Goal: Task Accomplishment & Management: Use online tool/utility

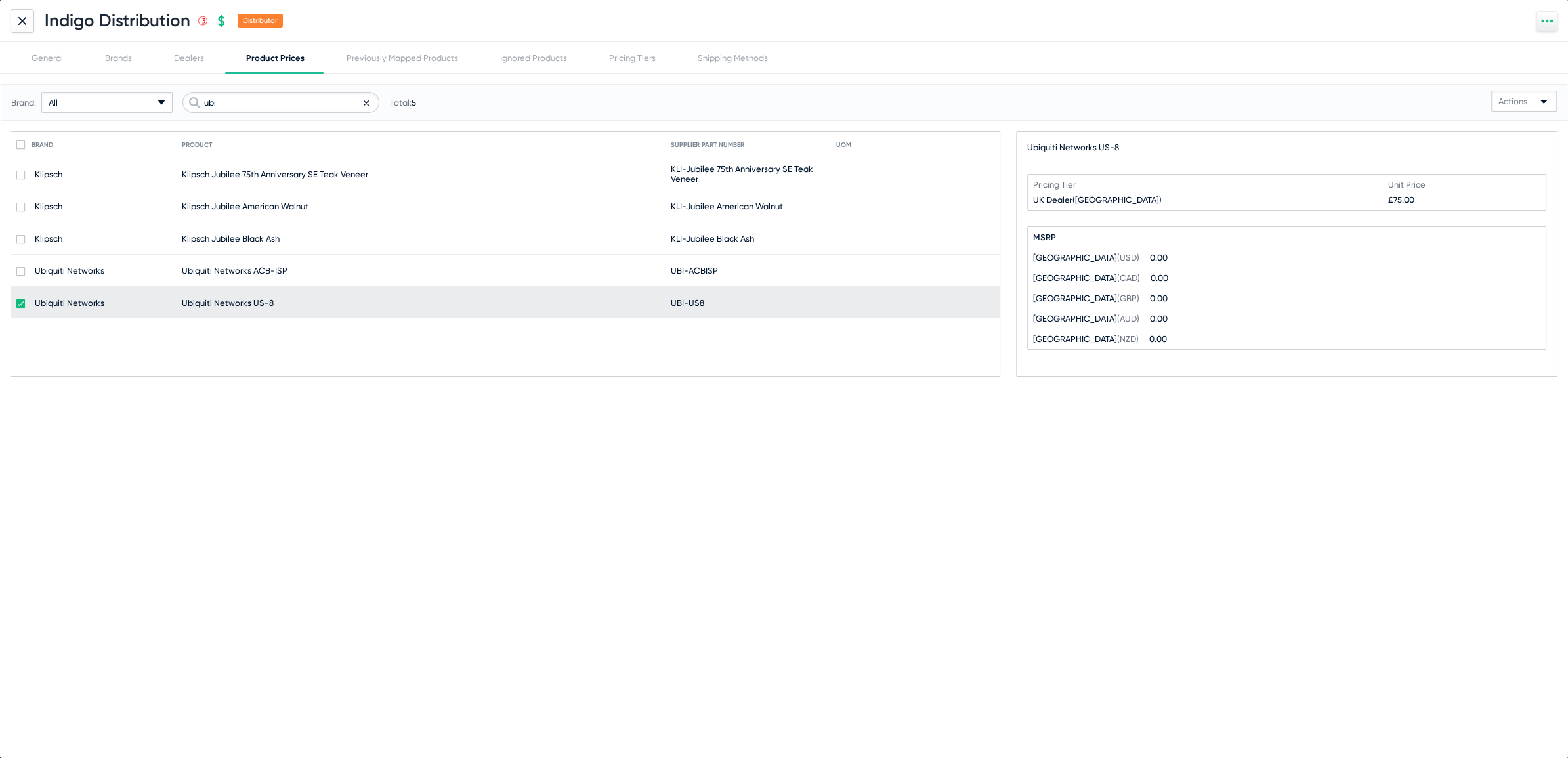
click at [11, 21] on div at bounding box center [22, 21] width 24 height 24
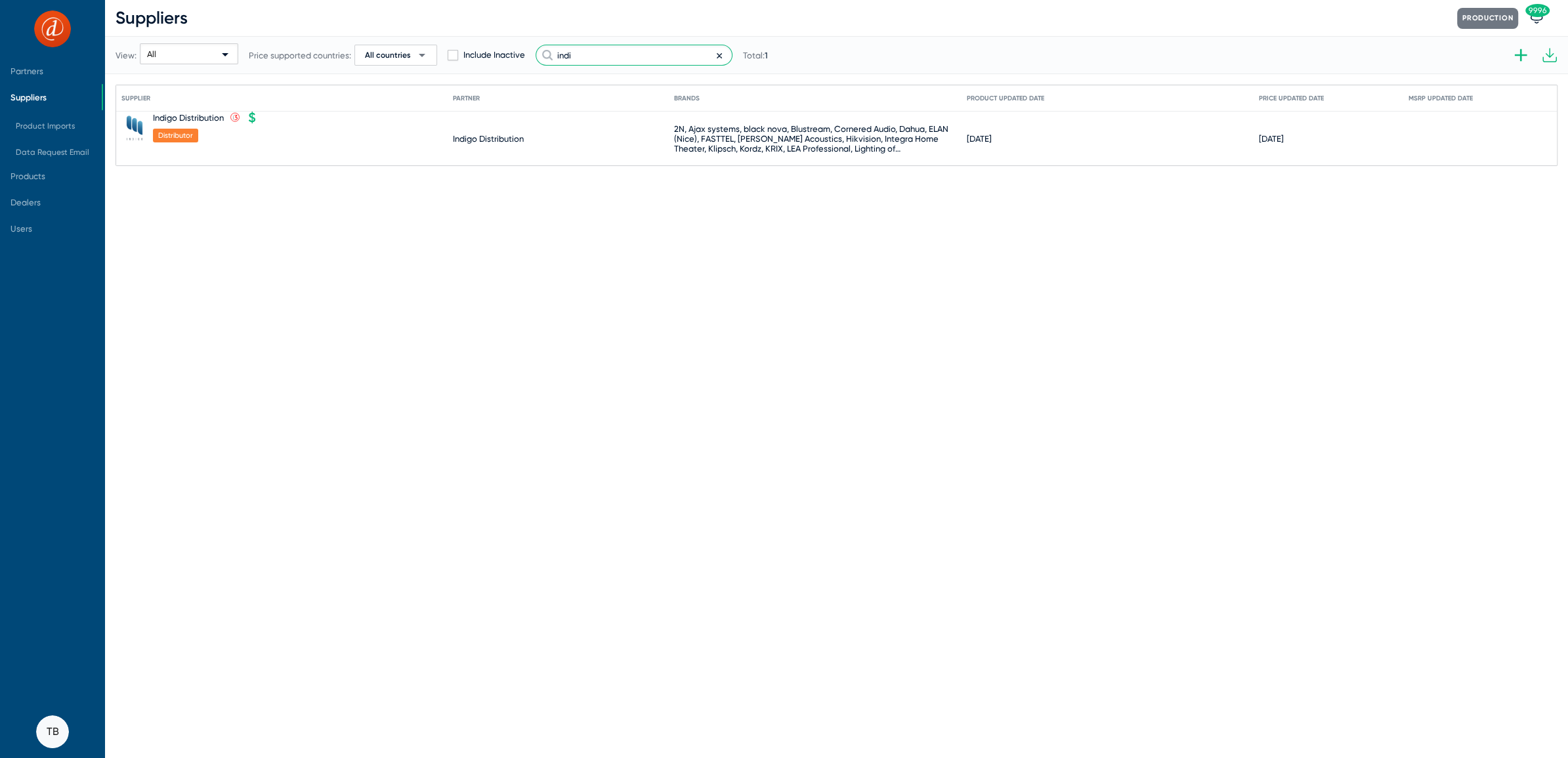
click at [566, 56] on input "indi" at bounding box center [634, 55] width 197 height 21
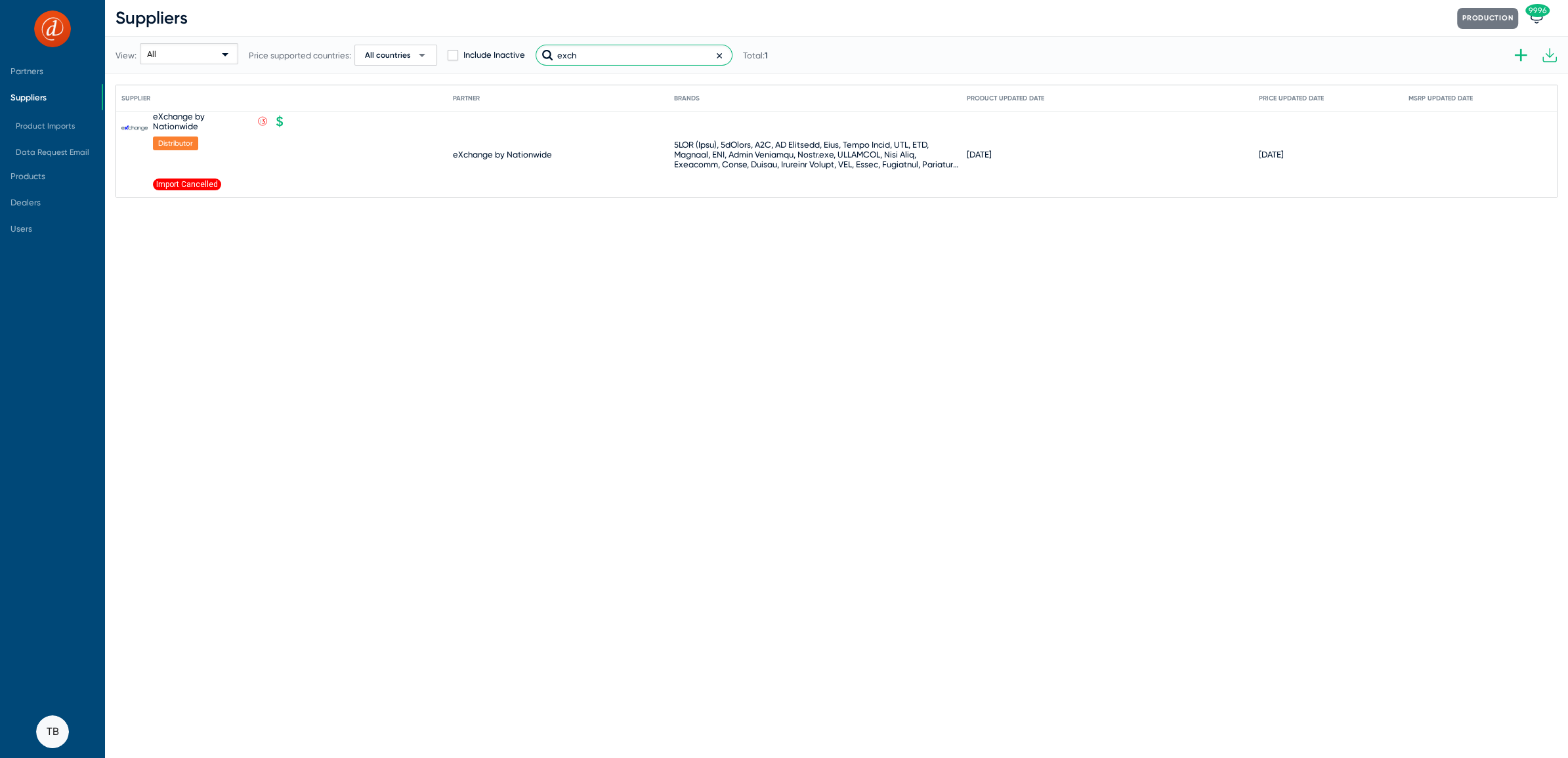
type input "exch"
click at [296, 123] on icon at bounding box center [297, 122] width 3 height 4
click at [950, 391] on div at bounding box center [784, 379] width 1568 height 758
click at [296, 121] on icon at bounding box center [297, 122] width 12 height 12
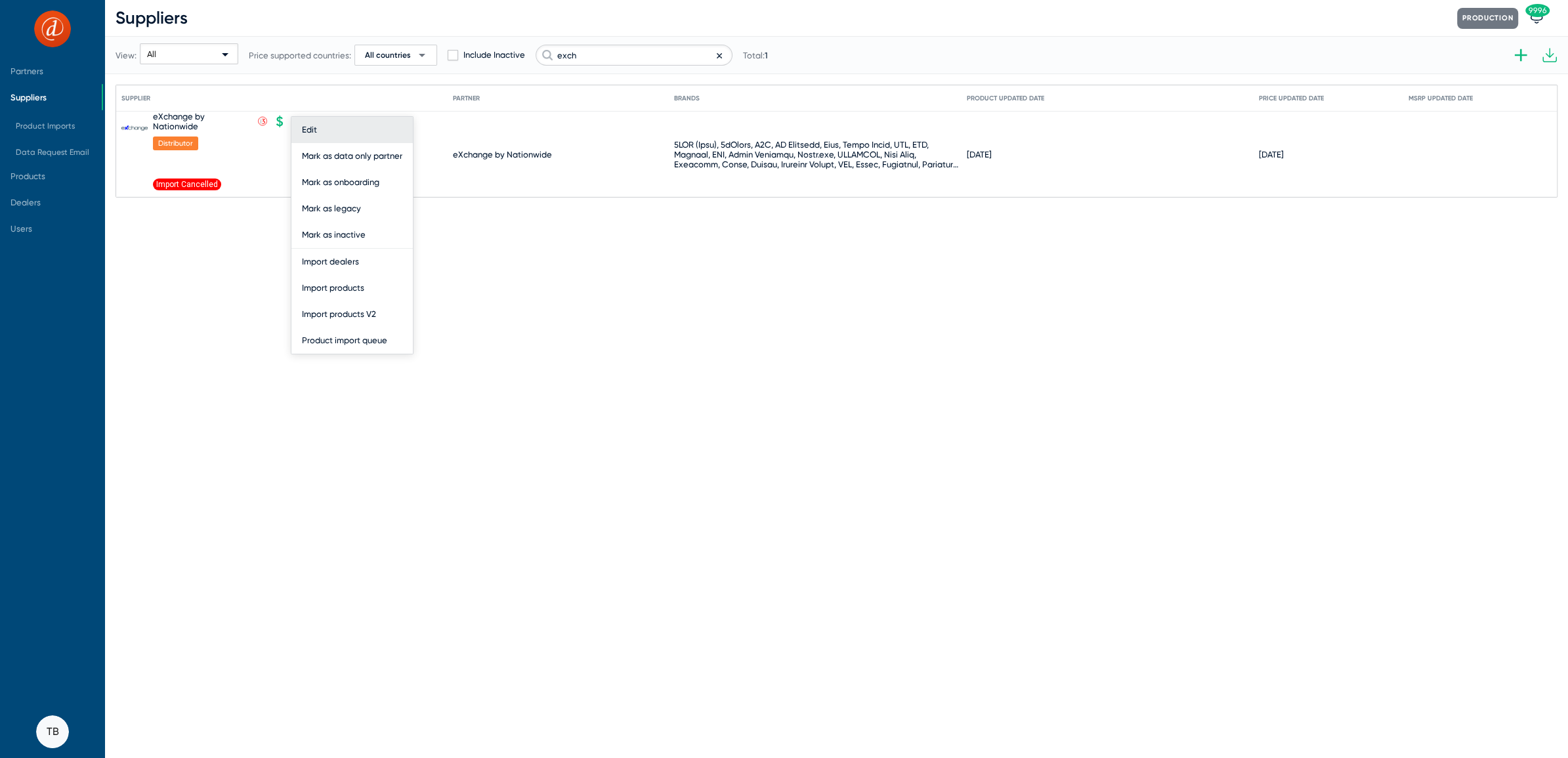
click at [301, 127] on button "Edit" at bounding box center [352, 130] width 121 height 26
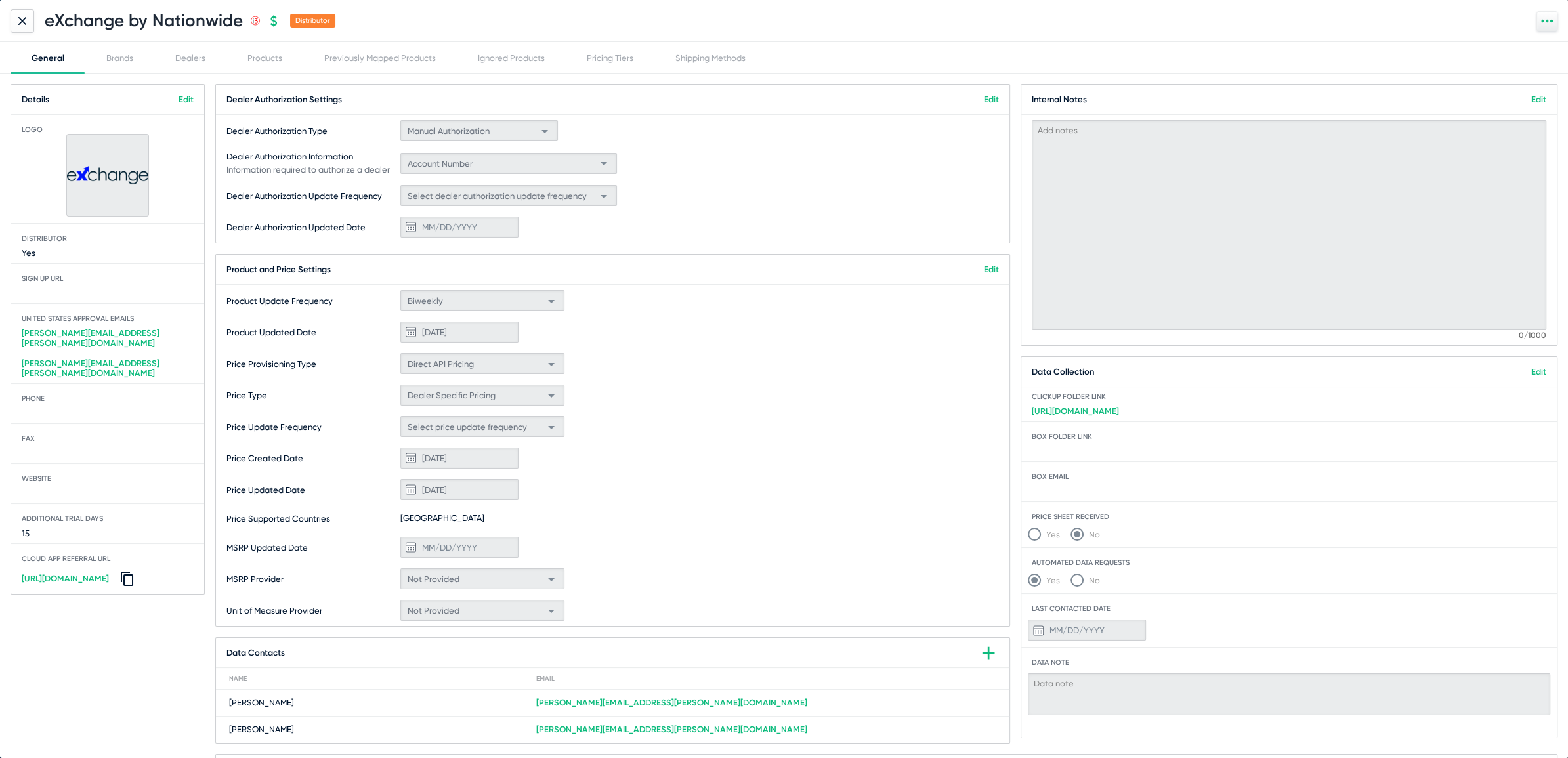
click at [16, 20] on div at bounding box center [22, 21] width 24 height 24
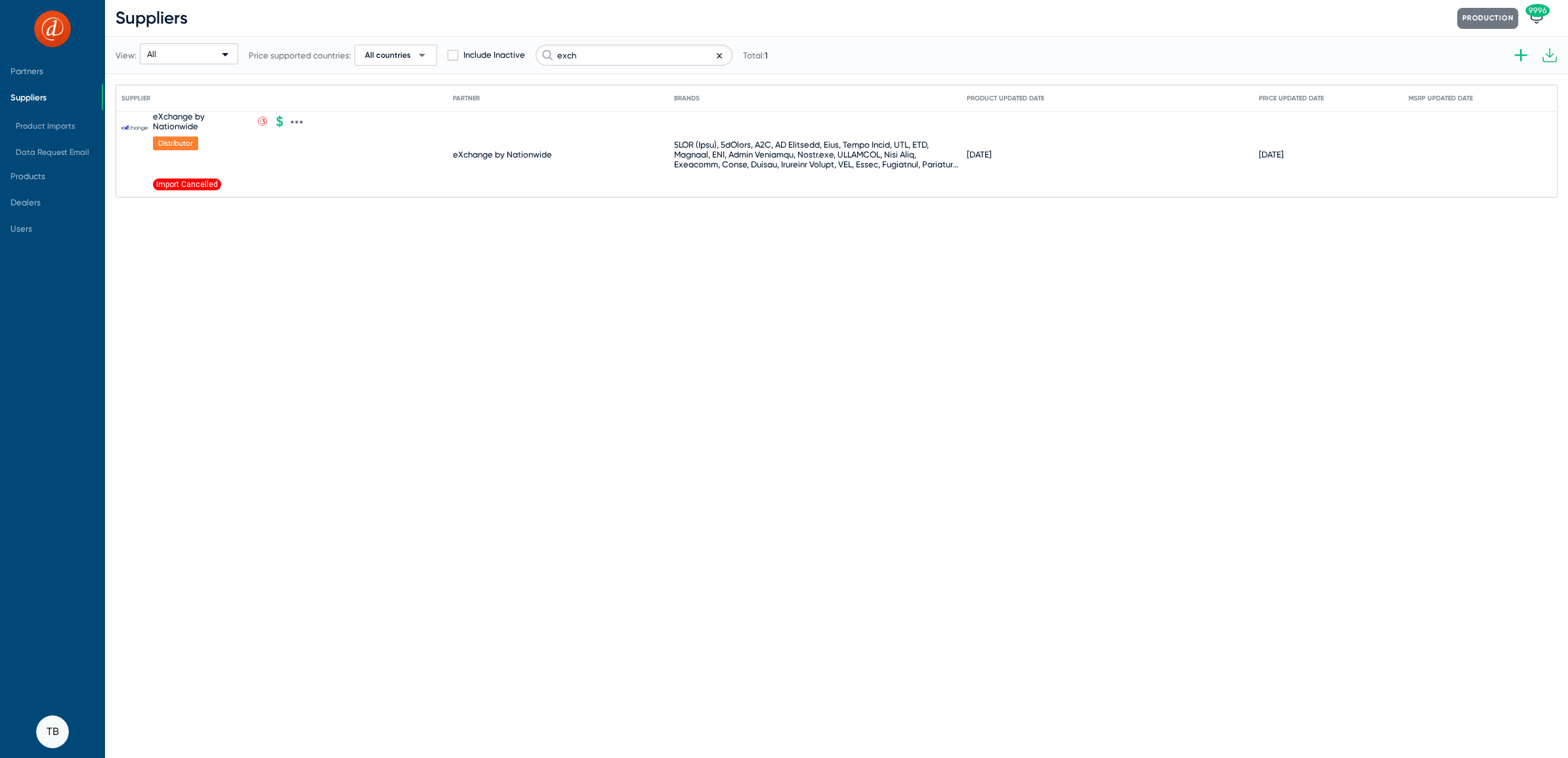
click at [297, 121] on icon at bounding box center [297, 122] width 3 height 4
click at [346, 307] on button "Import products V2" at bounding box center [352, 314] width 121 height 26
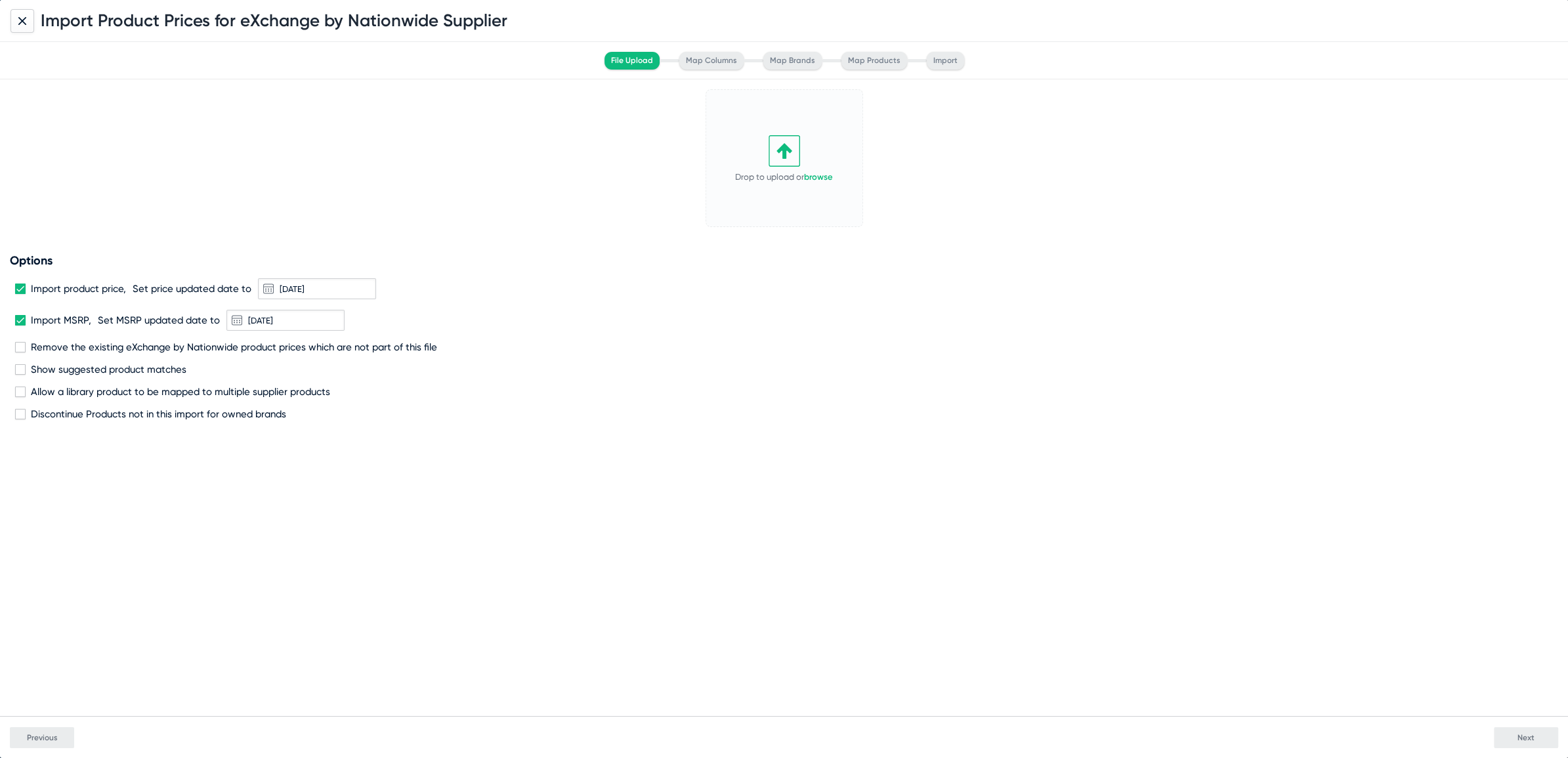
click at [23, 317] on span at bounding box center [20, 320] width 11 height 11
click at [21, 325] on input "Import MSRP," at bounding box center [20, 325] width 1 height 1
checkbox input "false"
click at [21, 285] on span at bounding box center [20, 289] width 11 height 11
click at [21, 294] on input "Import product price," at bounding box center [20, 294] width 1 height 1
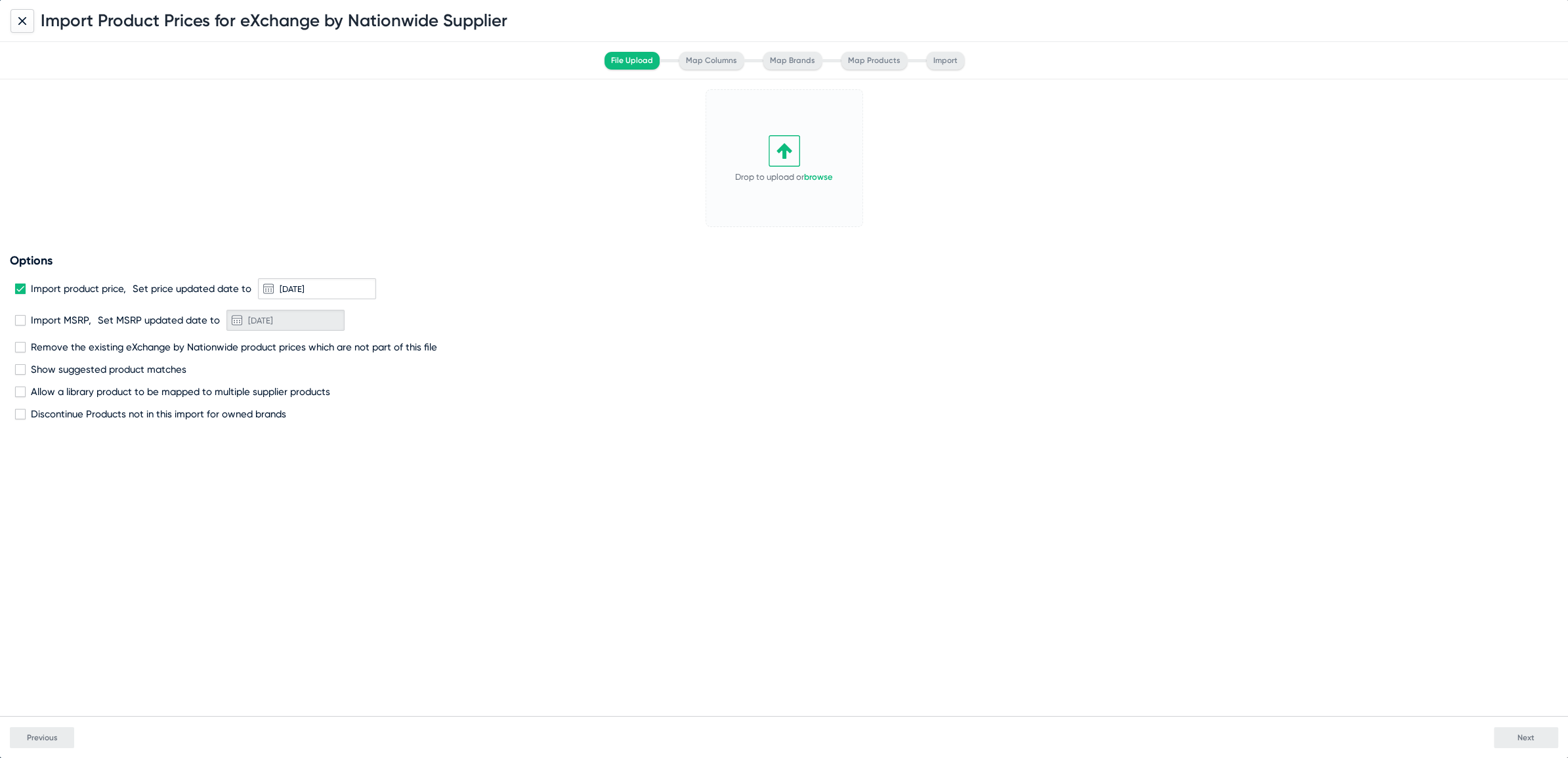
checkbox input "false"
click at [20, 344] on span at bounding box center [20, 347] width 11 height 11
click at [20, 352] on input "Remove the existing eXchange by Nationwide product prices which are not part of…" at bounding box center [20, 352] width 1 height 1
checkbox input "true"
click at [823, 174] on link "browse" at bounding box center [818, 177] width 29 height 10
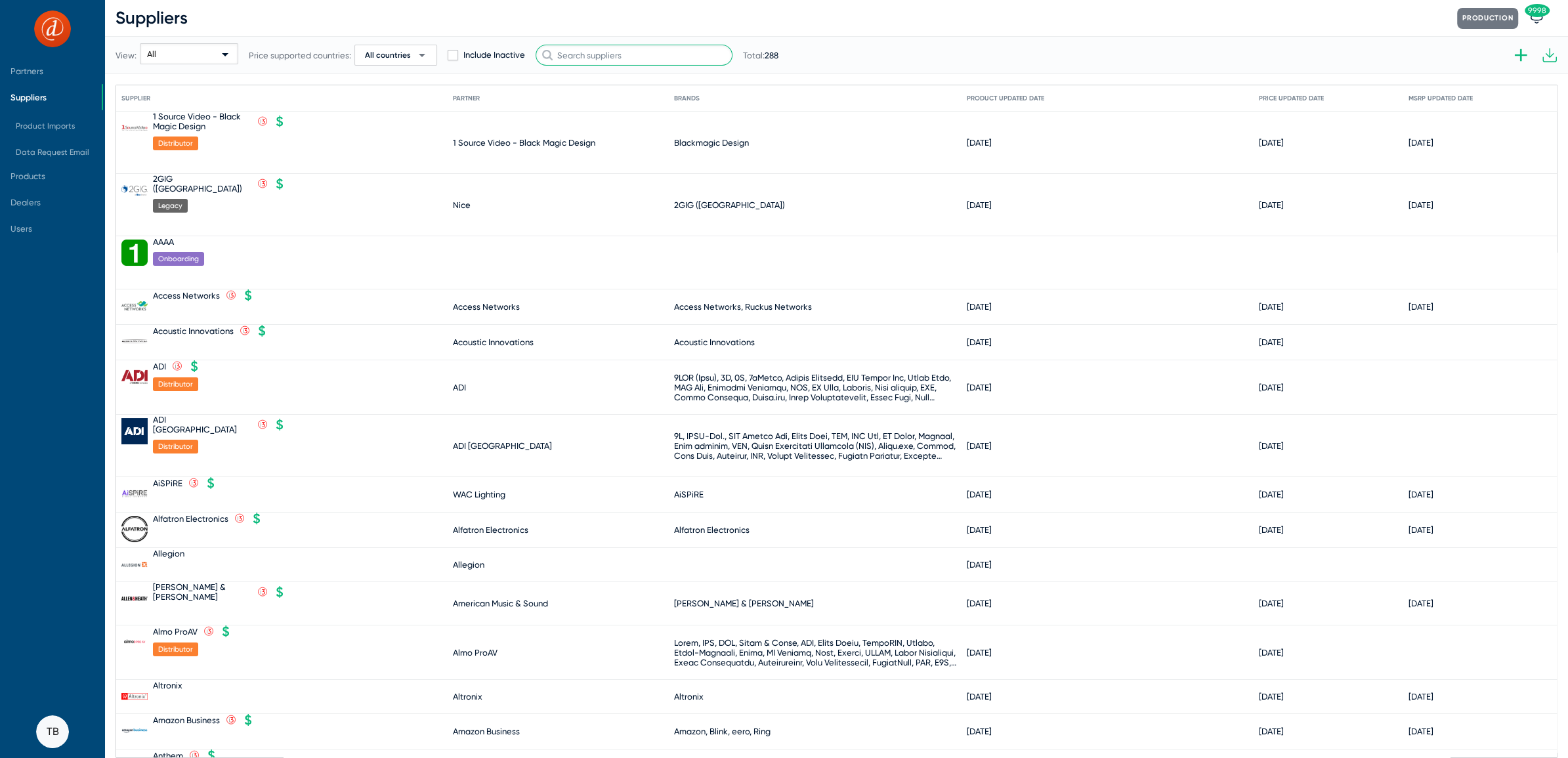
click at [618, 57] on input "text" at bounding box center [634, 55] width 197 height 21
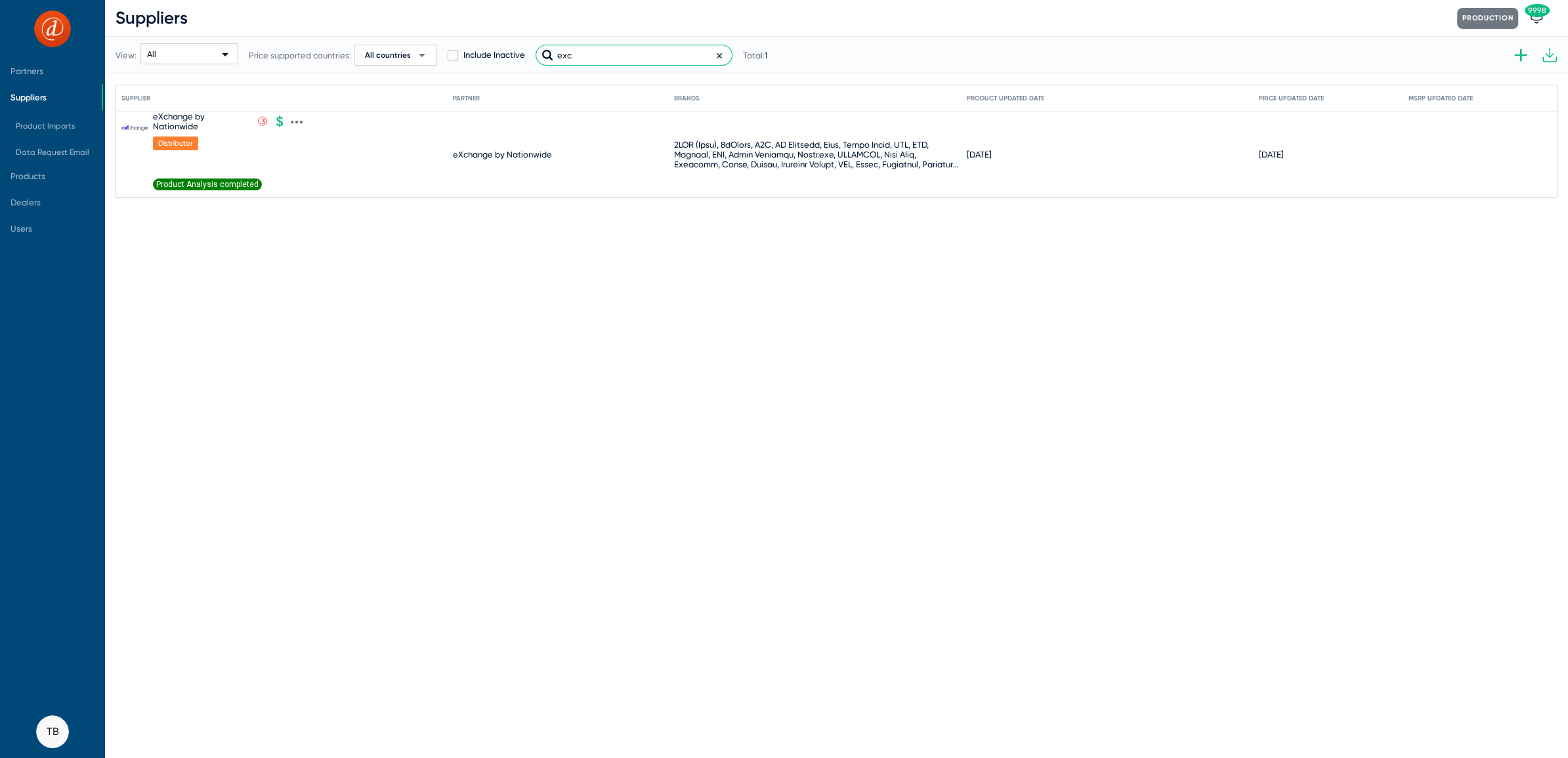
type input "exc"
click at [205, 186] on span "Product Analysis completed" at bounding box center [207, 184] width 109 height 12
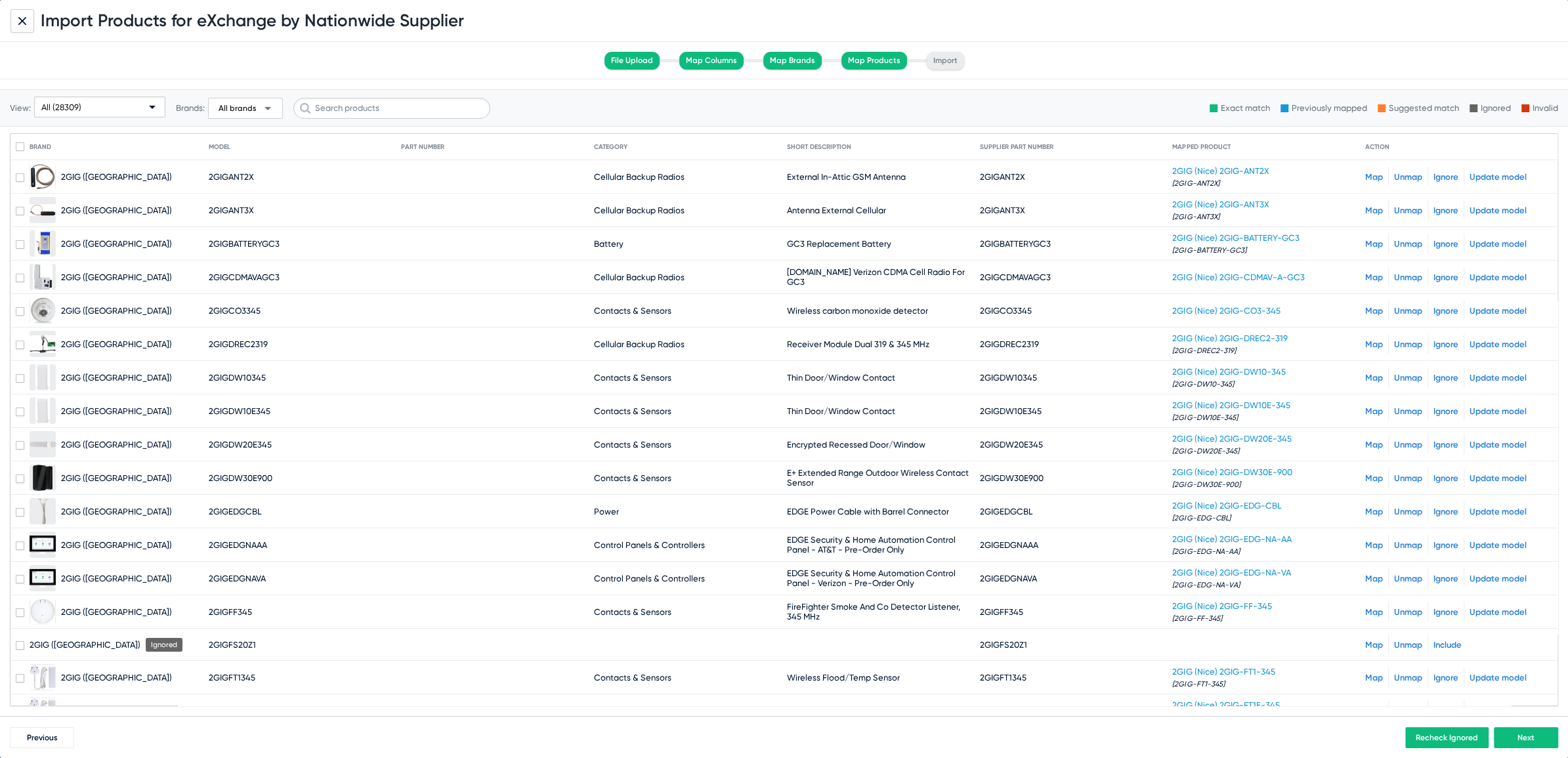
click at [11, 19] on div "Import Products for eXchange by Nationwide Supplier" at bounding box center [784, 21] width 1568 height 42
click at [21, 21] on icon at bounding box center [22, 21] width 8 height 8
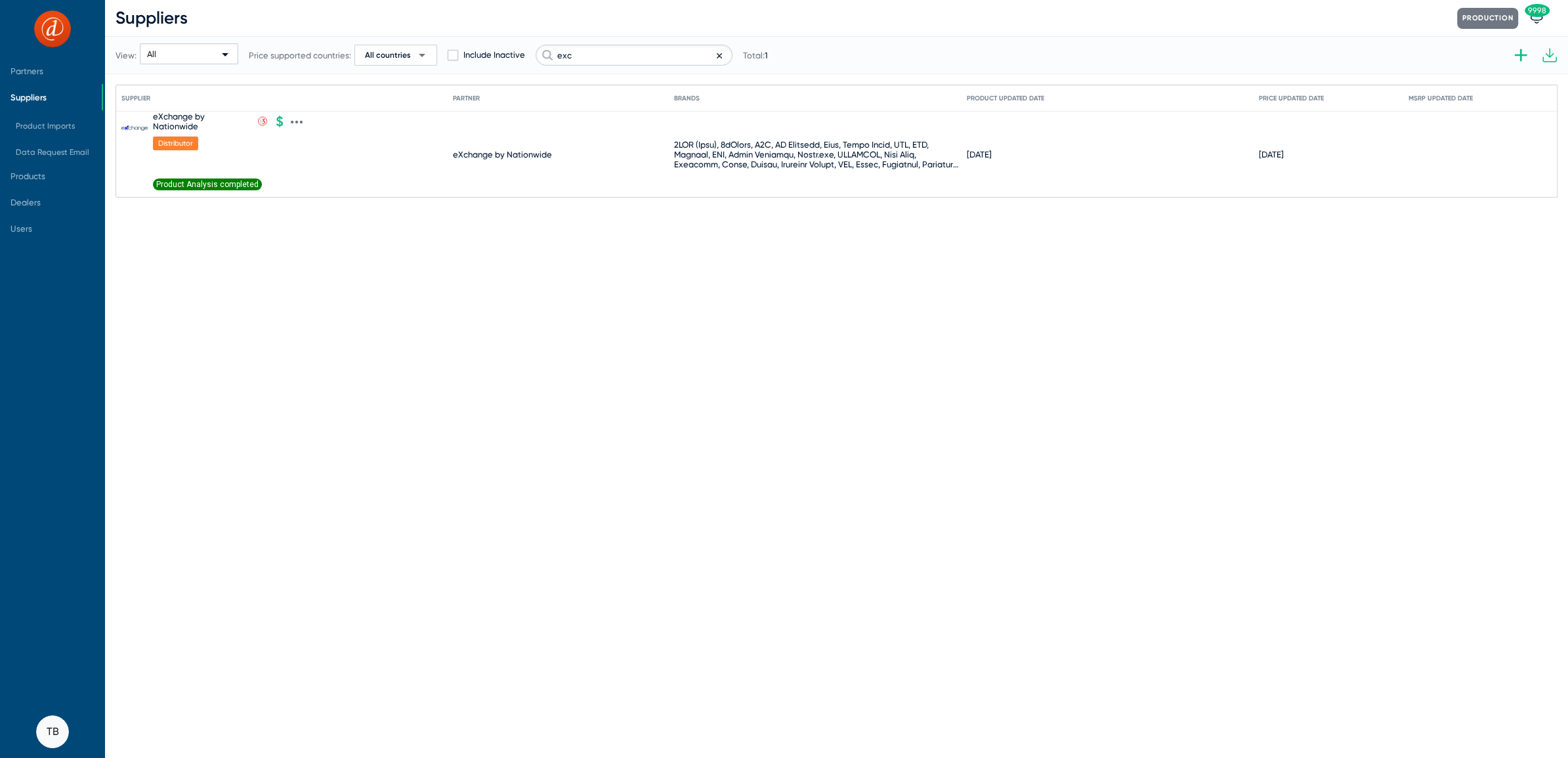
click at [201, 178] on span "Product Analysis completed" at bounding box center [207, 184] width 109 height 12
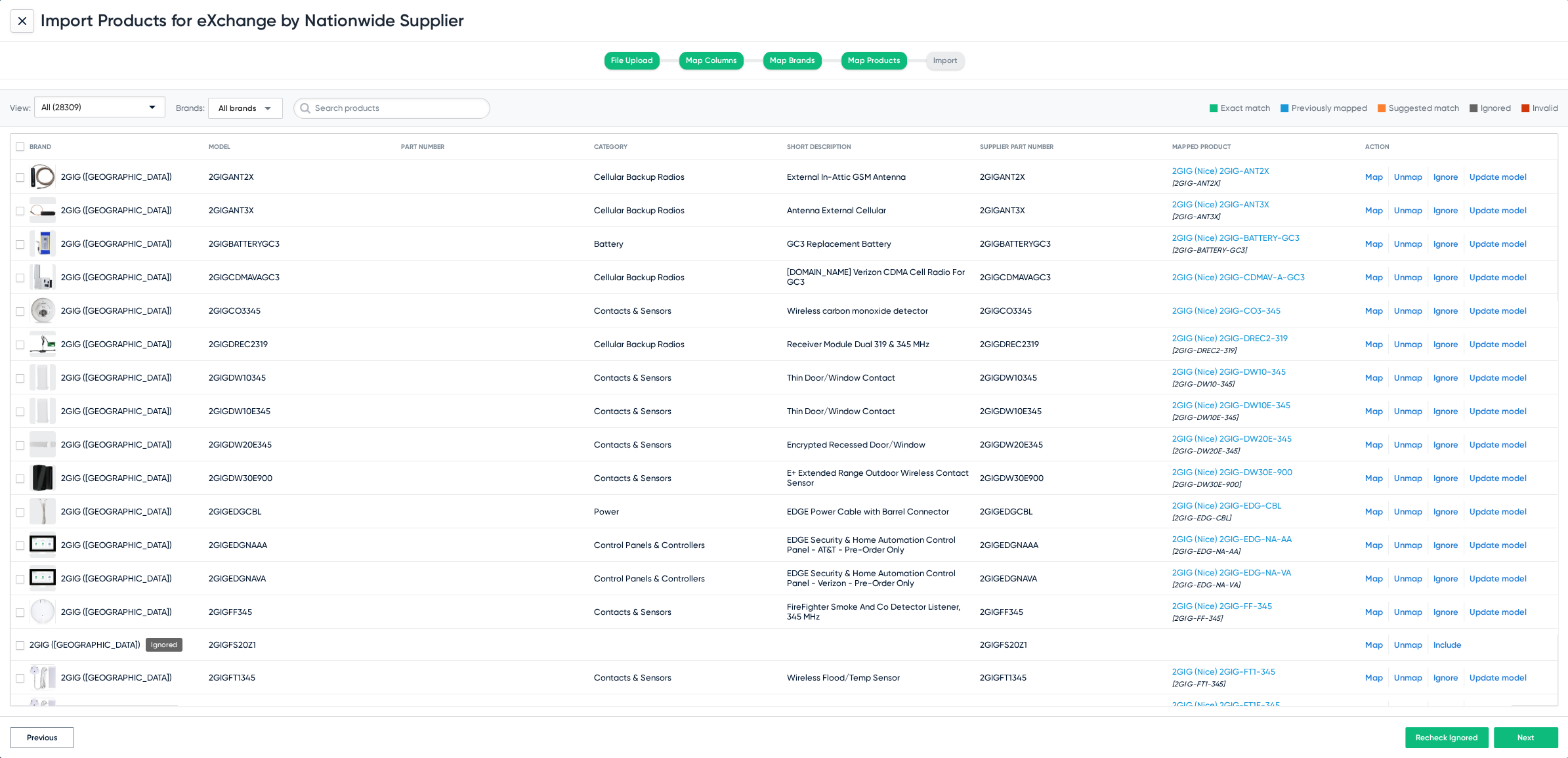
click at [42, 736] on span "Previous" at bounding box center [42, 737] width 31 height 9
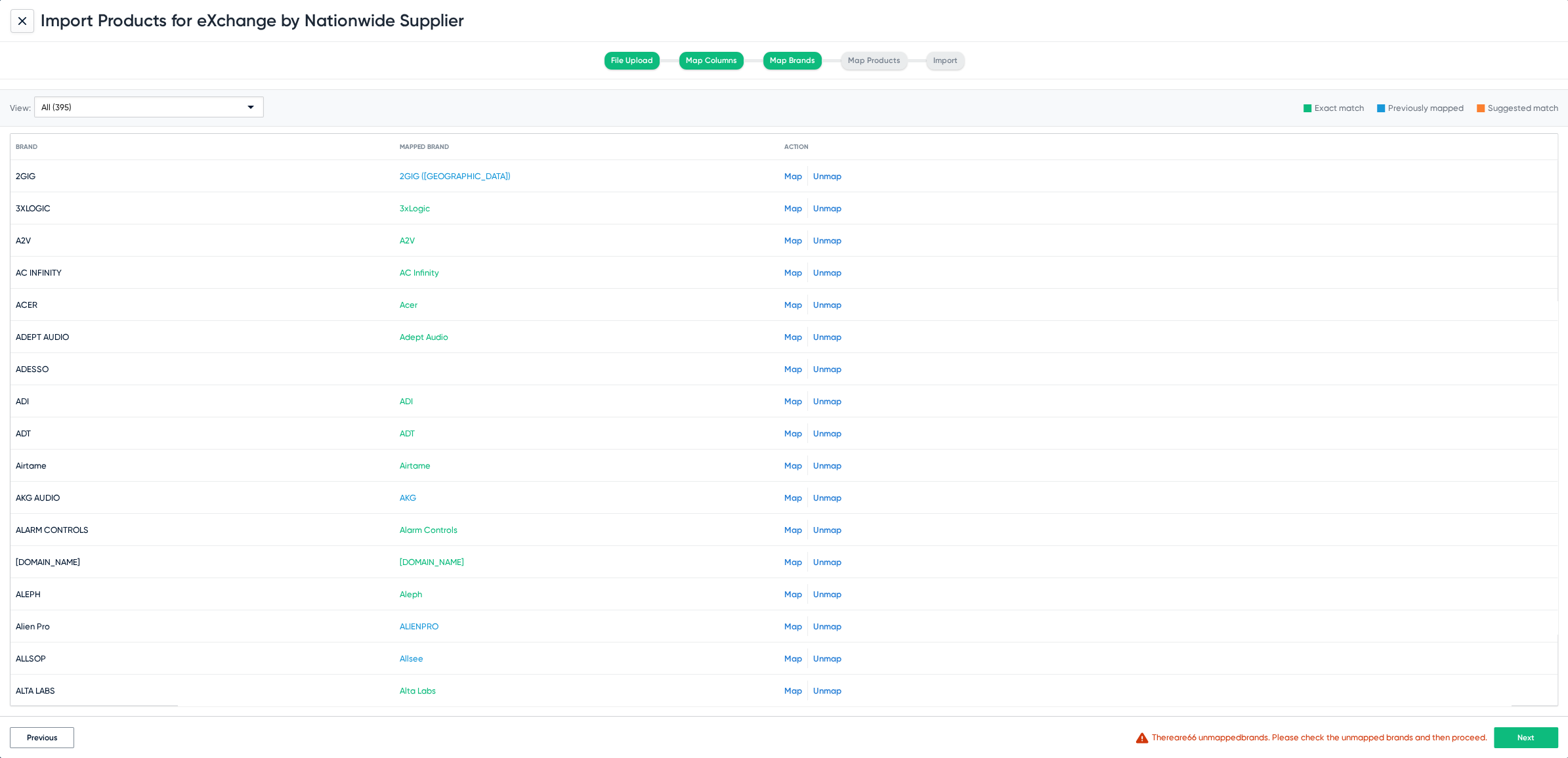
click at [42, 736] on span "Previous" at bounding box center [42, 737] width 31 height 9
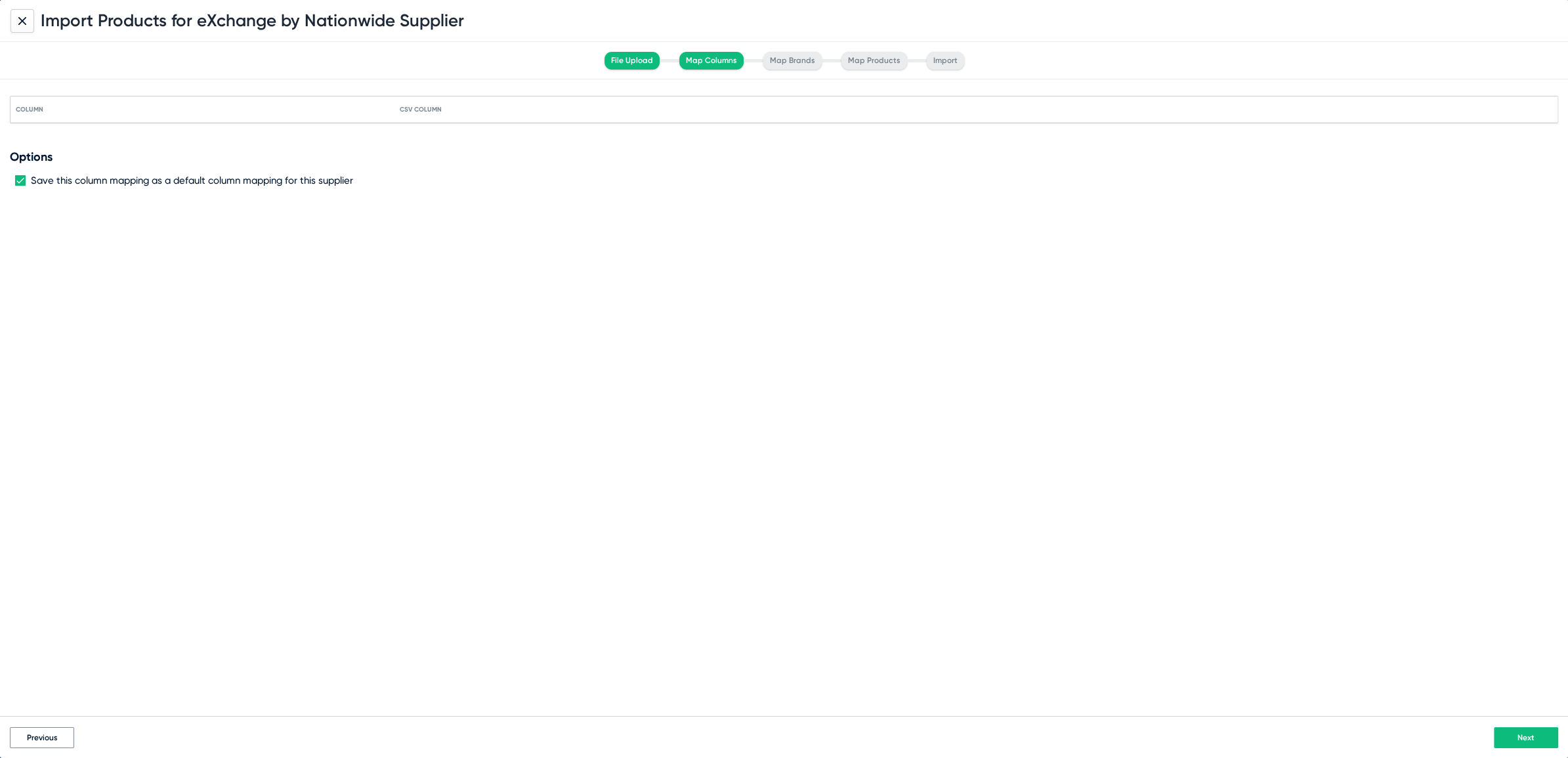
click at [42, 736] on span "Previous" at bounding box center [42, 737] width 31 height 9
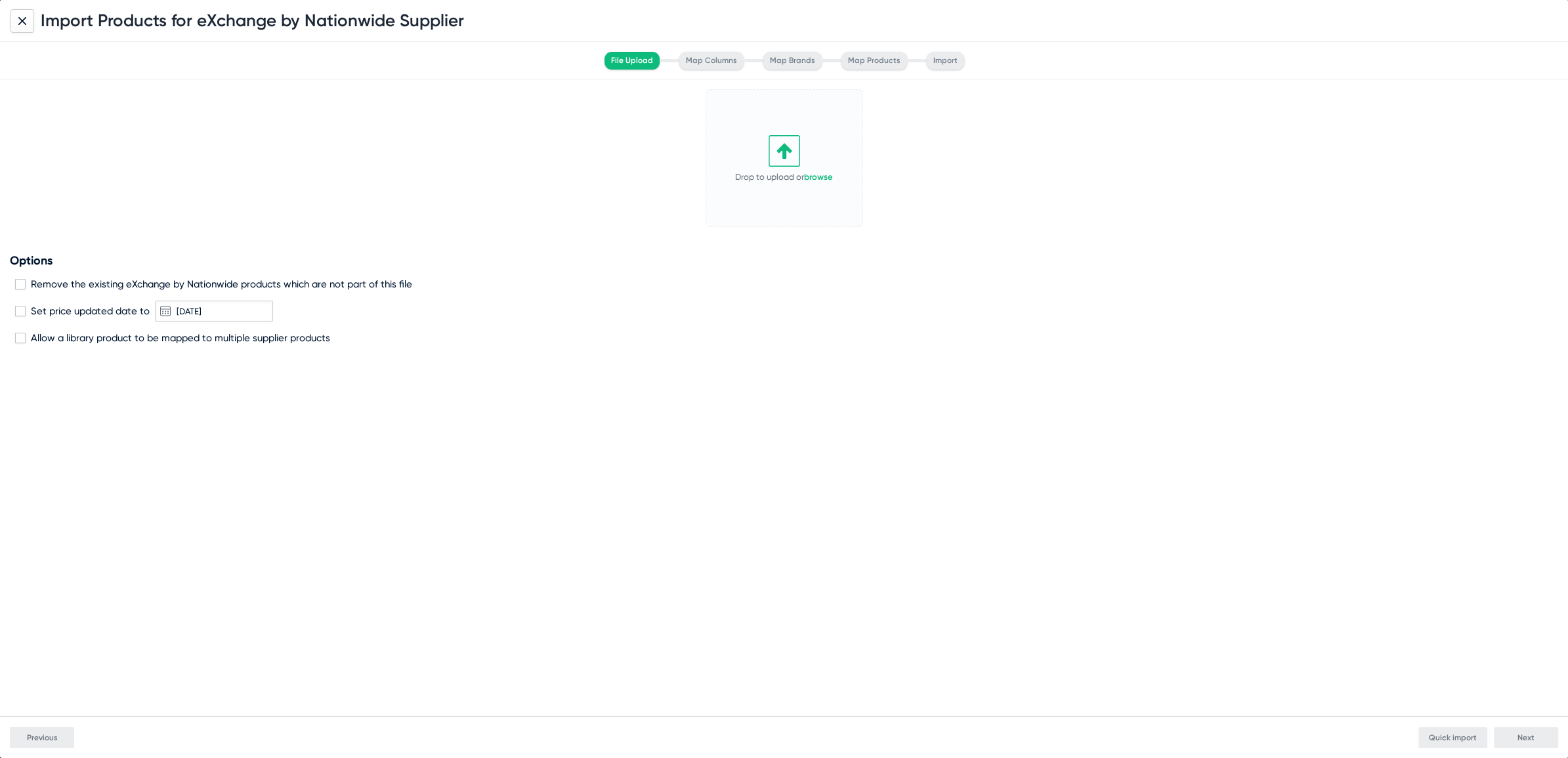
click at [19, 19] on icon at bounding box center [22, 21] width 8 height 8
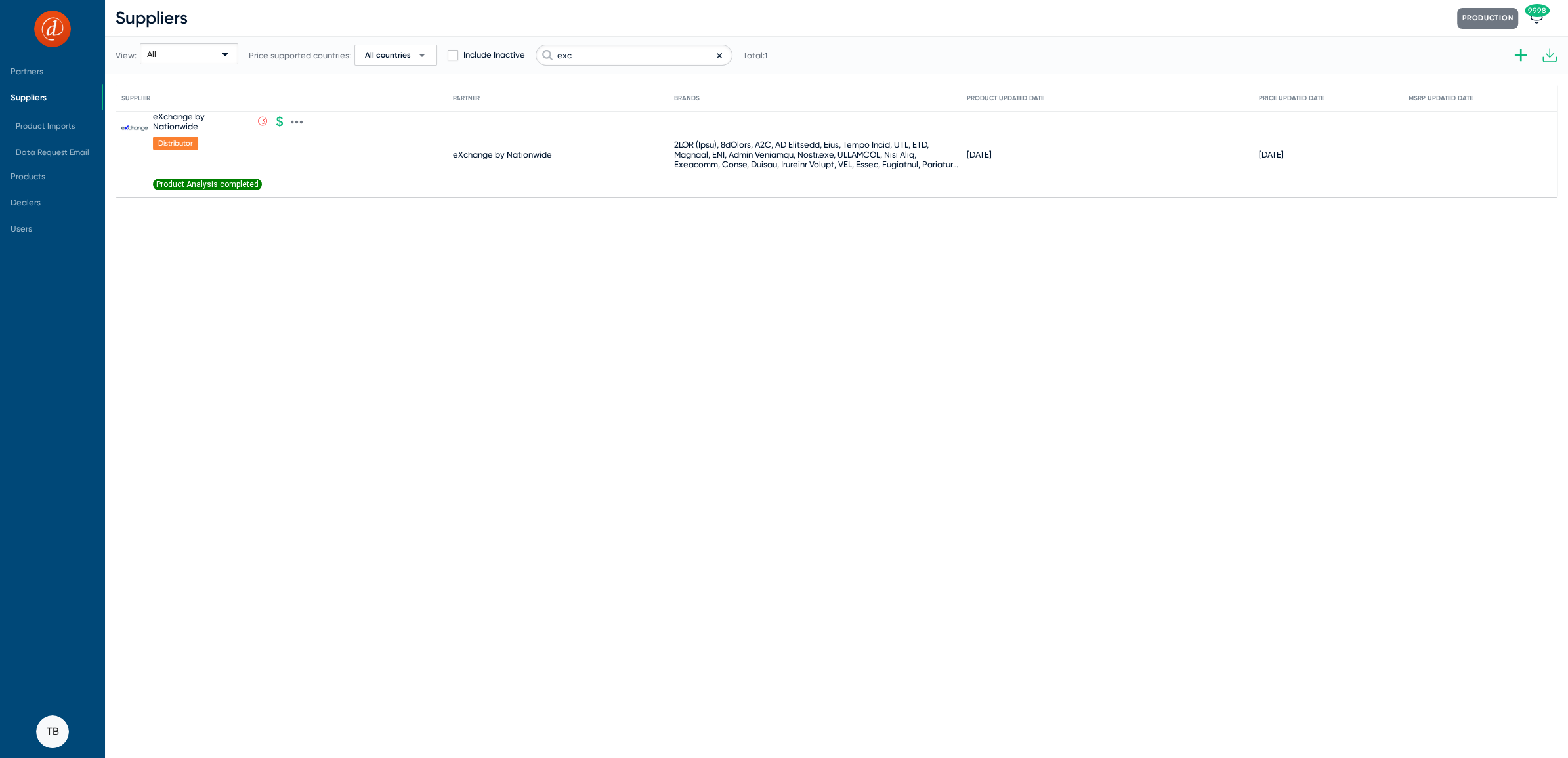
click at [295, 119] on icon at bounding box center [297, 122] width 12 height 12
click at [348, 341] on button "Product import queue" at bounding box center [352, 340] width 121 height 26
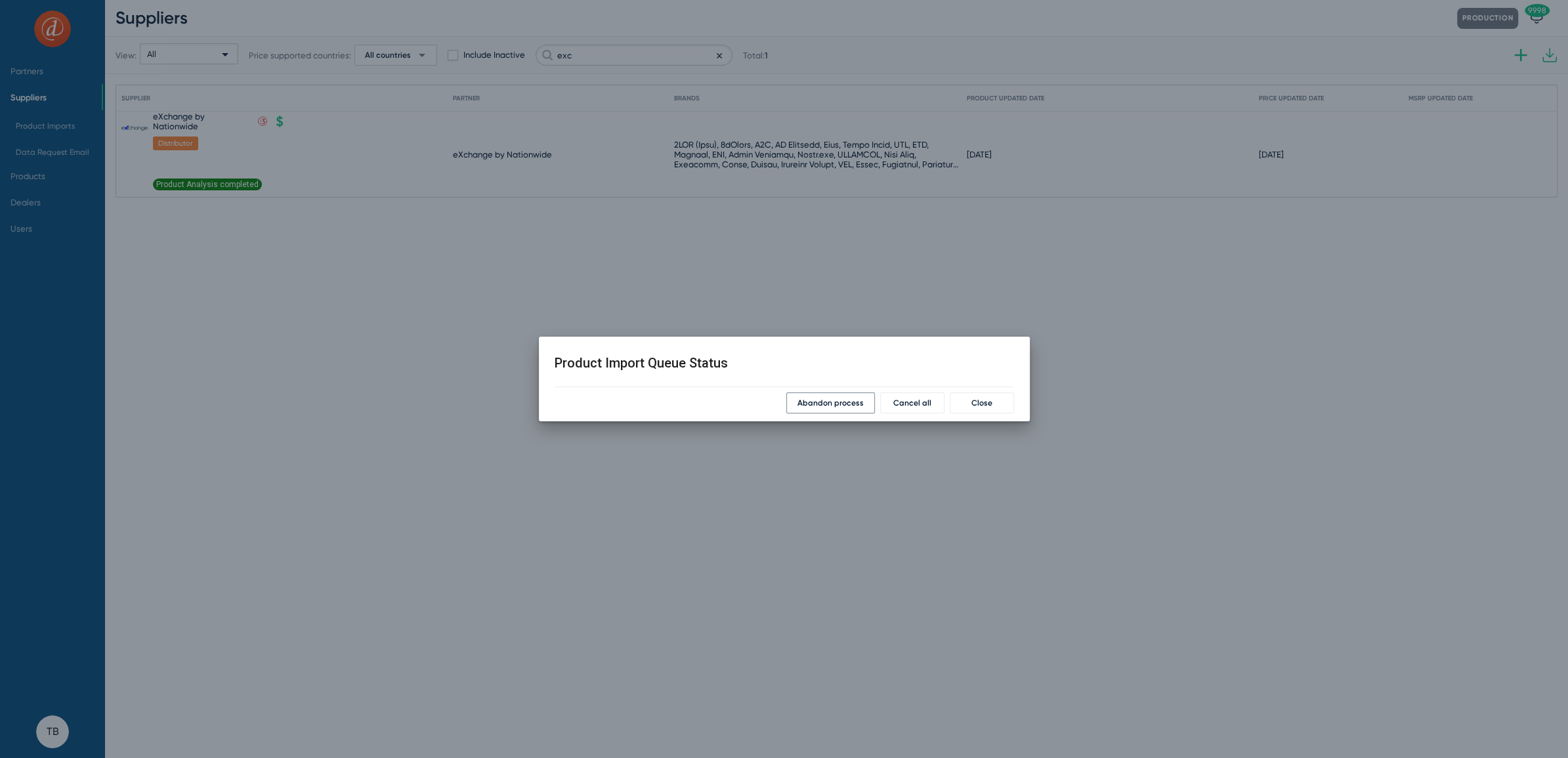
click at [858, 404] on span "Abandon process" at bounding box center [830, 403] width 66 height 9
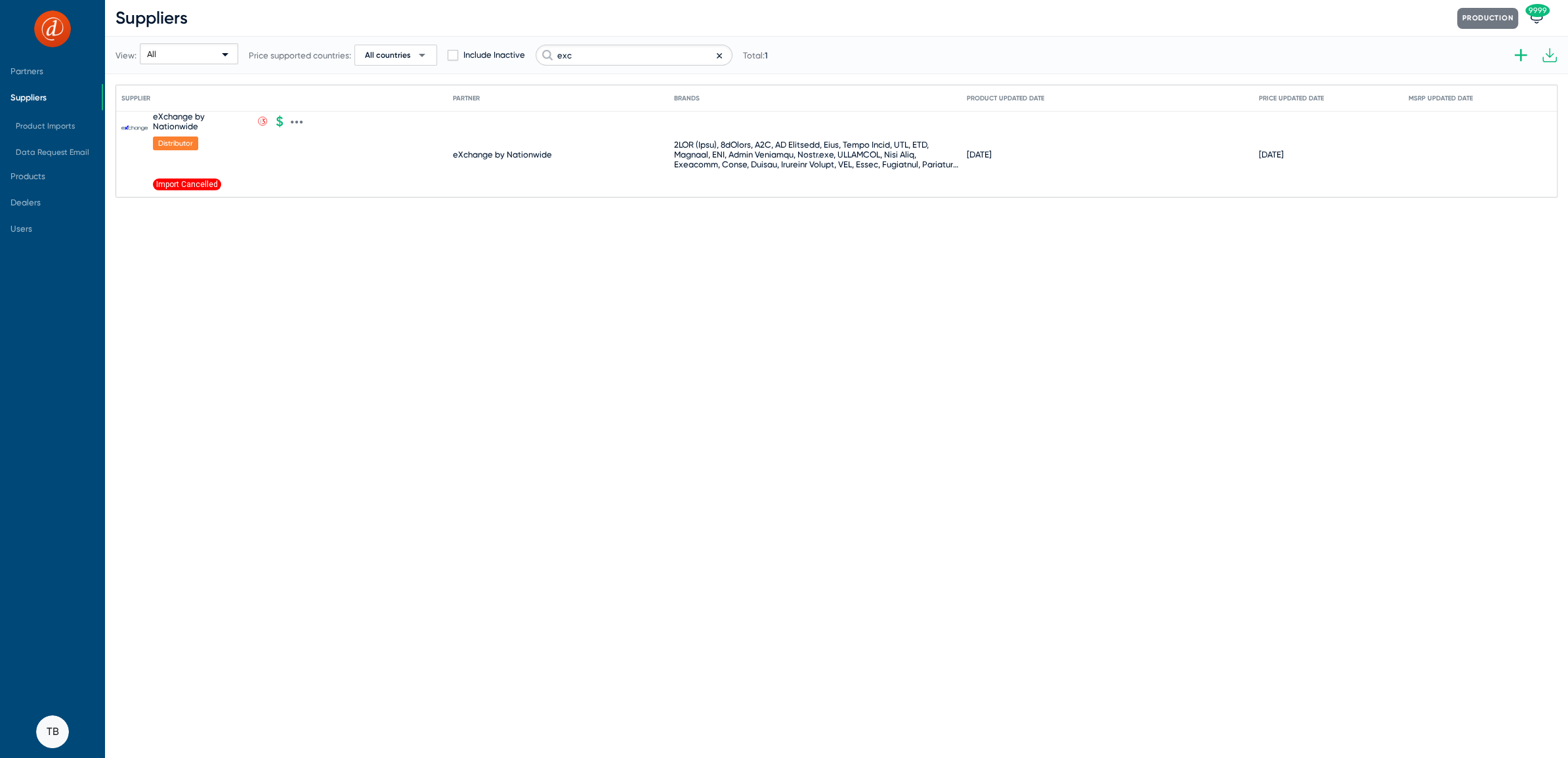
click at [292, 122] on icon at bounding box center [292, 122] width 3 height 4
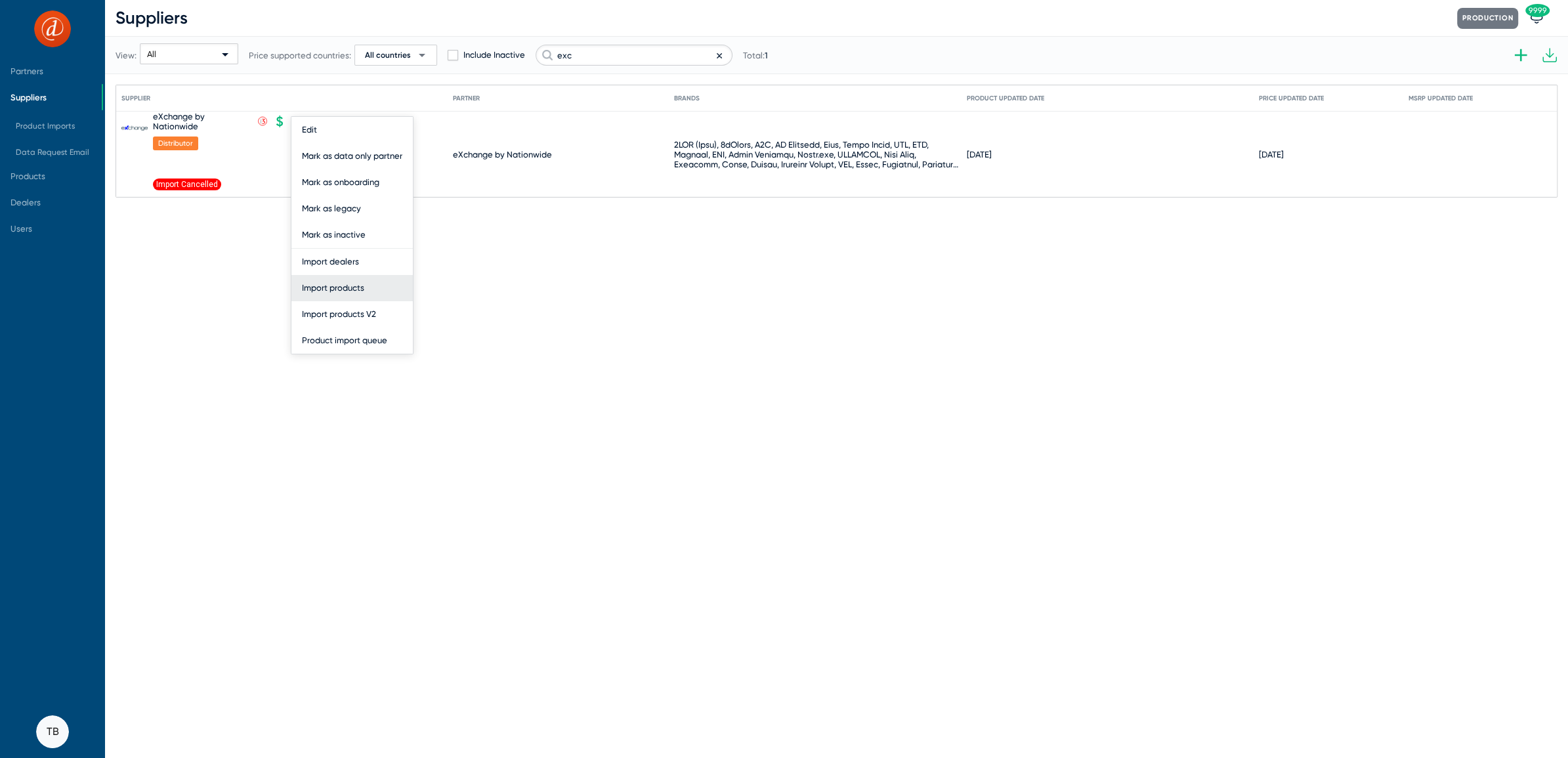
click at [357, 298] on button "Import products" at bounding box center [352, 288] width 121 height 26
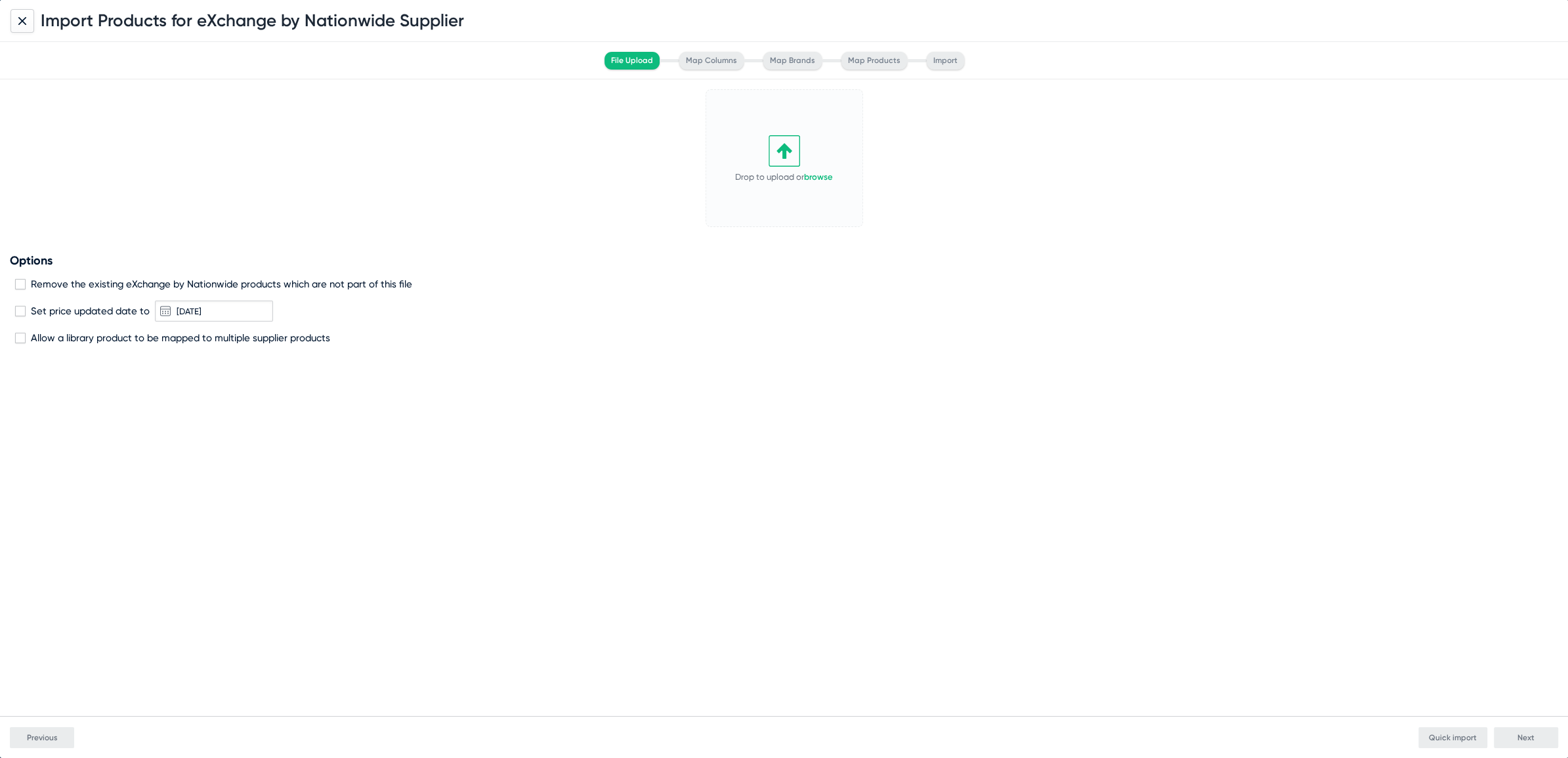
click at [21, 21] on icon at bounding box center [22, 21] width 8 height 8
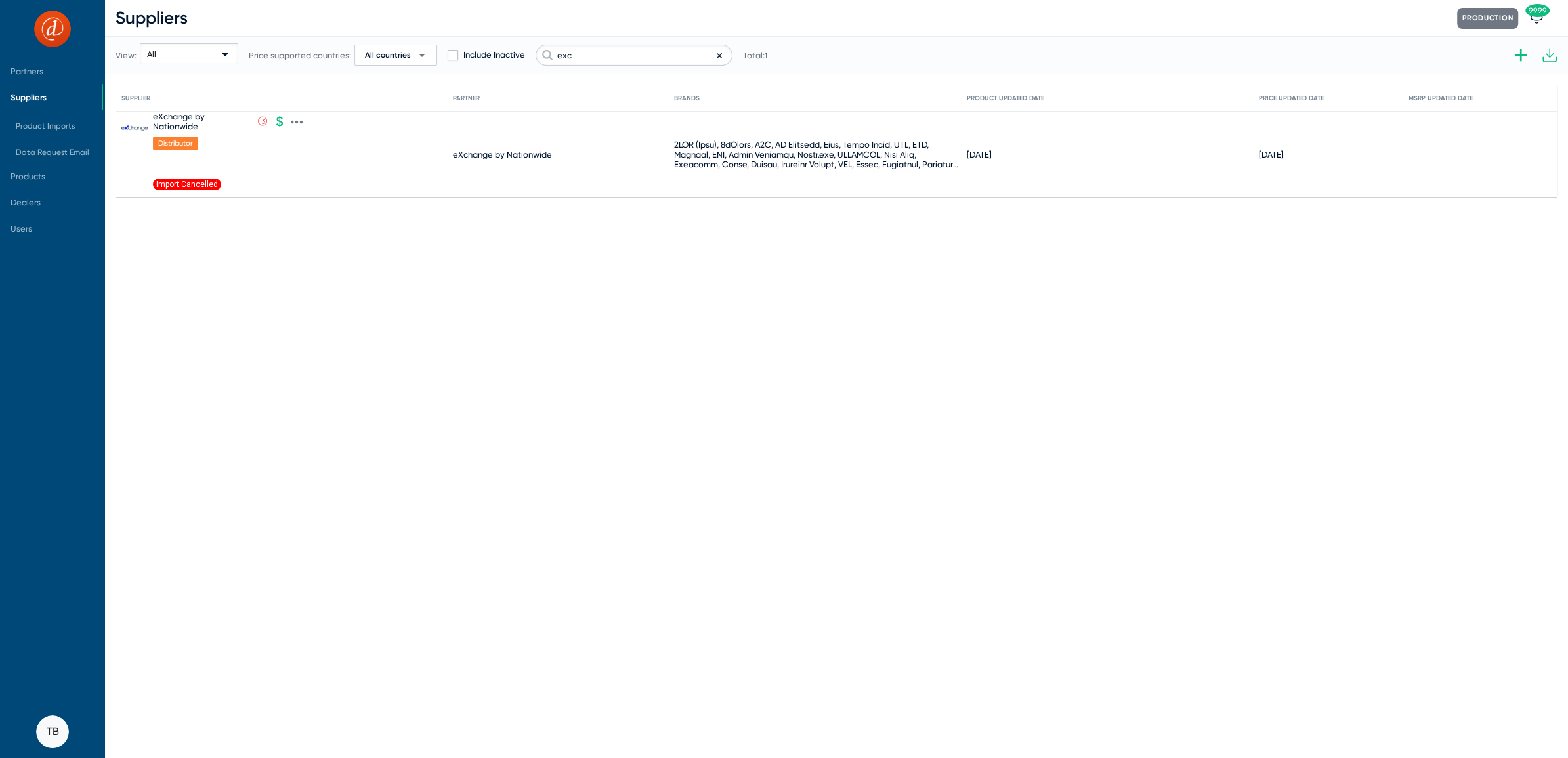
click at [300, 125] on icon at bounding box center [297, 122] width 12 height 12
click at [340, 316] on button "Import products V2" at bounding box center [352, 314] width 121 height 26
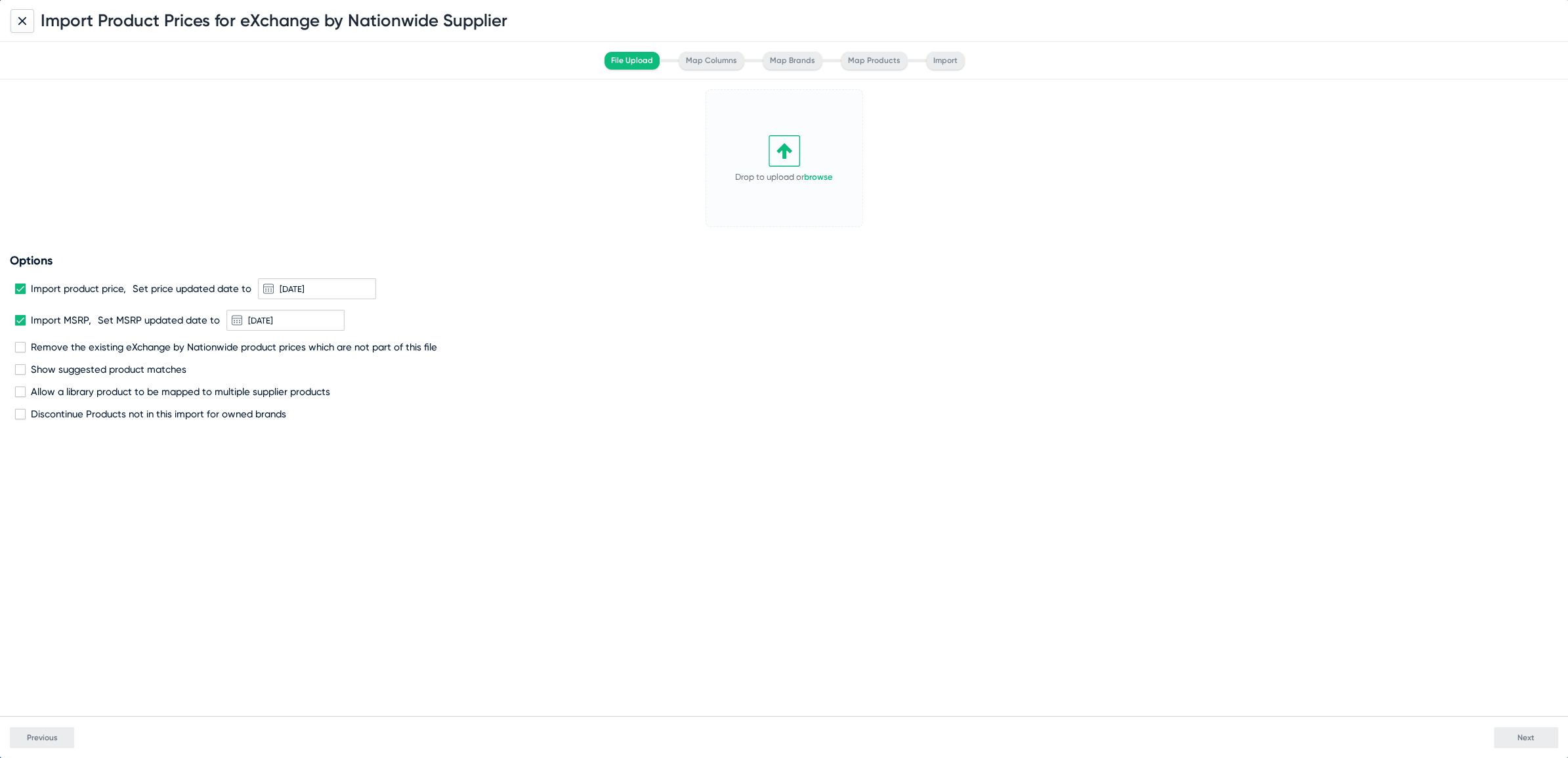
click at [21, 319] on span at bounding box center [20, 320] width 11 height 11
click at [21, 325] on input "Import MSRP," at bounding box center [20, 325] width 1 height 1
checkbox input "false"
click at [21, 285] on span at bounding box center [20, 289] width 11 height 11
click at [21, 294] on input "Import product price," at bounding box center [20, 294] width 1 height 1
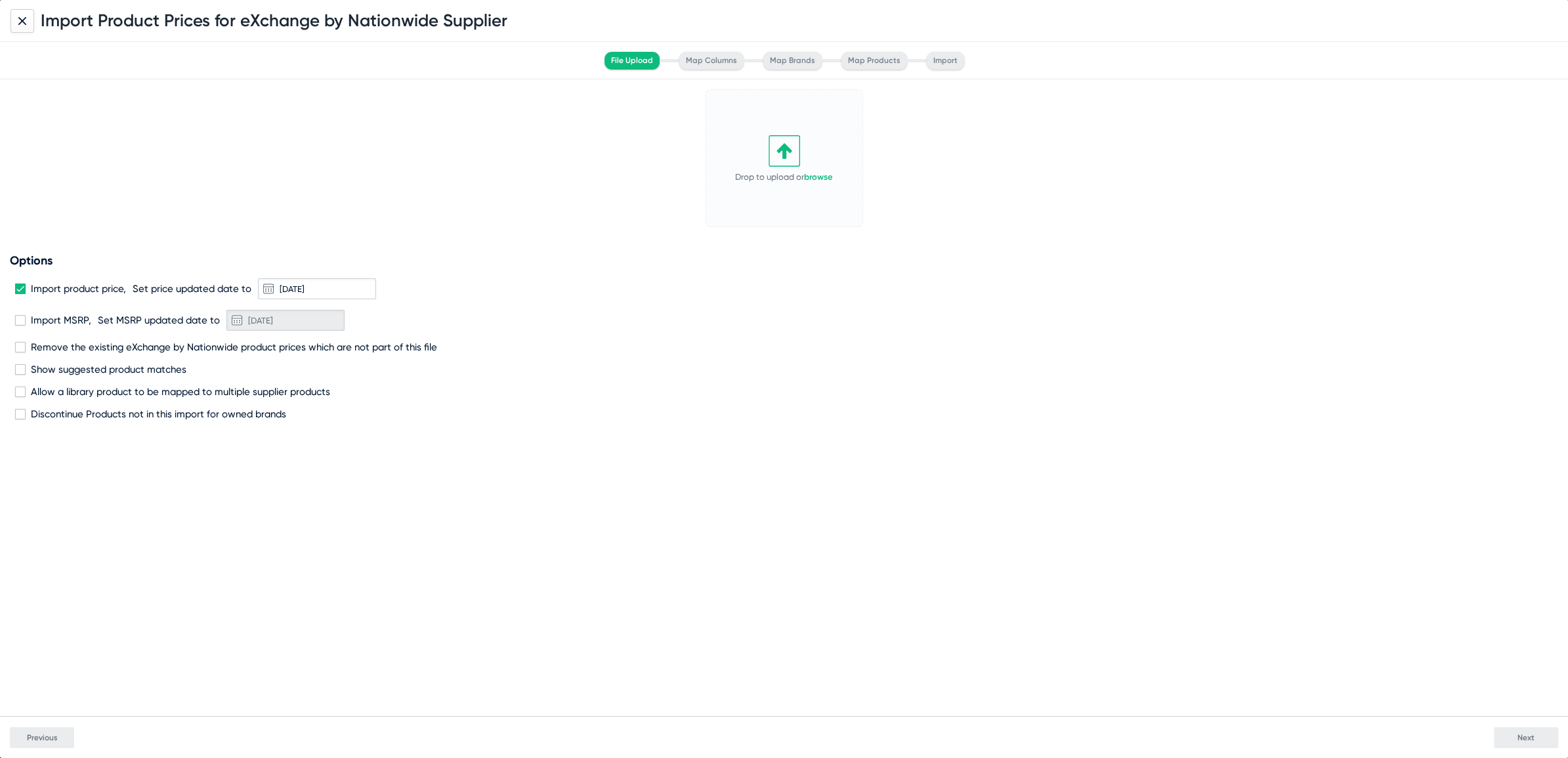
checkbox input "false"
click at [19, 349] on span at bounding box center [20, 347] width 11 height 11
click at [20, 352] on input "Remove the existing eXchange by Nationwide product prices which are not part of…" at bounding box center [20, 352] width 1 height 1
checkbox input "true"
click at [825, 178] on link "browse" at bounding box center [818, 177] width 29 height 10
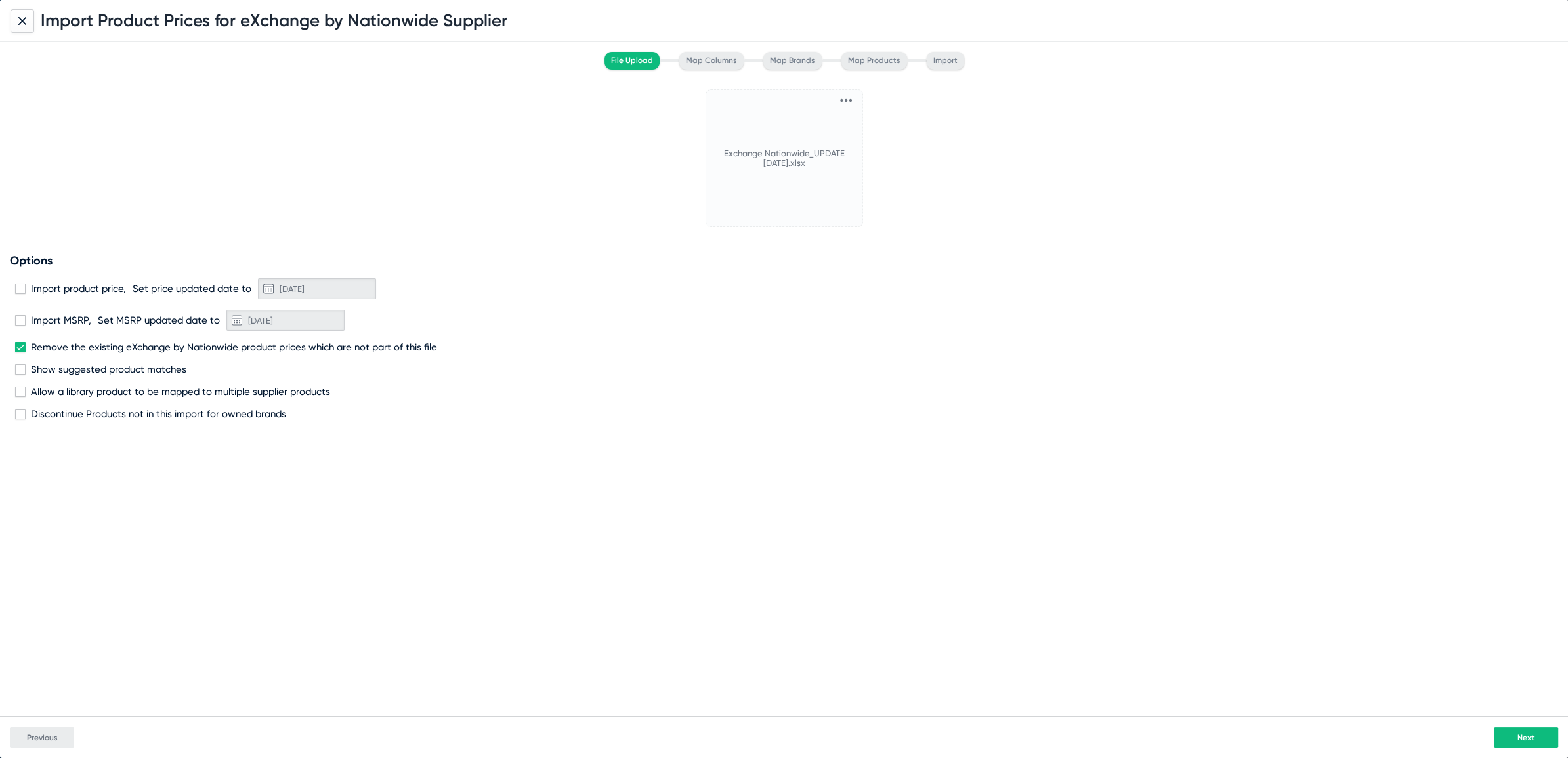
click at [1523, 730] on button "Next" at bounding box center [1526, 737] width 64 height 21
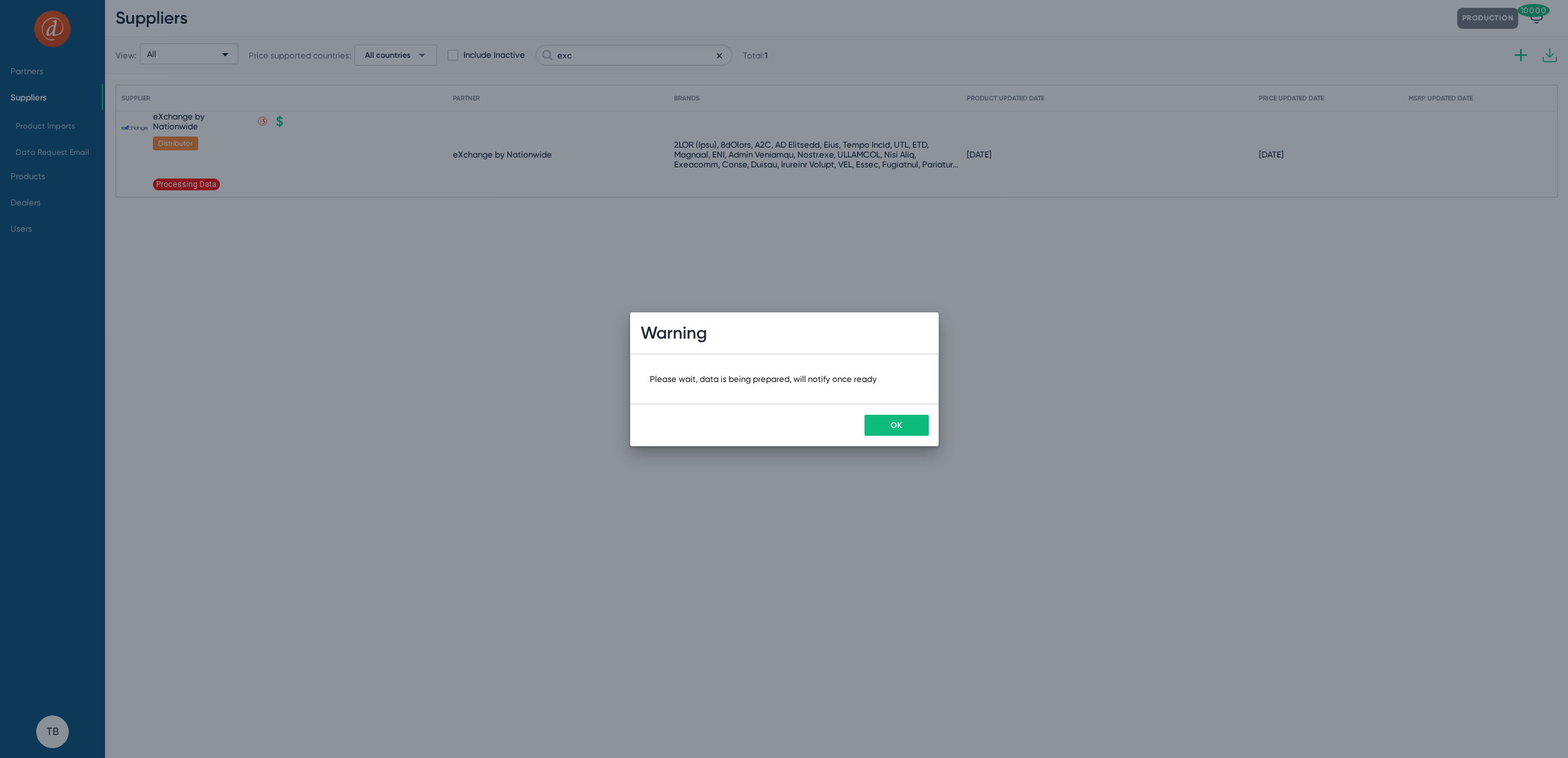
click at [906, 428] on button "OK" at bounding box center [897, 425] width 64 height 21
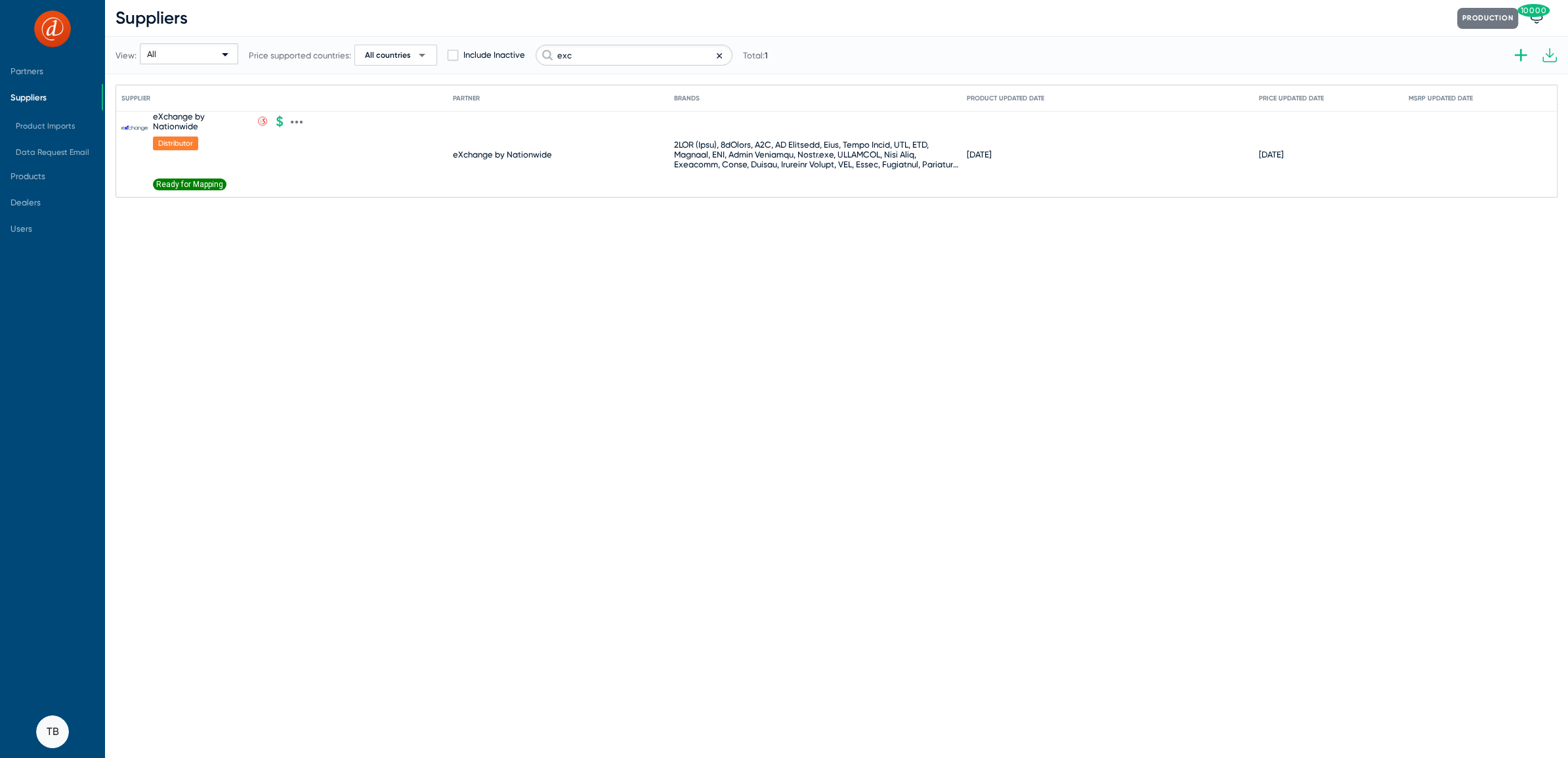
click at [193, 182] on span "Ready for Mapping" at bounding box center [189, 184] width 73 height 12
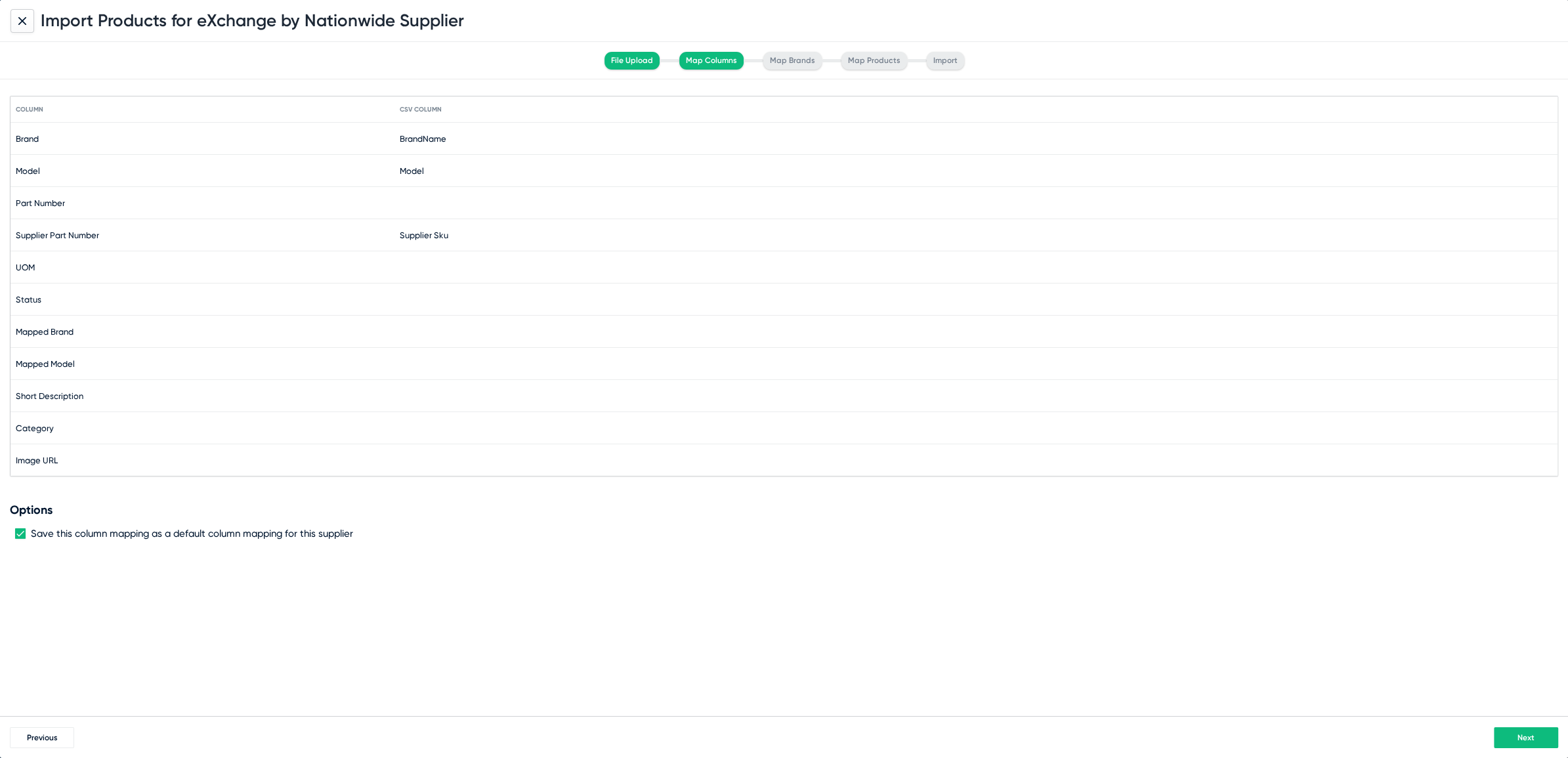
click at [1524, 737] on span "Next" at bounding box center [1527, 737] width 17 height 9
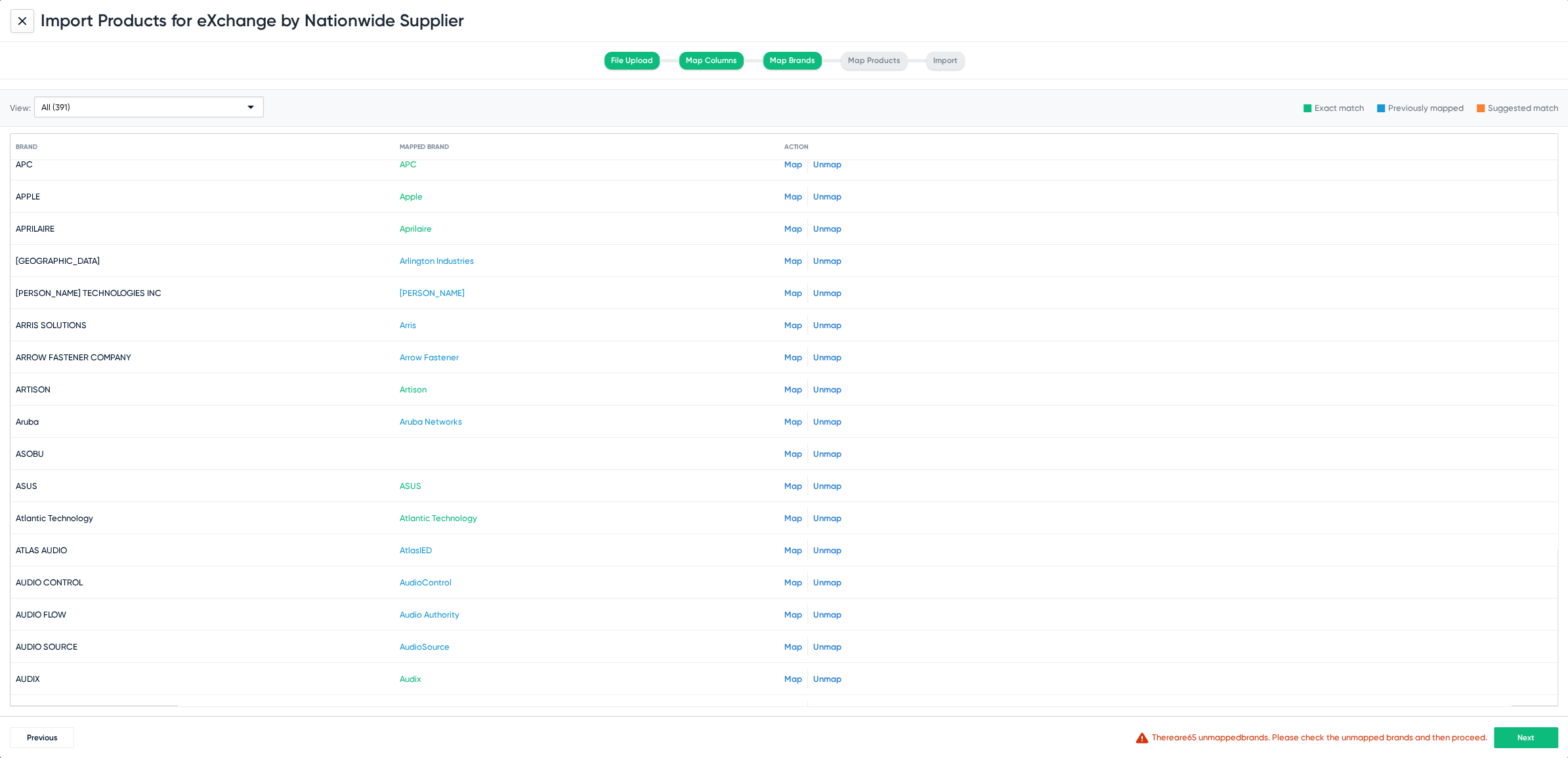
scroll to position [771, 0]
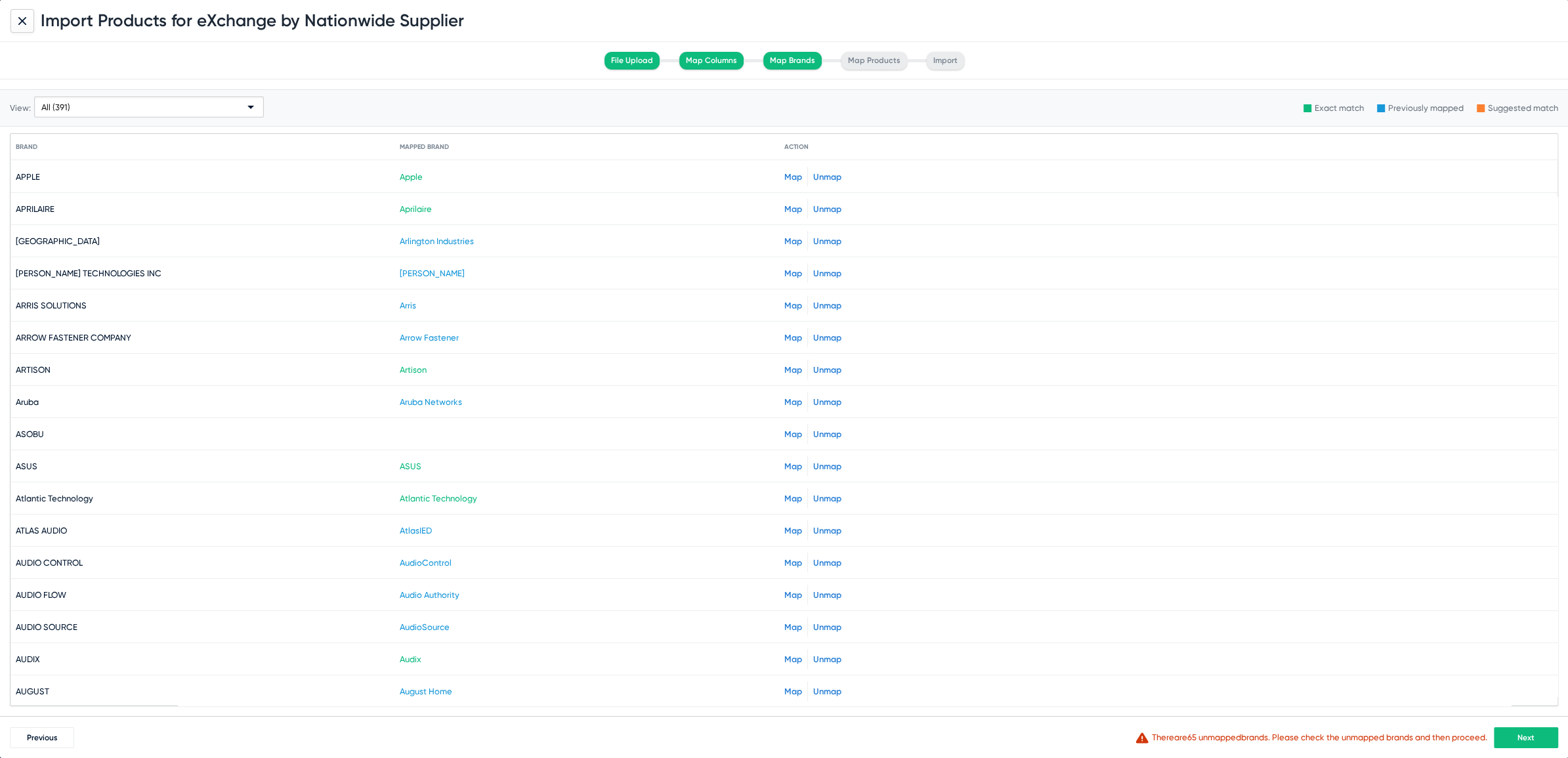
click at [1534, 749] on div "Previous warning-24px Created with Sketch. There are 65 unmapped brands . Pleas…" at bounding box center [784, 737] width 1568 height 42
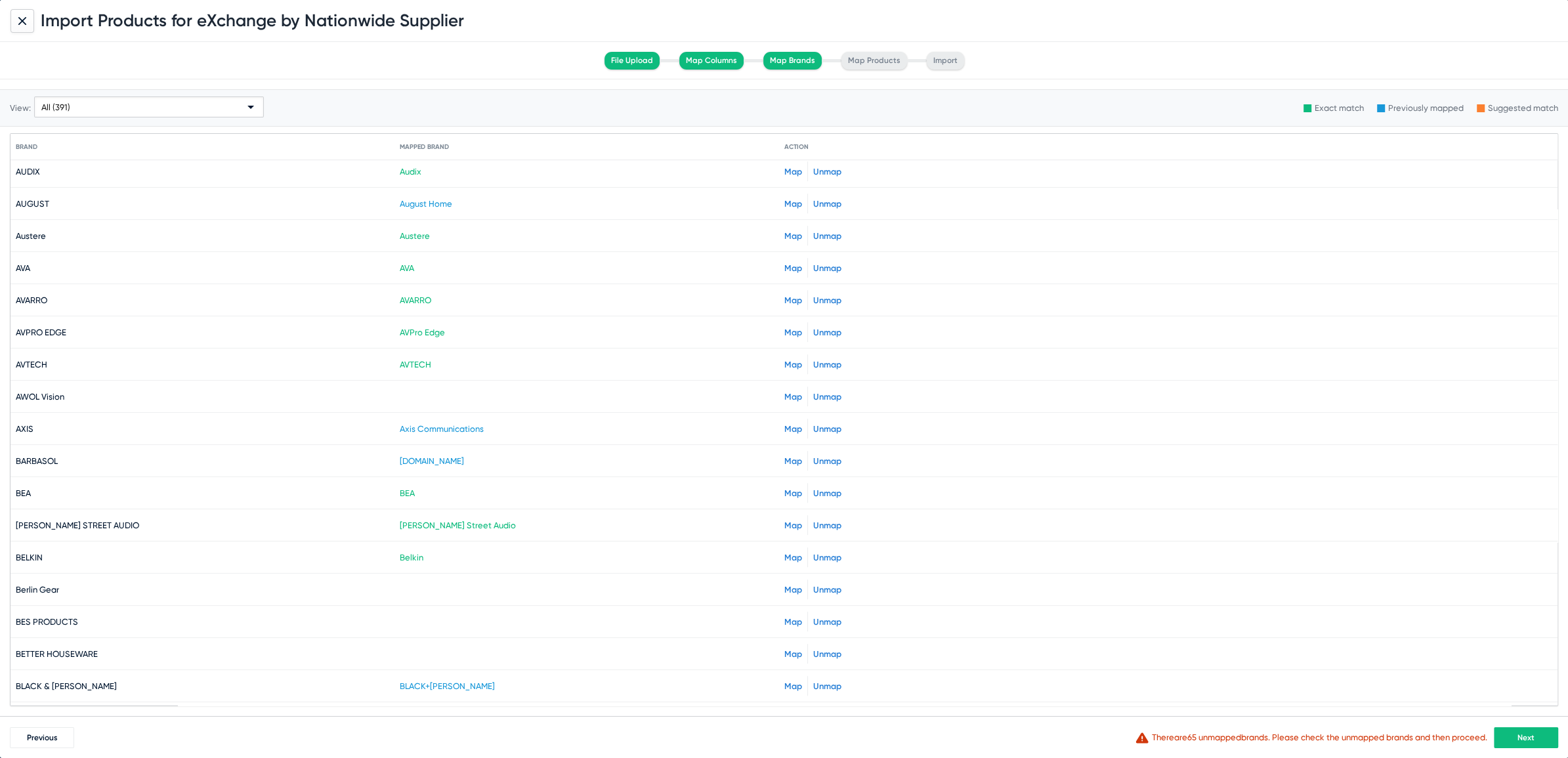
scroll to position [1261, 0]
click at [791, 390] on link "Map" at bounding box center [793, 395] width 18 height 10
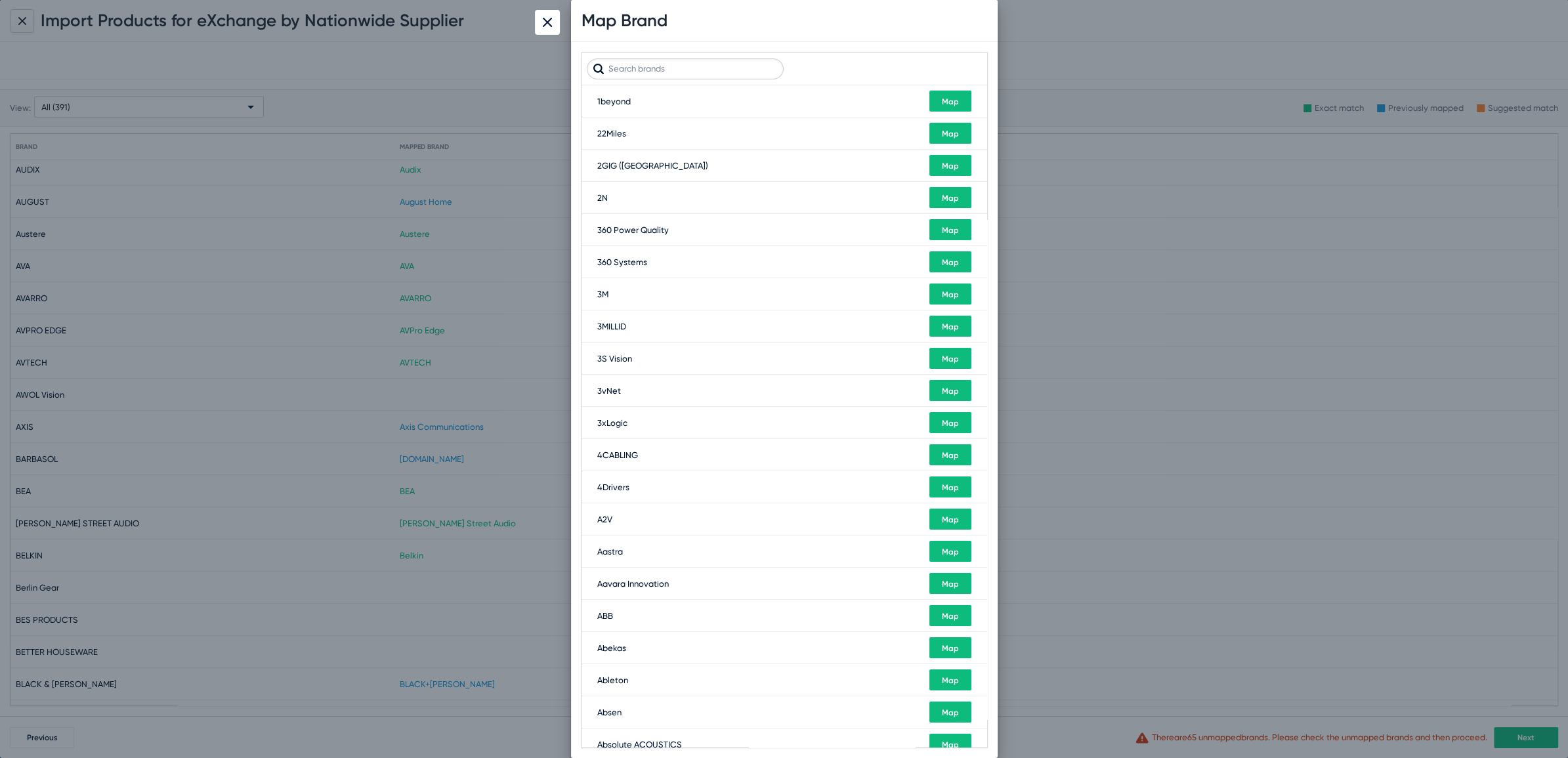
click at [694, 71] on input "text" at bounding box center [686, 68] width 197 height 21
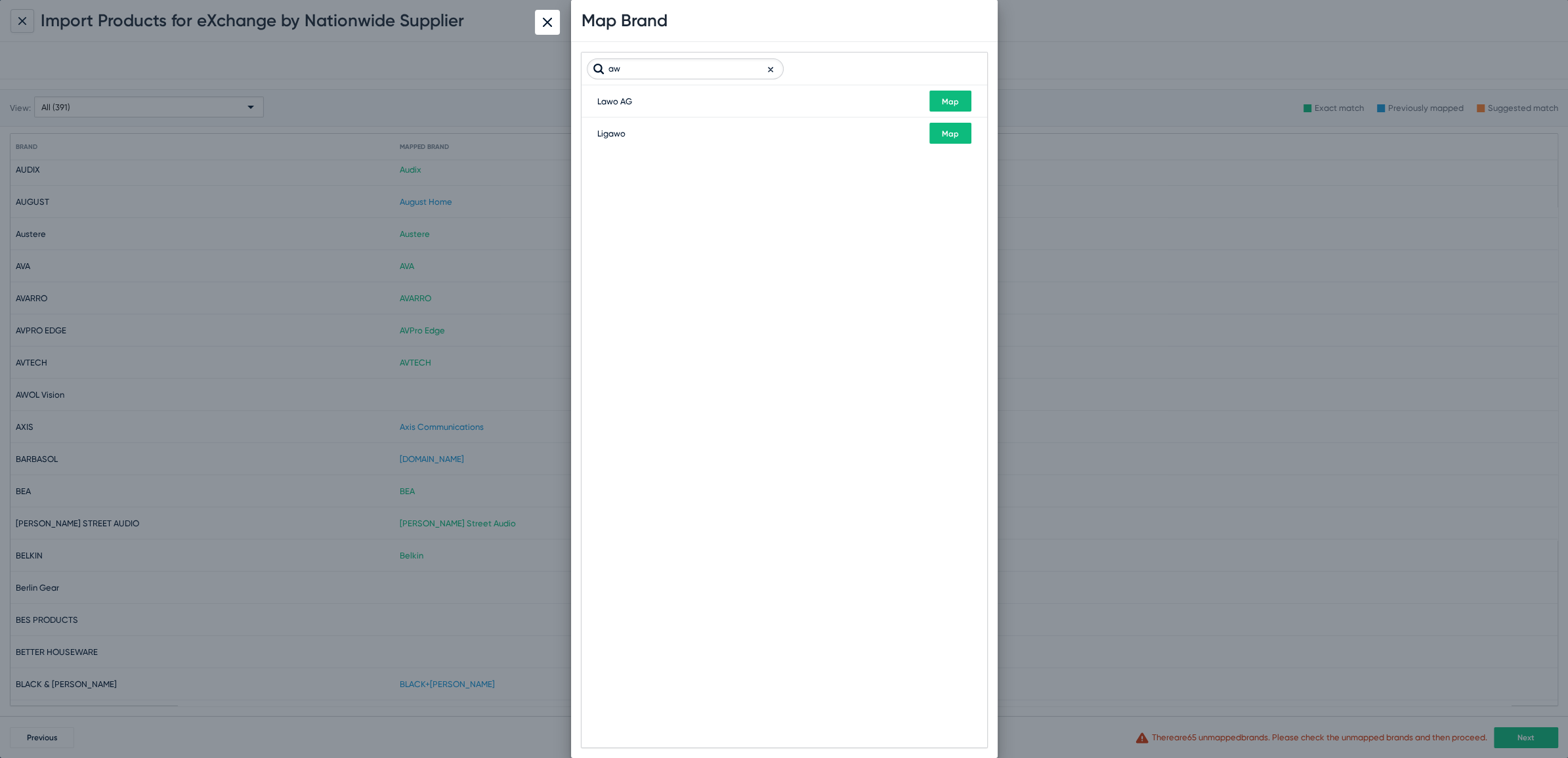
type input "a"
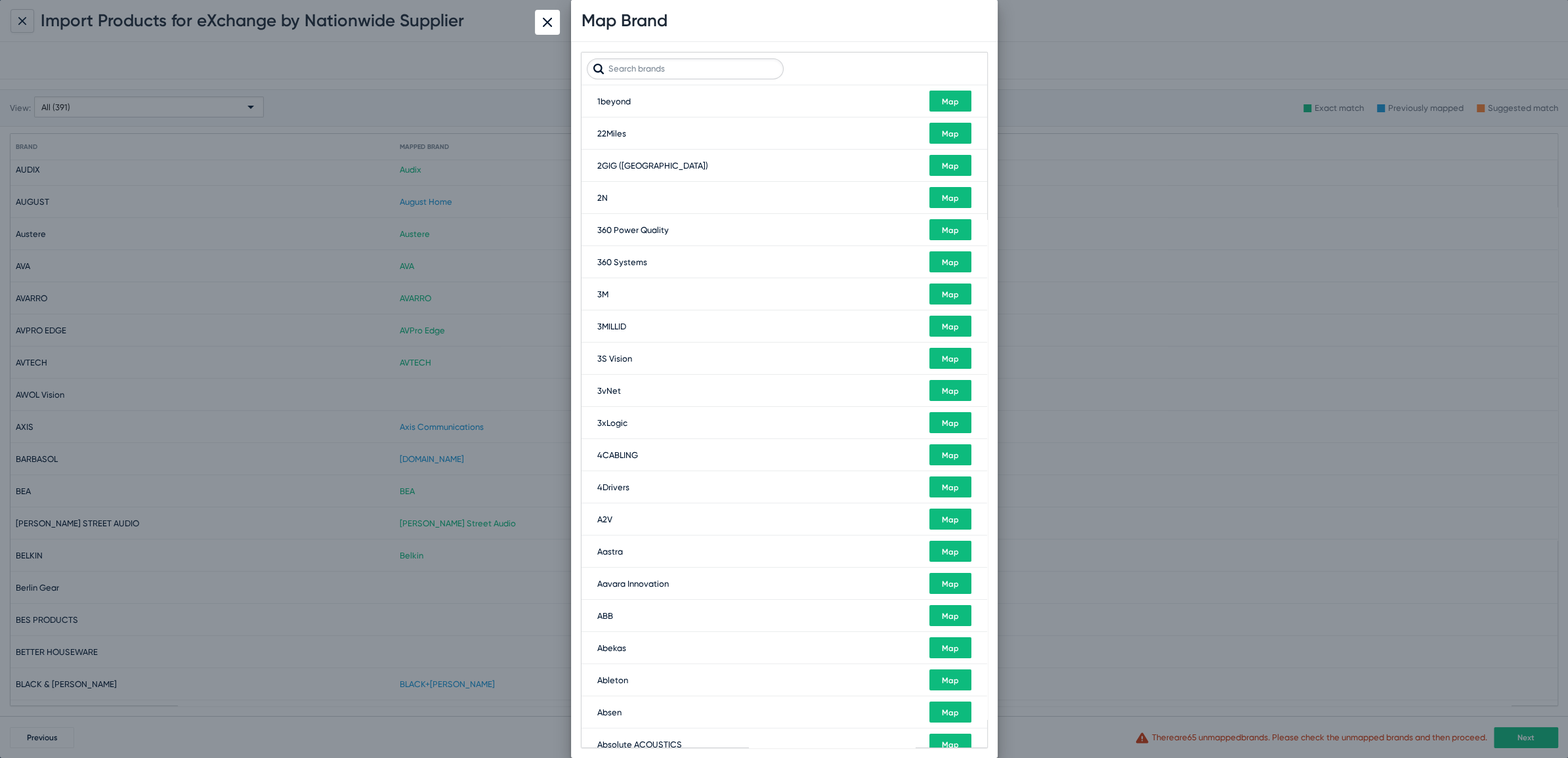
click at [1160, 96] on div at bounding box center [784, 379] width 1568 height 758
click at [543, 21] on img at bounding box center [547, 22] width 9 height 9
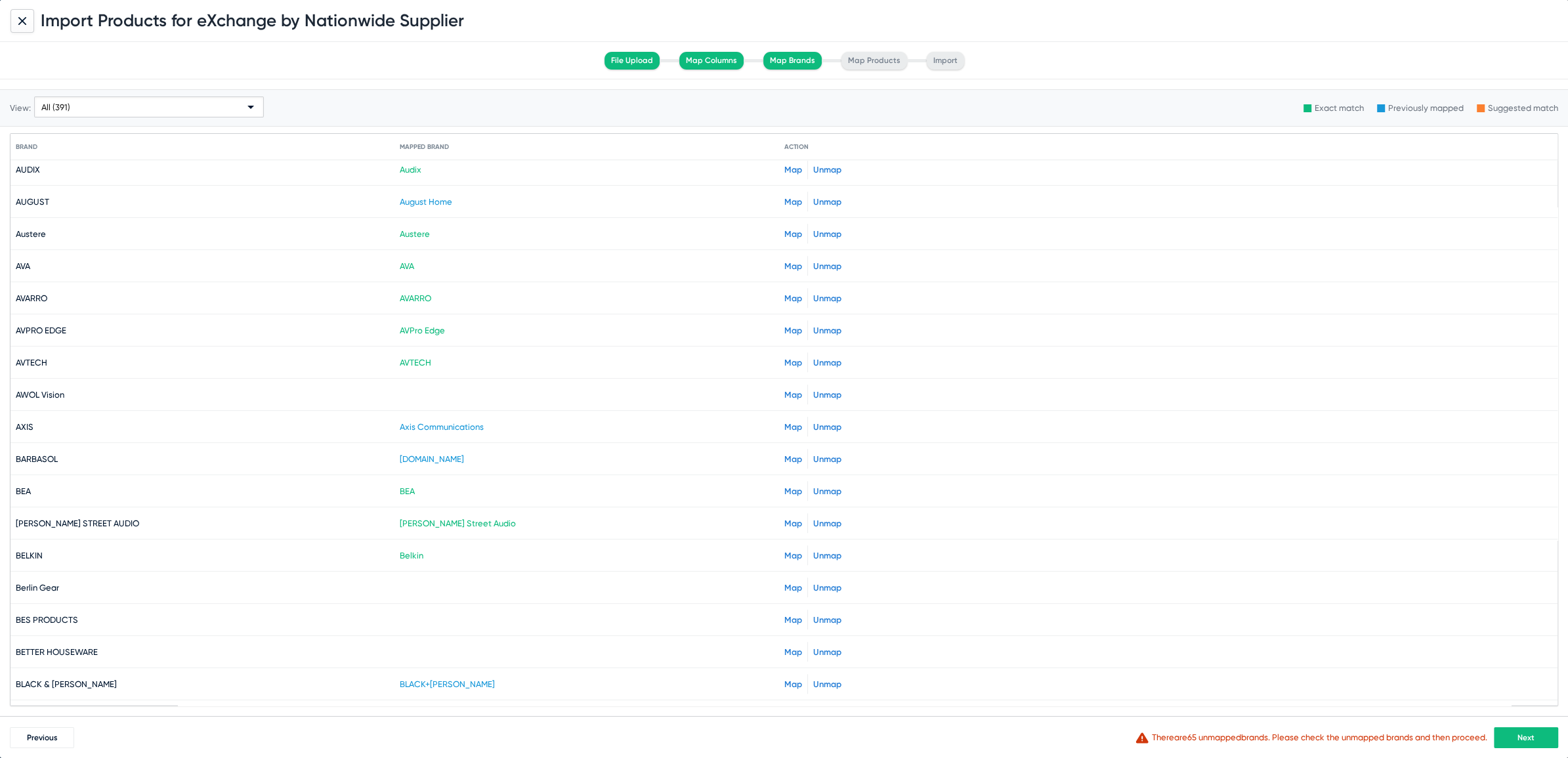
click at [1531, 739] on span "Next" at bounding box center [1527, 737] width 17 height 9
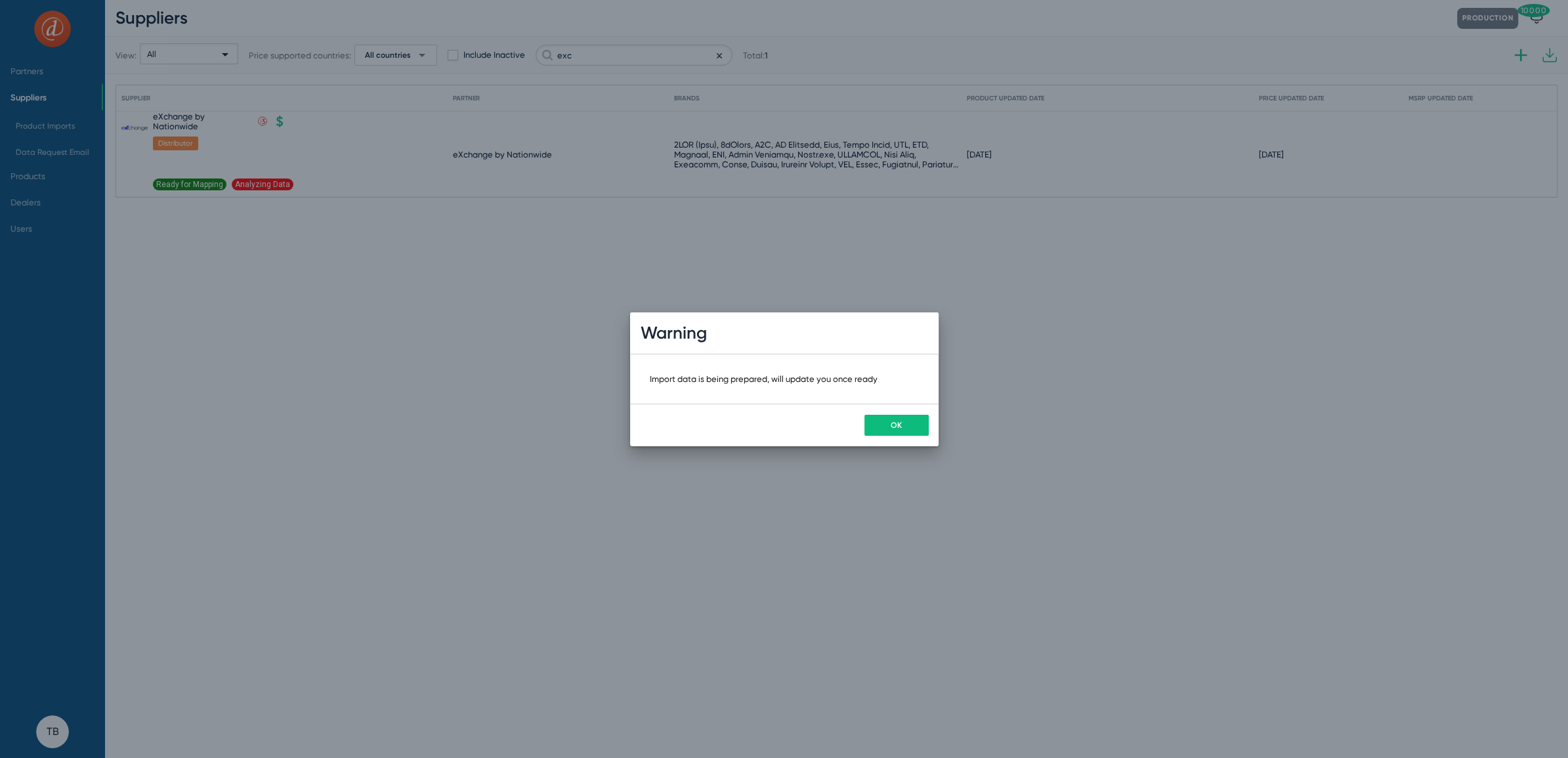
click at [888, 424] on button "OK" at bounding box center [897, 425] width 64 height 21
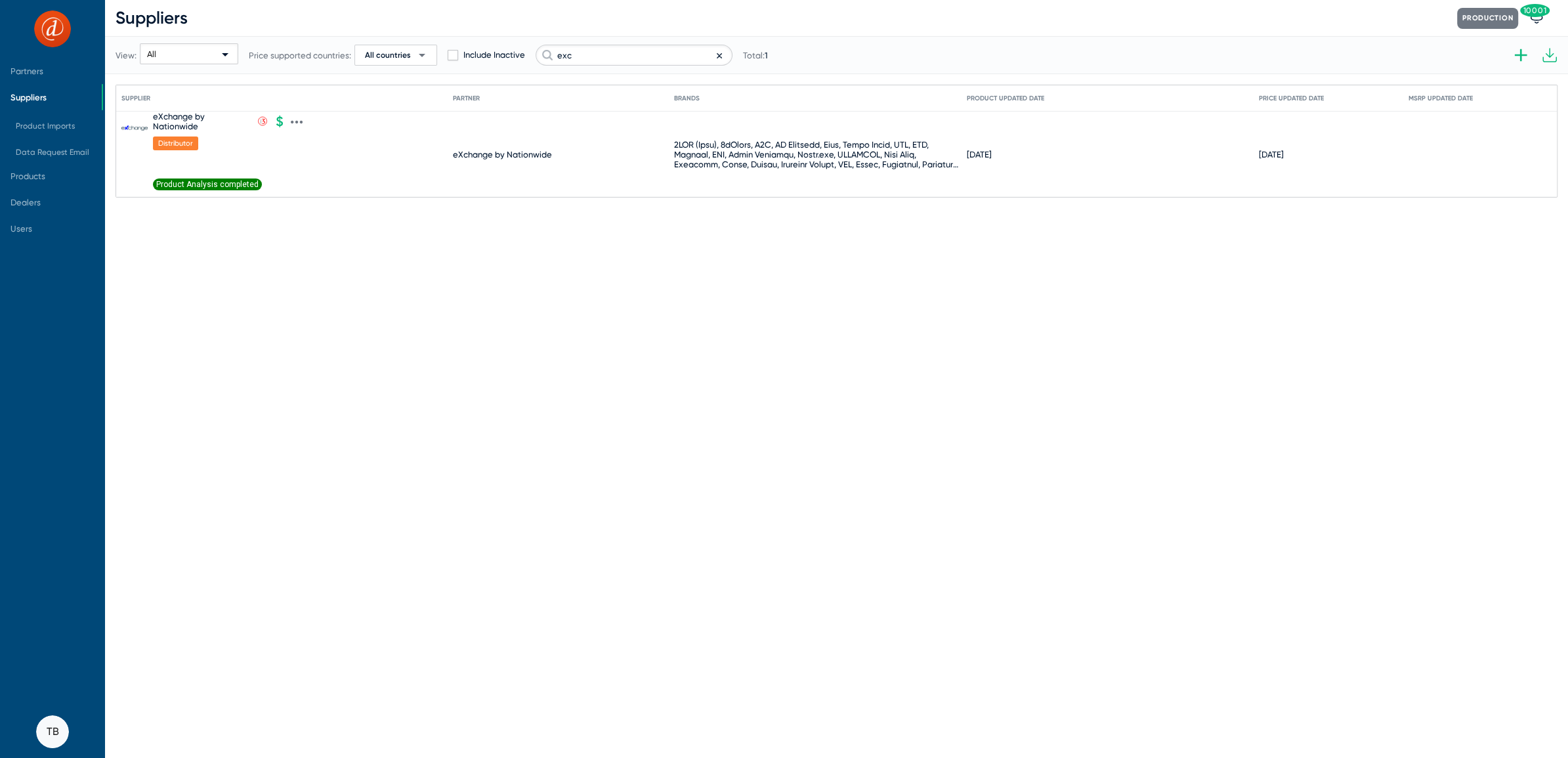
click at [207, 183] on span "Product Analysis completed" at bounding box center [207, 184] width 109 height 12
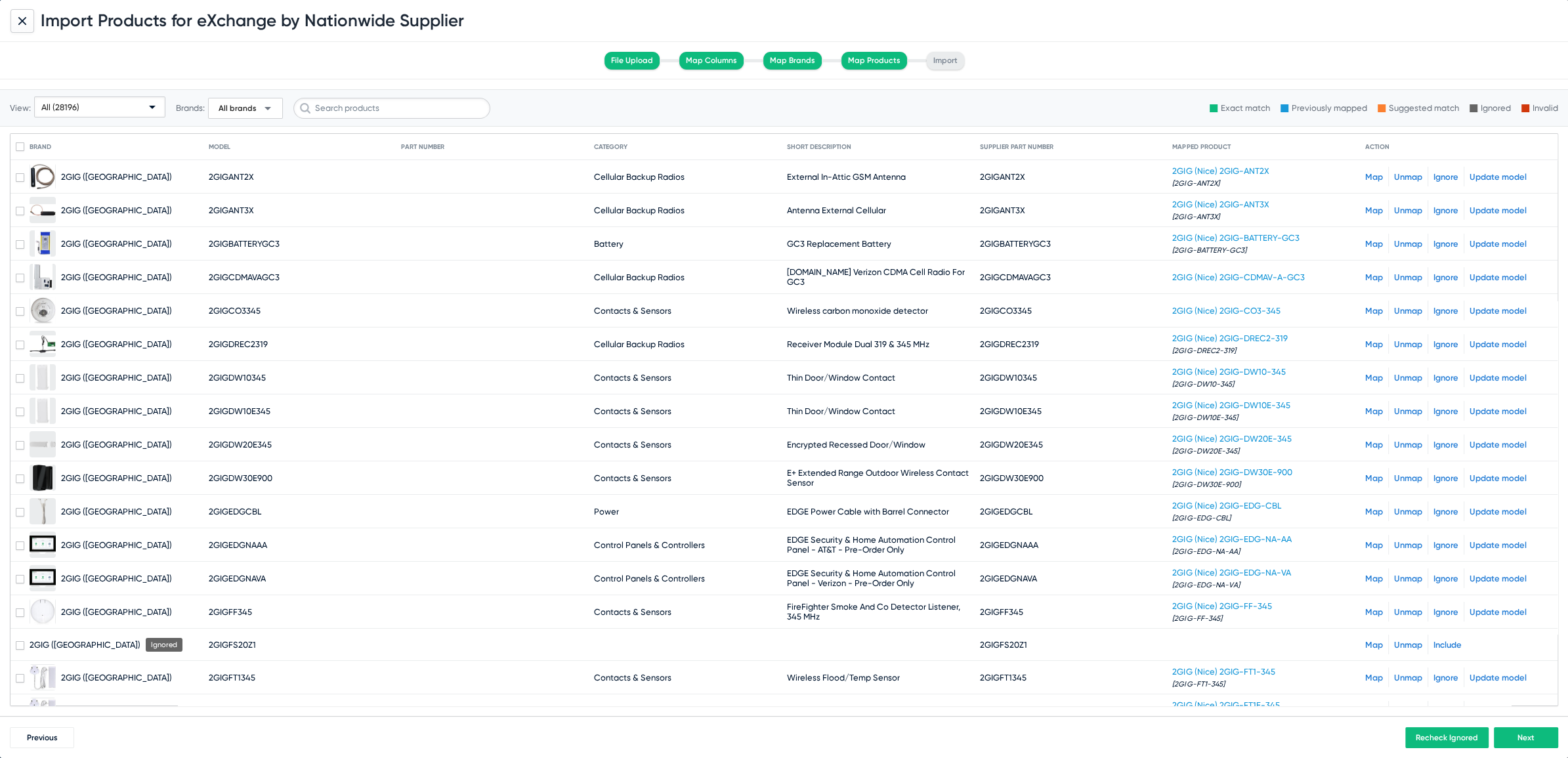
click at [49, 103] on span "All (28196)" at bounding box center [60, 108] width 38 height 10
click at [74, 203] on span "Unmapped (2829)" at bounding box center [101, 208] width 127 height 26
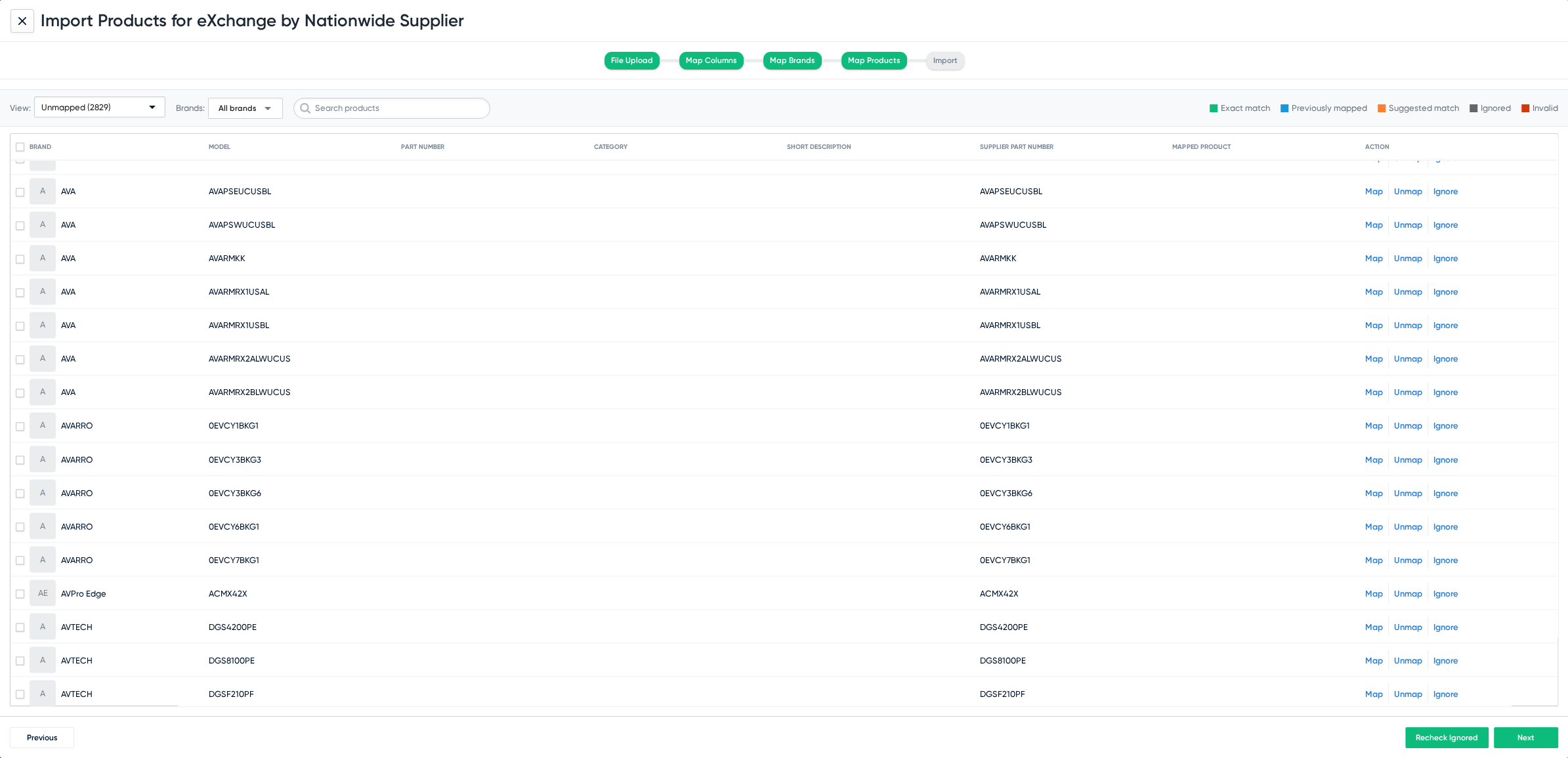
scroll to position [2834, 0]
click at [13, 26] on div at bounding box center [22, 21] width 24 height 24
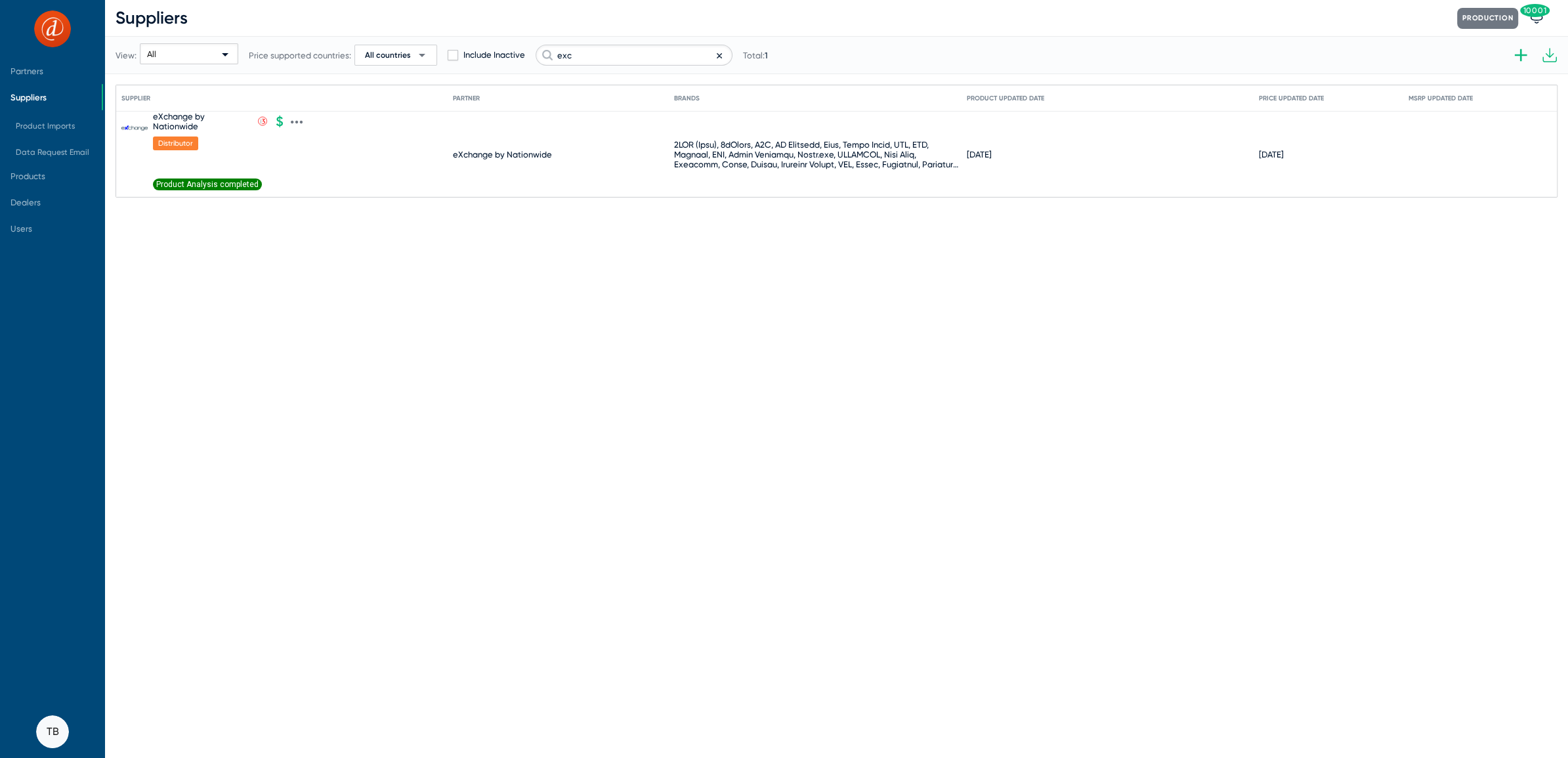
click at [195, 179] on span "Product Analysis completed" at bounding box center [207, 184] width 109 height 12
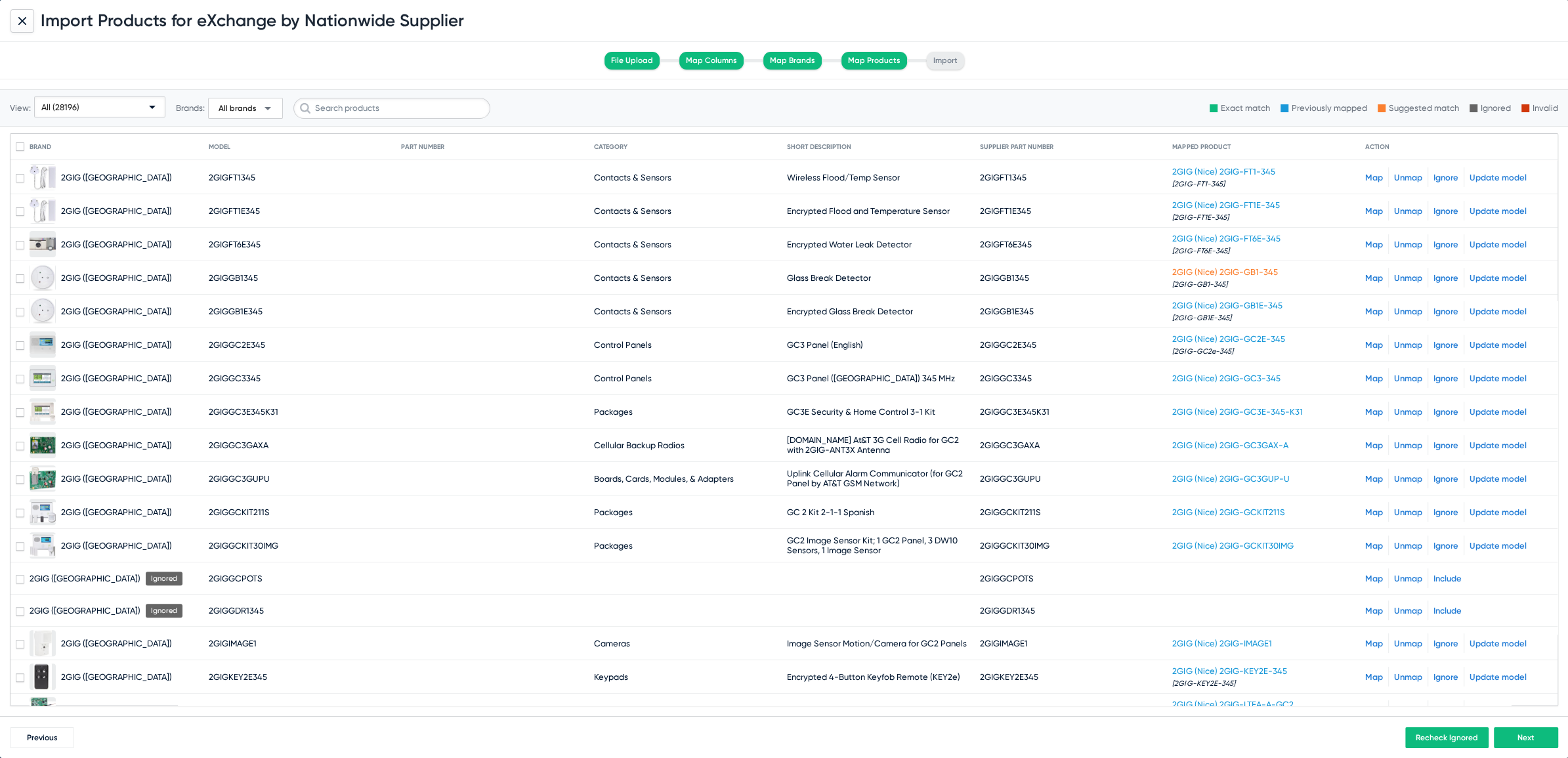
scroll to position [502, 0]
click at [1522, 746] on button "Next" at bounding box center [1526, 737] width 64 height 21
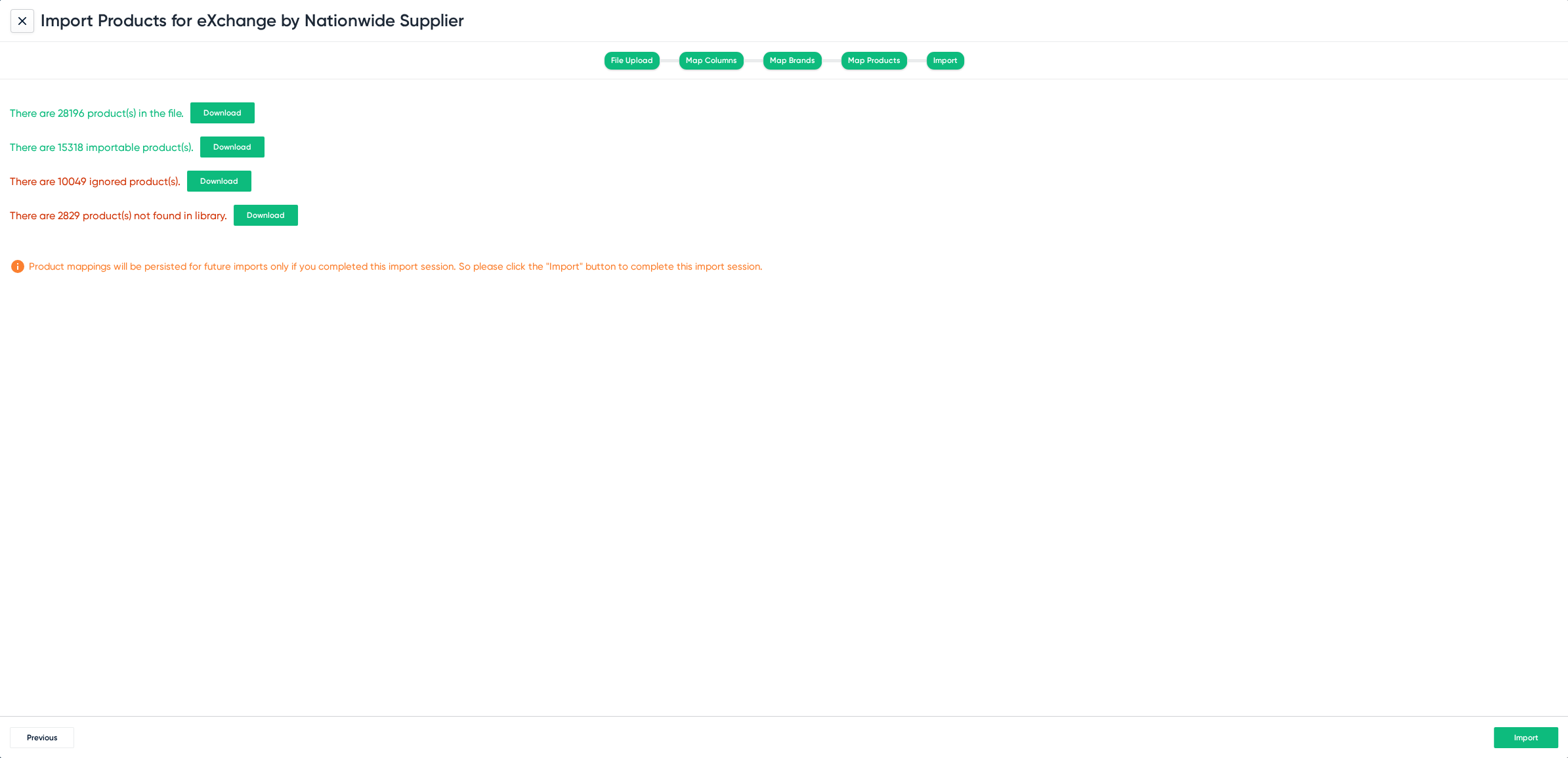
click at [278, 216] on span "Download" at bounding box center [265, 215] width 38 height 9
click at [47, 733] on span "Previous" at bounding box center [42, 737] width 31 height 9
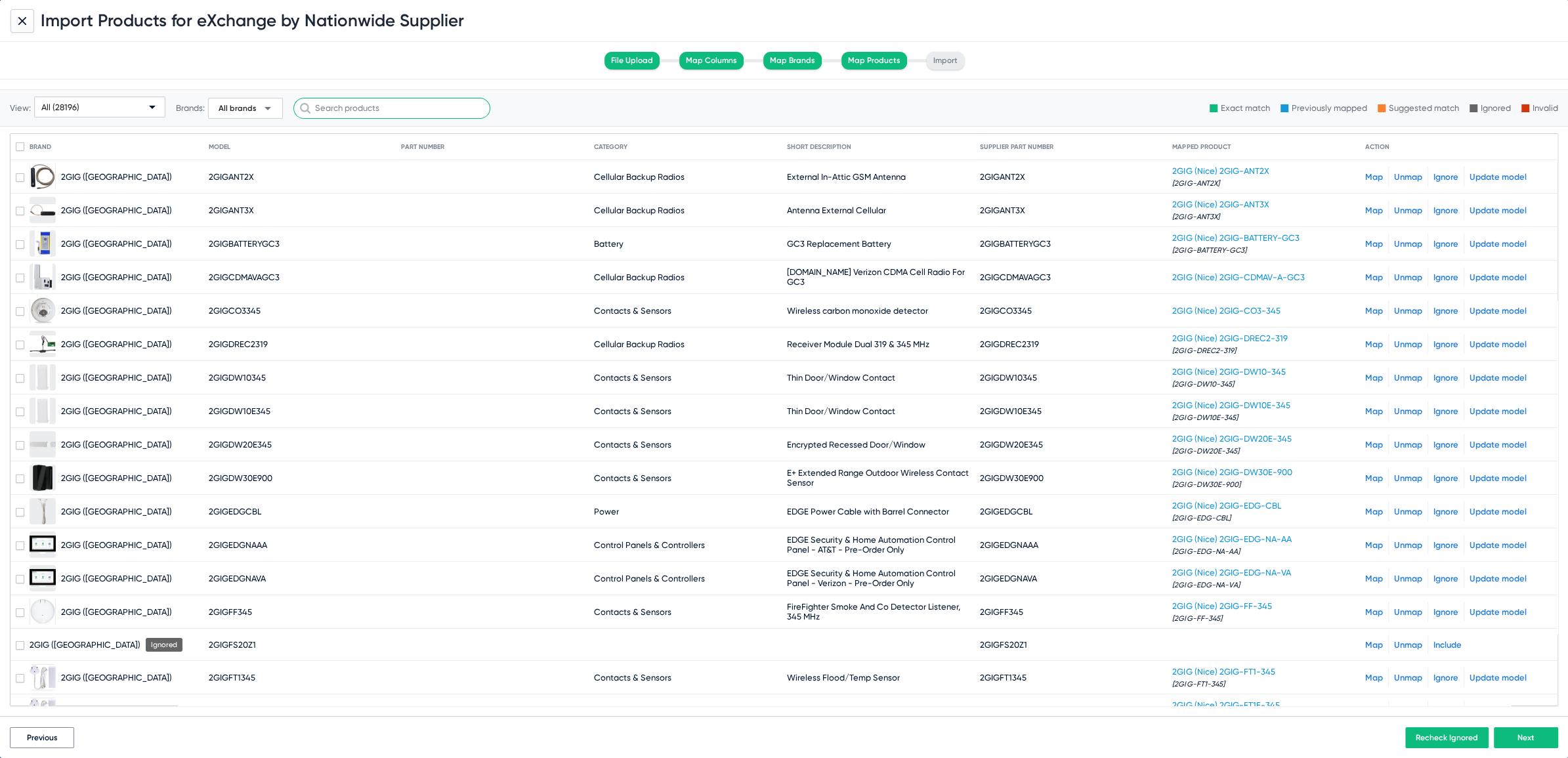
click at [337, 108] on input "text" at bounding box center [392, 108] width 197 height 21
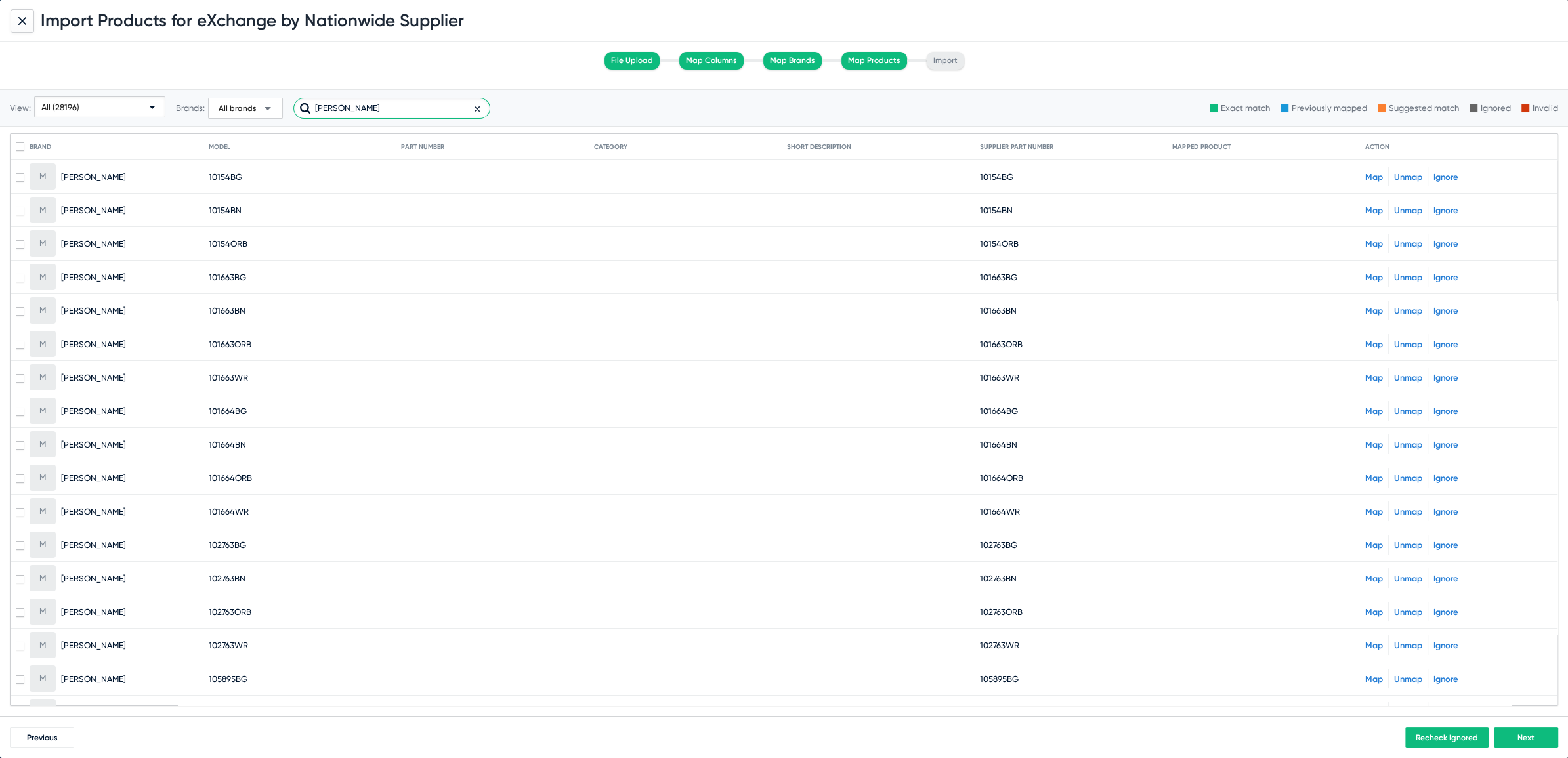
type input "moen"
click at [19, 150] on span at bounding box center [20, 147] width 9 height 9
click at [20, 151] on input "checkbox" at bounding box center [20, 151] width 1 height 1
checkbox input "true"
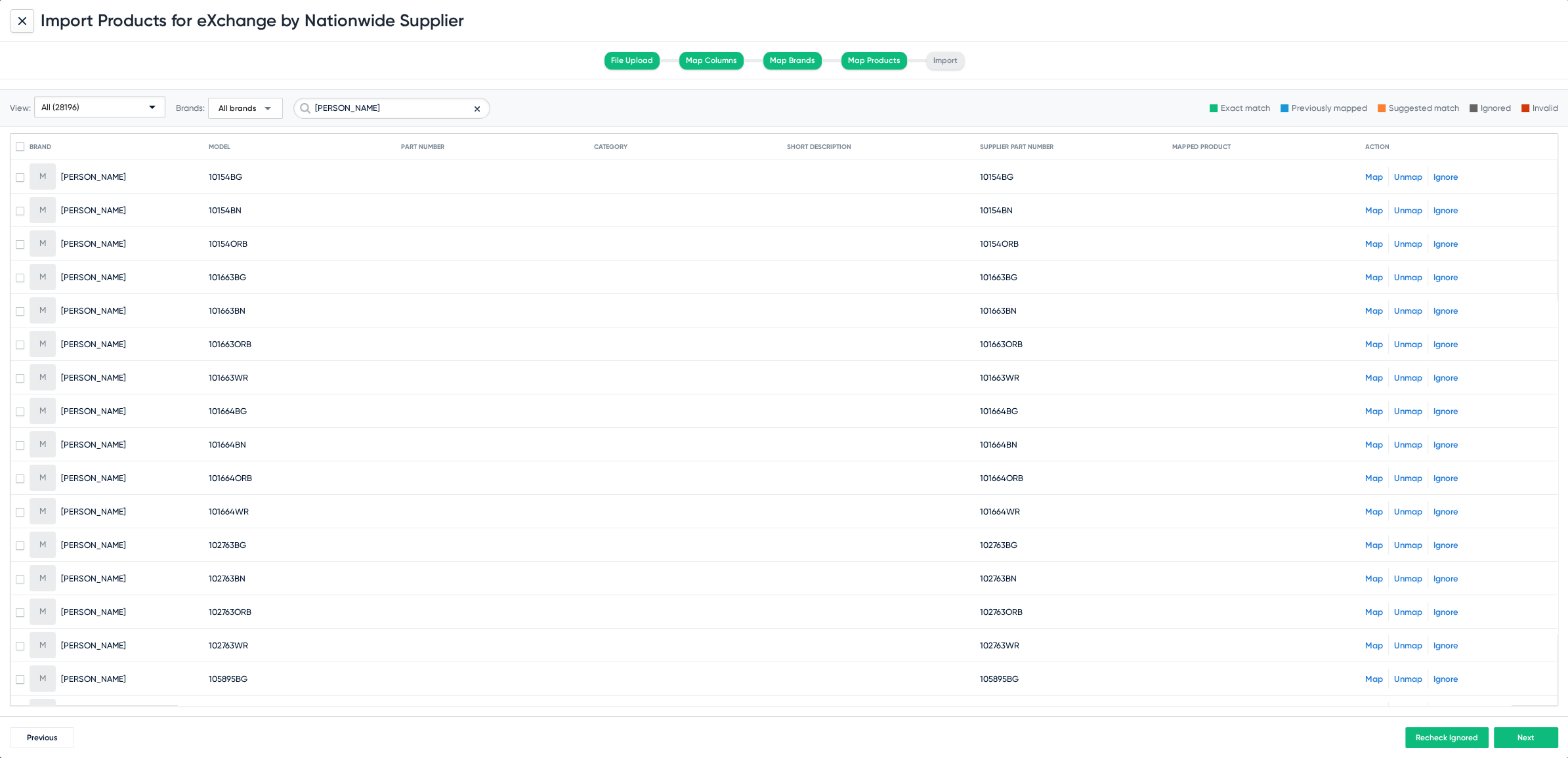
checkbox input "true"
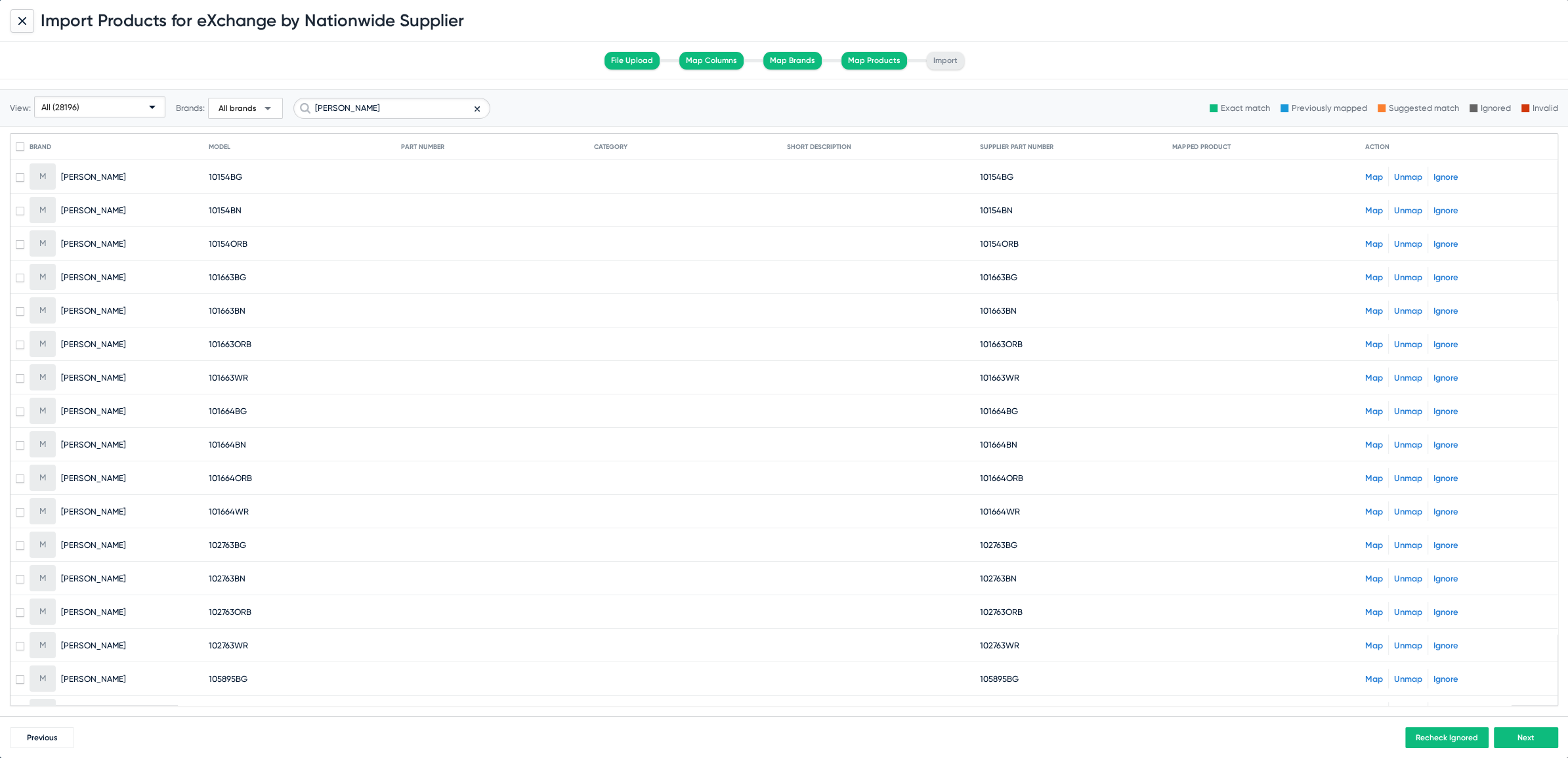
checkbox input "true"
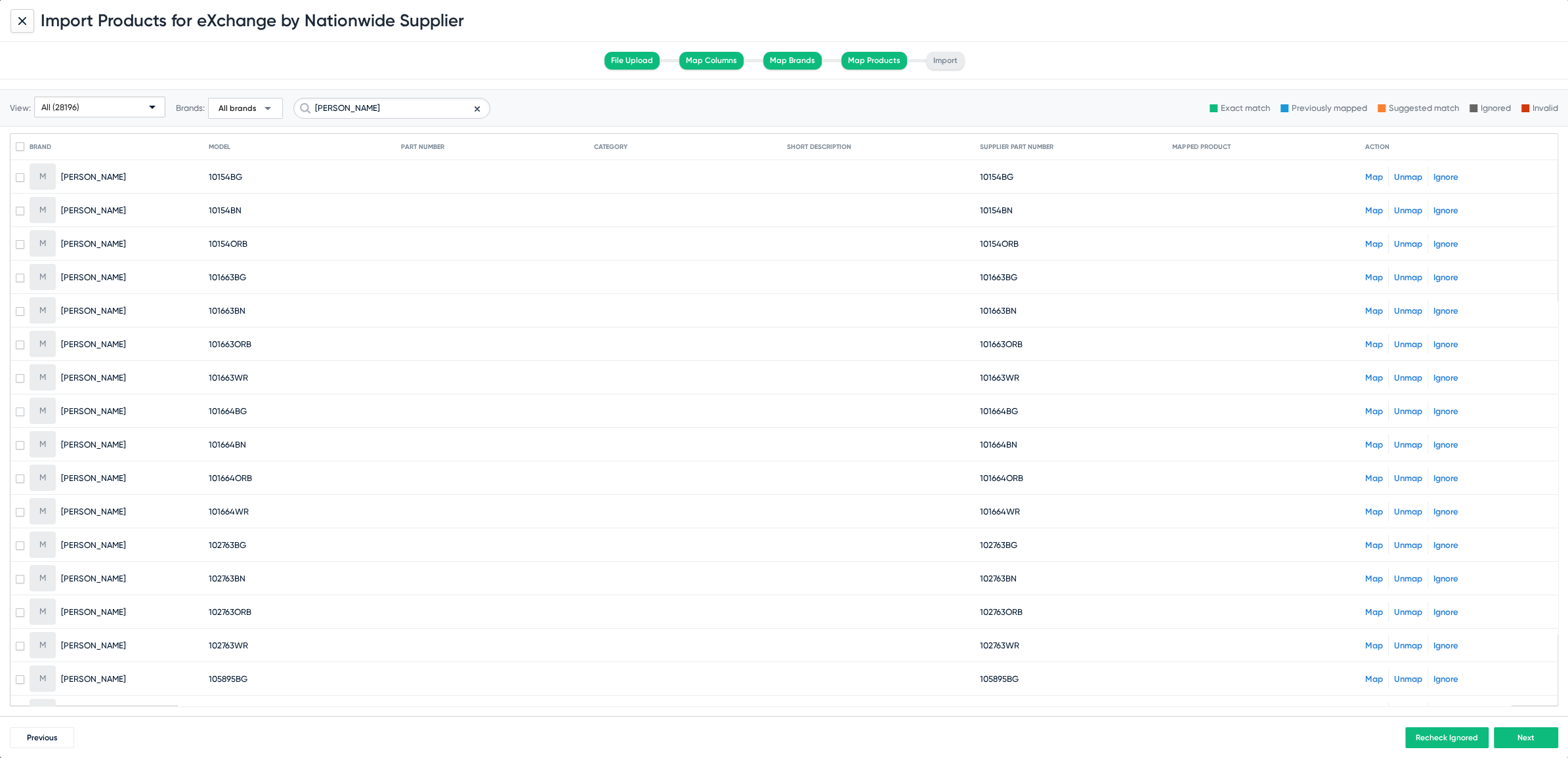
checkbox input "true"
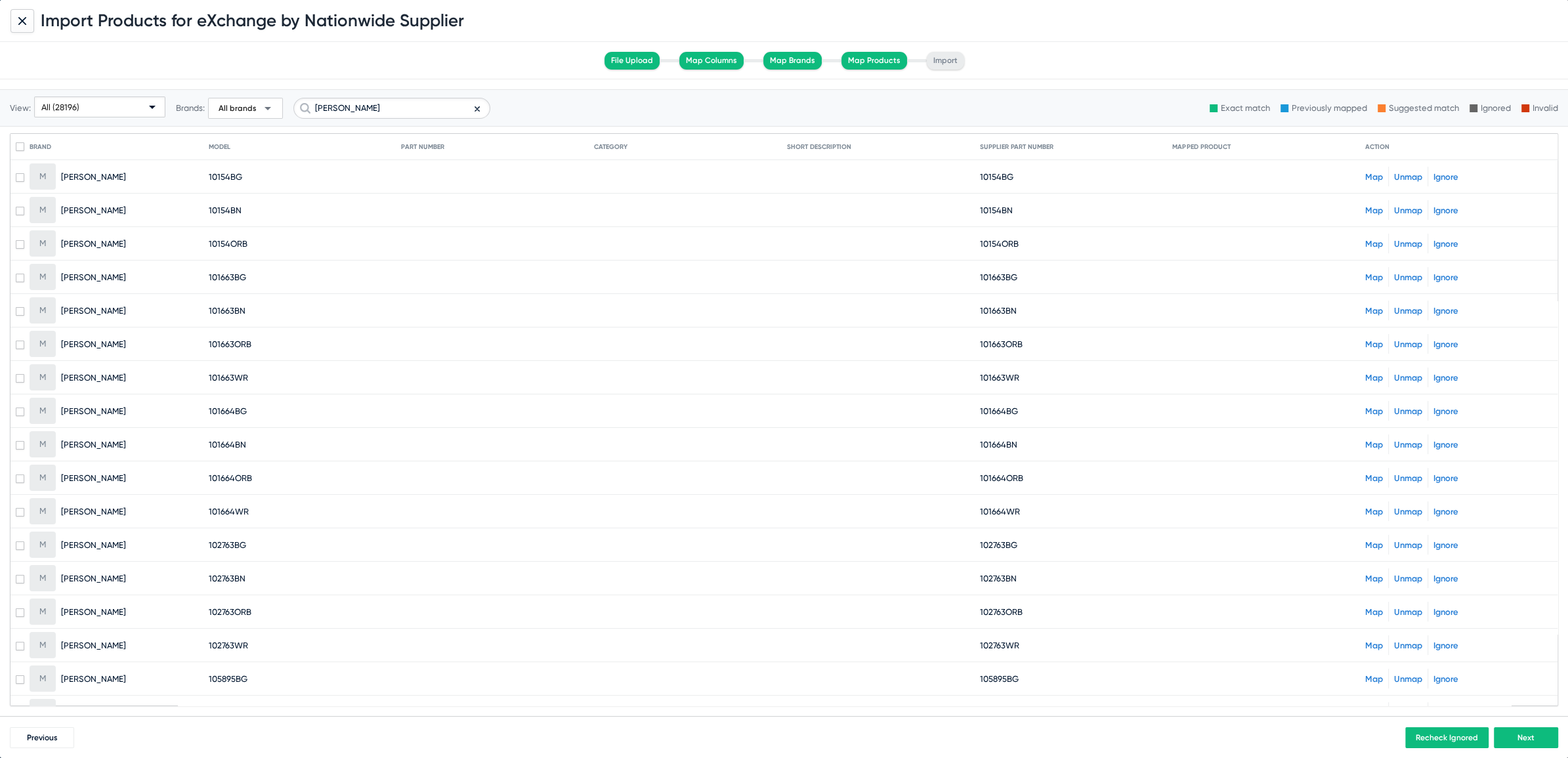
checkbox input "true"
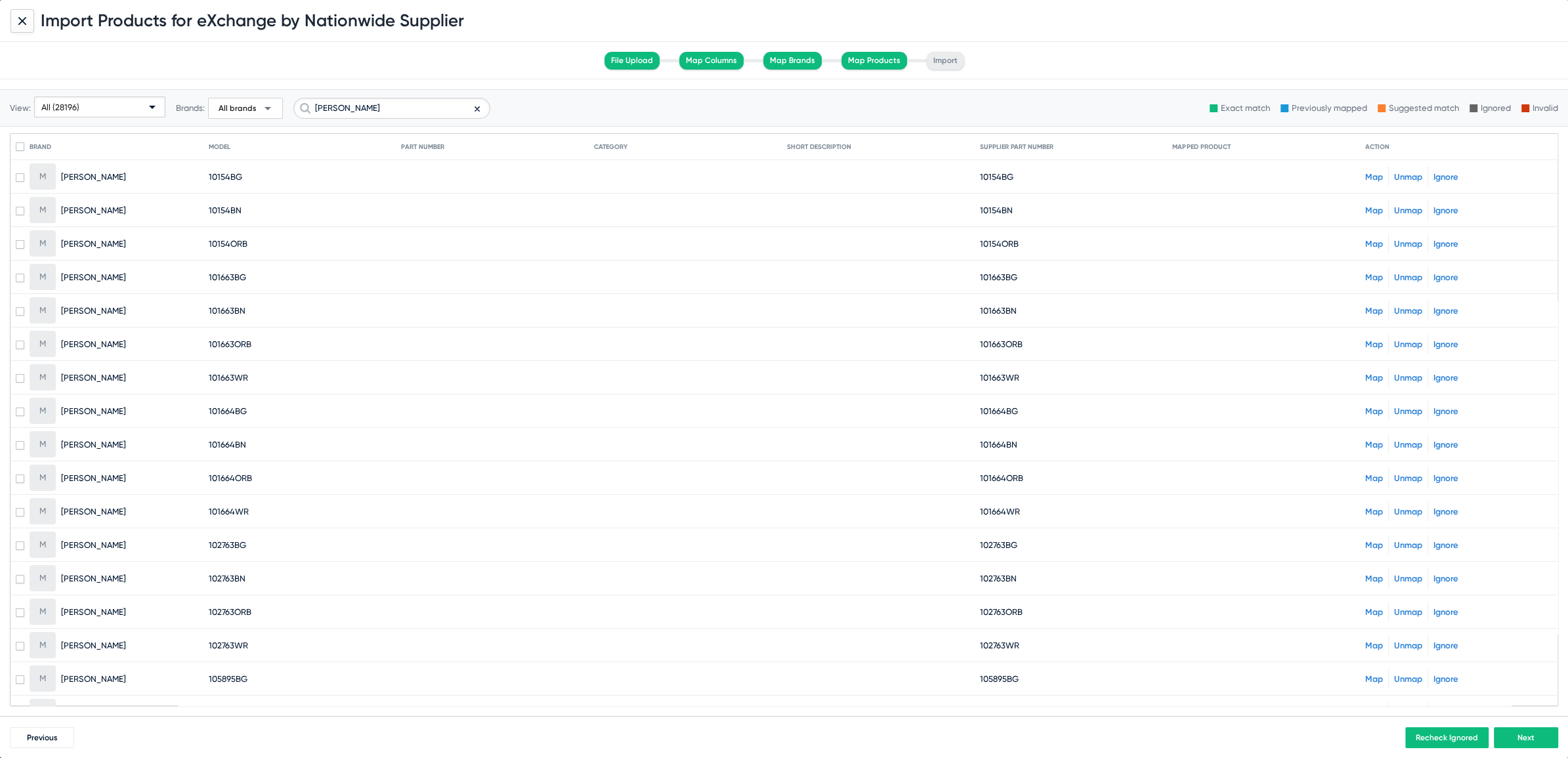
checkbox input "true"
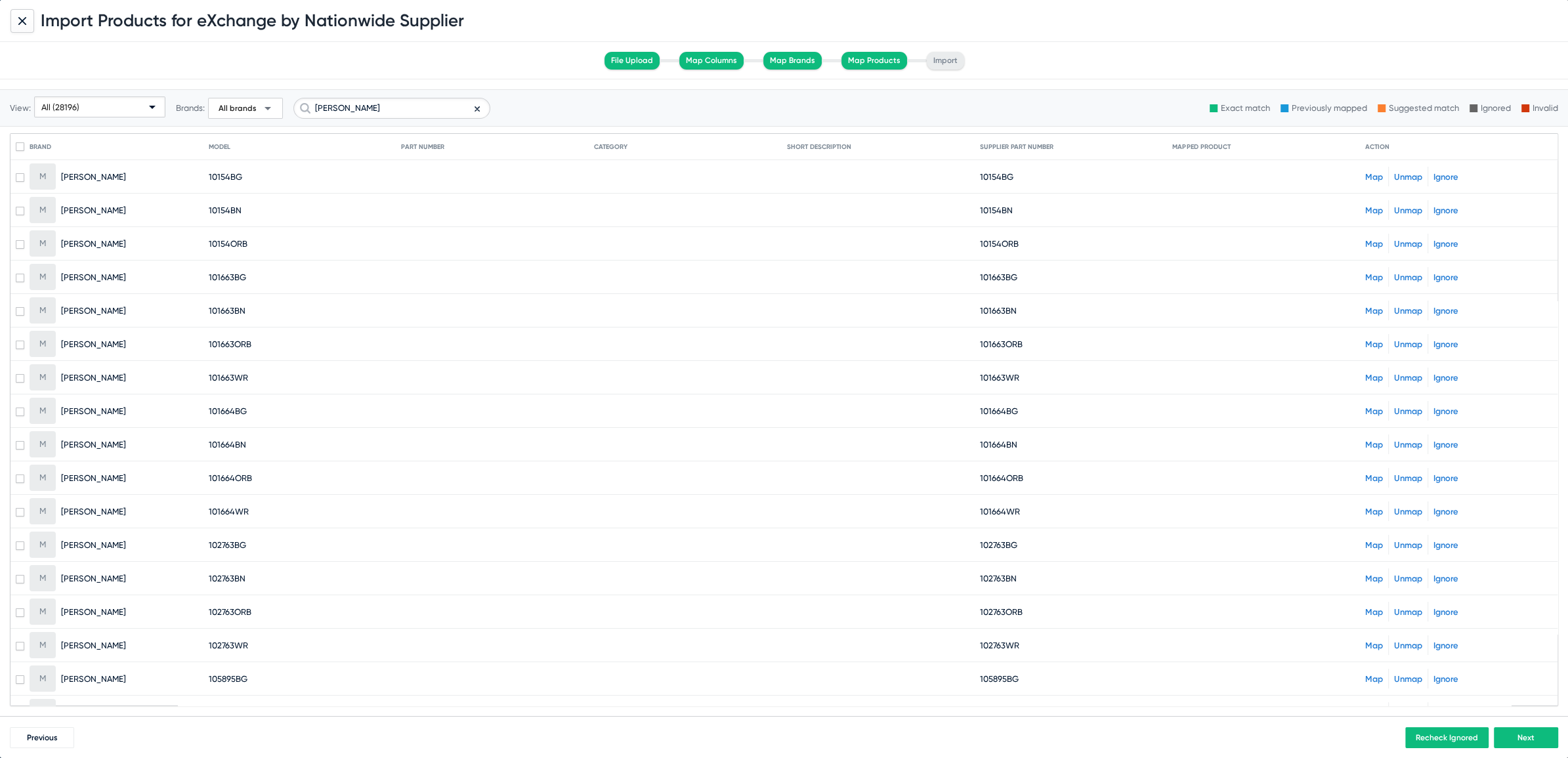
checkbox input "true"
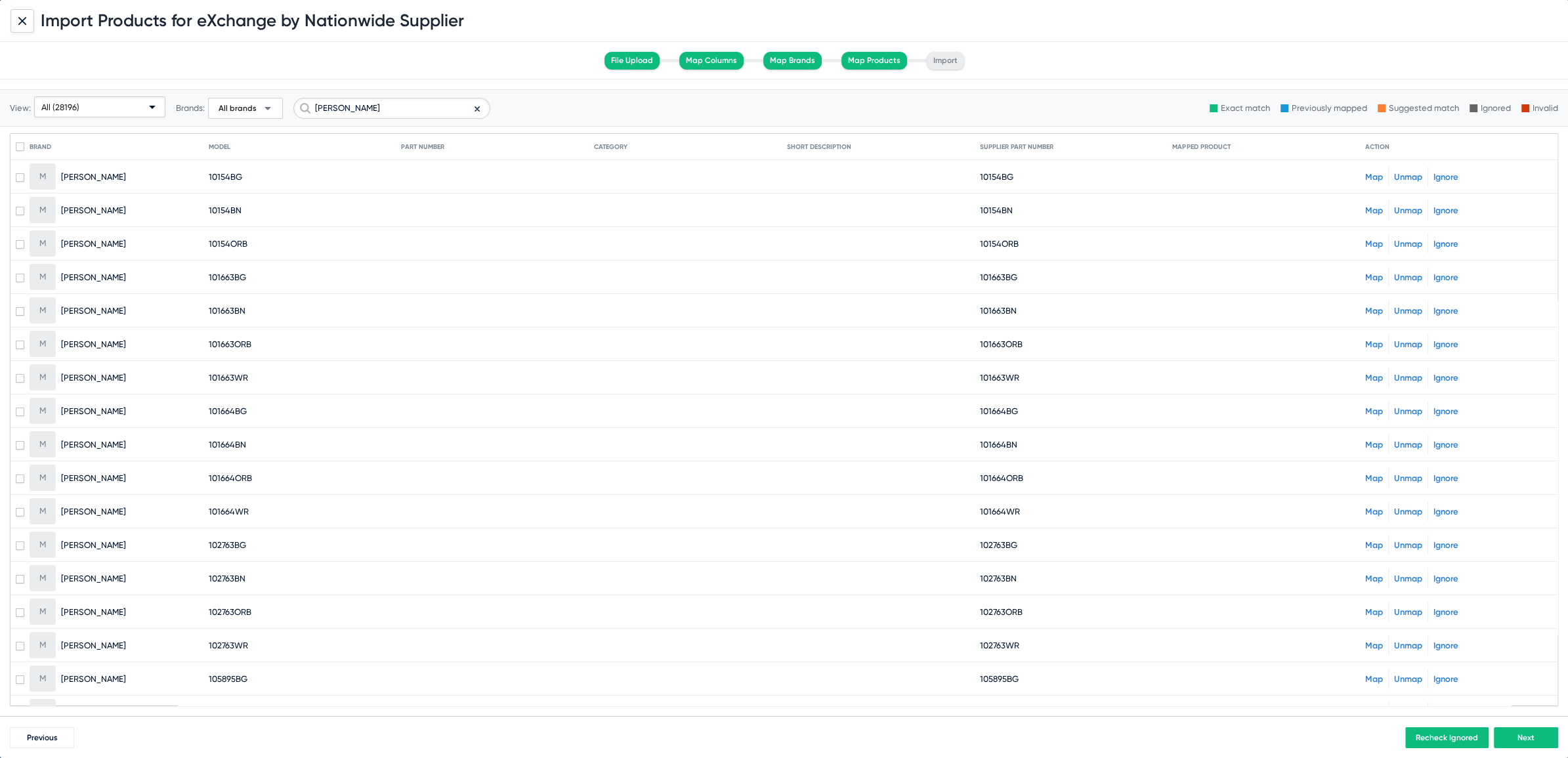
checkbox input "true"
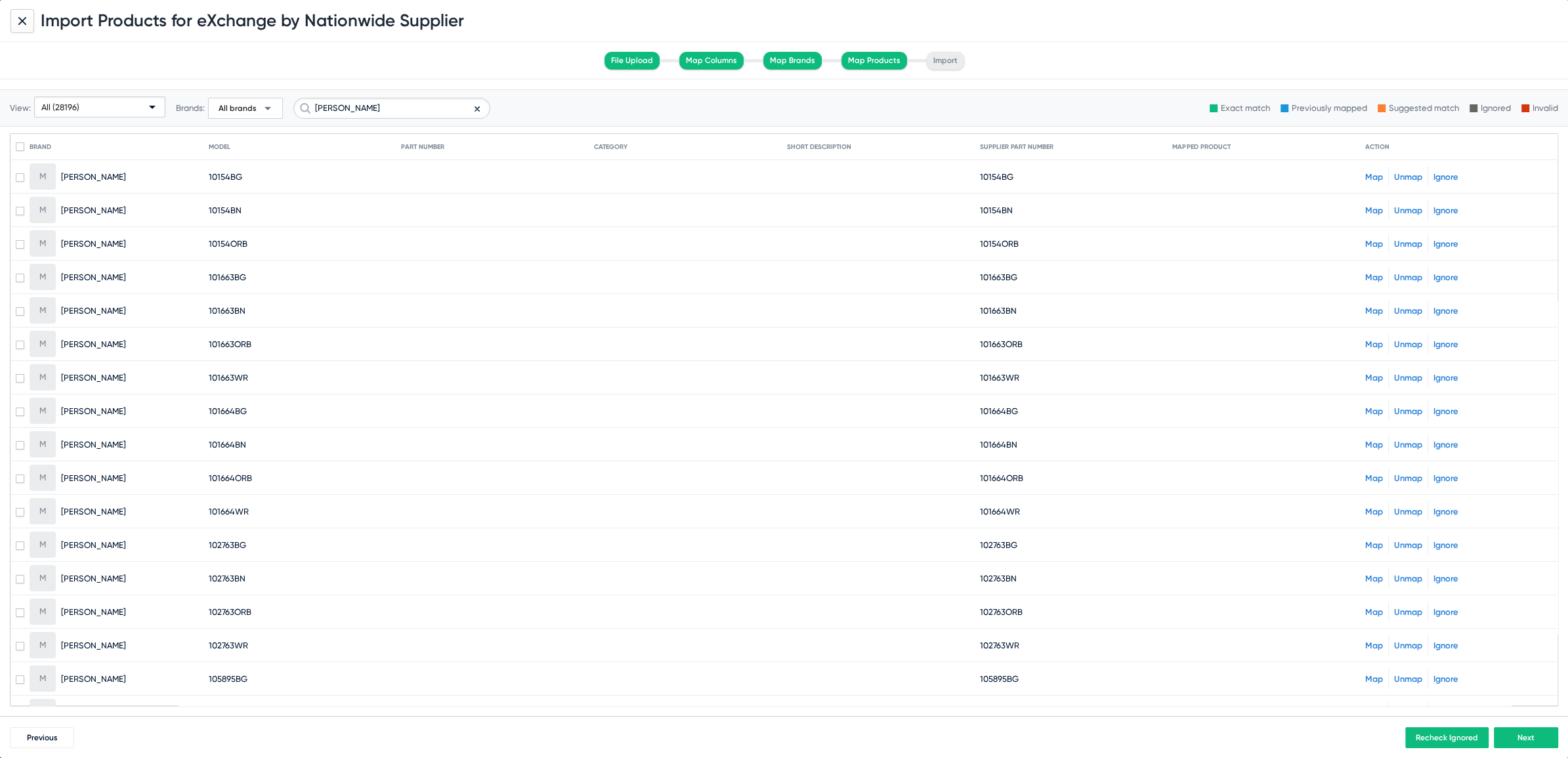
checkbox input "true"
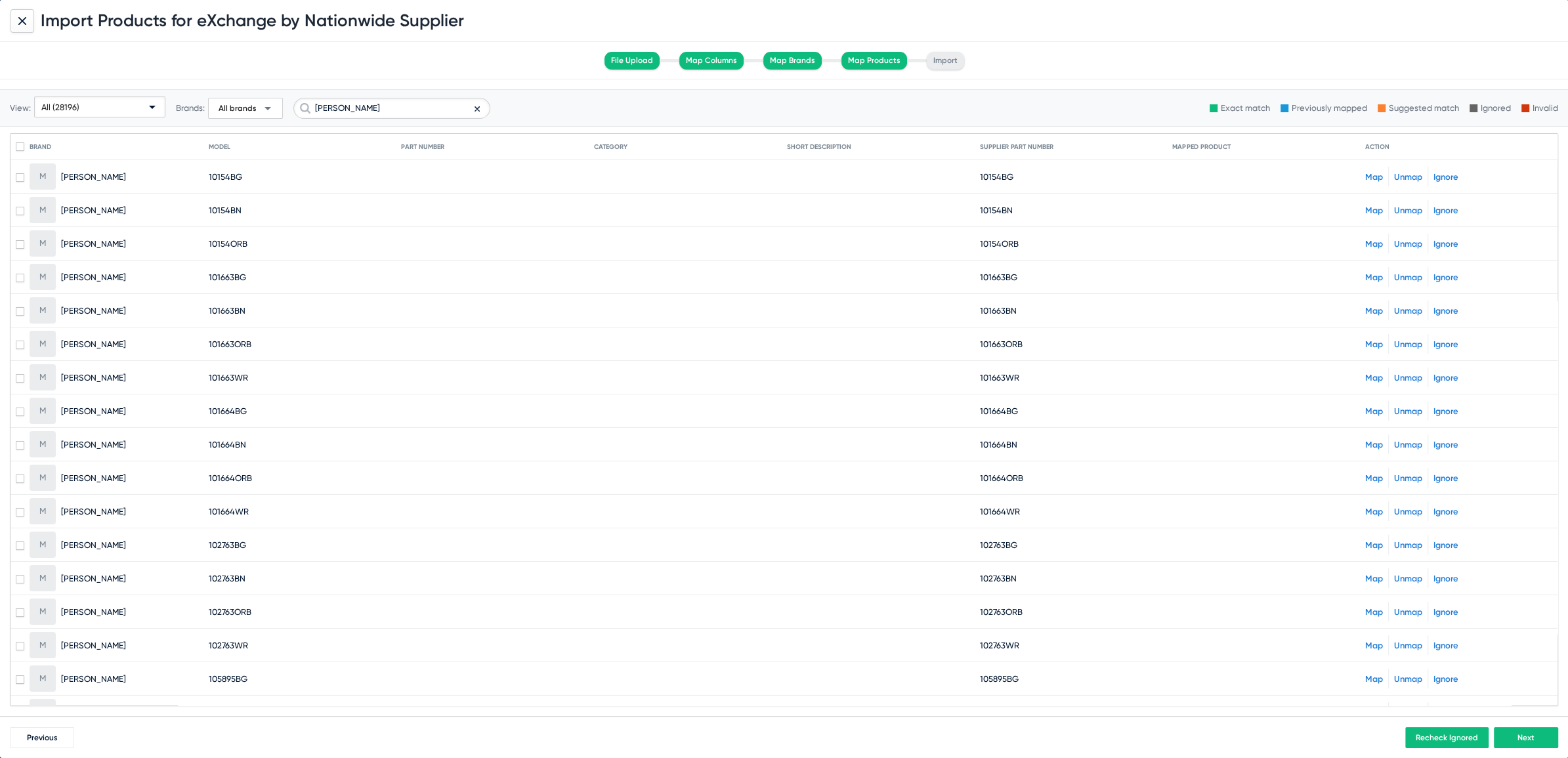
checkbox input "true"
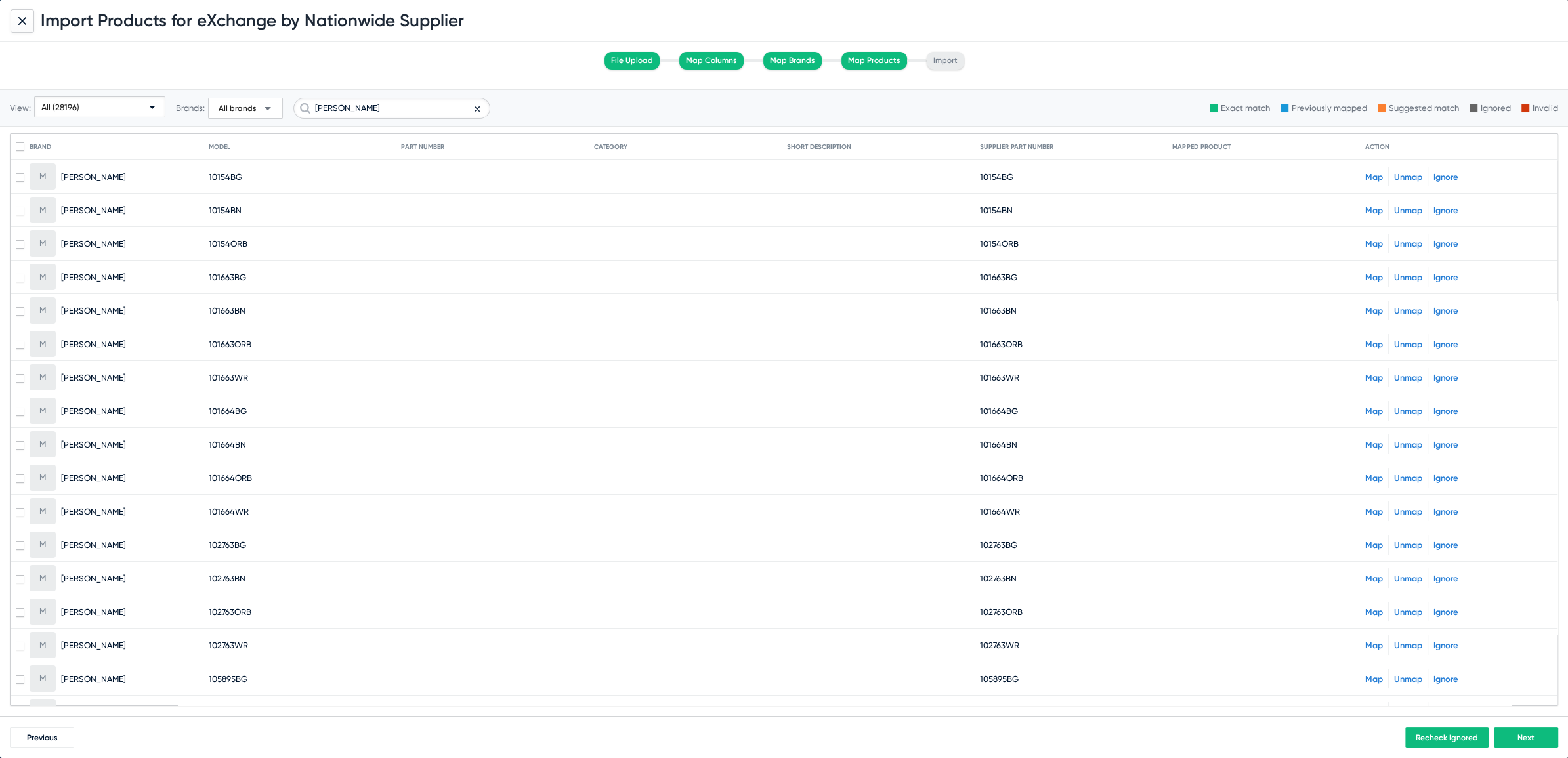
checkbox input "true"
click at [1437, 175] on link "Ignore" at bounding box center [1446, 177] width 25 height 10
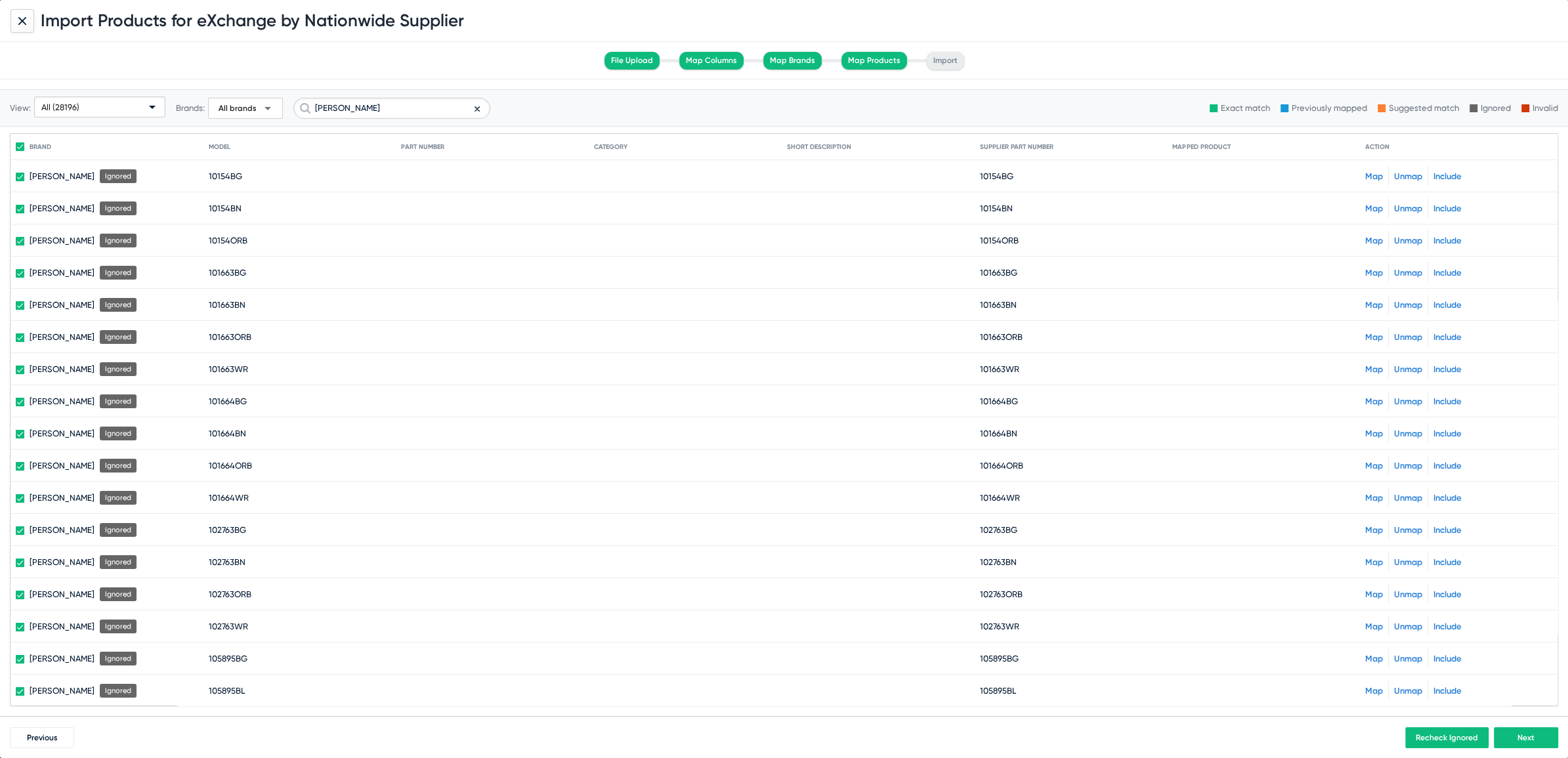
click at [75, 96] on mat-select "All (28196)" at bounding box center [100, 106] width 131 height 21
click at [78, 210] on span "Unmapped (1102)" at bounding box center [101, 208] width 127 height 26
checkbox input "false"
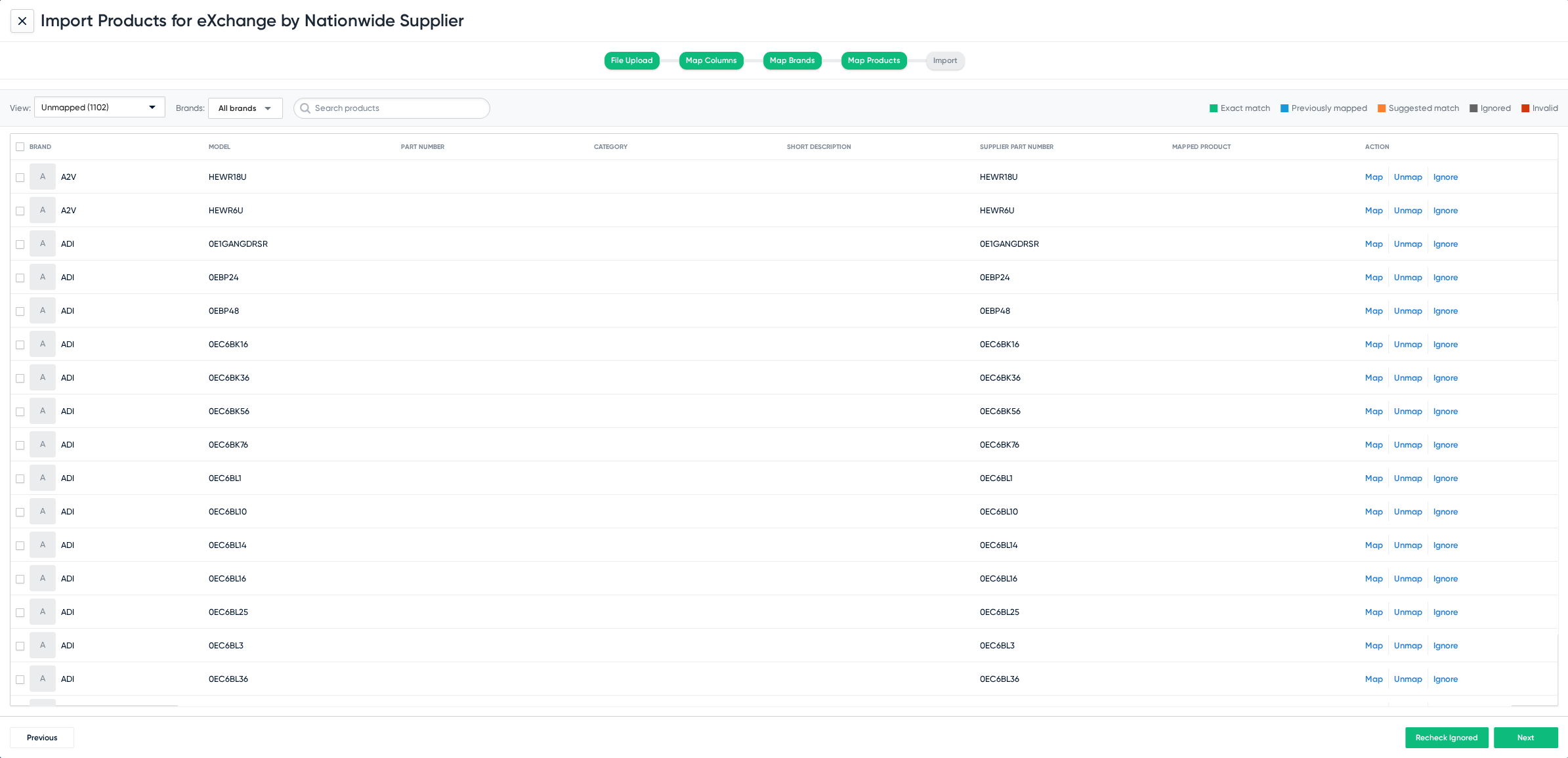
click at [218, 315] on mat-cell "0EBP48" at bounding box center [305, 310] width 193 height 31
click at [226, 308] on span "0EBP48" at bounding box center [224, 311] width 30 height 10
copy span "0EBP48"
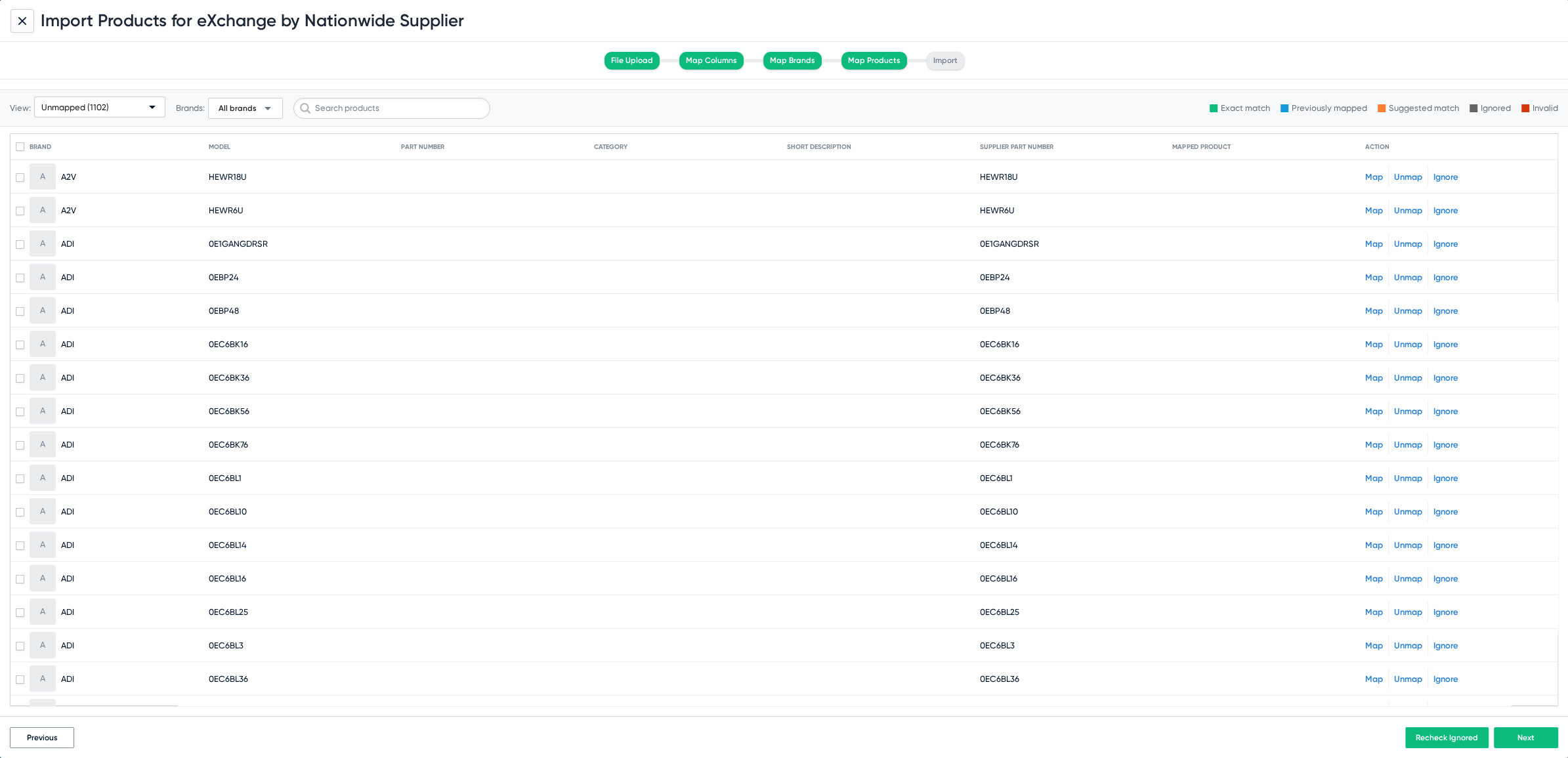
click at [49, 734] on span "Previous" at bounding box center [42, 737] width 31 height 9
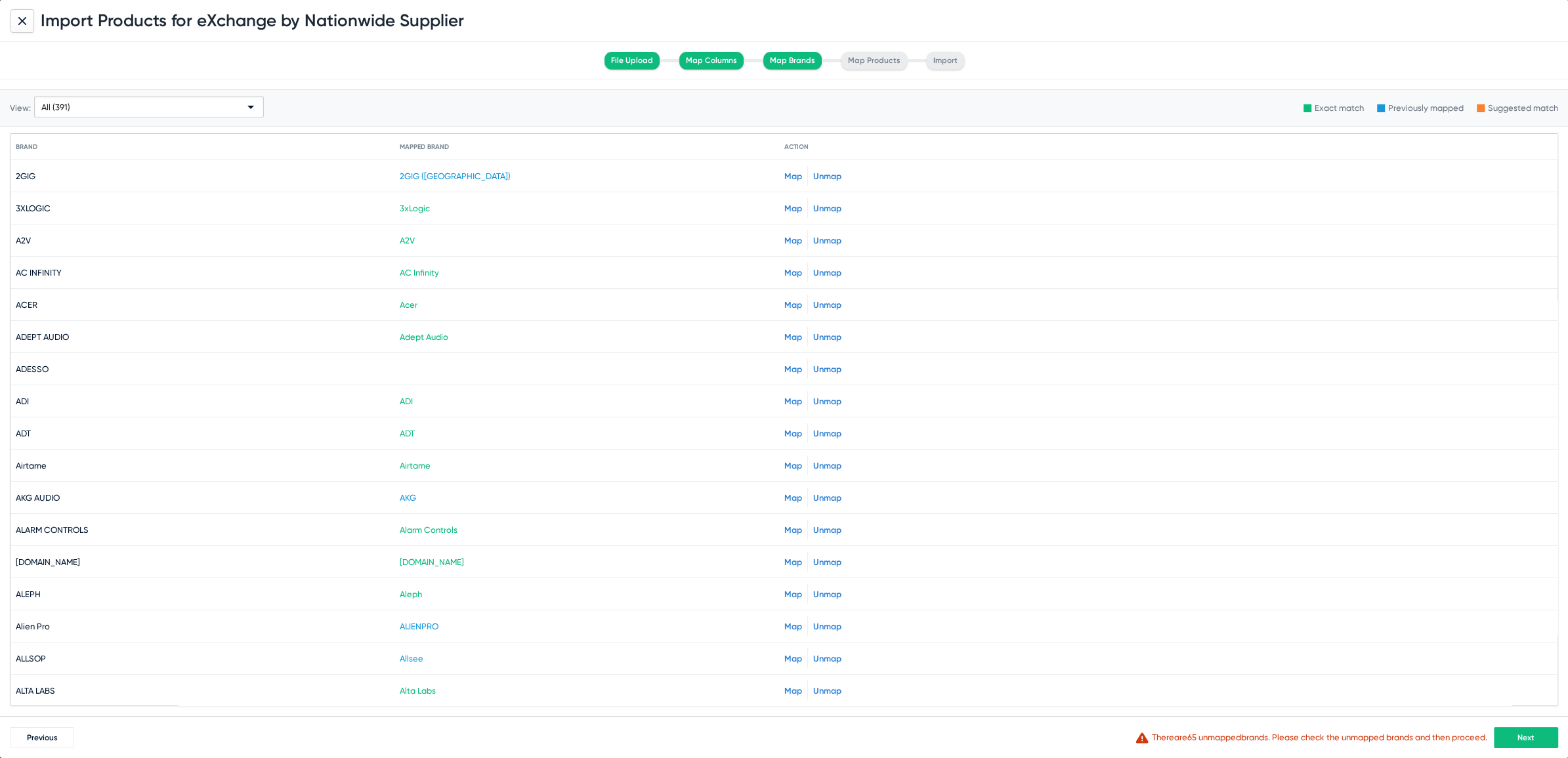
click at [790, 402] on link "Map" at bounding box center [793, 401] width 18 height 10
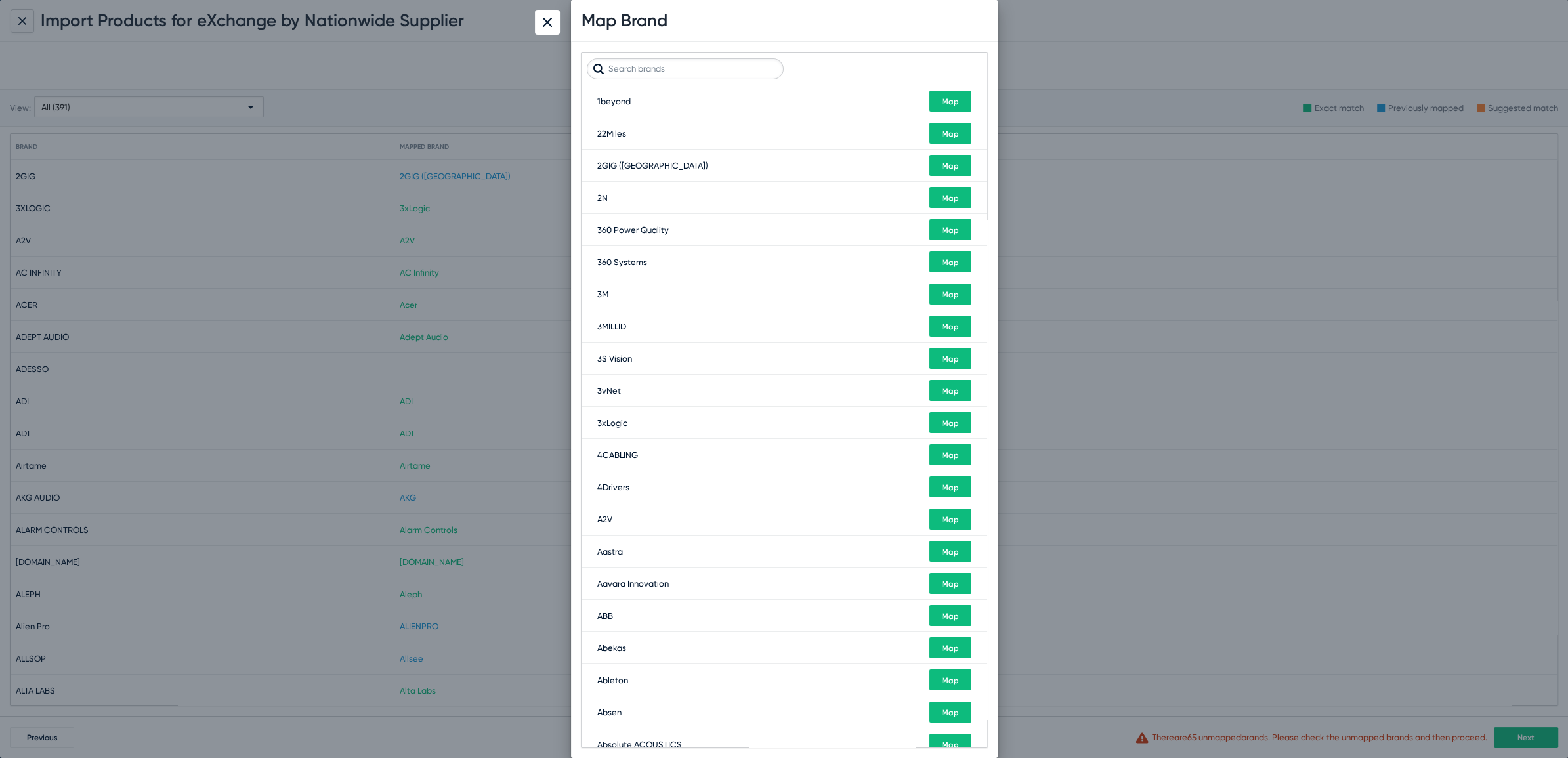
click at [681, 67] on input "text" at bounding box center [686, 68] width 197 height 21
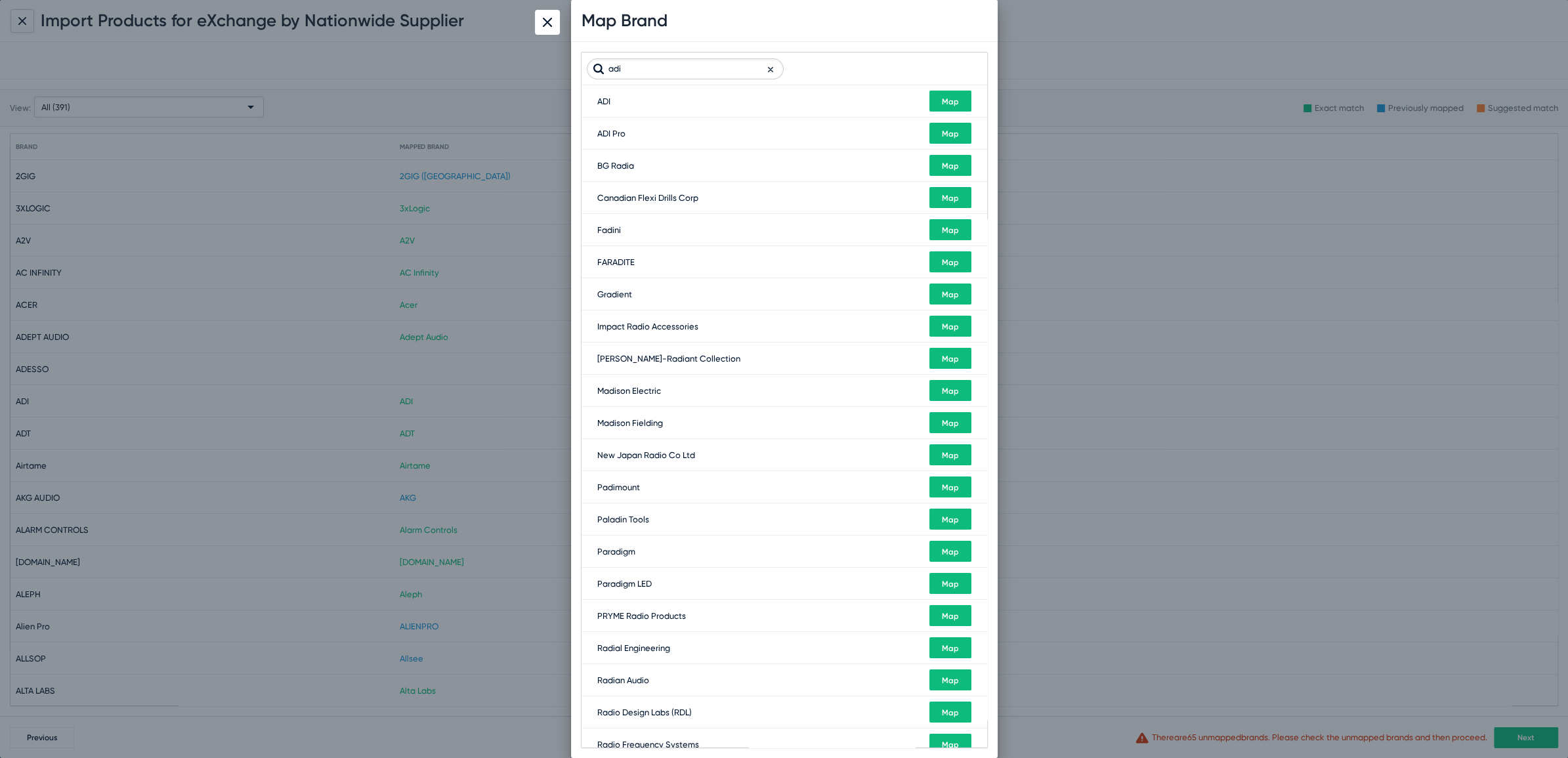
type input "adi"
click at [942, 135] on span "Map" at bounding box center [951, 133] width 17 height 9
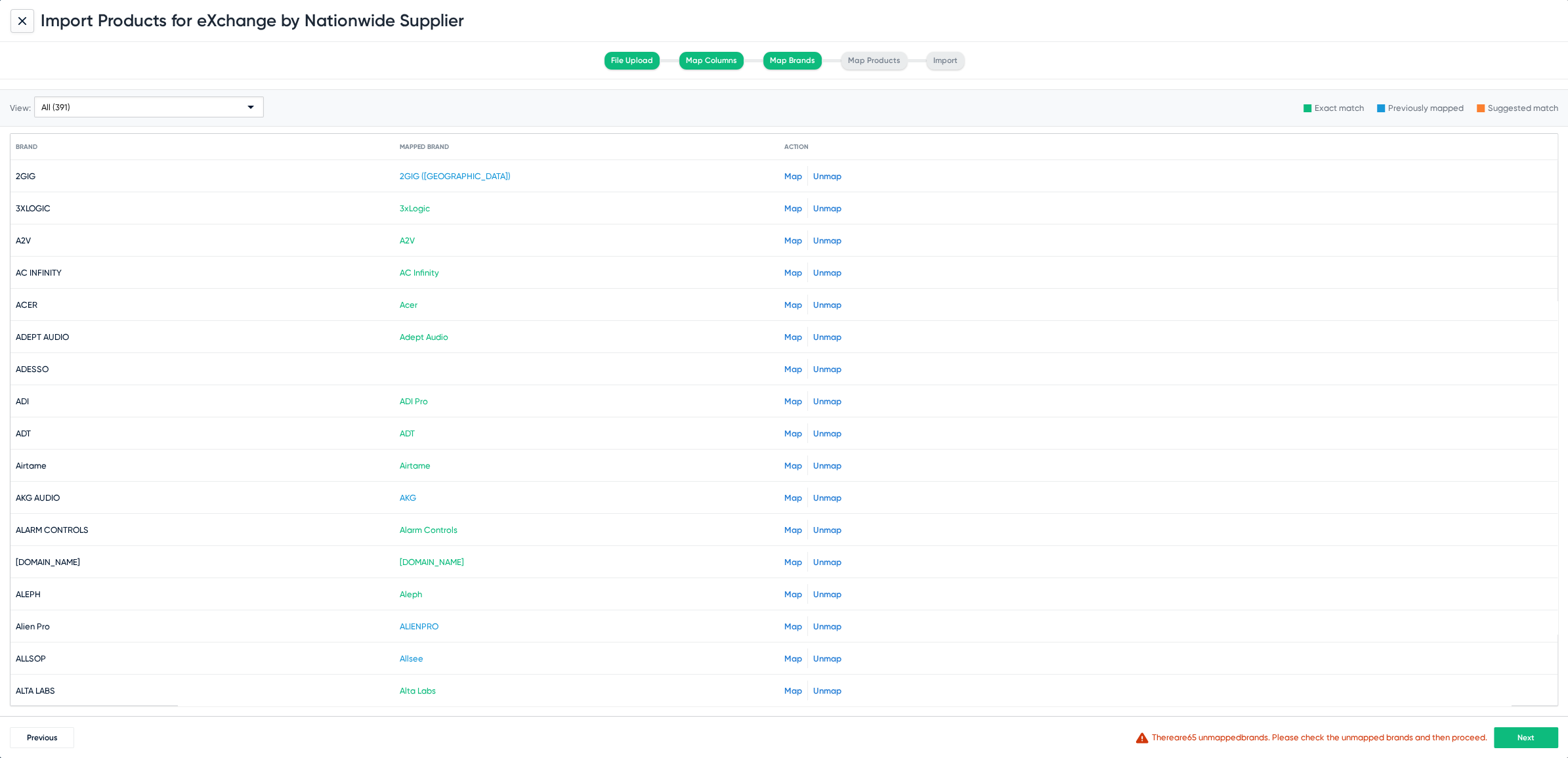
click at [1519, 740] on span "Next" at bounding box center [1527, 737] width 17 height 9
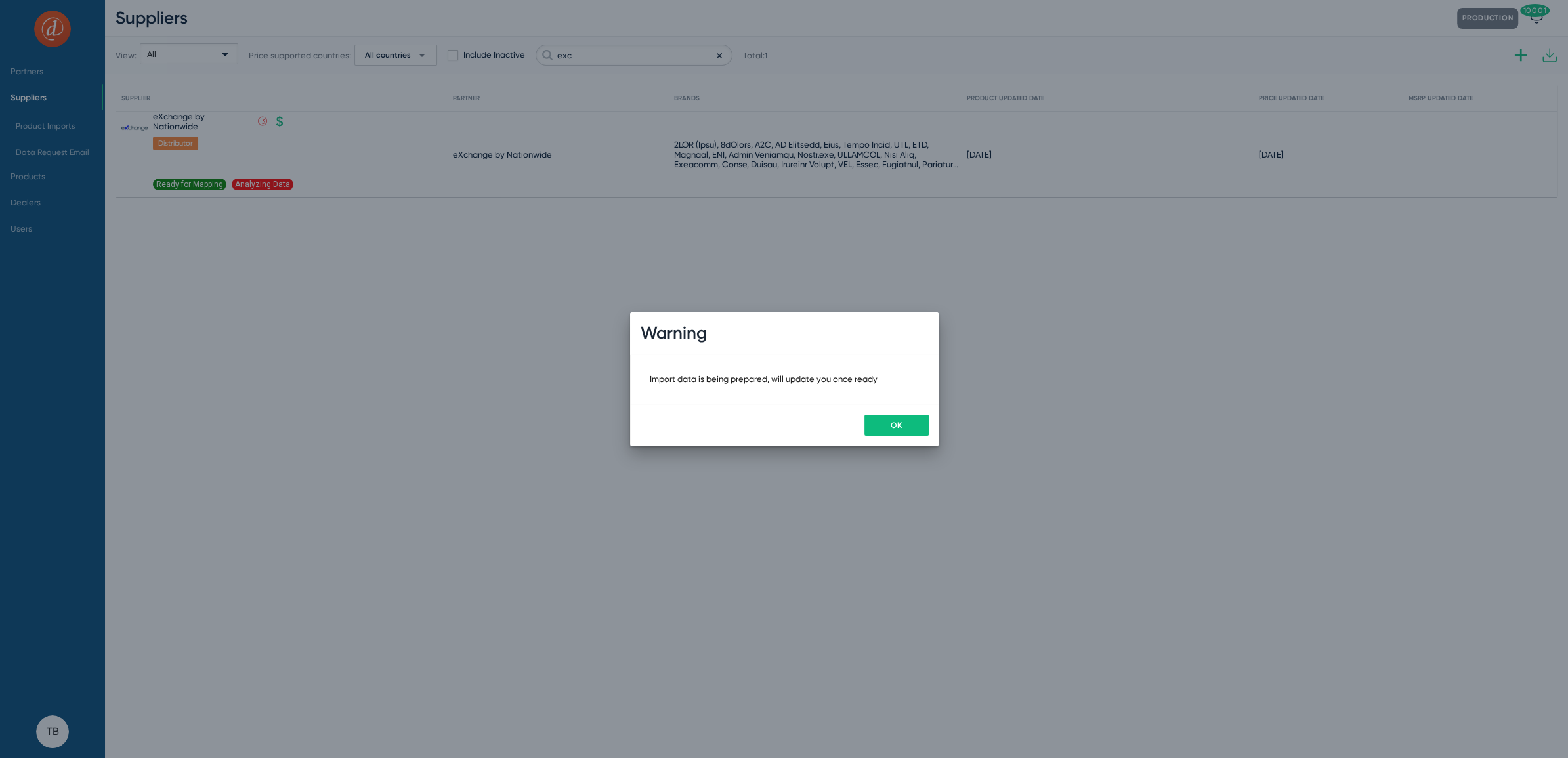
click at [908, 424] on button "OK" at bounding box center [897, 425] width 64 height 21
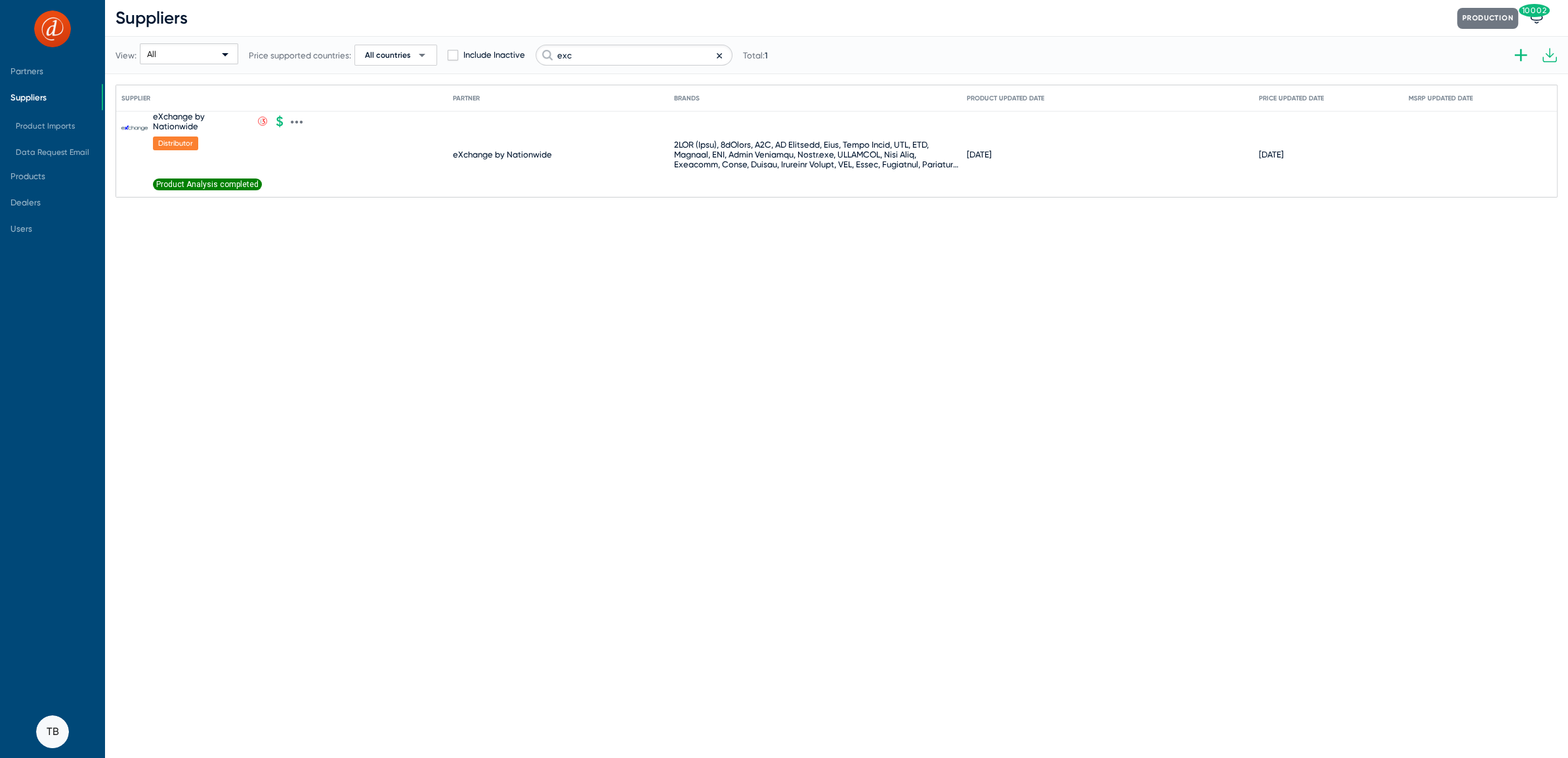
click at [190, 185] on span "Product Analysis completed" at bounding box center [207, 184] width 109 height 12
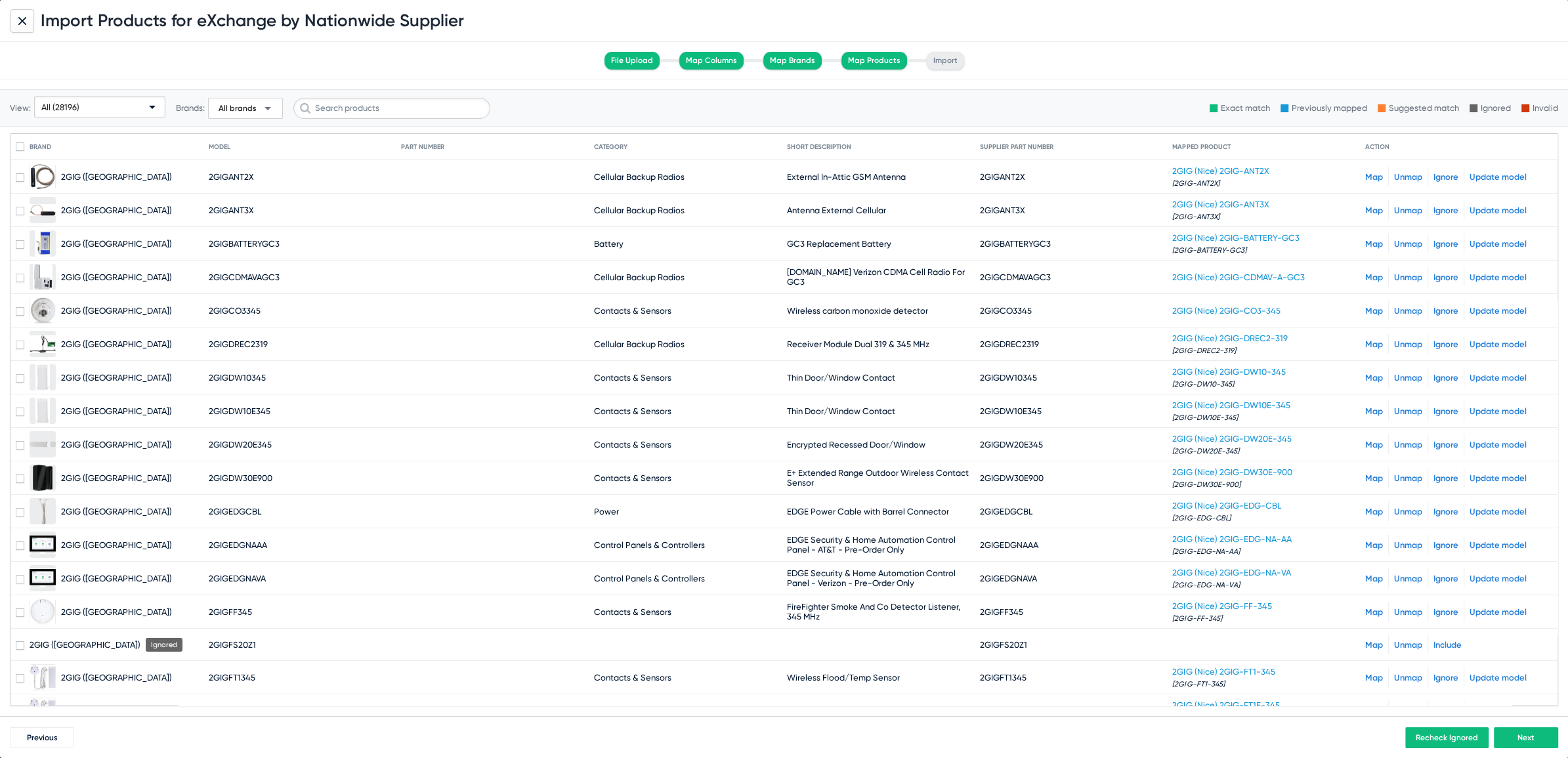
click at [90, 107] on div "All (28196)" at bounding box center [93, 107] width 105 height 21
click at [57, 42] on div at bounding box center [784, 379] width 1568 height 758
click at [36, 734] on span "Previous" at bounding box center [42, 737] width 31 height 9
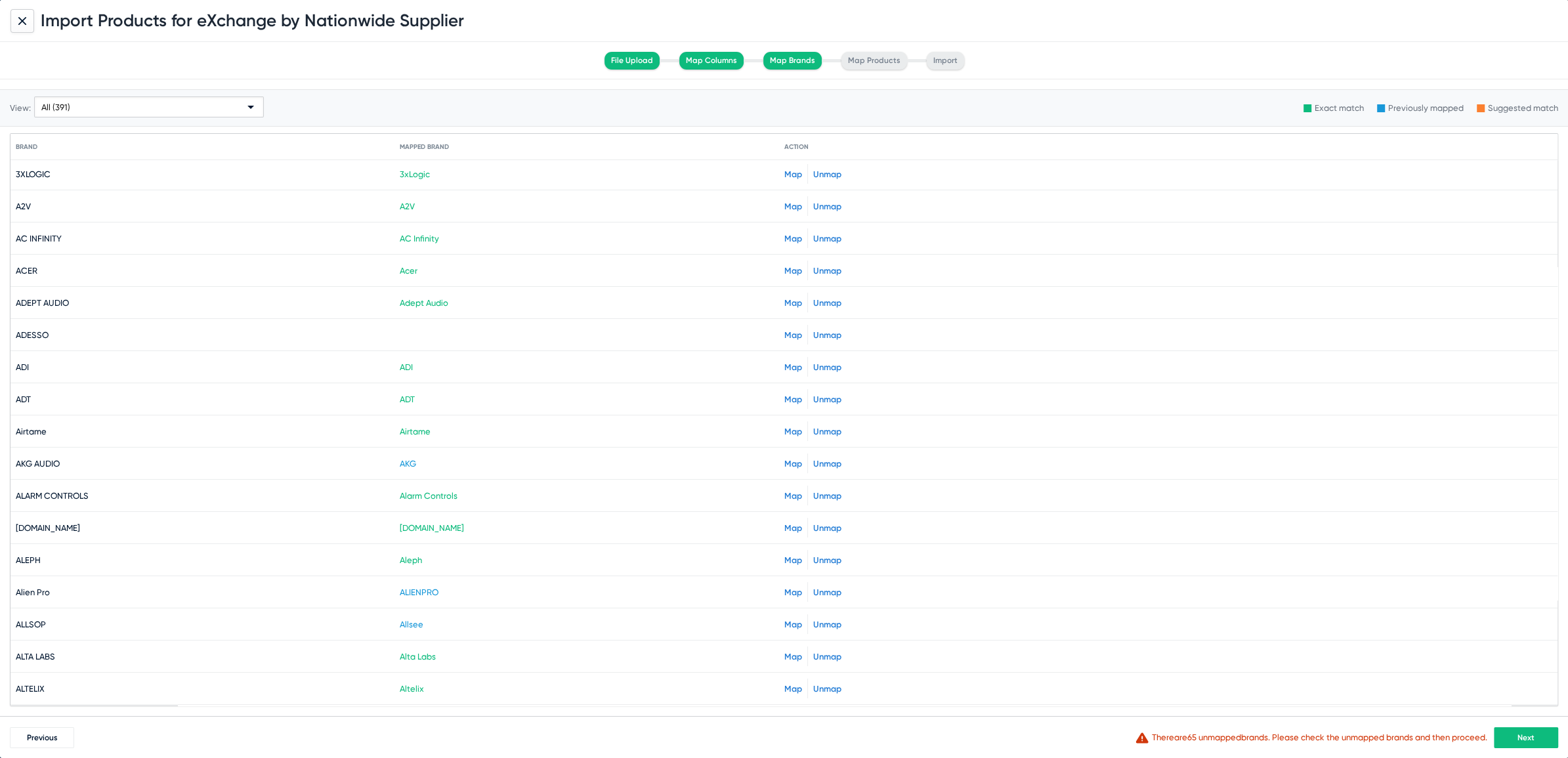
scroll to position [1, 0]
click at [1521, 733] on span "Next" at bounding box center [1527, 737] width 17 height 9
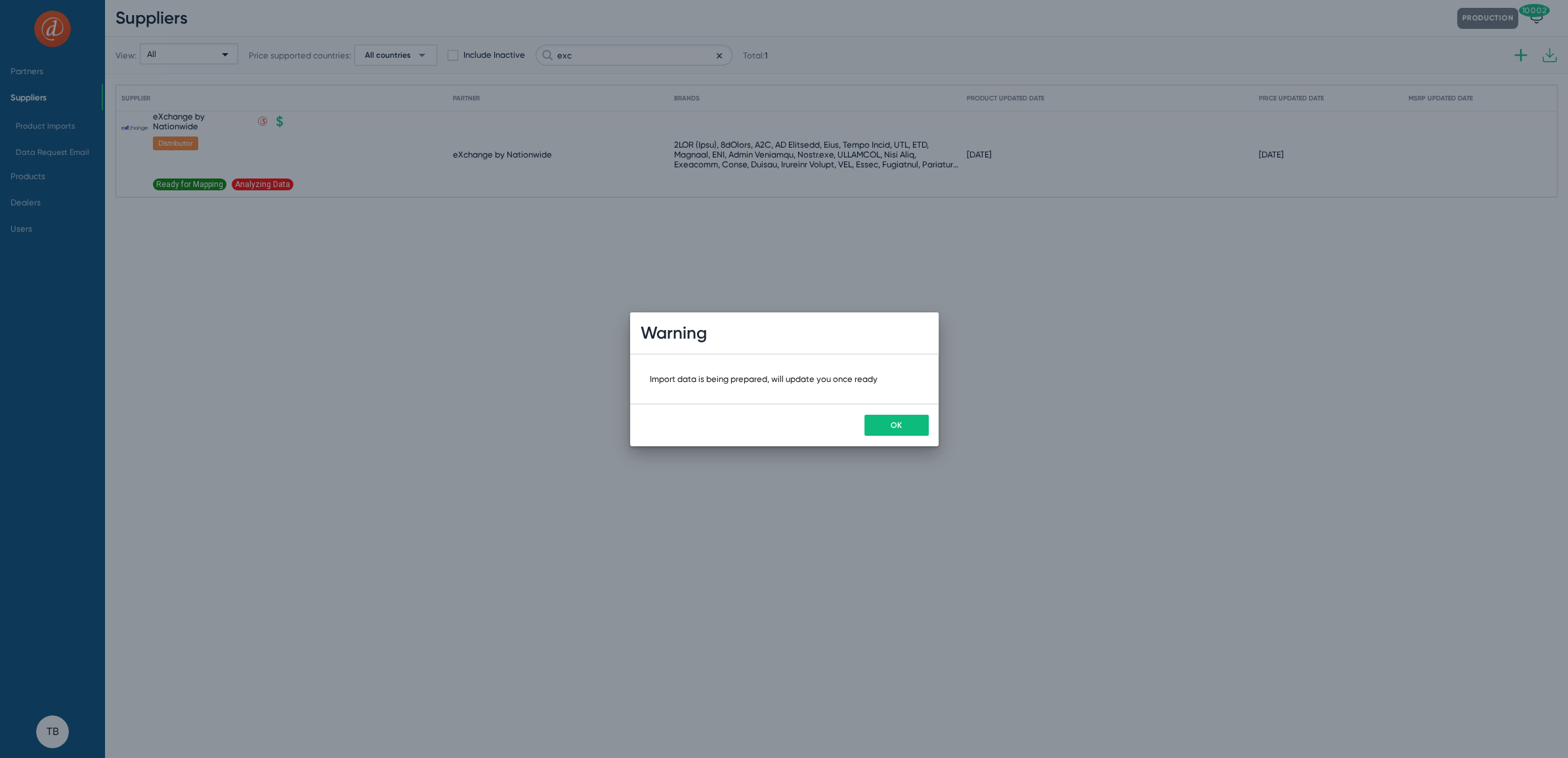
click at [894, 421] on span "OK" at bounding box center [897, 425] width 11 height 9
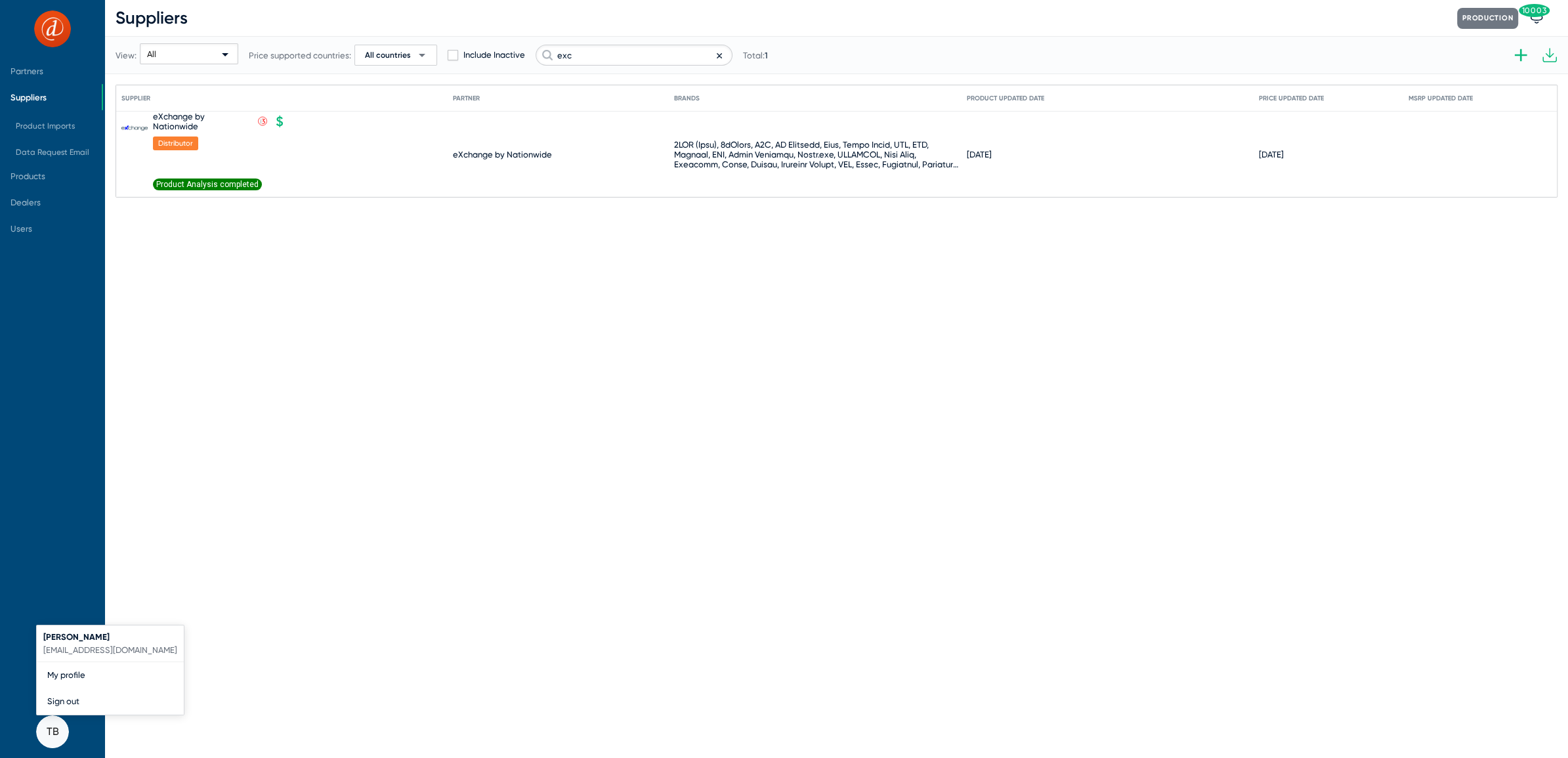
click at [215, 185] on div at bounding box center [784, 379] width 1568 height 758
click at [215, 185] on span "Product Analysis completed" at bounding box center [207, 184] width 109 height 12
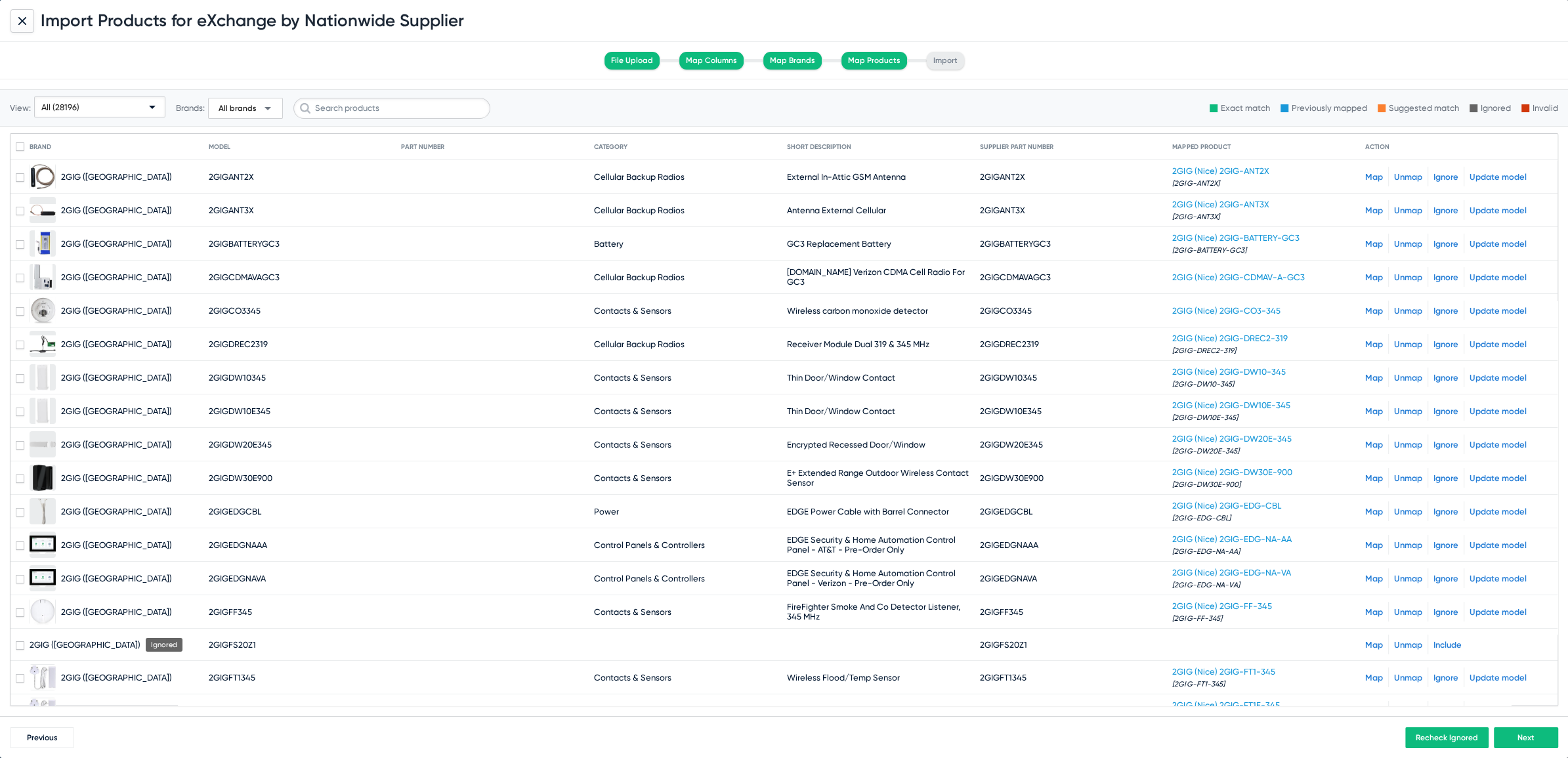
click at [136, 108] on div "All (28196)" at bounding box center [93, 107] width 105 height 21
click at [57, 206] on span "Unmapped (2753)" at bounding box center [101, 208] width 128 height 26
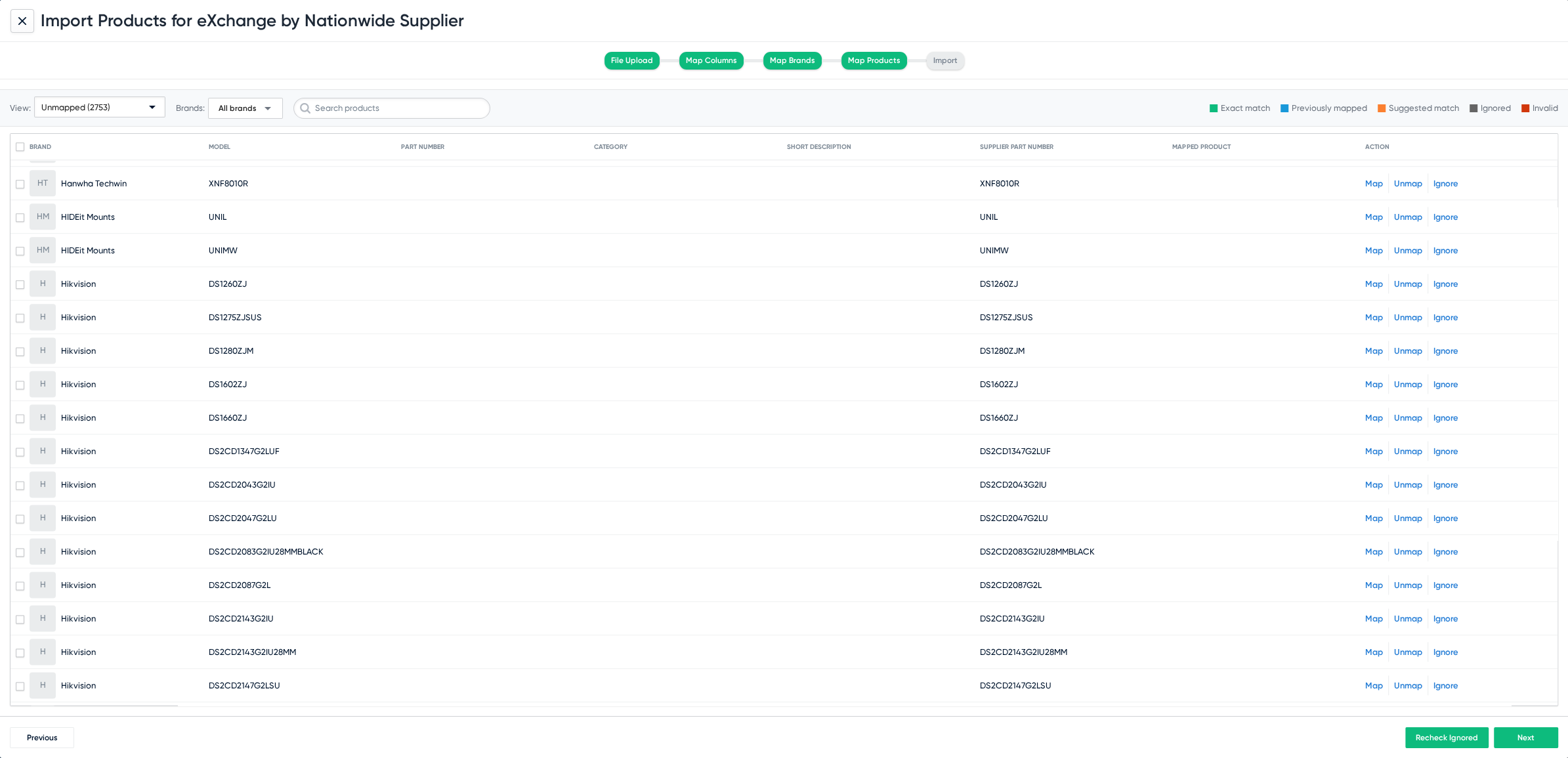
scroll to position [8570, 0]
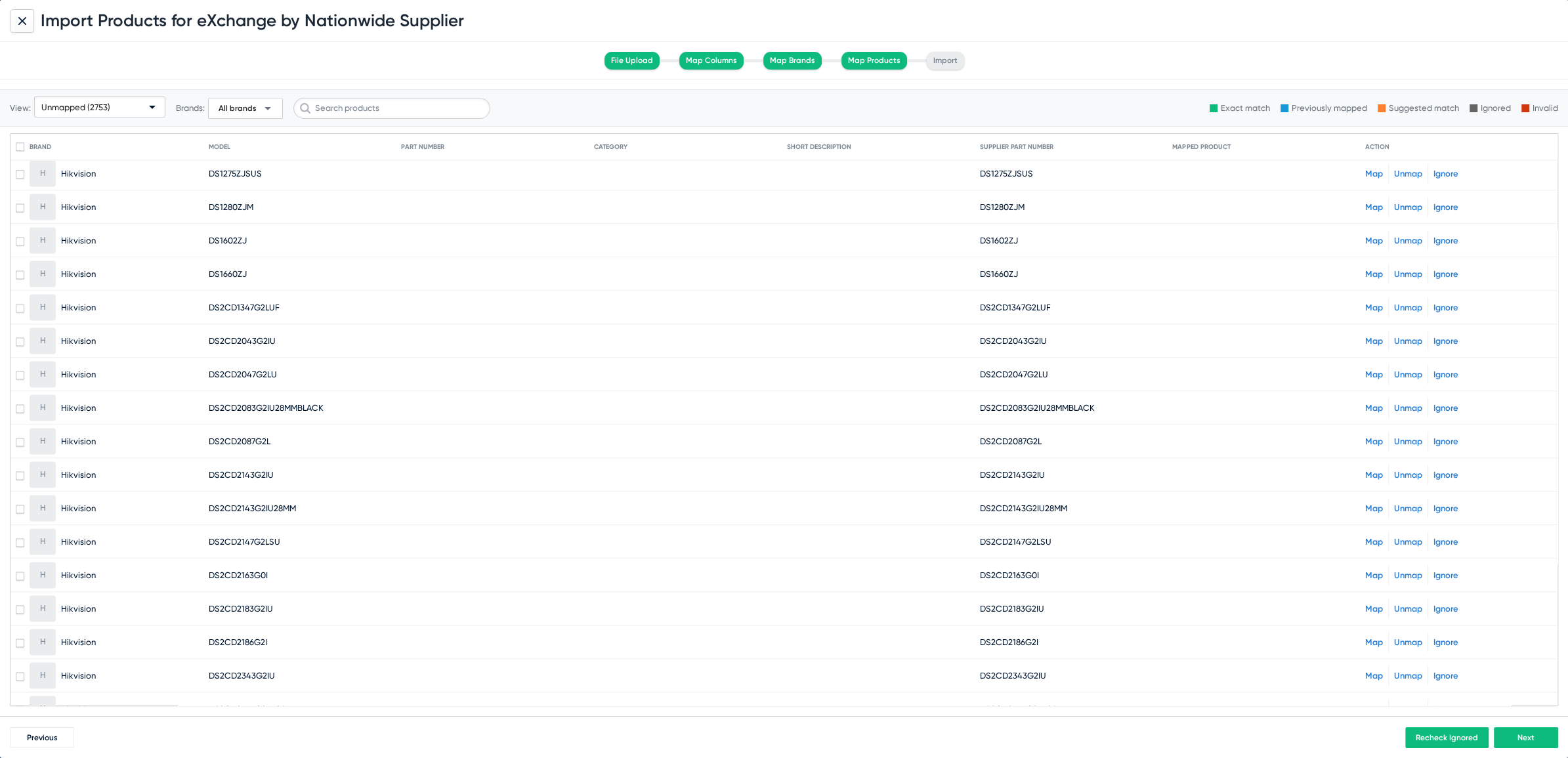
click at [127, 108] on div "Unmapped (2753)" at bounding box center [93, 107] width 105 height 21
click at [465, 295] on div at bounding box center [784, 379] width 1568 height 758
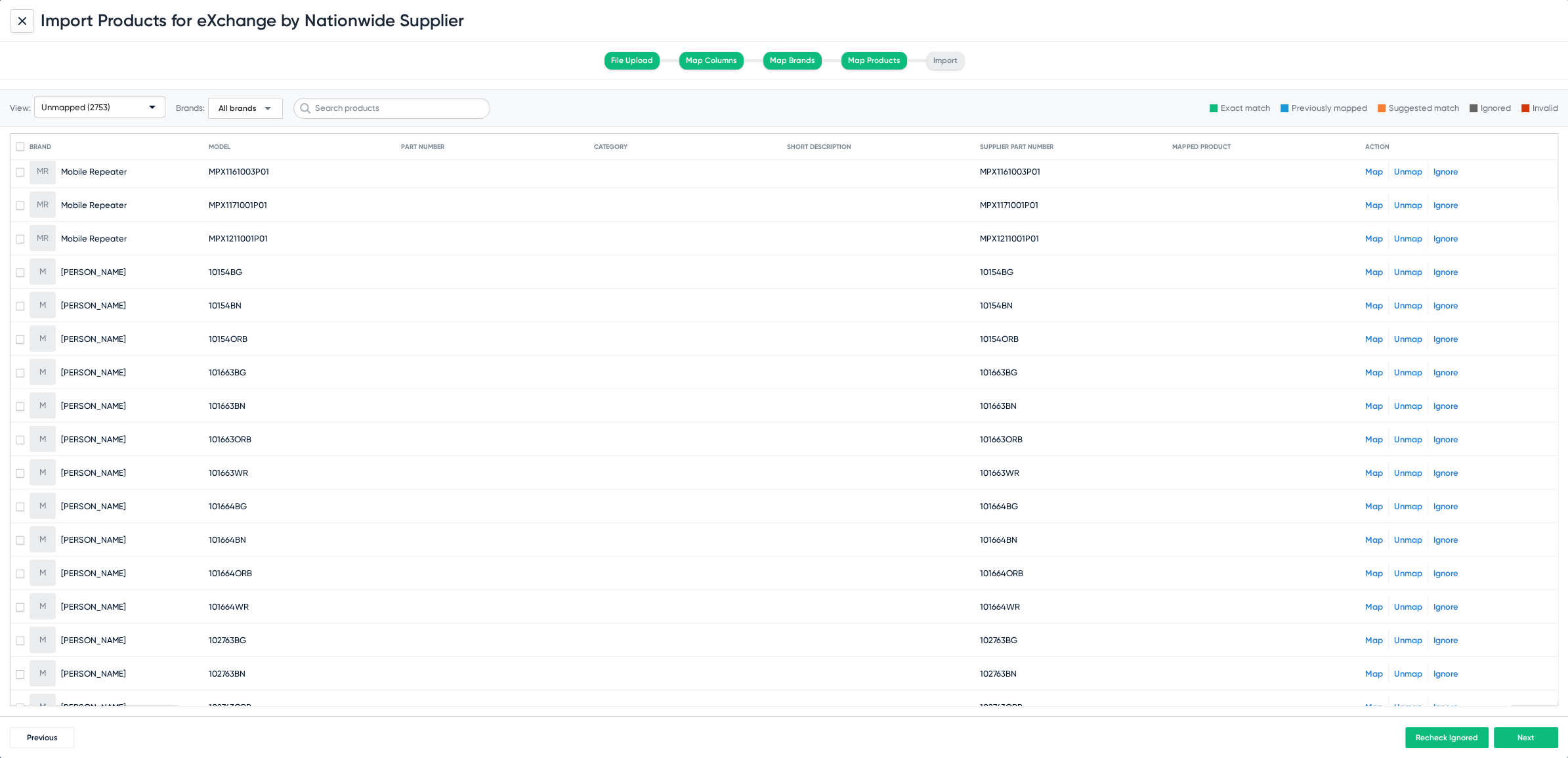
scroll to position [25314, 0]
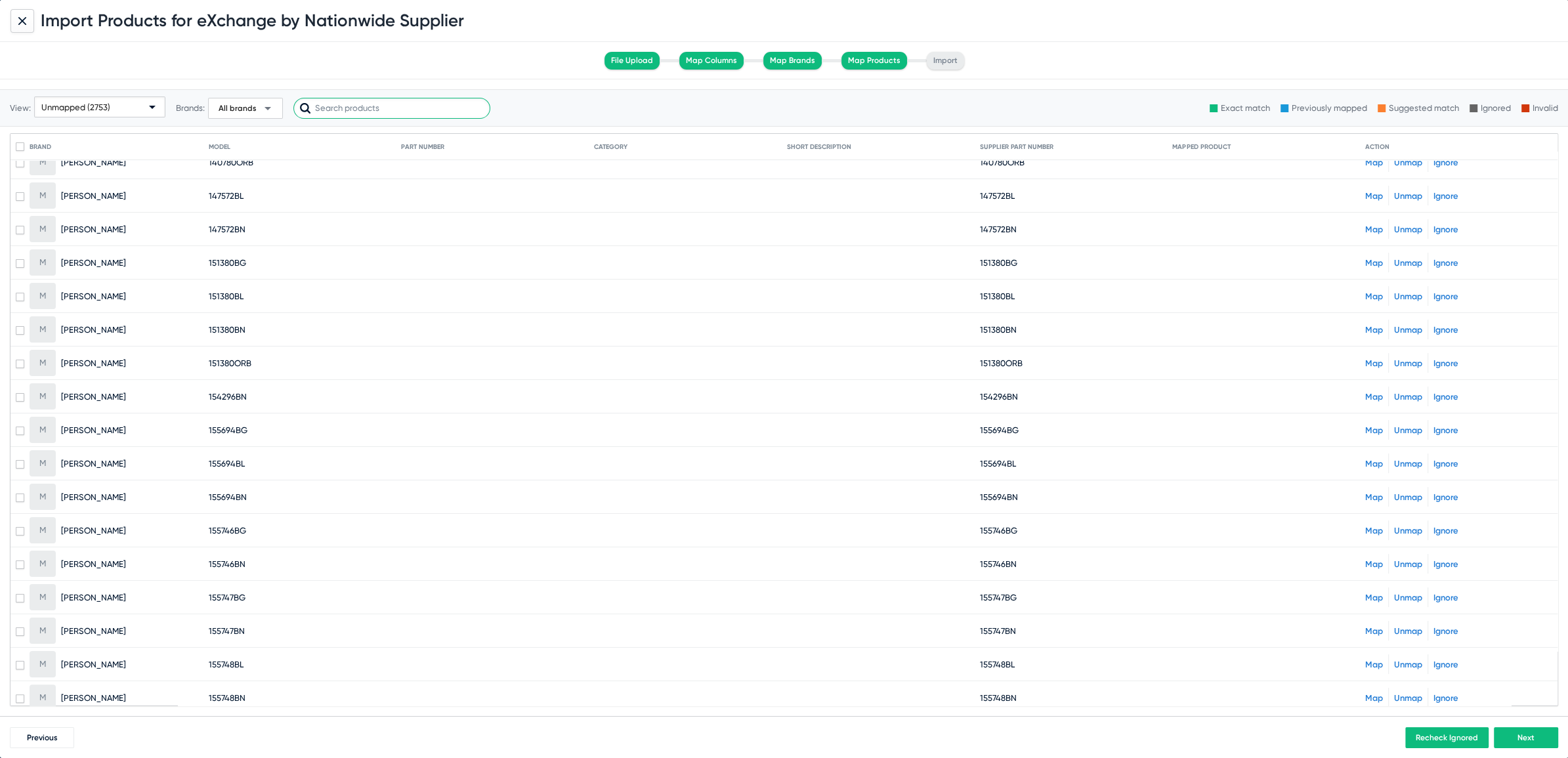
click at [375, 110] on input "text" at bounding box center [392, 108] width 197 height 21
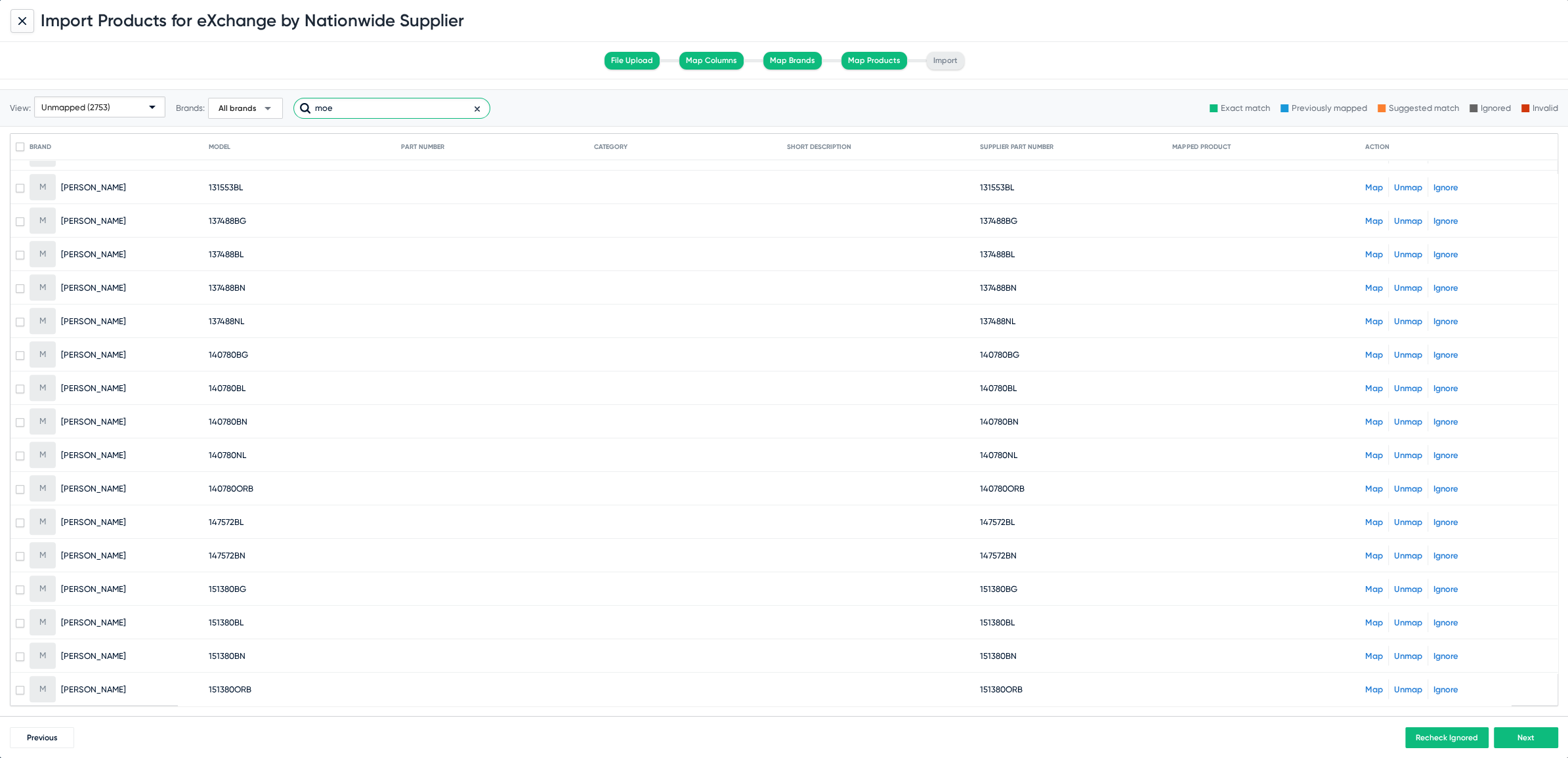
scroll to position [0, 0]
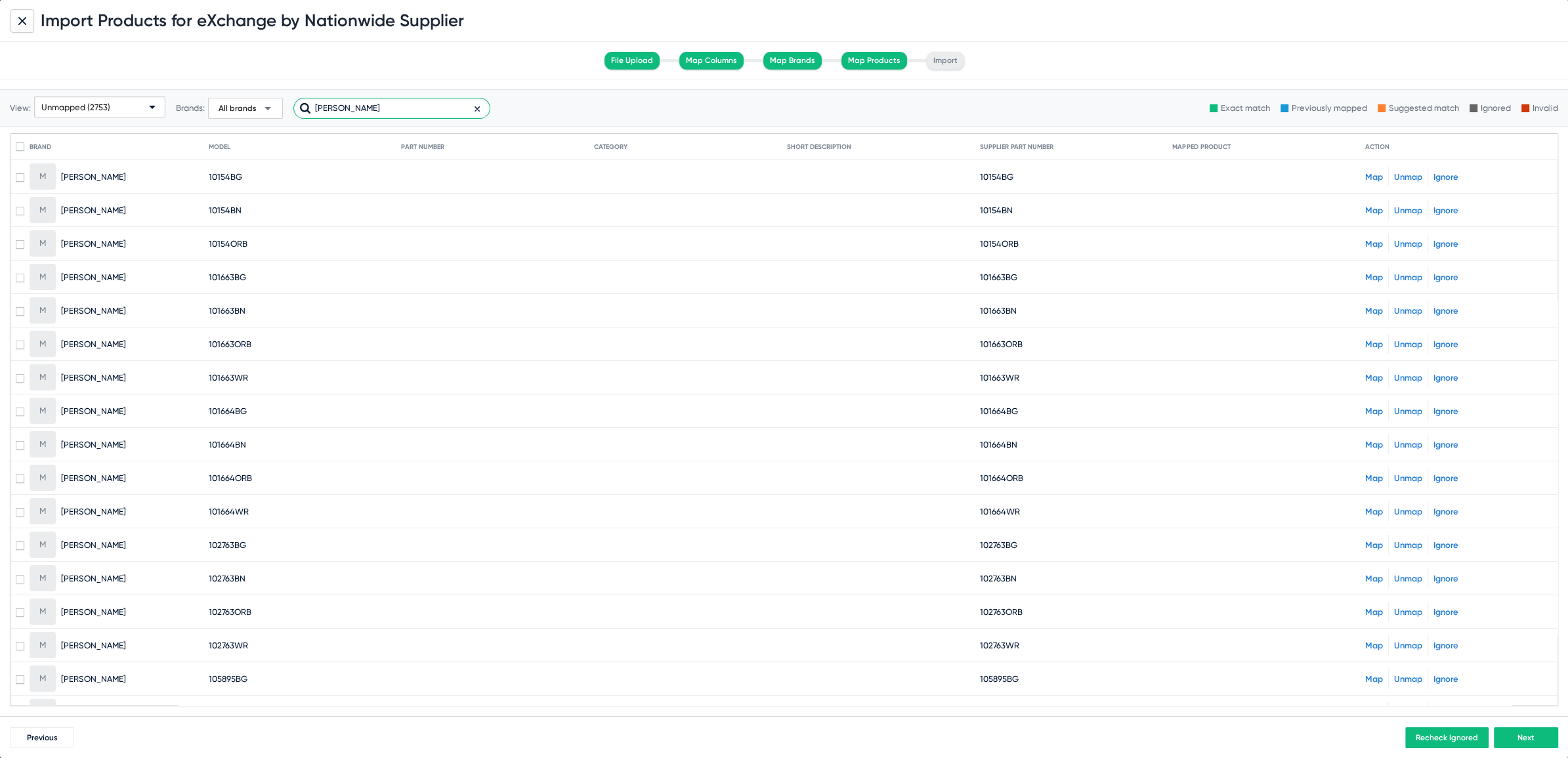
type input "moen"
click at [19, 147] on span at bounding box center [20, 147] width 9 height 9
click at [20, 151] on input "checkbox" at bounding box center [20, 151] width 1 height 1
checkbox input "true"
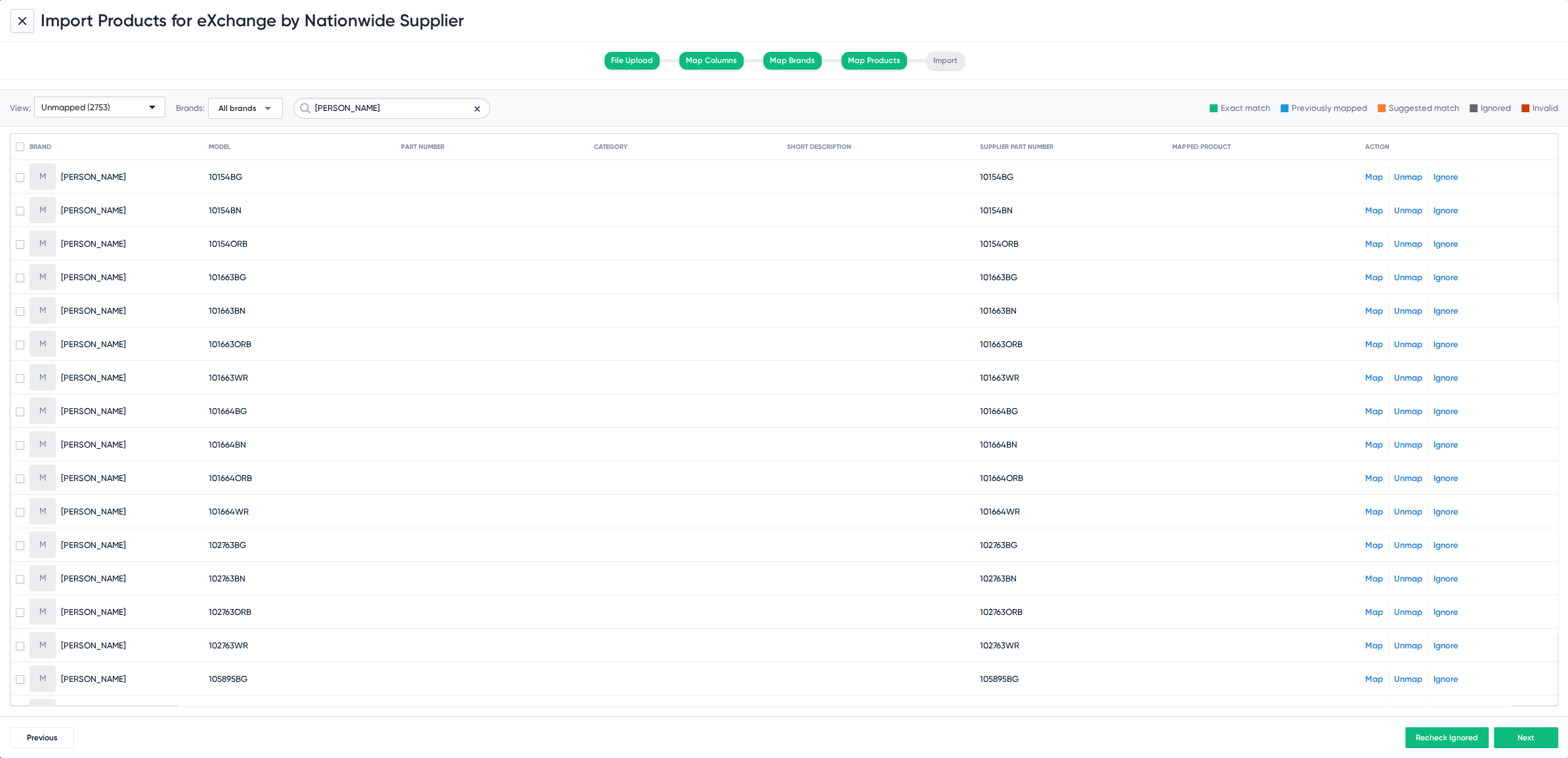
checkbox input "true"
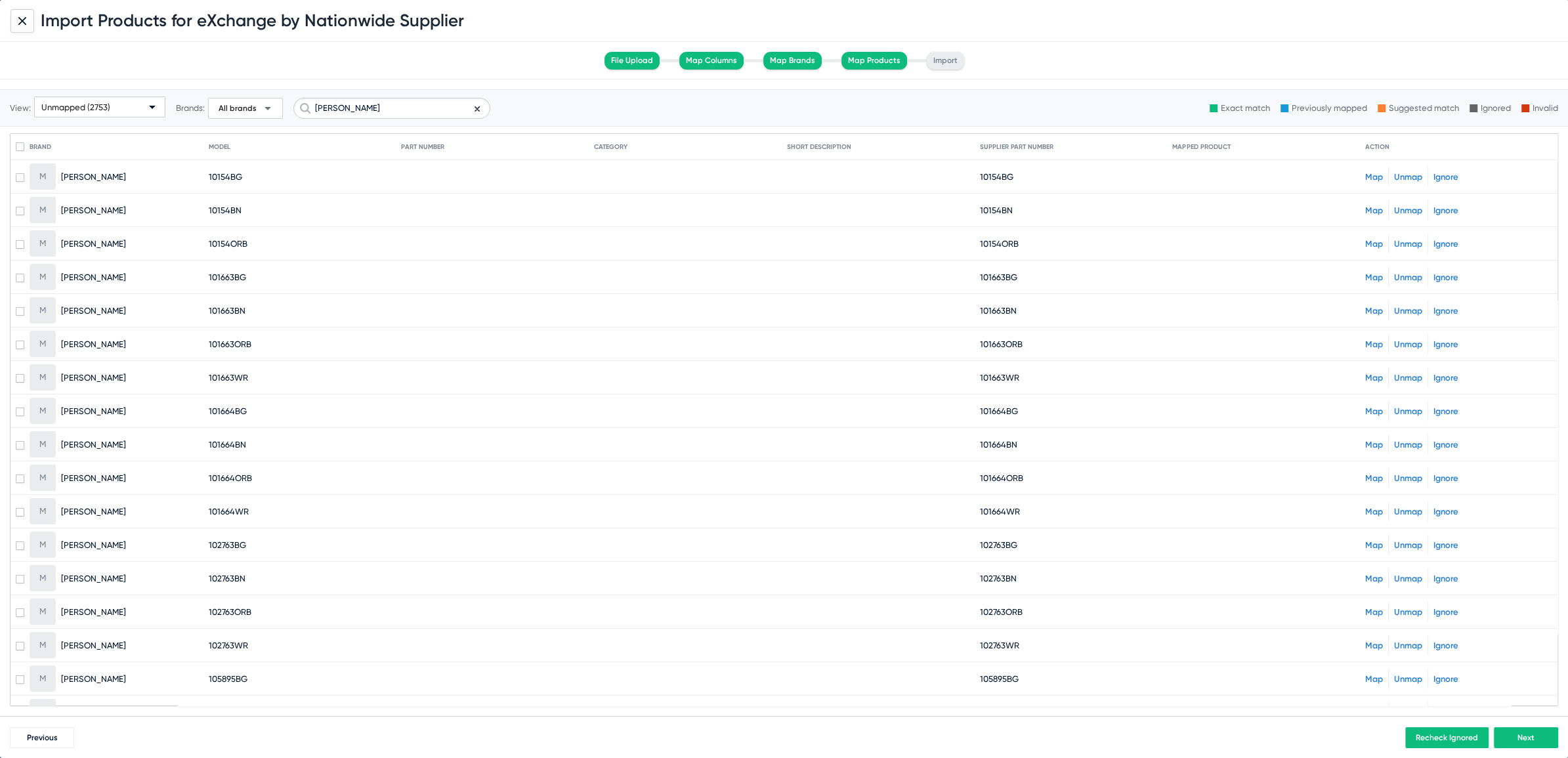
checkbox input "true"
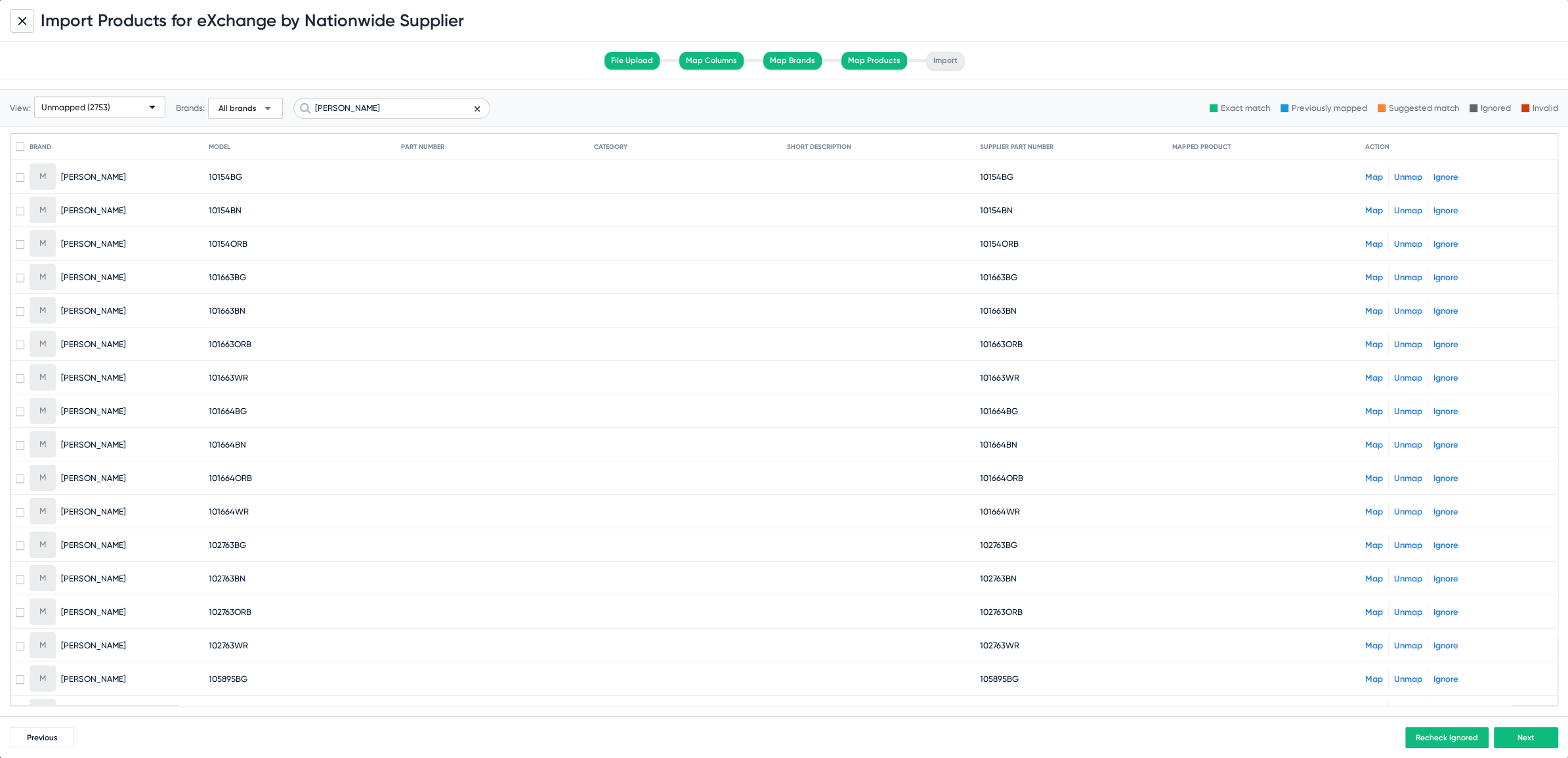
checkbox input "true"
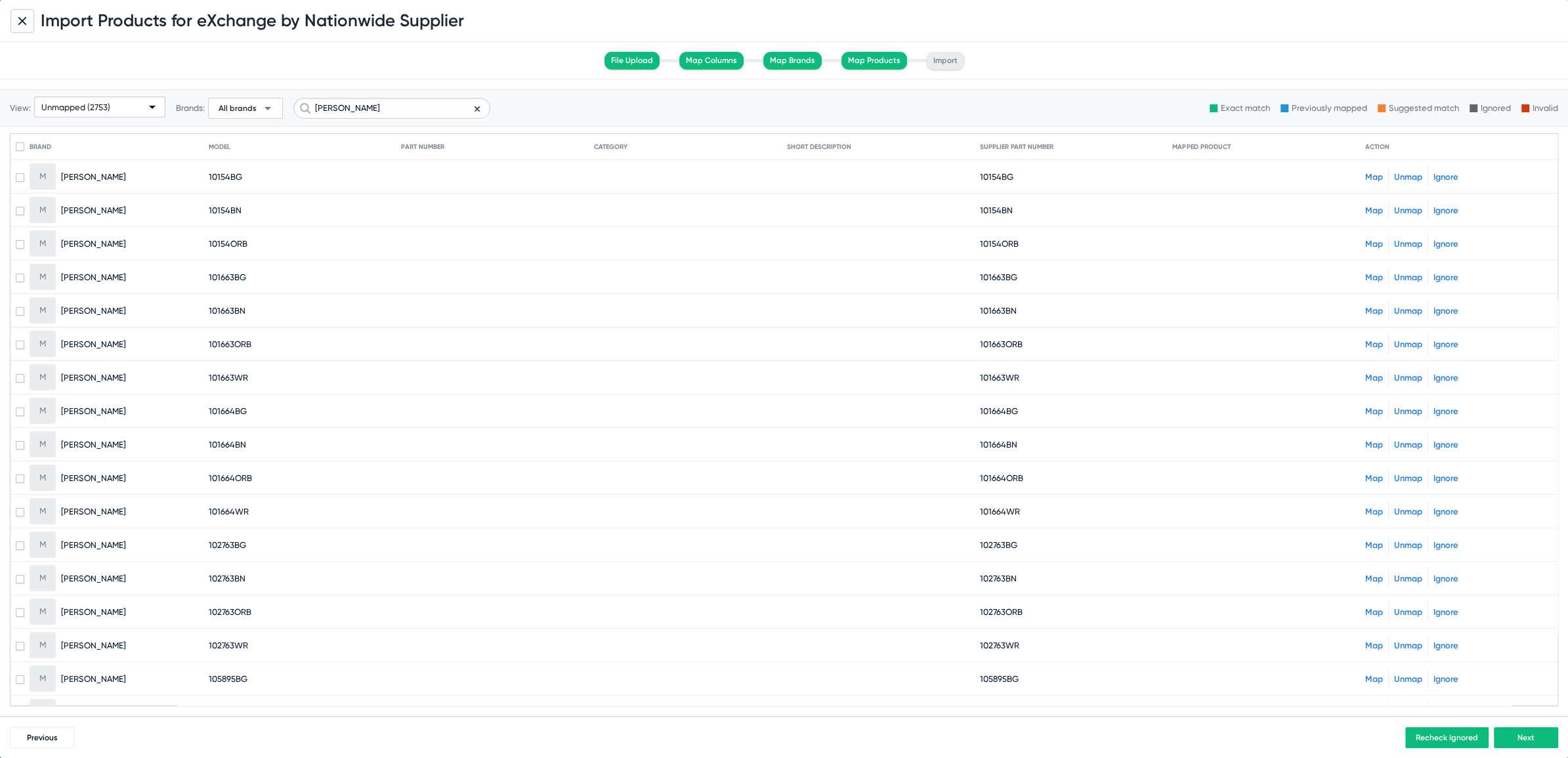
checkbox input "true"
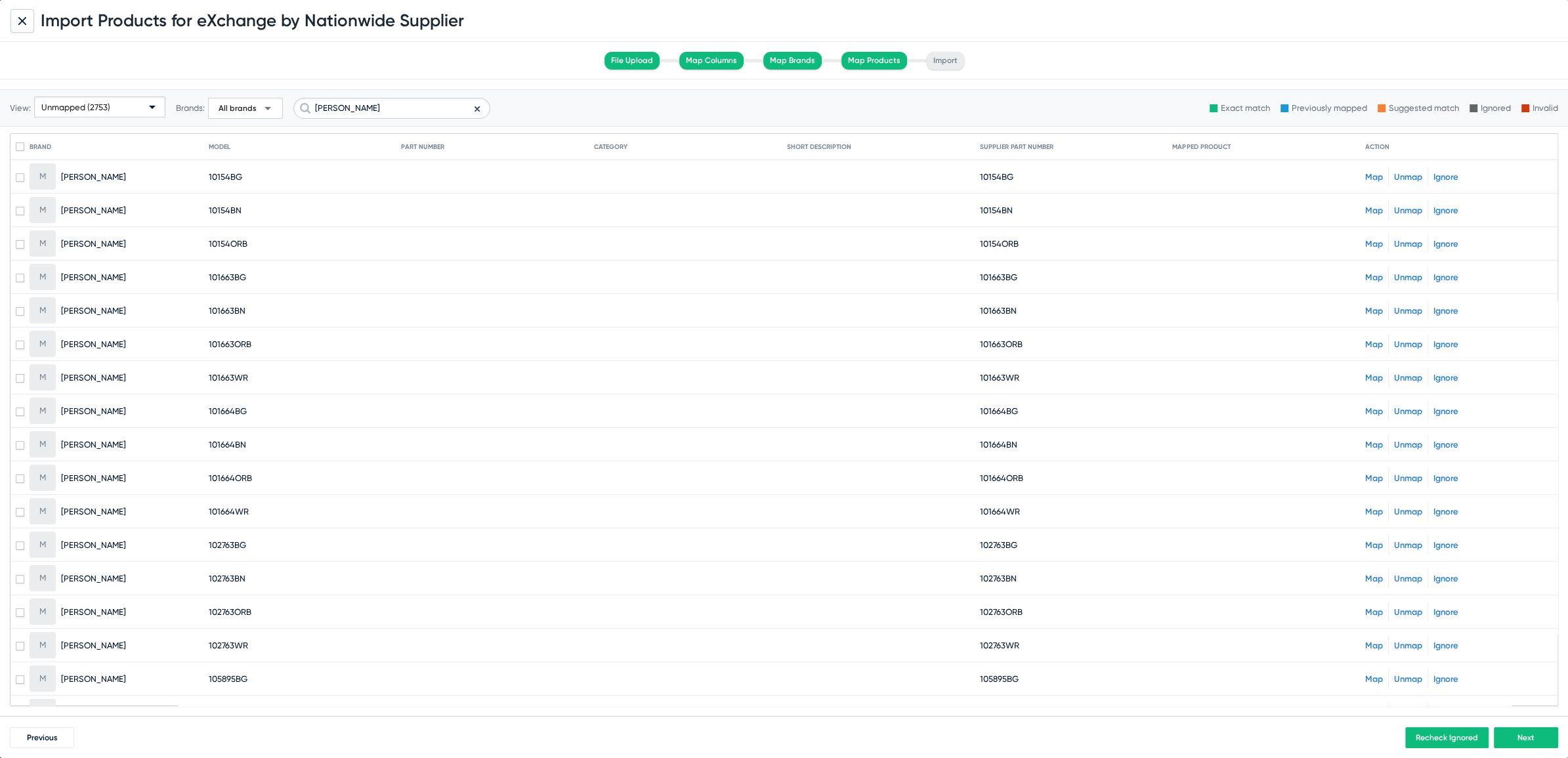
checkbox input "true"
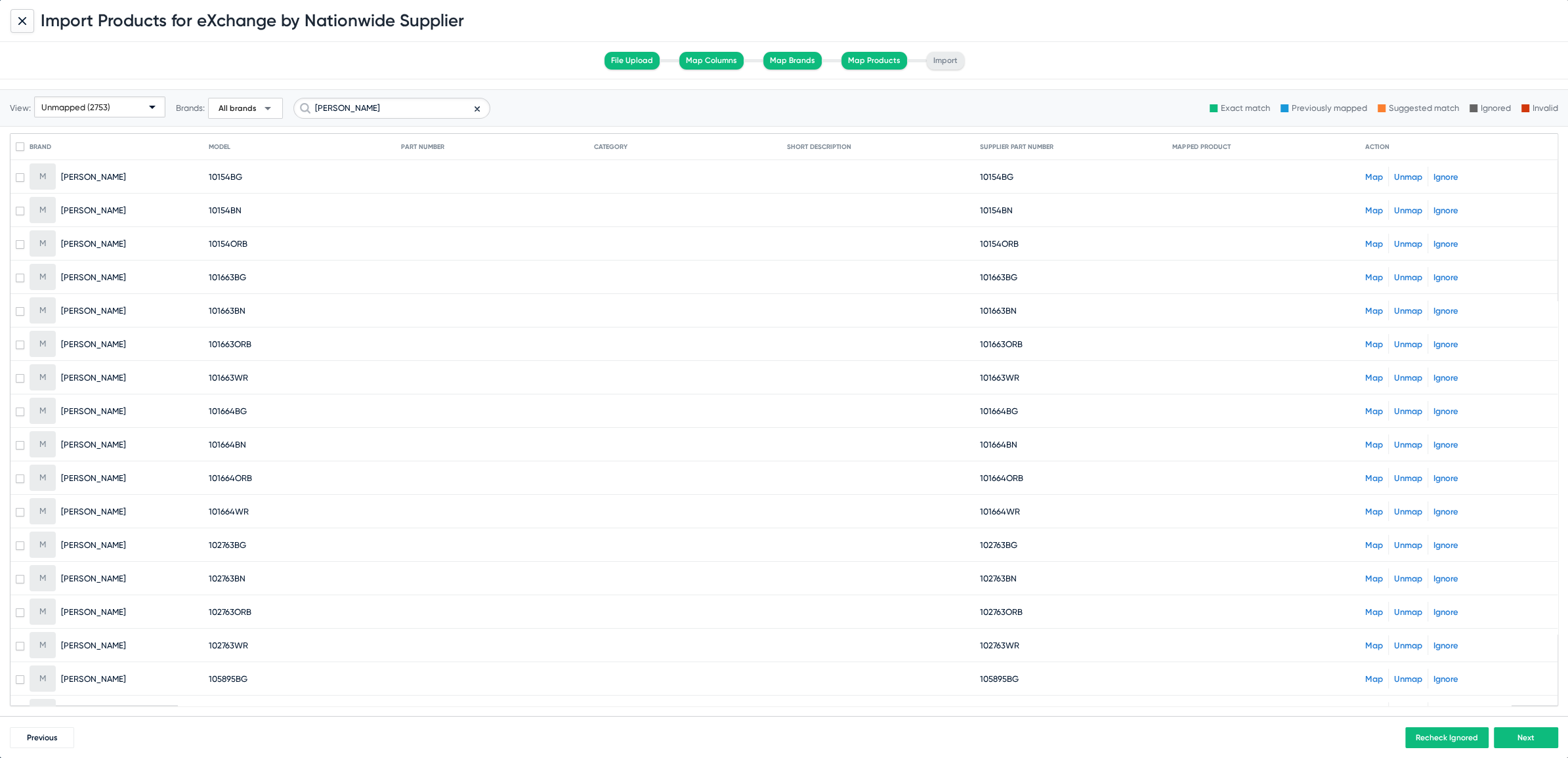
checkbox input "true"
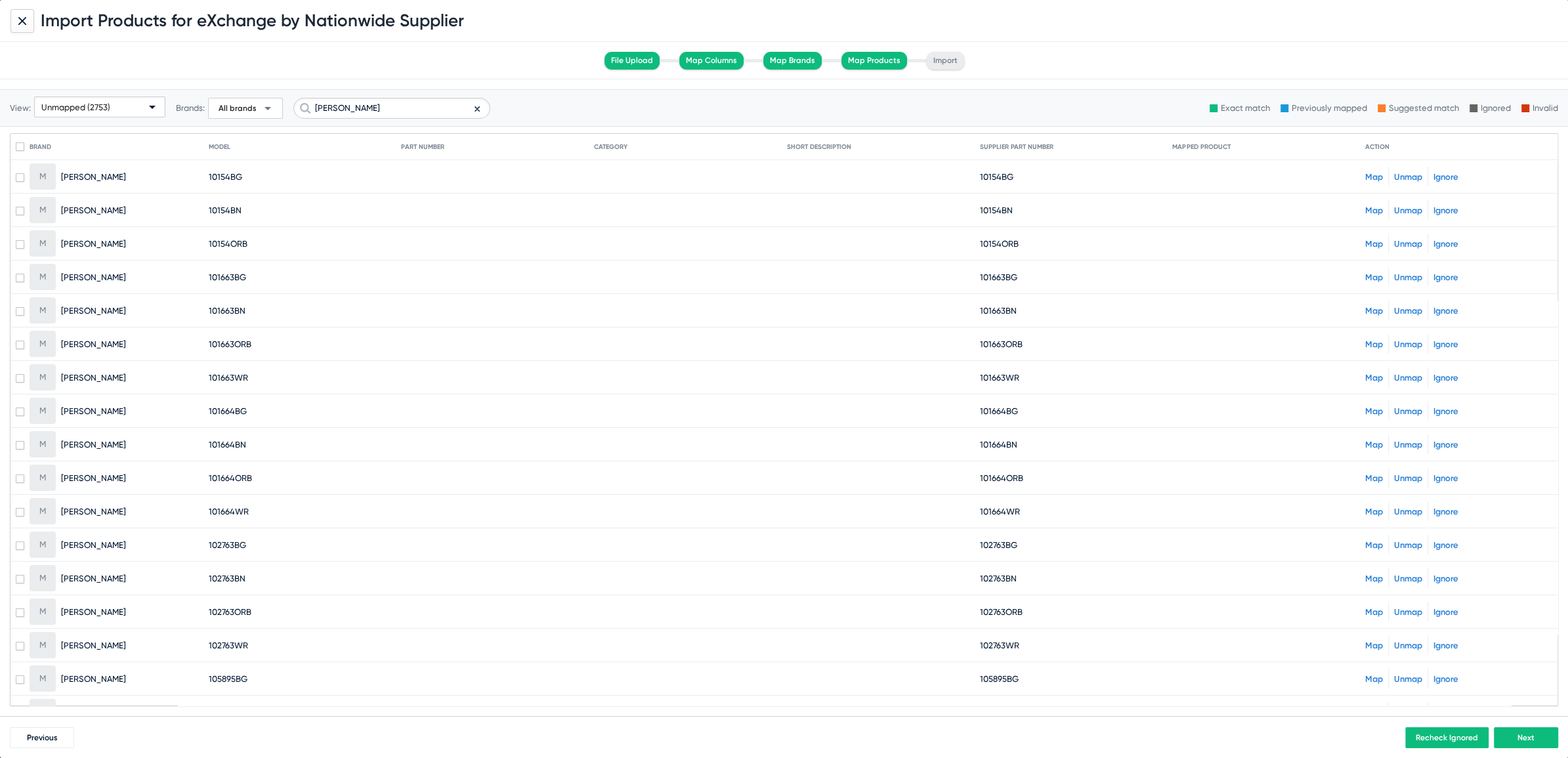
checkbox input "true"
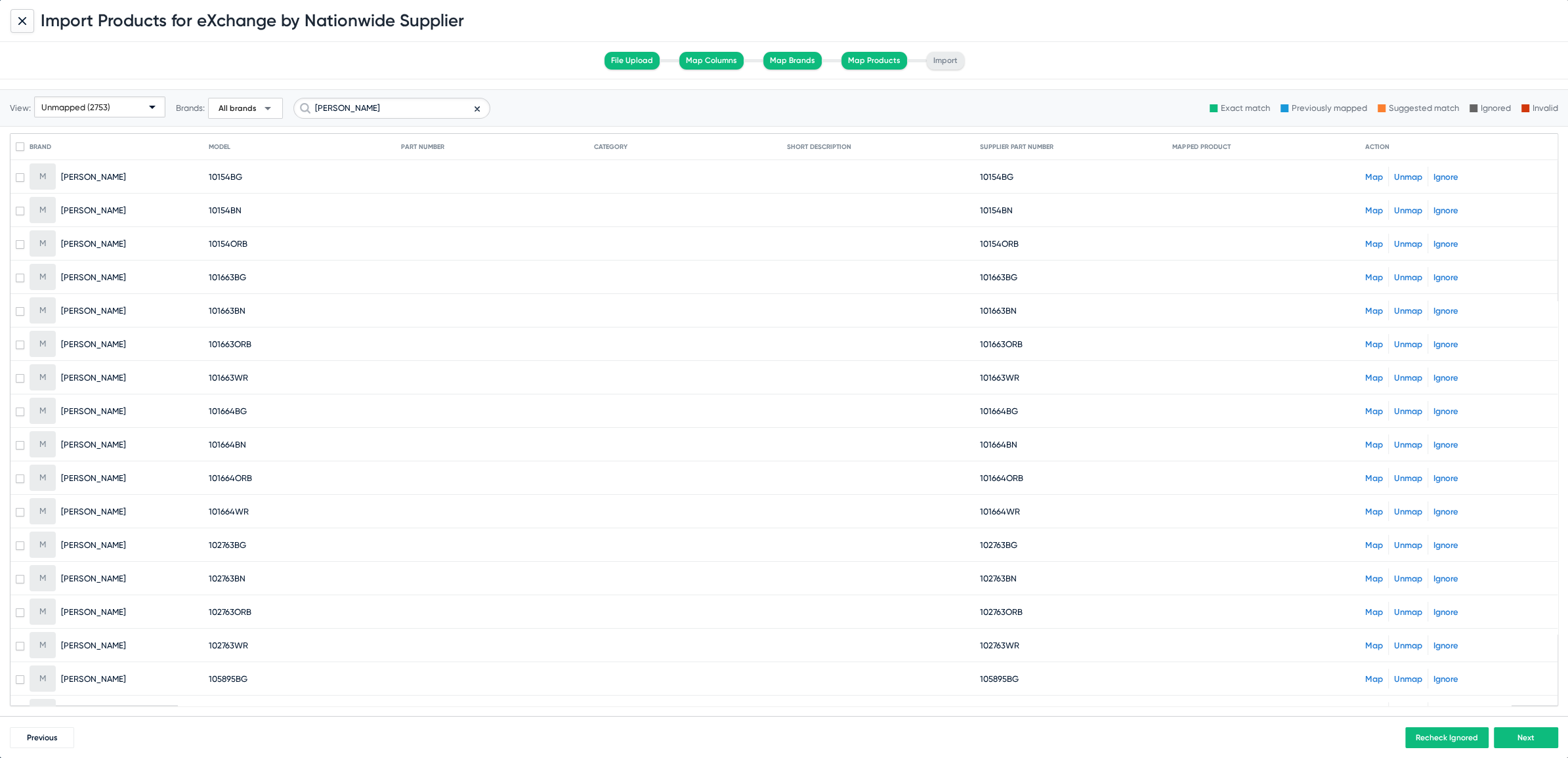
checkbox input "true"
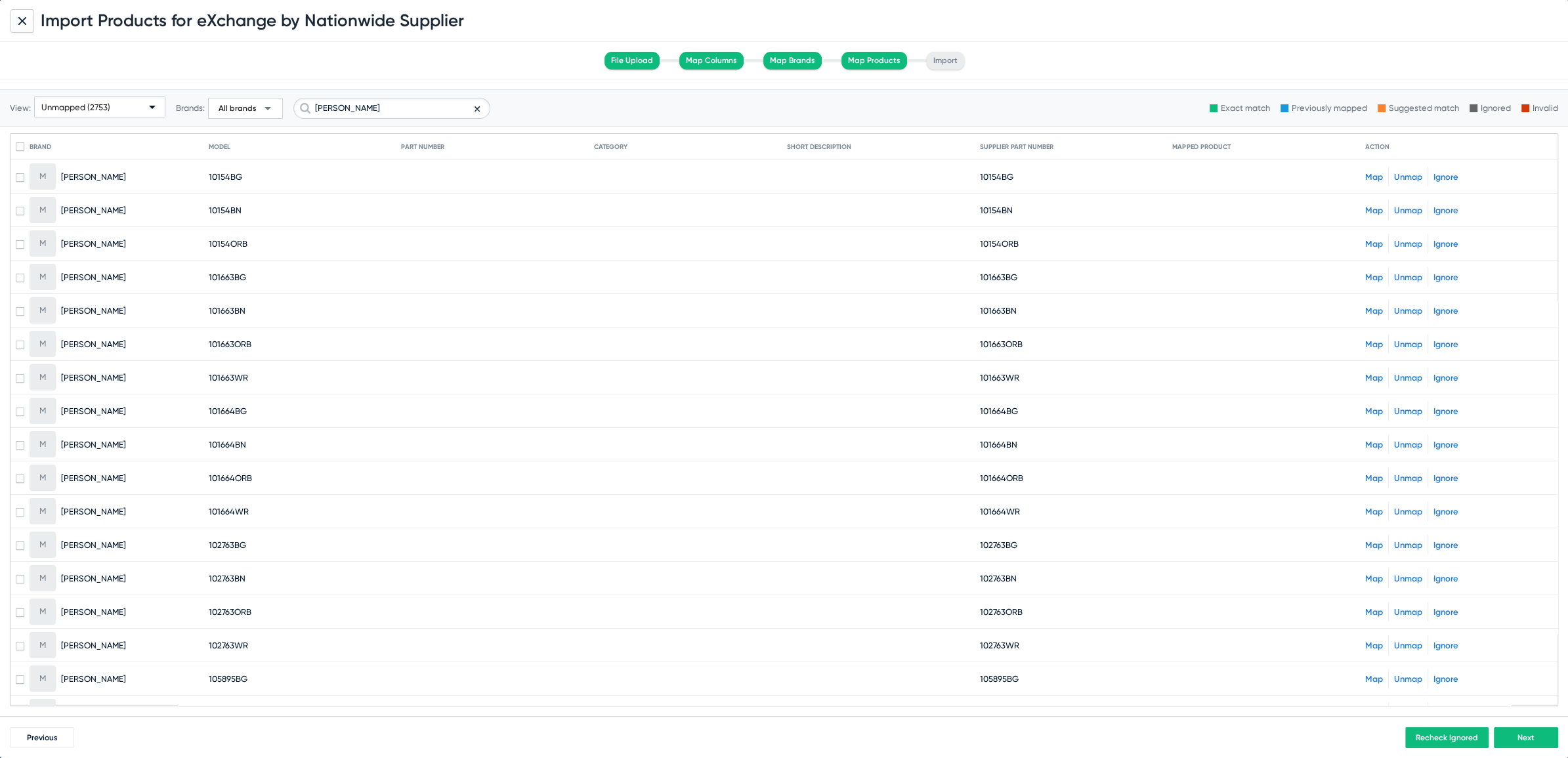
checkbox input "true"
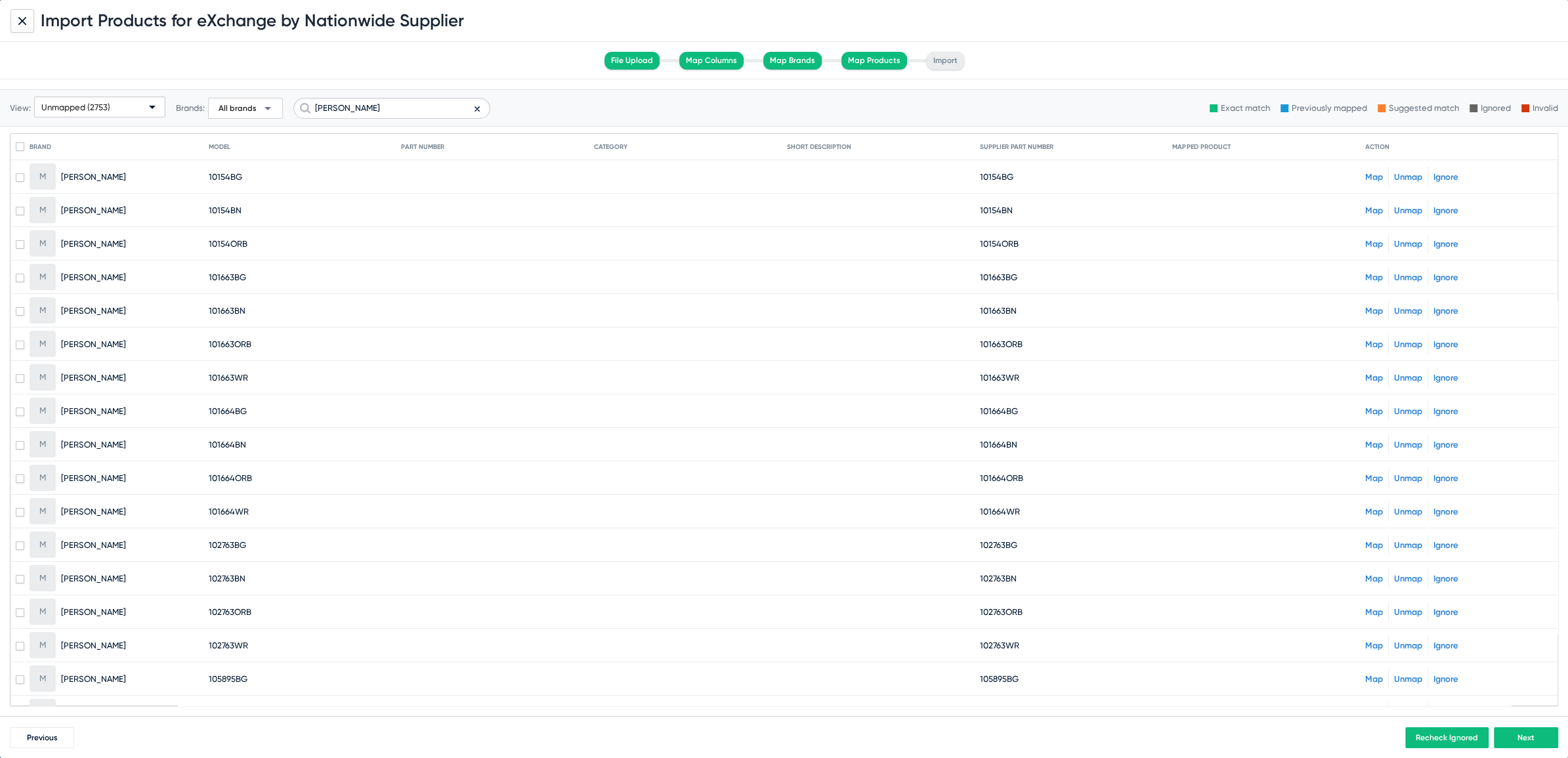
checkbox input "true"
click at [1437, 176] on link "Ignore" at bounding box center [1446, 177] width 25 height 10
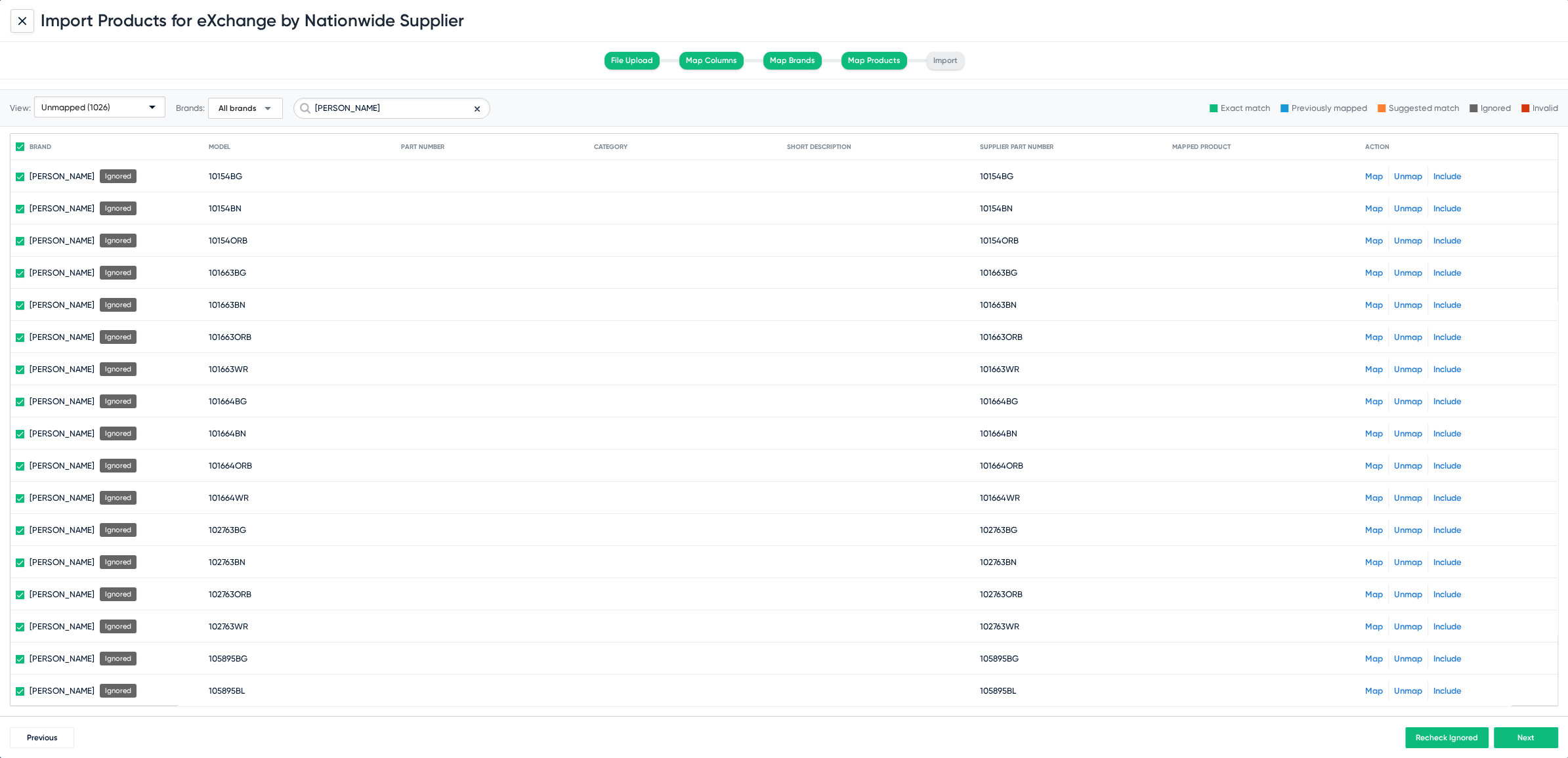
click at [477, 111] on mat-icon at bounding box center [482, 107] width 16 height 19
checkbox input "false"
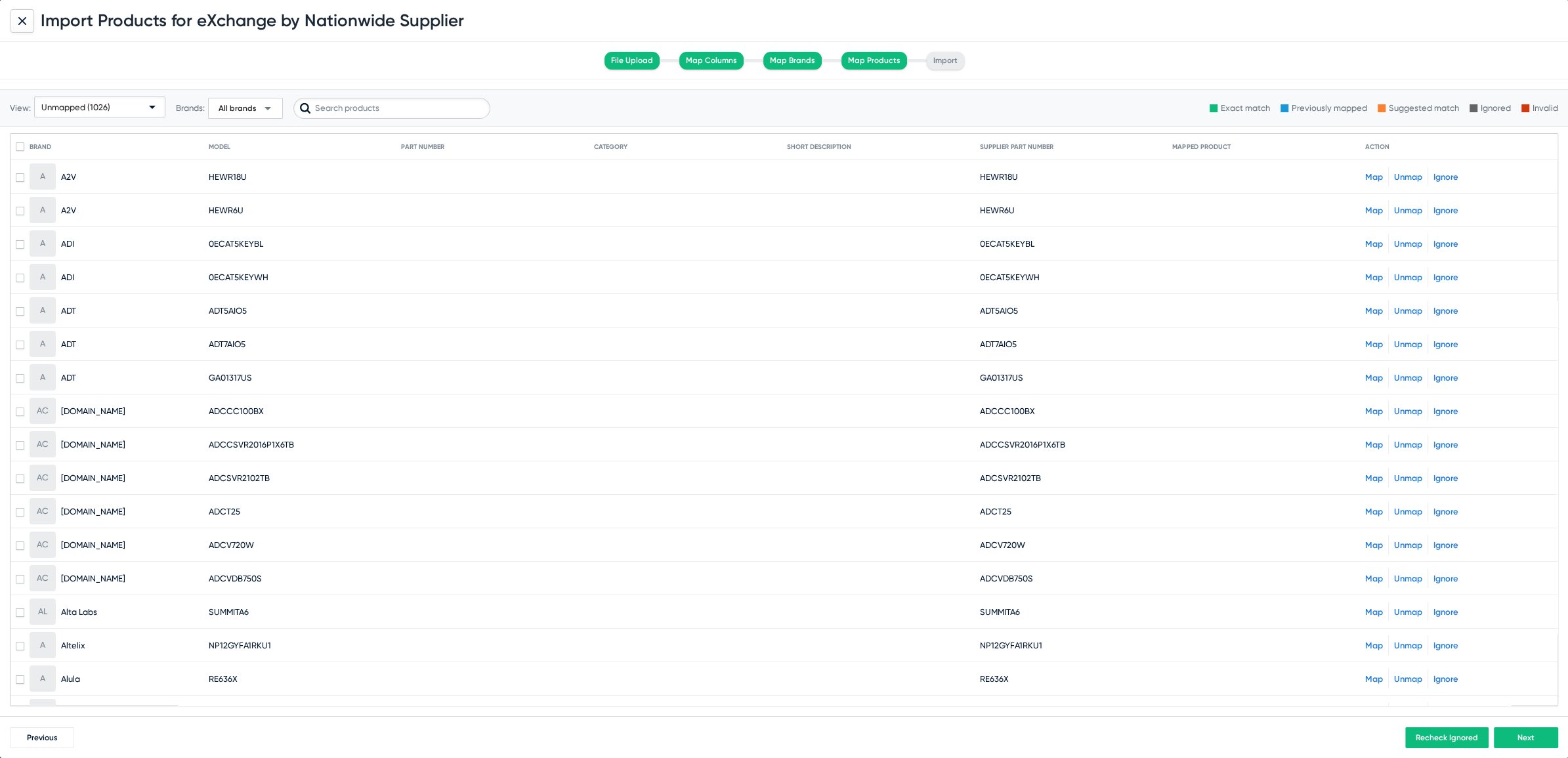
click at [111, 107] on div "Unmapped (1026)" at bounding box center [93, 107] width 105 height 21
click at [296, 47] on div at bounding box center [784, 379] width 1568 height 758
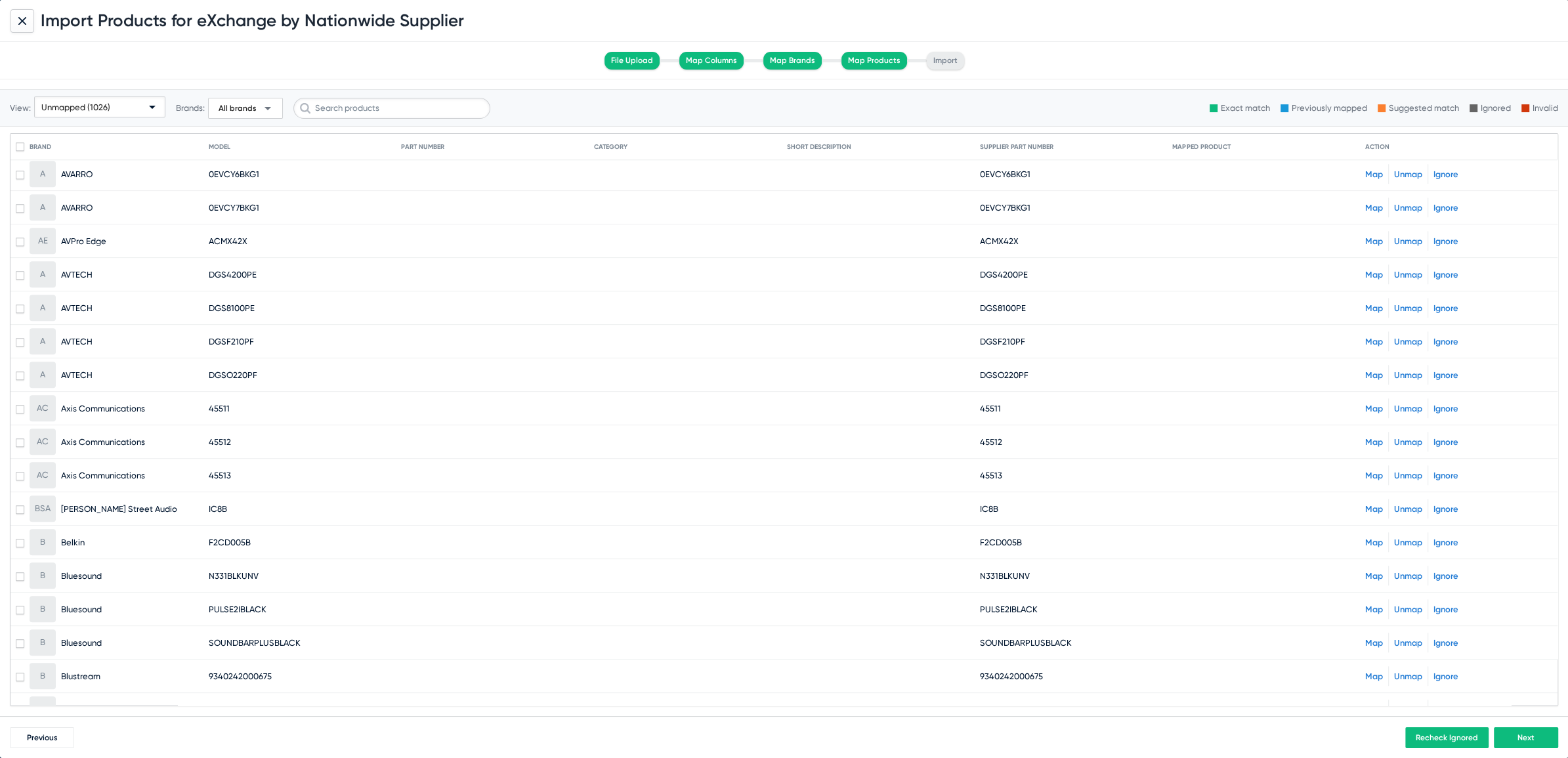
scroll to position [1529, 0]
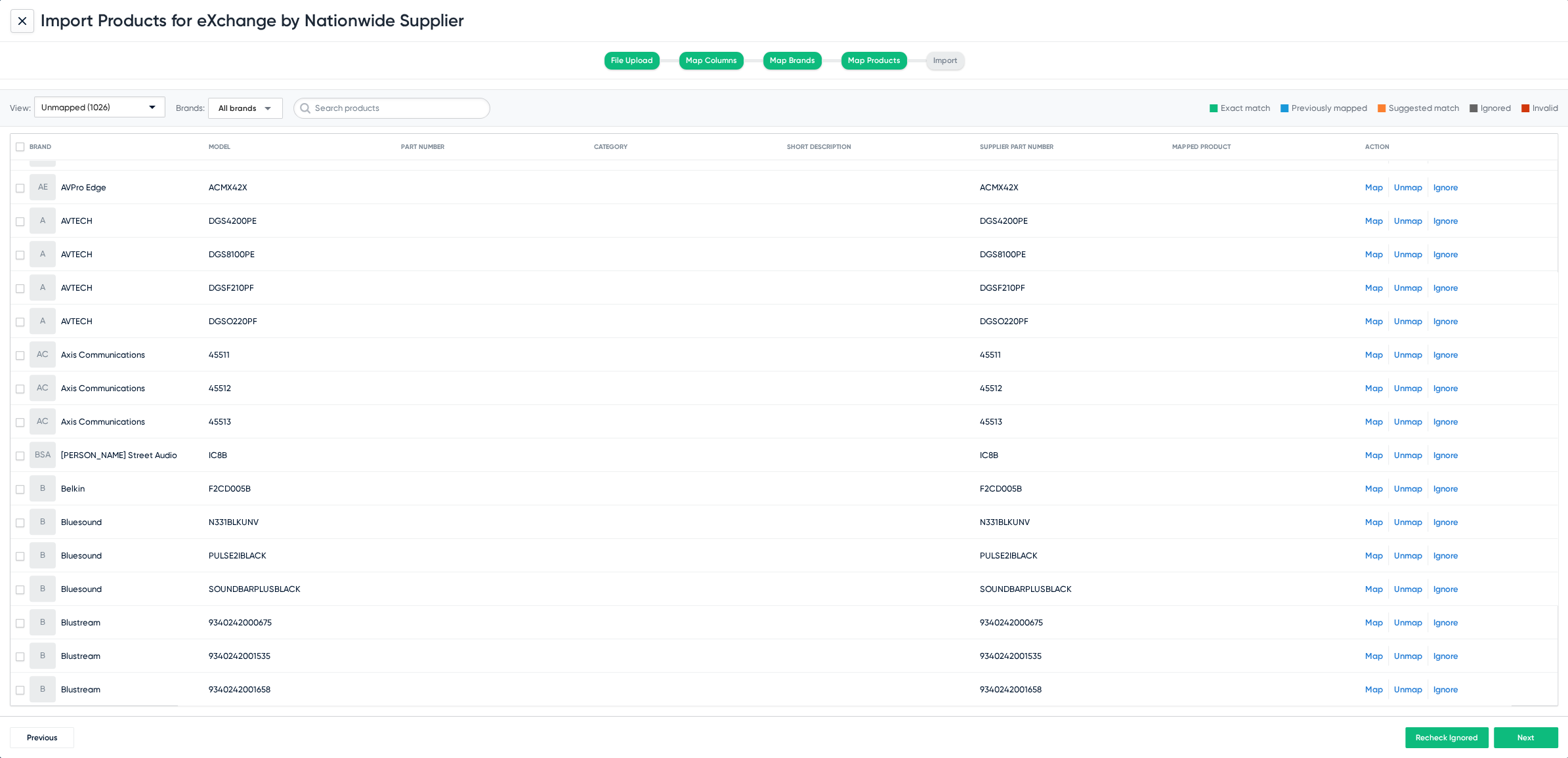
click at [107, 103] on span "Unmapped (1026)" at bounding box center [76, 108] width 69 height 10
click at [581, 225] on div at bounding box center [784, 379] width 1568 height 758
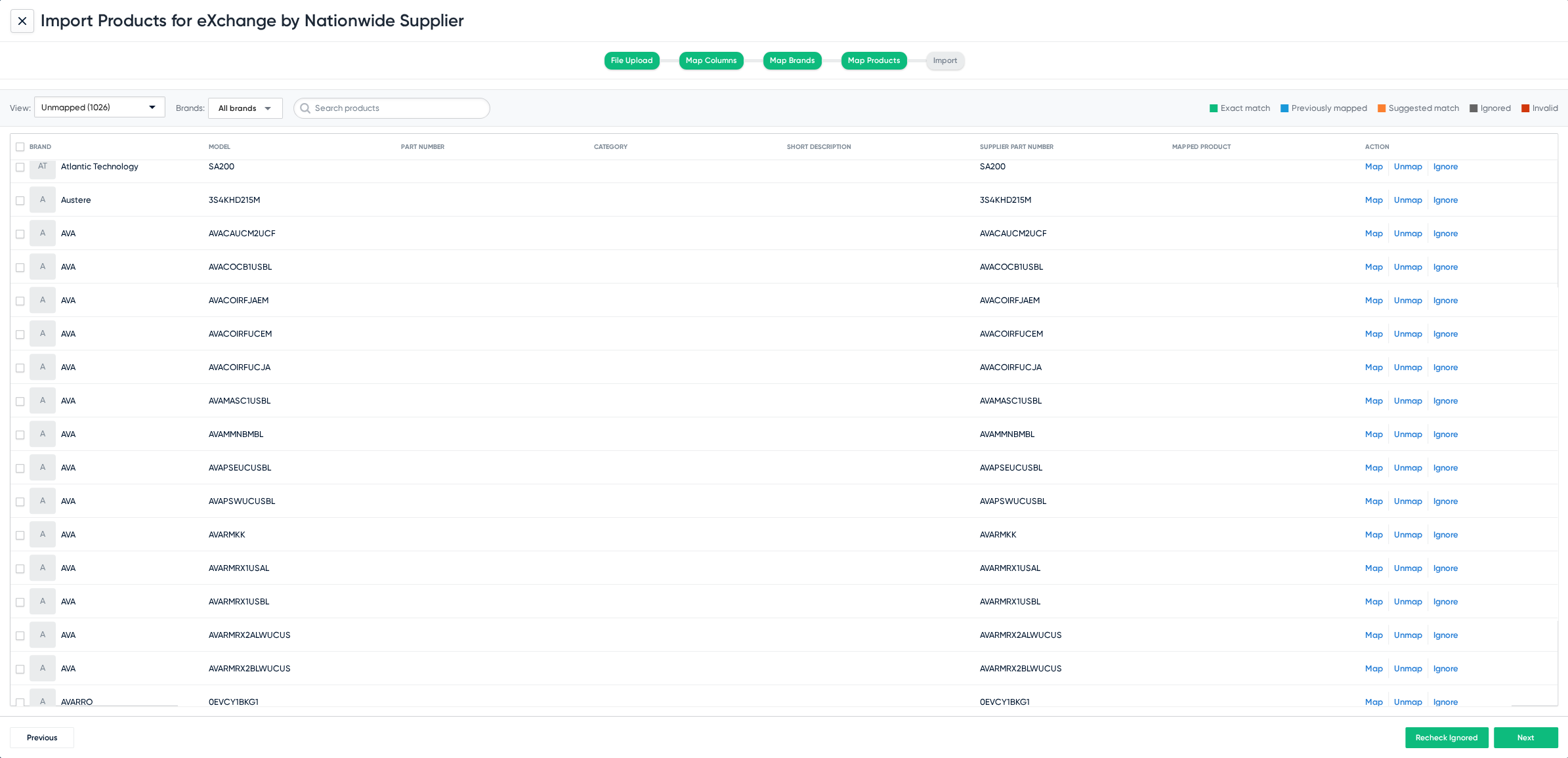
scroll to position [891, 0]
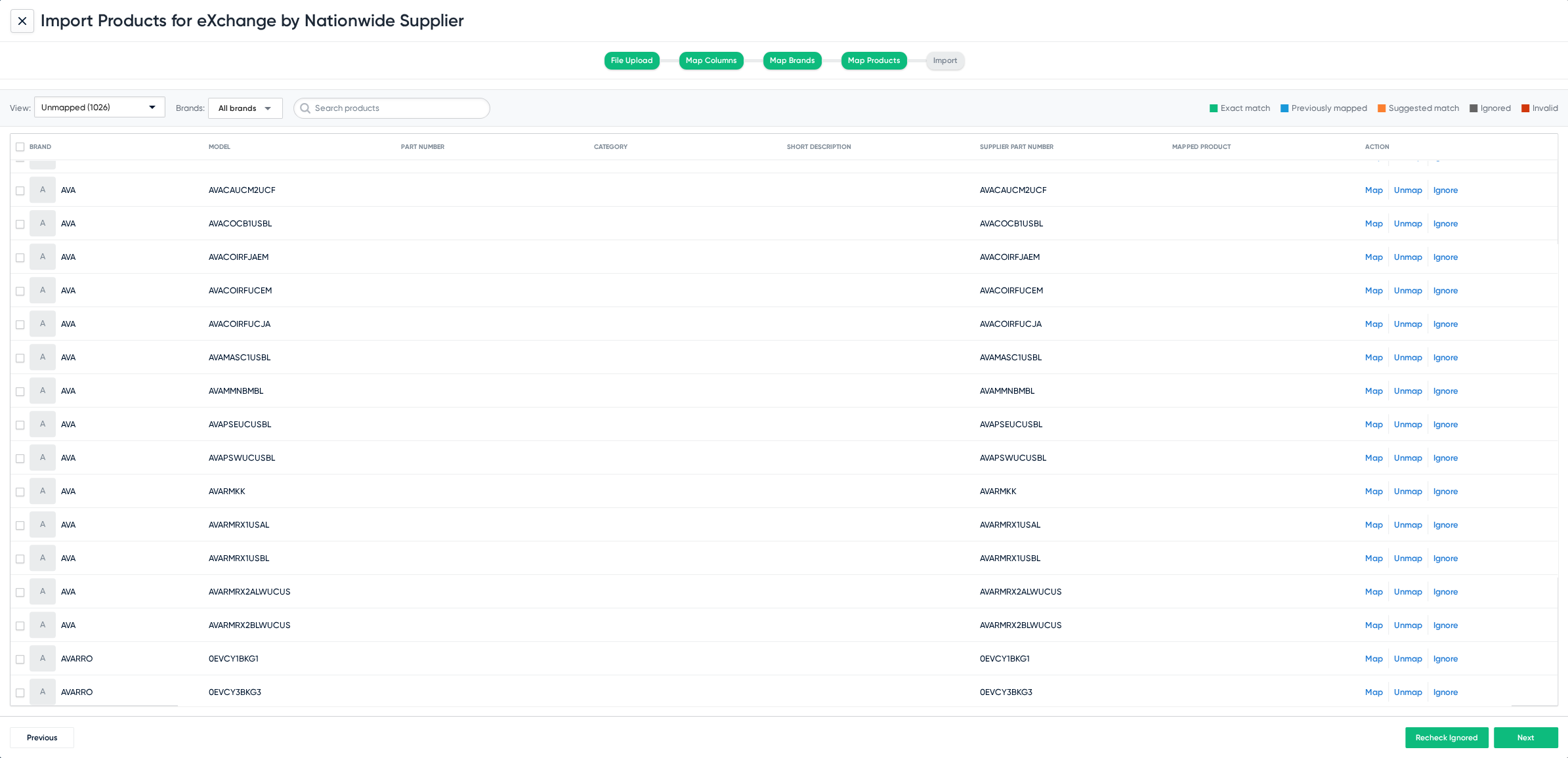
click at [1537, 736] on button "Next" at bounding box center [1526, 737] width 64 height 21
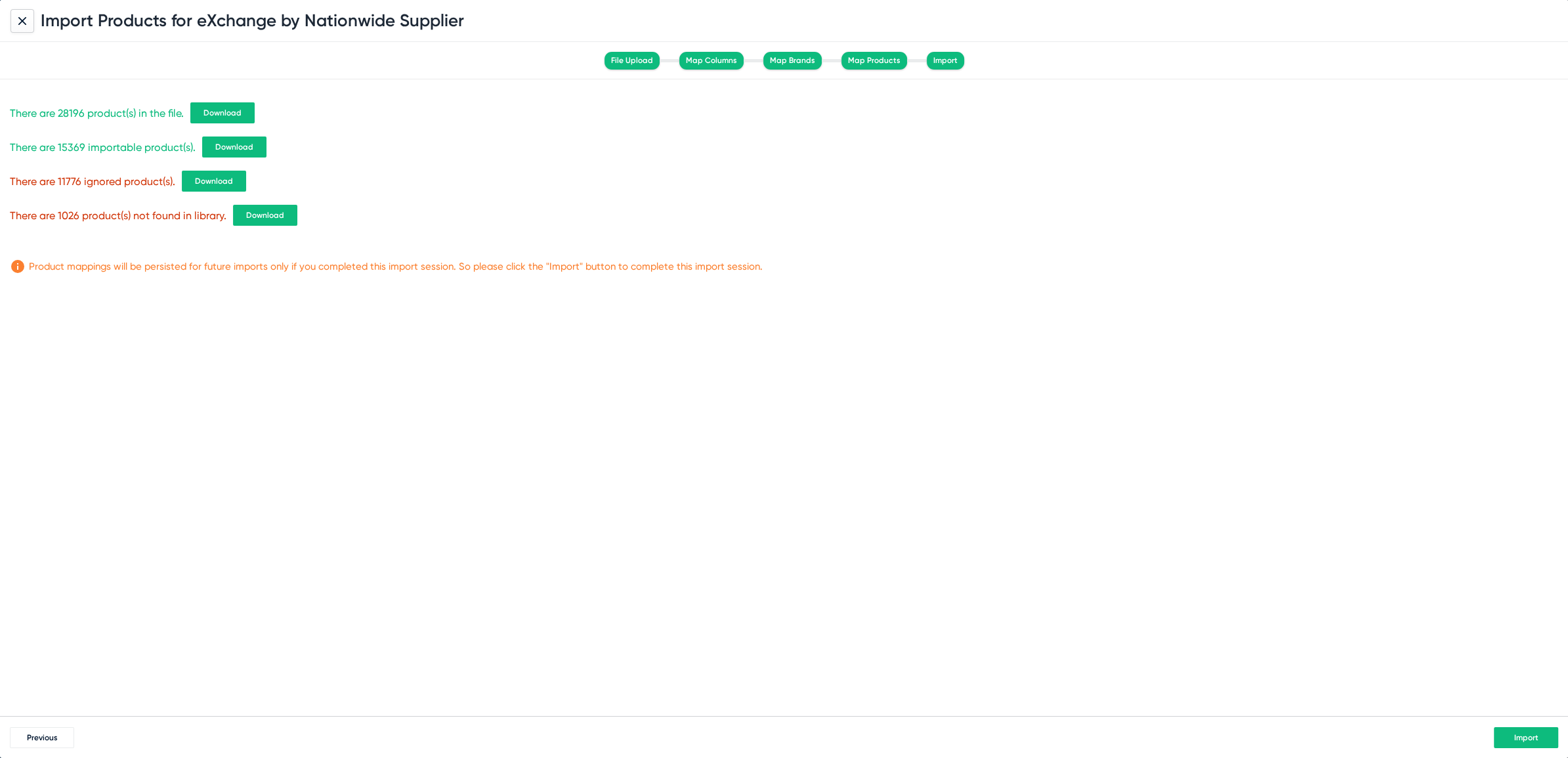
click at [246, 213] on span "Download" at bounding box center [265, 215] width 38 height 9
click at [1507, 739] on button "Import" at bounding box center [1526, 737] width 64 height 21
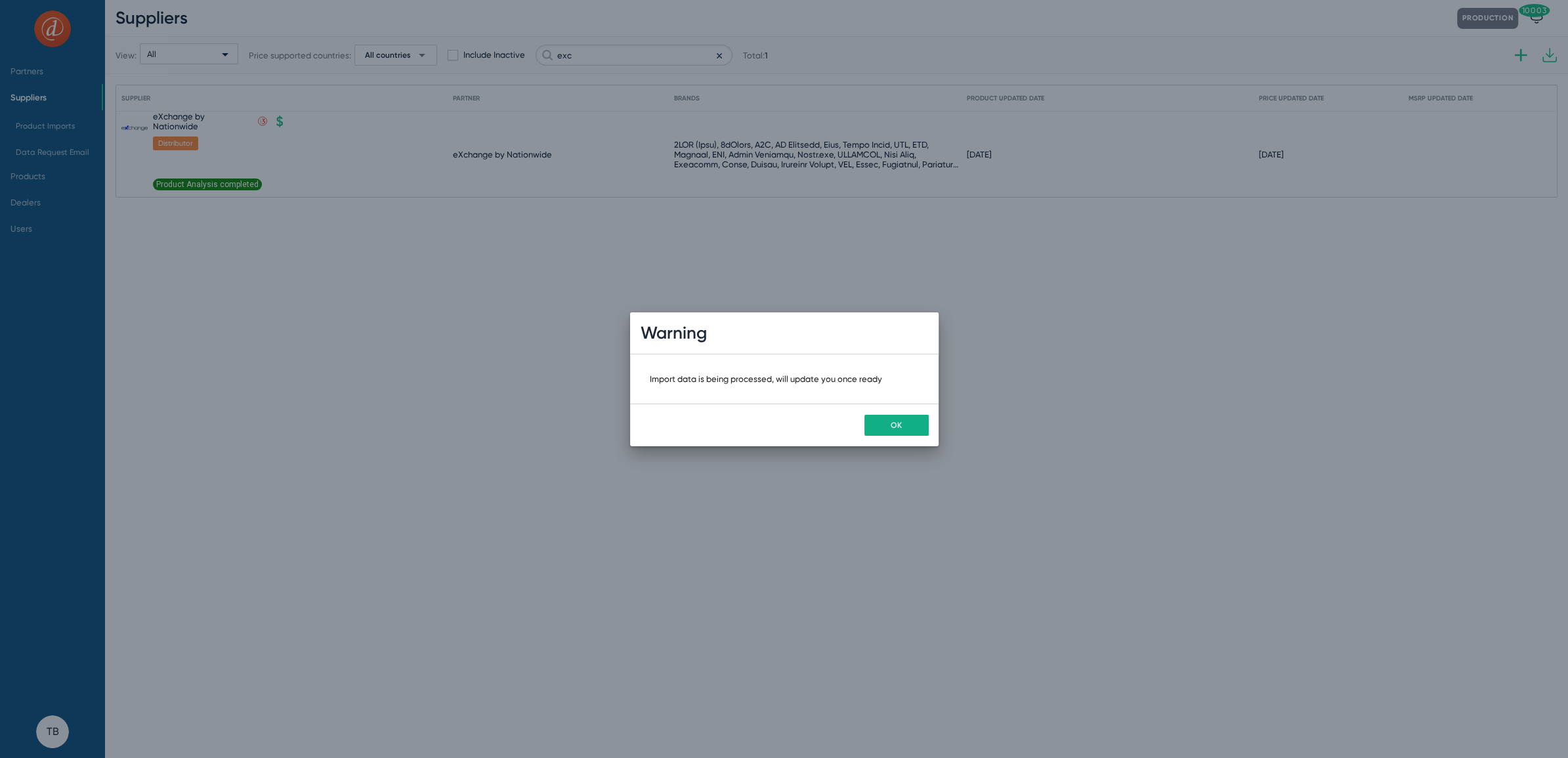
click at [887, 411] on div "OK" at bounding box center [784, 425] width 309 height 43
click at [887, 421] on button "OK" at bounding box center [897, 425] width 64 height 21
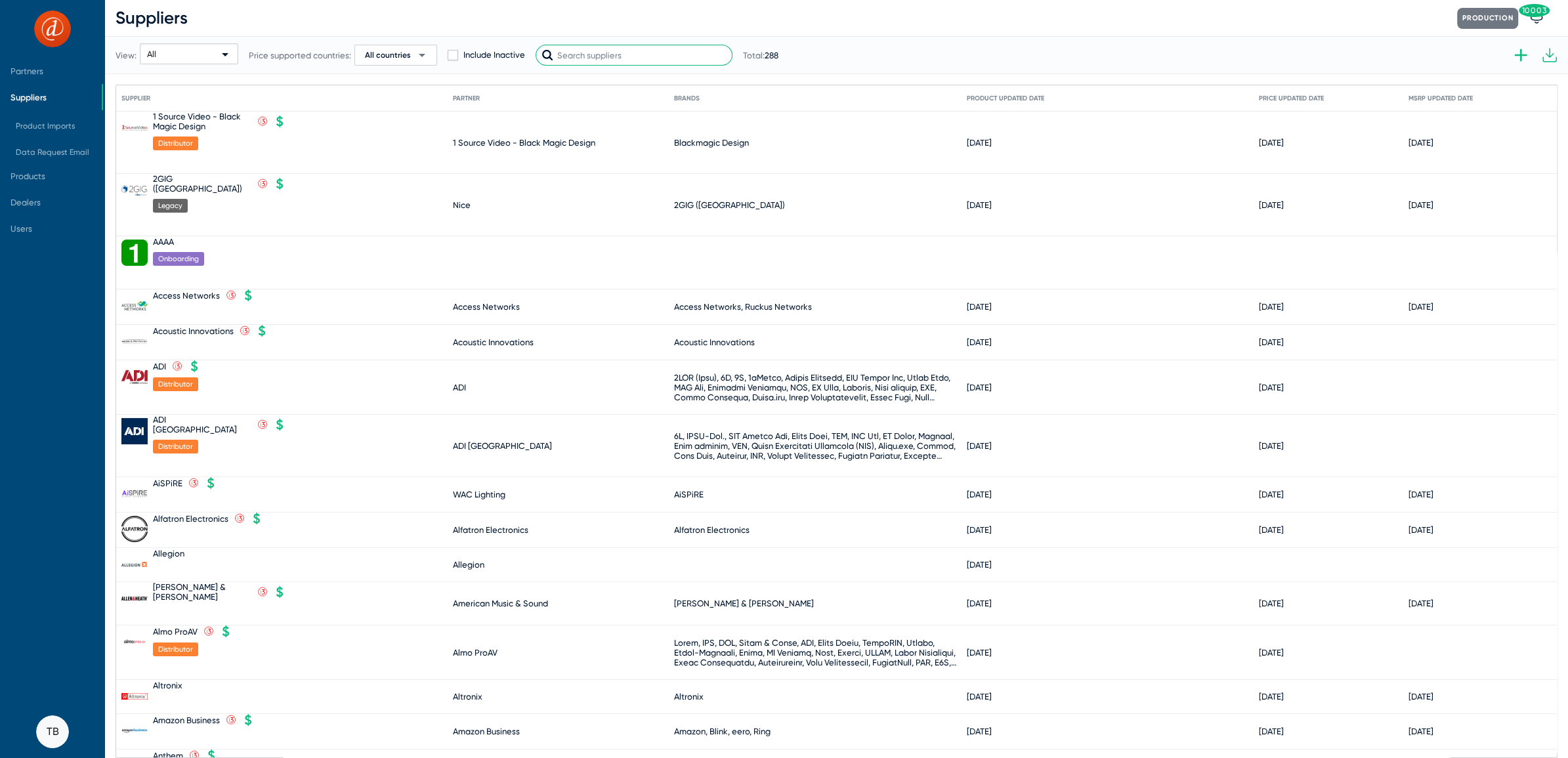
click at [656, 55] on input "text" at bounding box center [634, 55] width 197 height 21
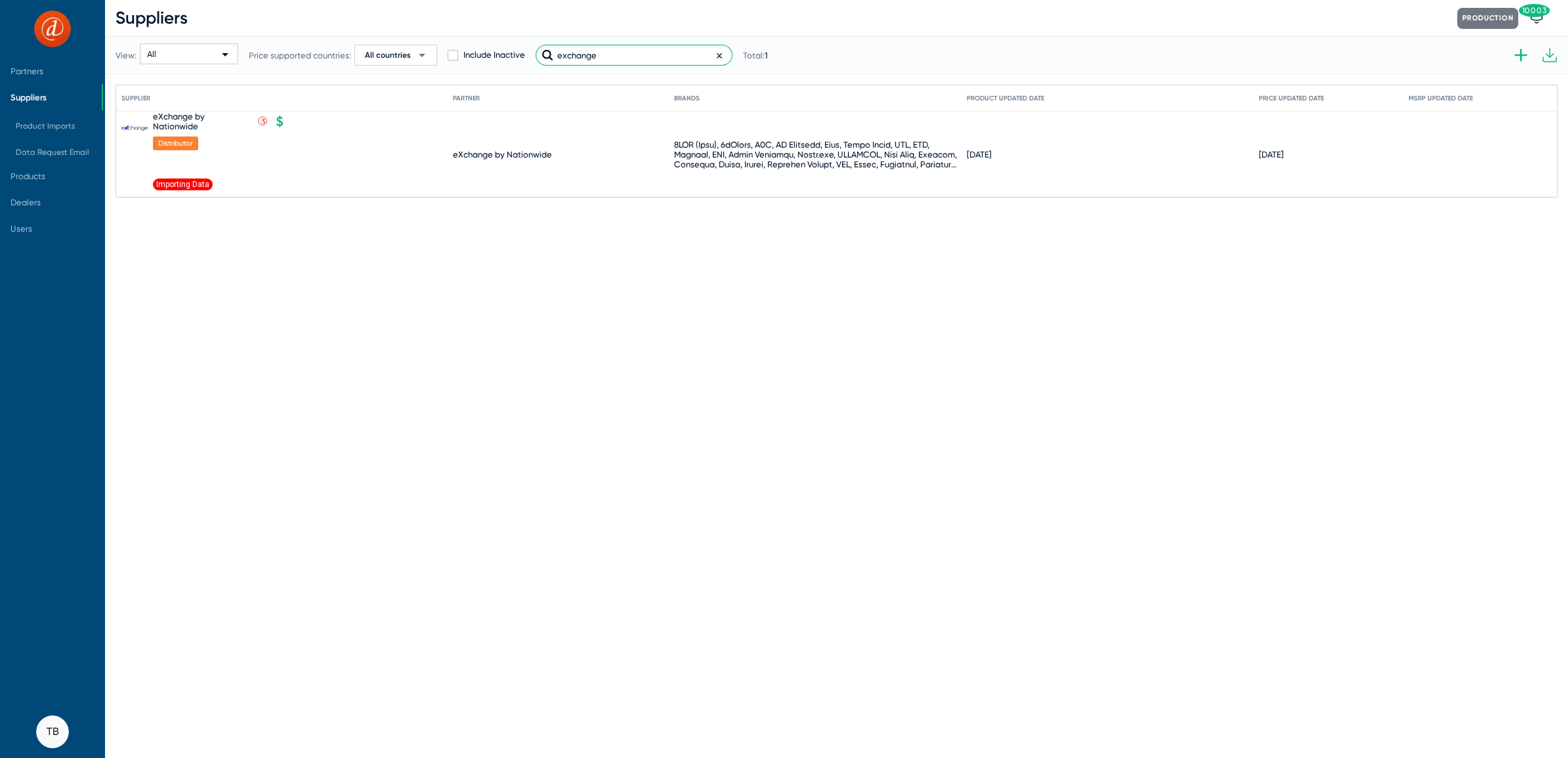
type input "exchange"
click at [299, 121] on icon at bounding box center [297, 122] width 12 height 12
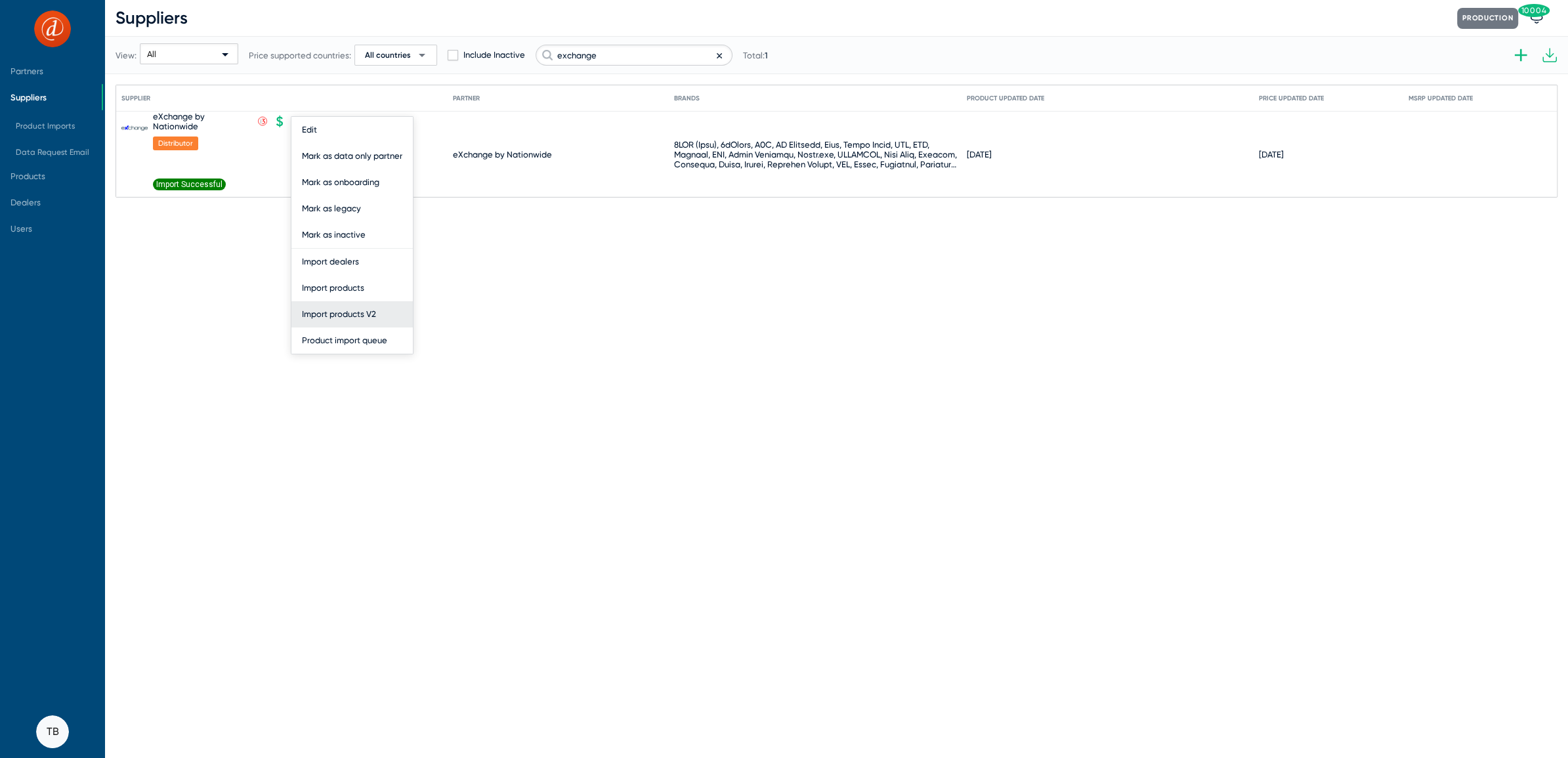
click at [341, 317] on button "Import products V2" at bounding box center [352, 314] width 121 height 26
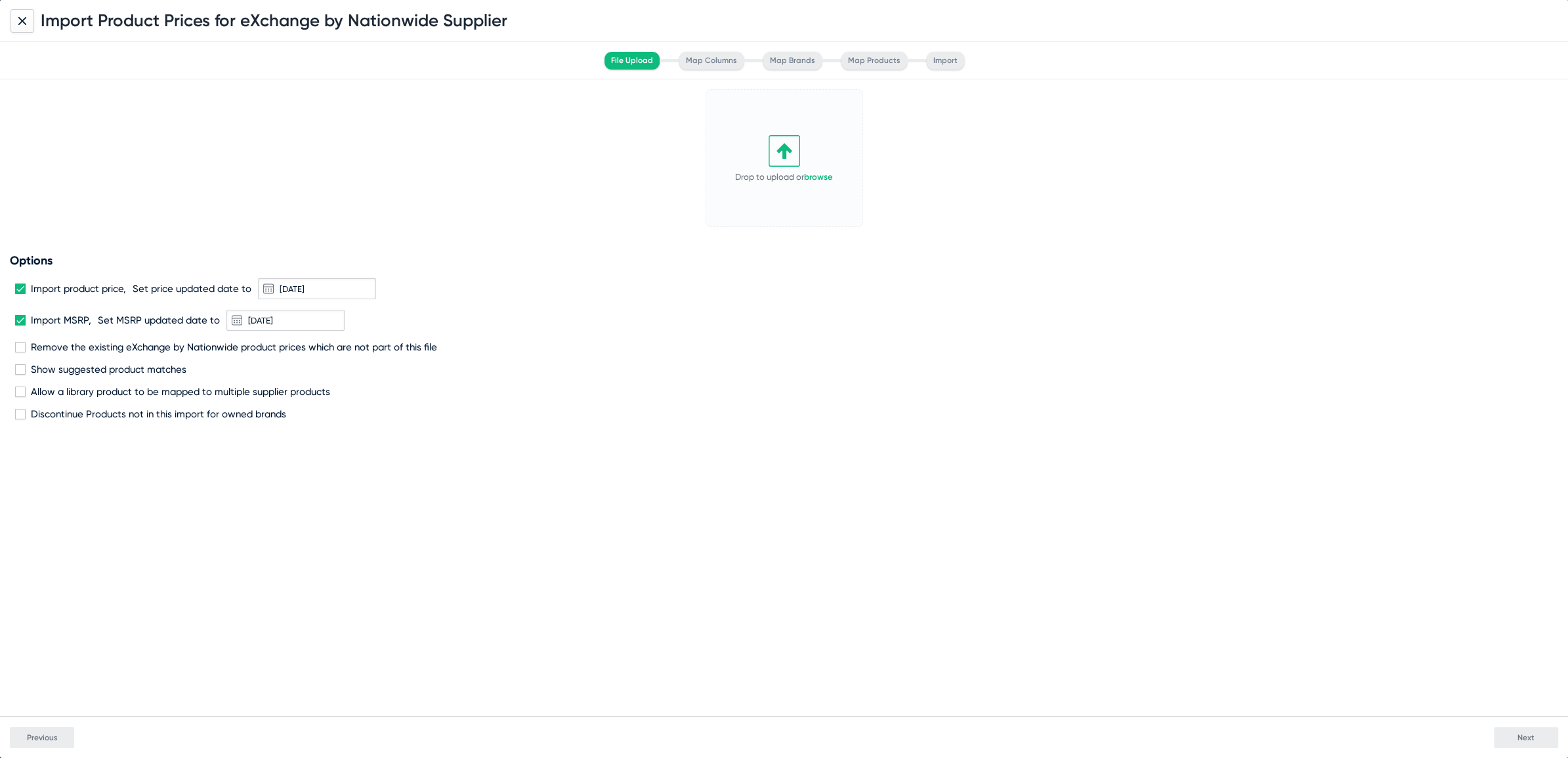
click at [12, 317] on div "Options Import product price, Set price updated date to [DATE] Import MSRP, Set…" at bounding box center [784, 337] width 1549 height 167
click at [13, 320] on div "Options Import product price, Set price updated date to [DATE] Import MSRP, Set…" at bounding box center [784, 337] width 1549 height 167
click at [18, 317] on span at bounding box center [20, 320] width 11 height 11
click at [20, 325] on input "Import MSRP," at bounding box center [20, 325] width 1 height 1
checkbox input "false"
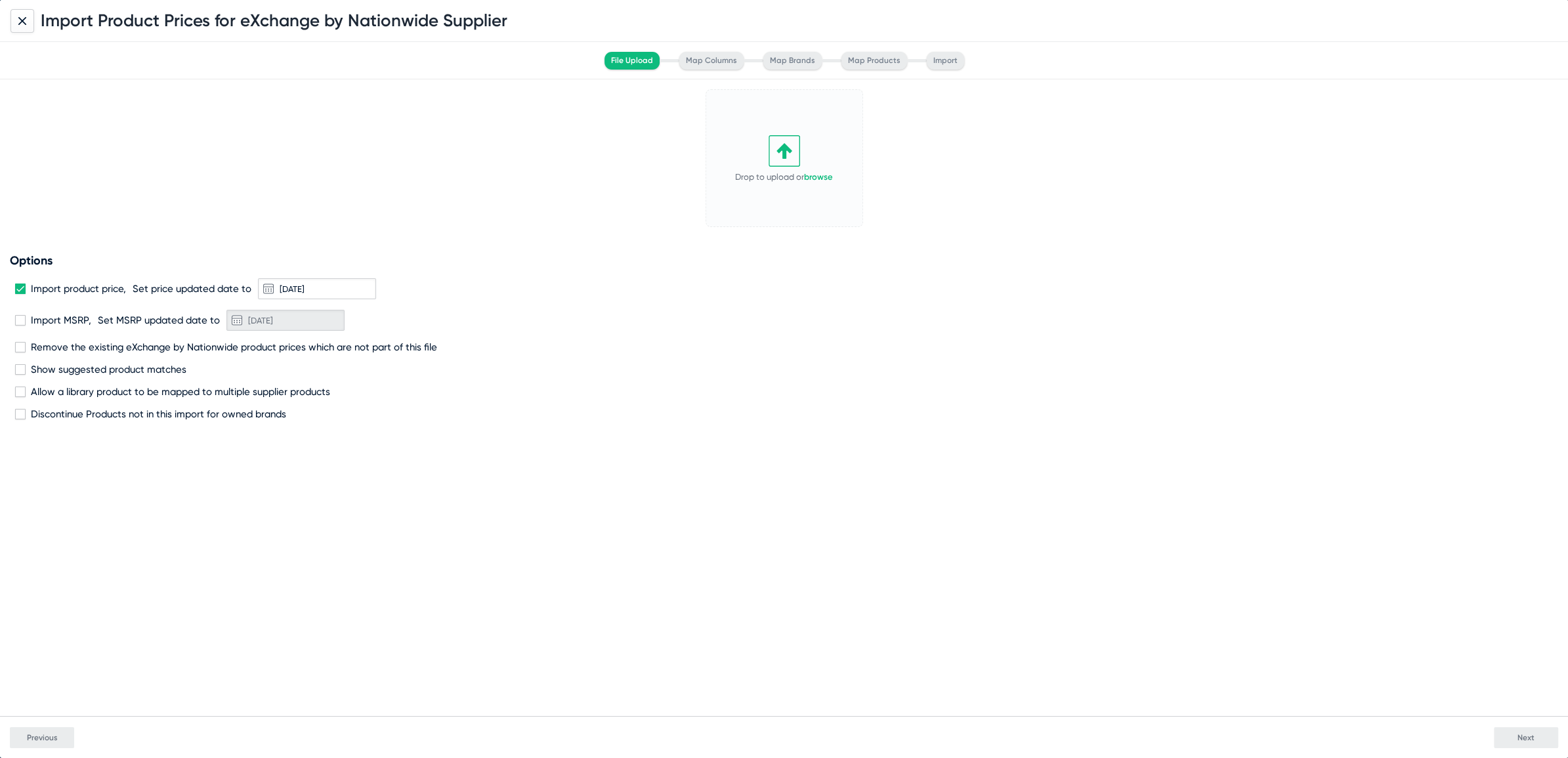
click at [21, 293] on div "Import product price, Set price updated date to [DATE]" at bounding box center [784, 288] width 1538 height 21
click at [21, 290] on span at bounding box center [20, 289] width 11 height 11
click at [21, 294] on input "Import product price," at bounding box center [20, 294] width 1 height 1
checkbox input "false"
click at [805, 176] on span "Drop to upload or browse" at bounding box center [784, 177] width 98 height 10
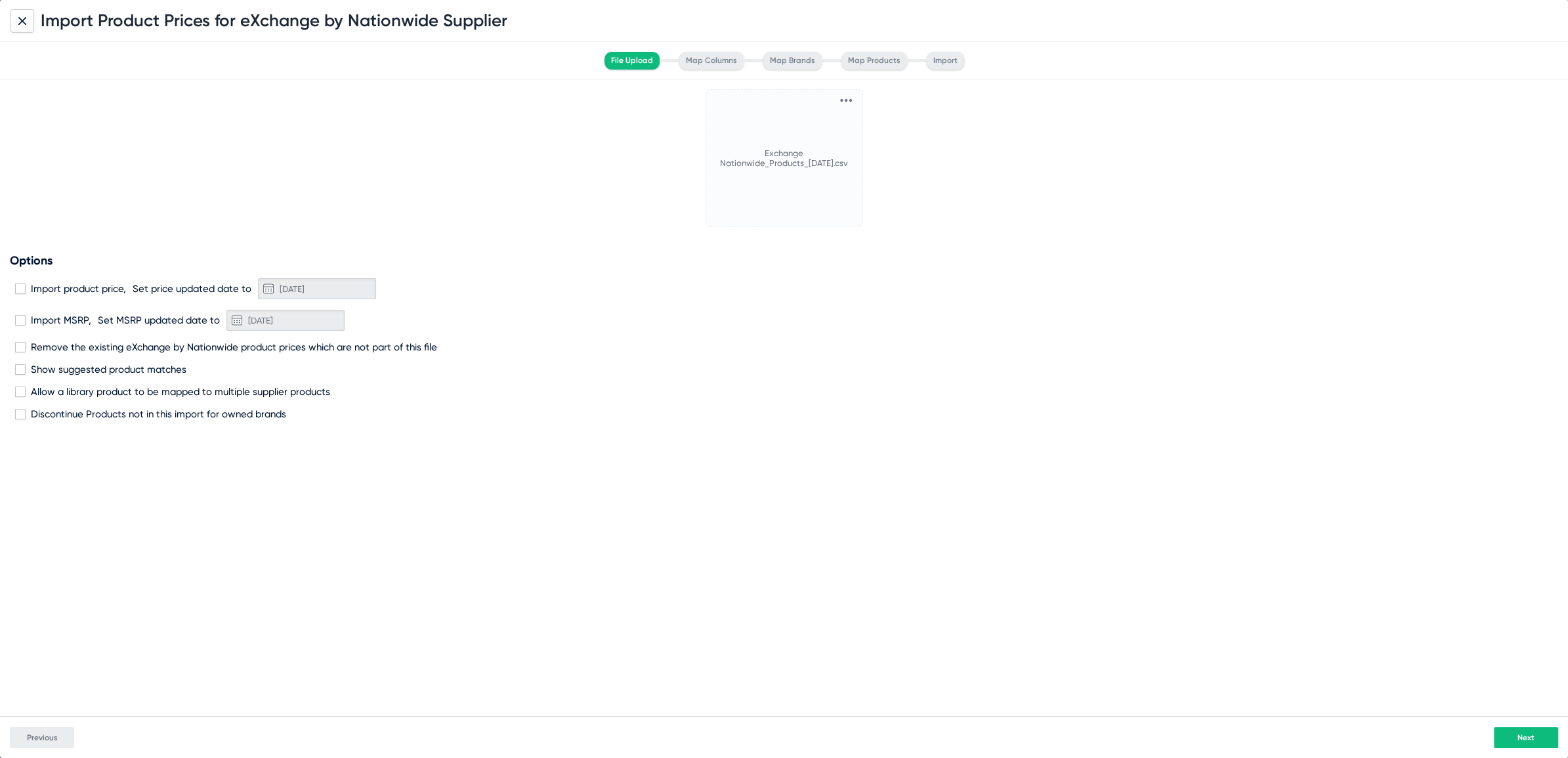
click at [1515, 738] on button "Next" at bounding box center [1526, 737] width 64 height 21
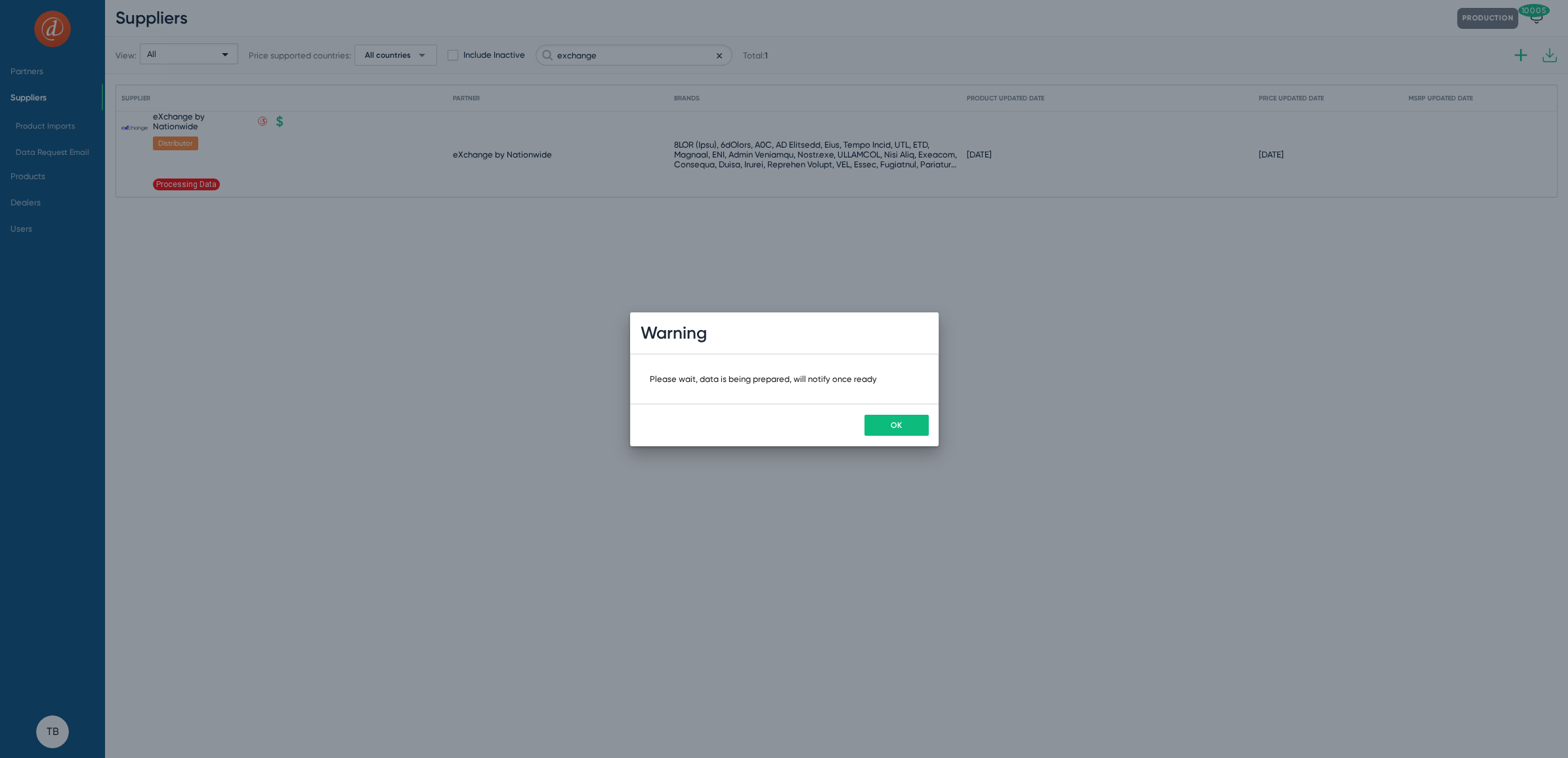
click at [894, 429] on span "OK" at bounding box center [897, 425] width 11 height 9
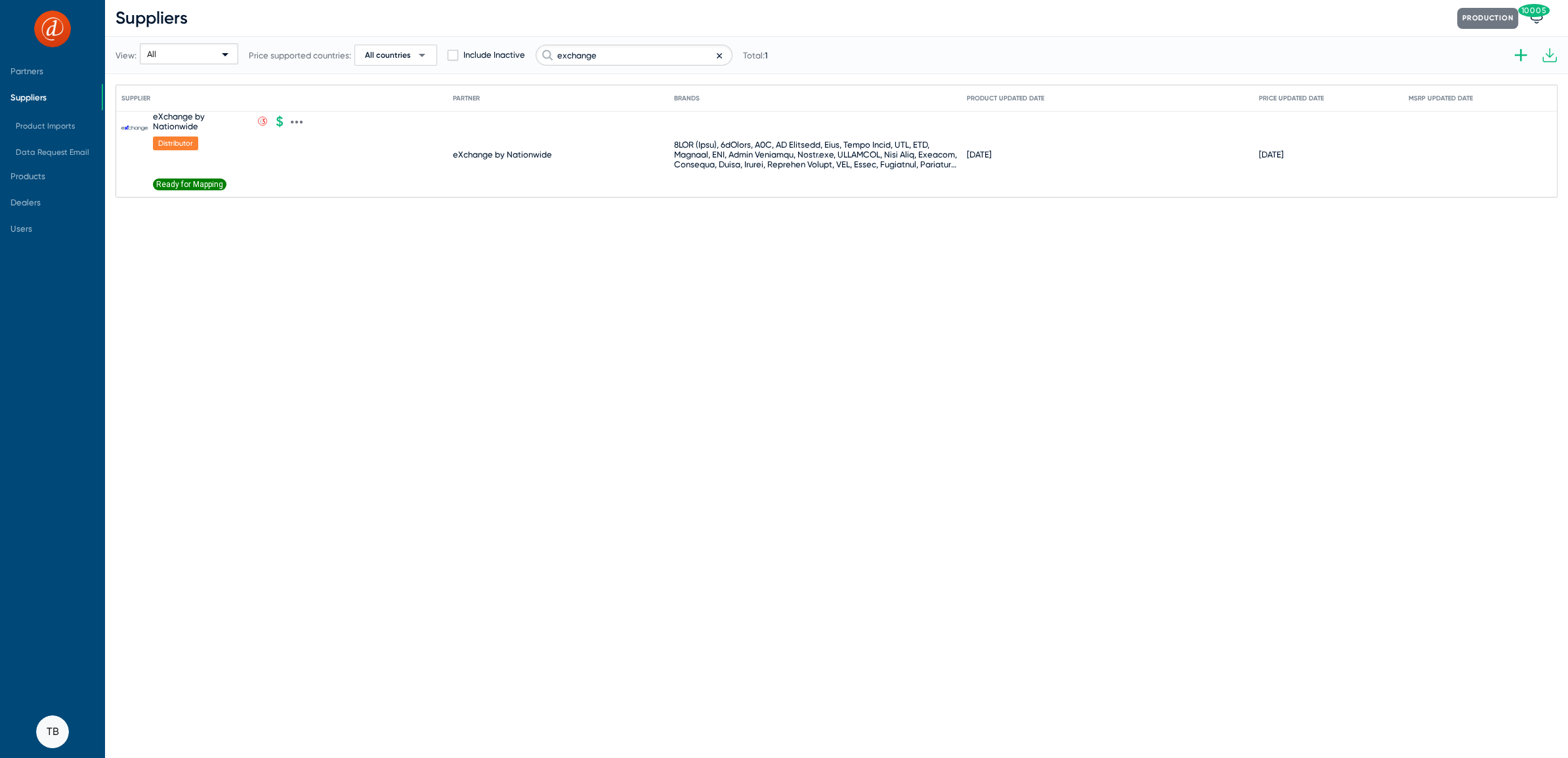
click at [205, 178] on span "Ready for Mapping" at bounding box center [189, 184] width 73 height 12
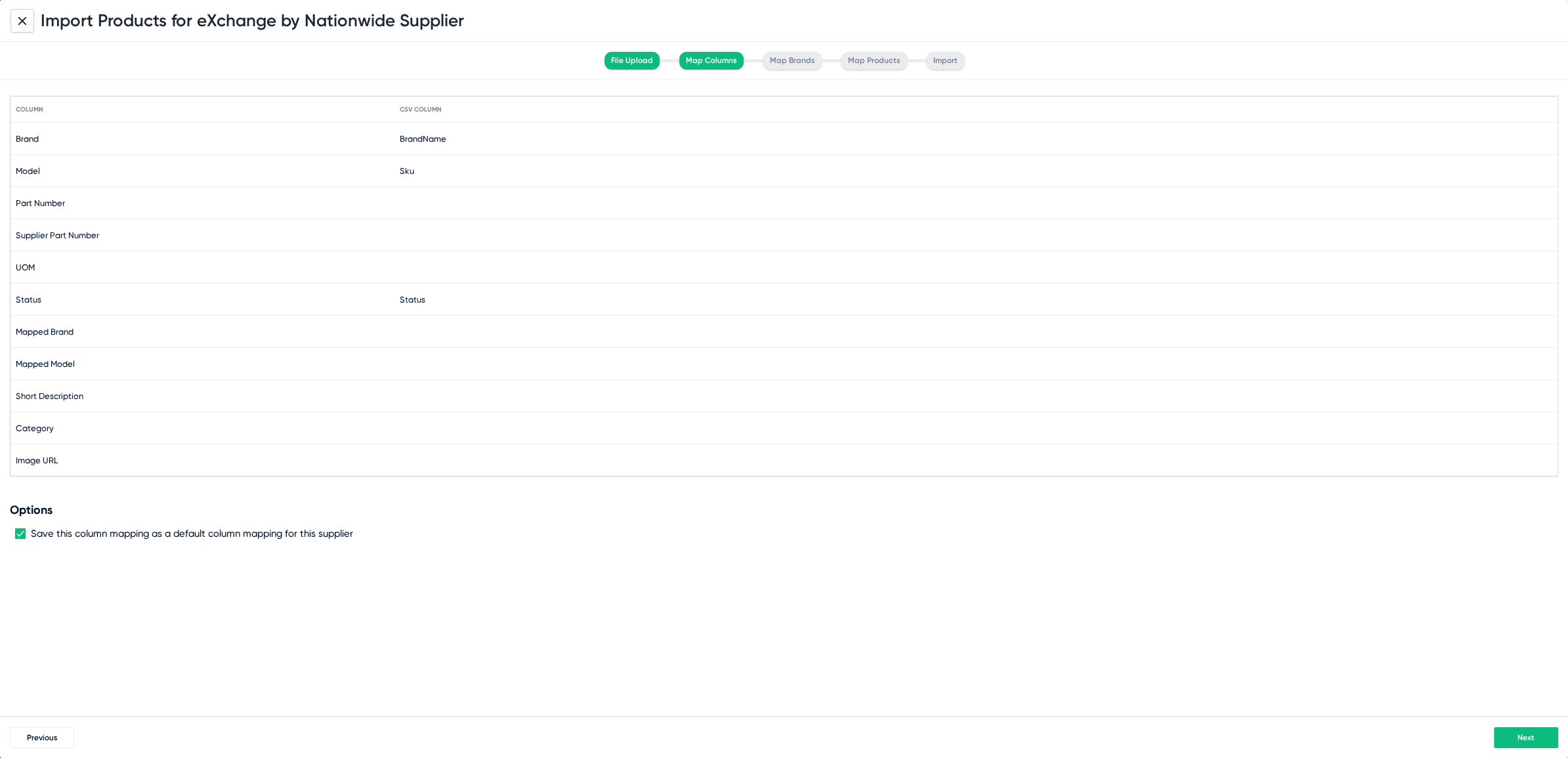
click at [1518, 736] on span "Next" at bounding box center [1527, 737] width 17 height 9
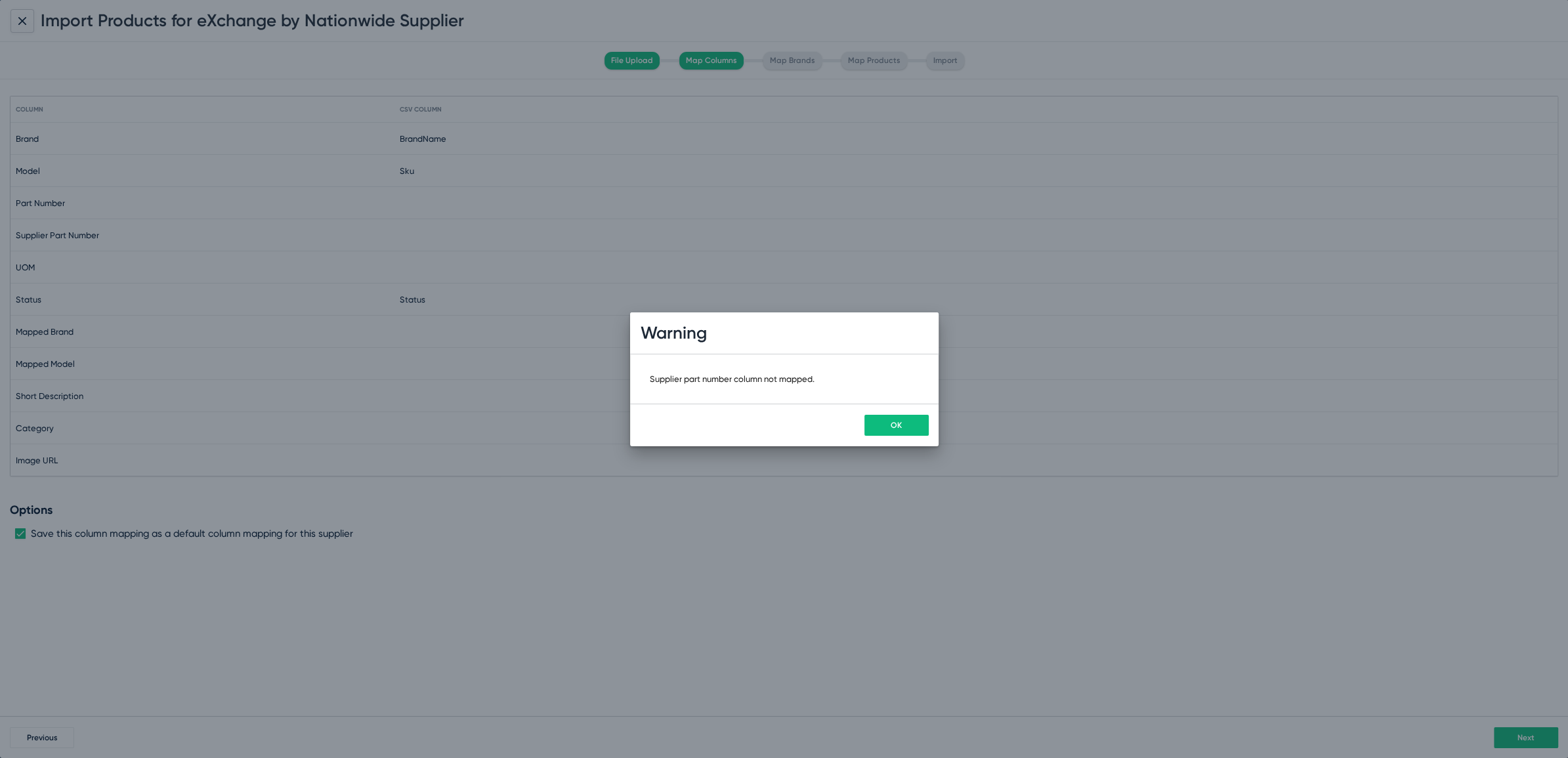
click at [891, 429] on span "OK" at bounding box center [897, 425] width 11 height 9
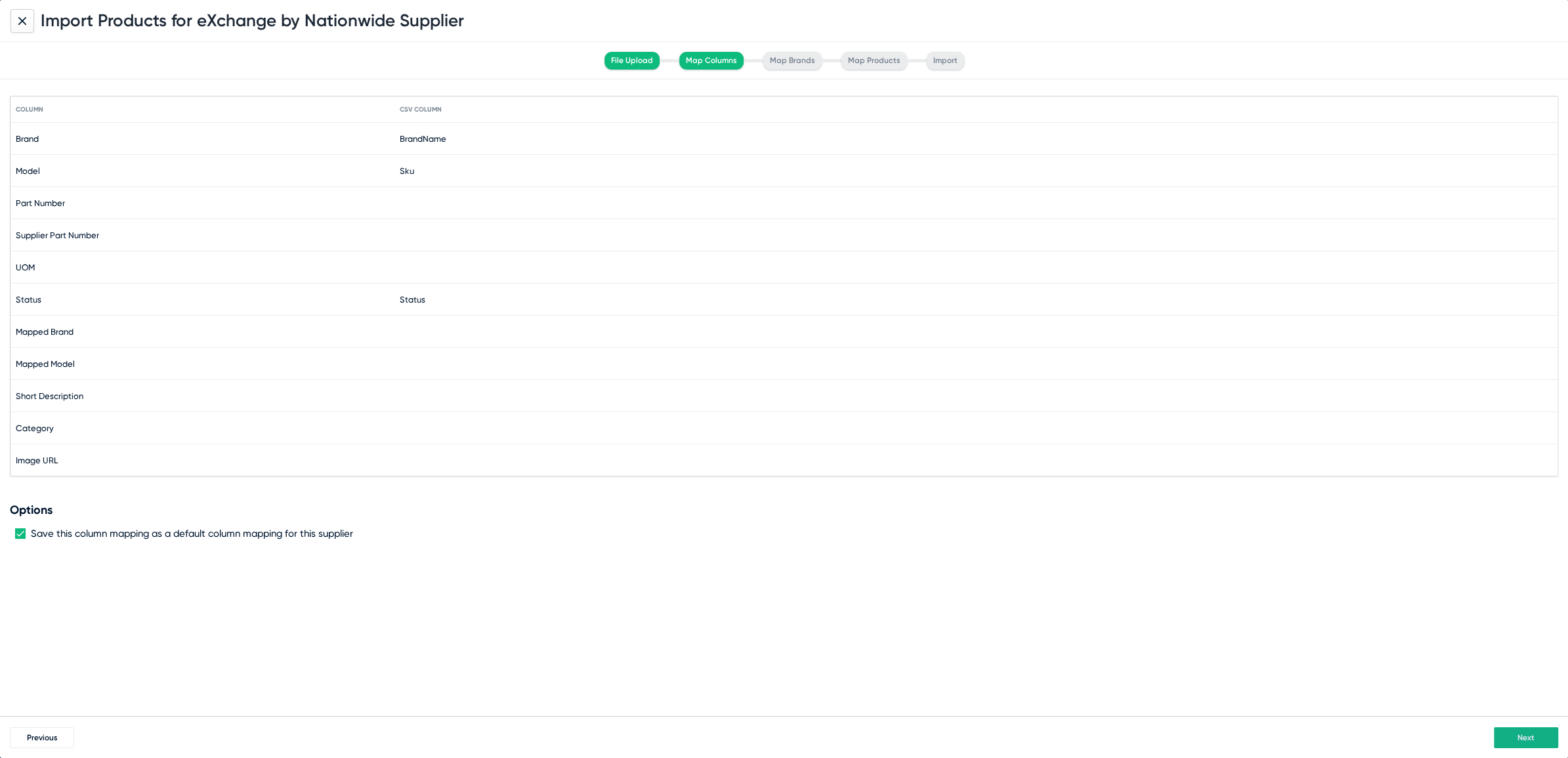
click at [415, 241] on mat-cell at bounding box center [976, 235] width 1153 height 31
click at [416, 240] on span at bounding box center [492, 235] width 170 height 21
click at [581, 528] on div at bounding box center [784, 379] width 1568 height 758
click at [35, 734] on span "Previous" at bounding box center [42, 737] width 31 height 9
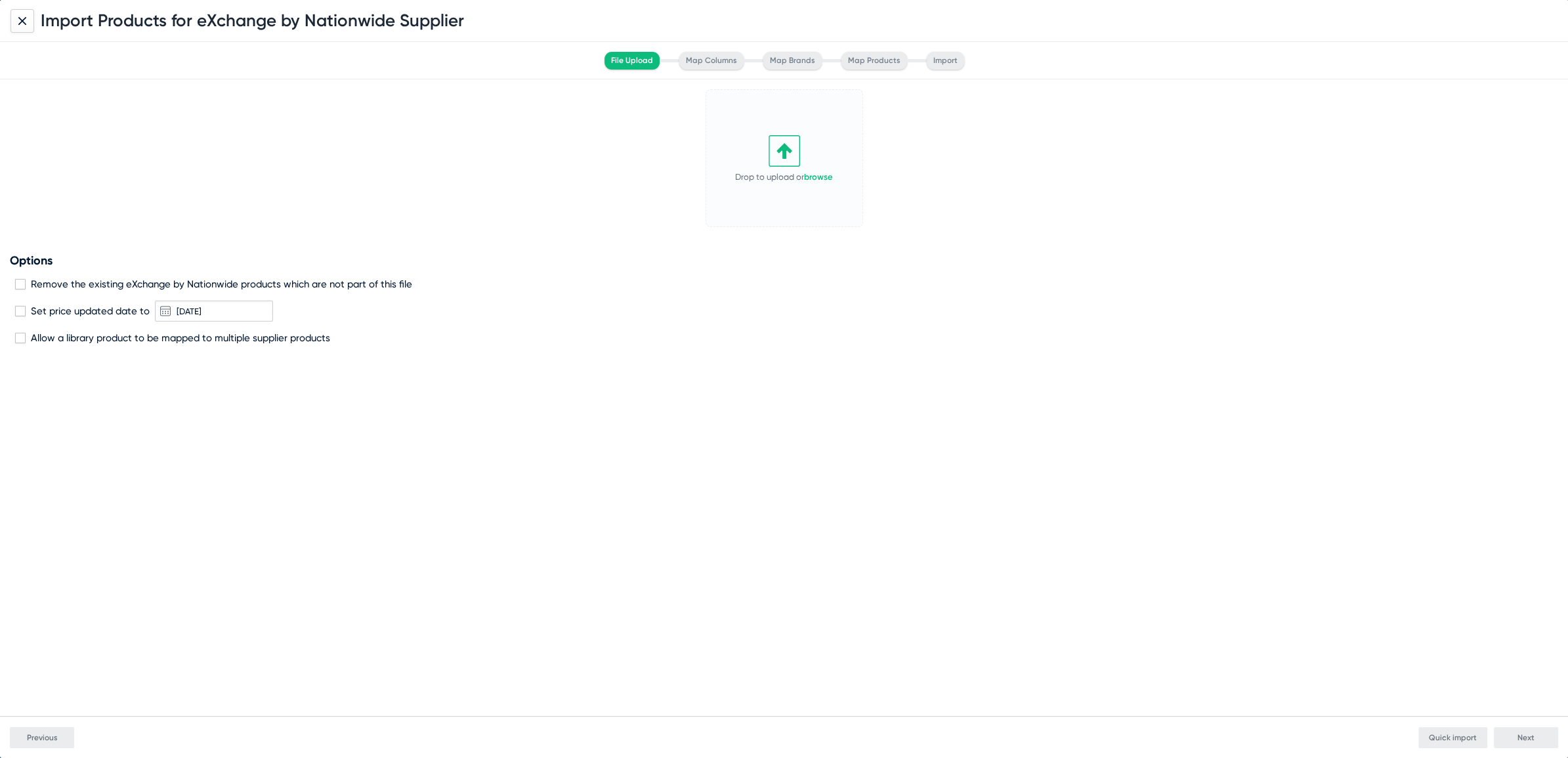
click at [820, 177] on link "browse" at bounding box center [818, 177] width 29 height 10
click at [1512, 731] on button "Next" at bounding box center [1526, 737] width 64 height 21
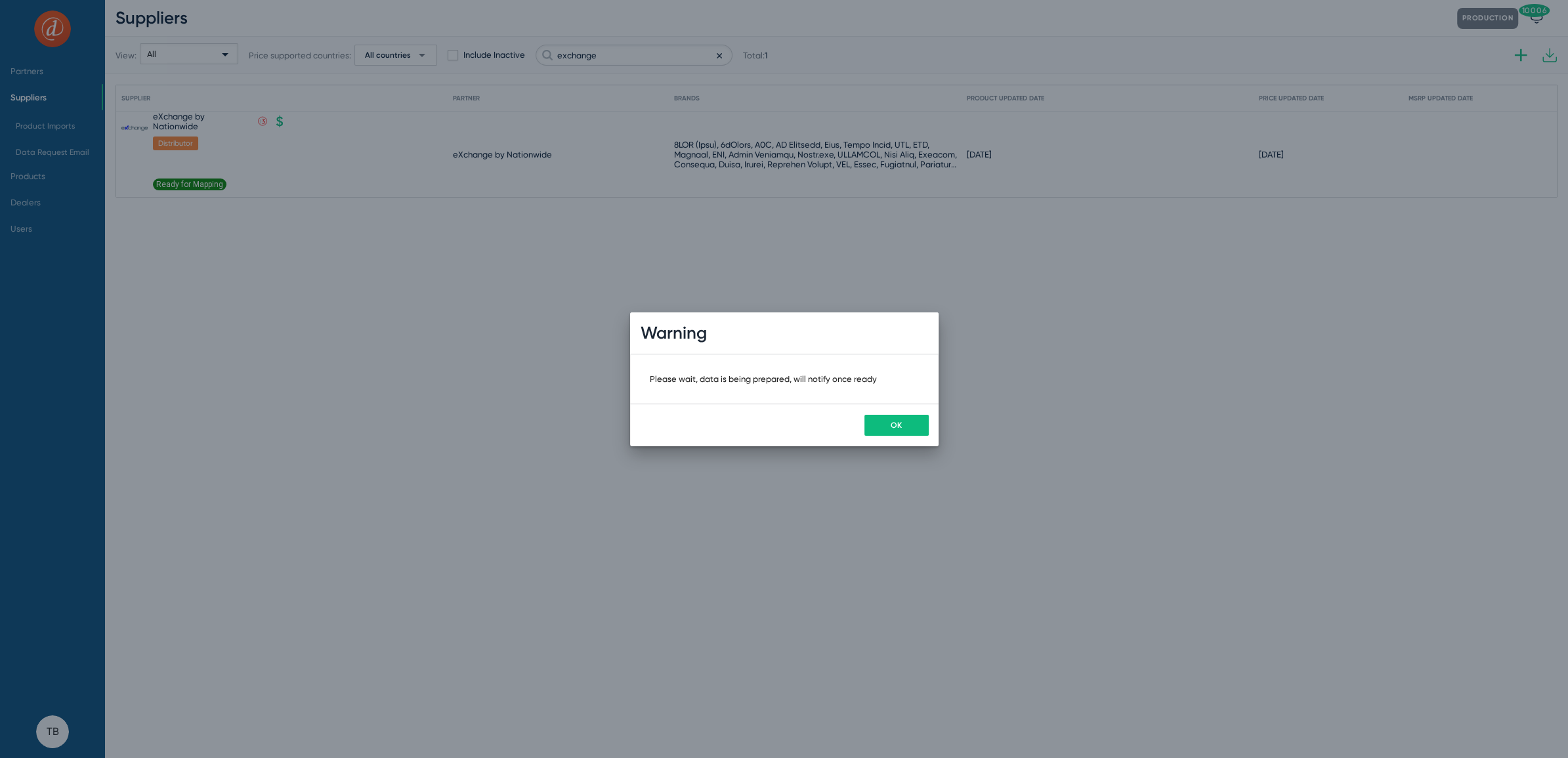
click at [893, 421] on span "OK" at bounding box center [897, 425] width 11 height 9
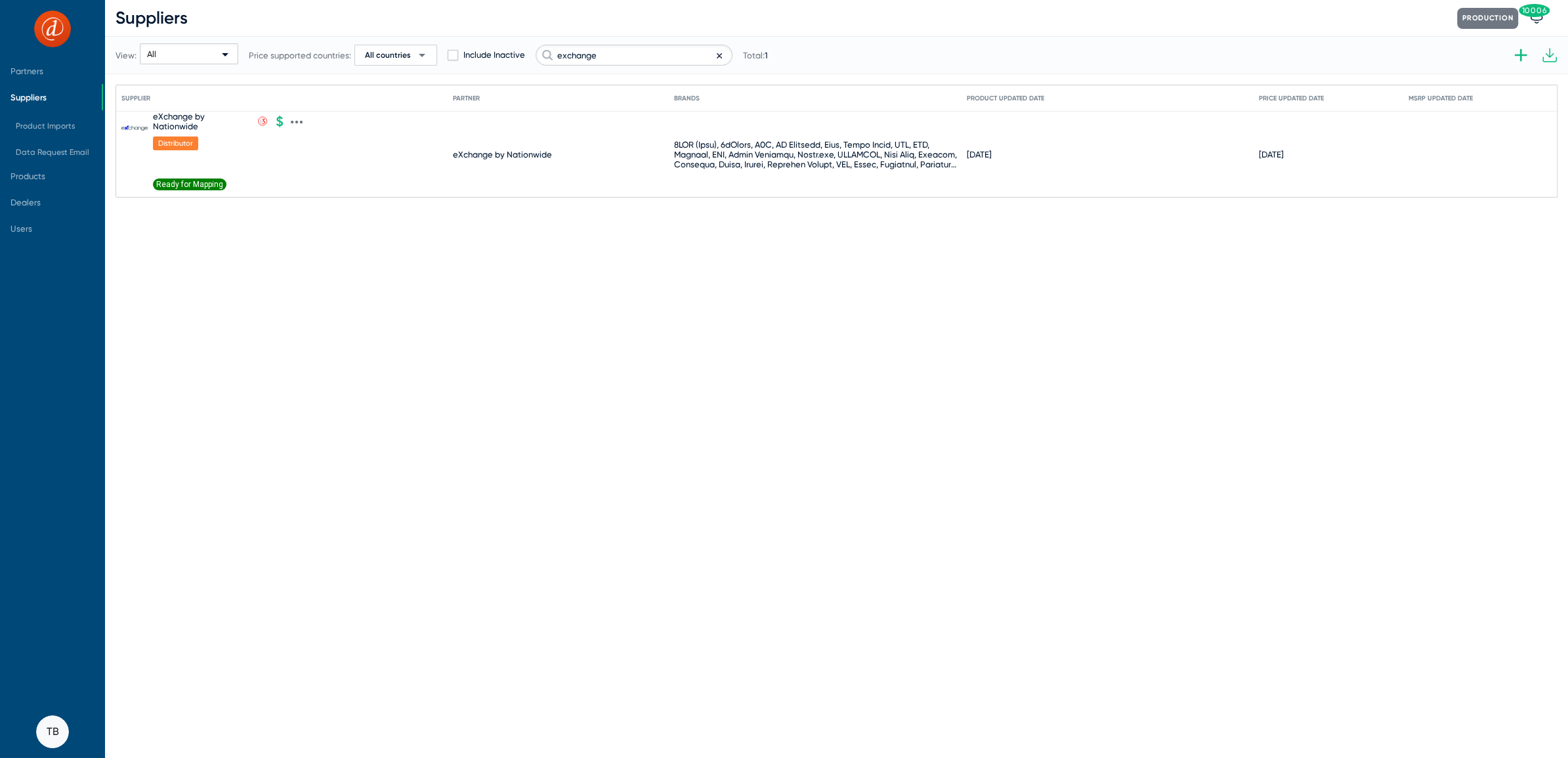
click at [202, 183] on span "Ready for Mapping" at bounding box center [189, 184] width 73 height 12
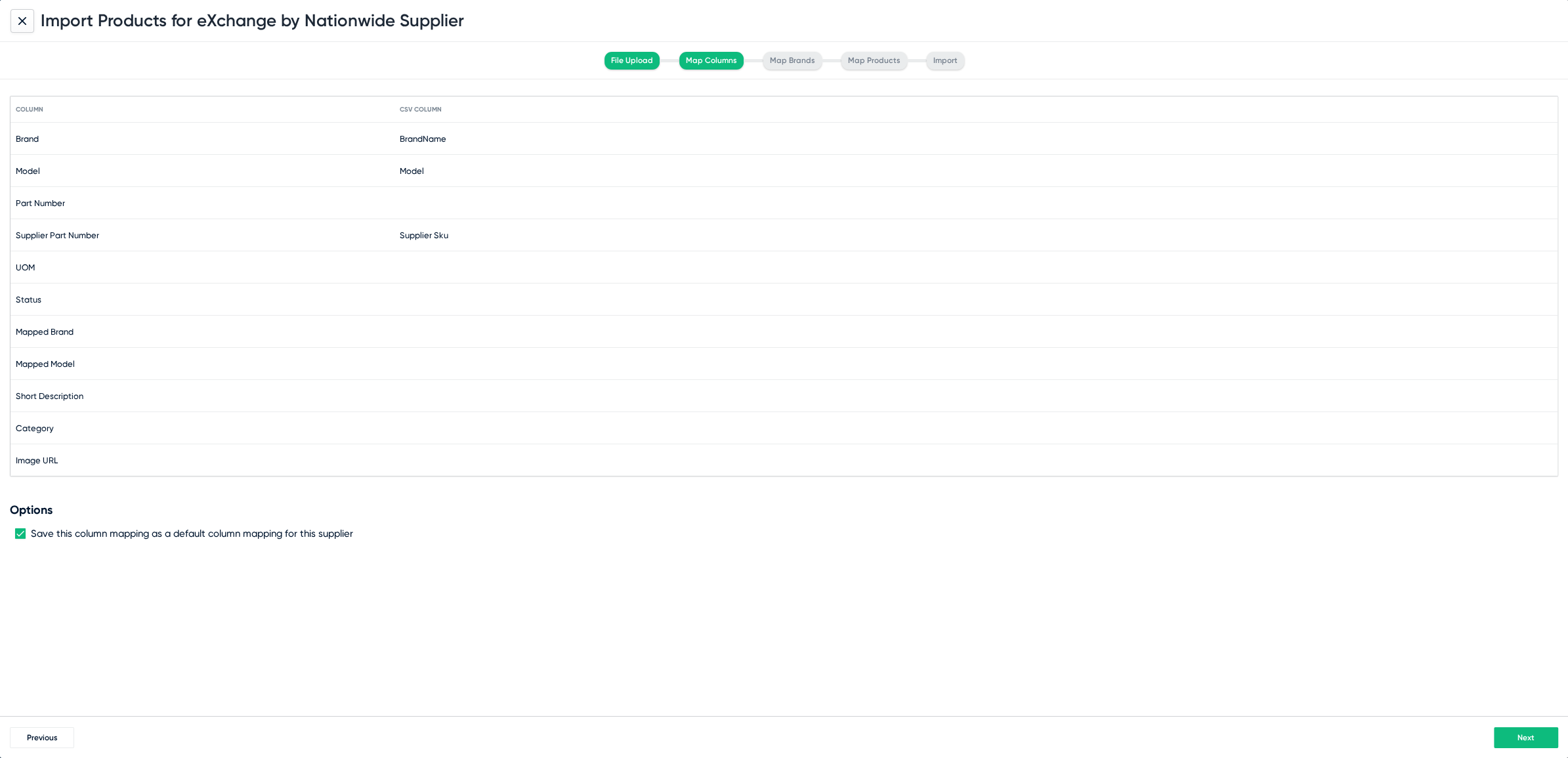
click at [1519, 737] on span "Next" at bounding box center [1527, 737] width 17 height 9
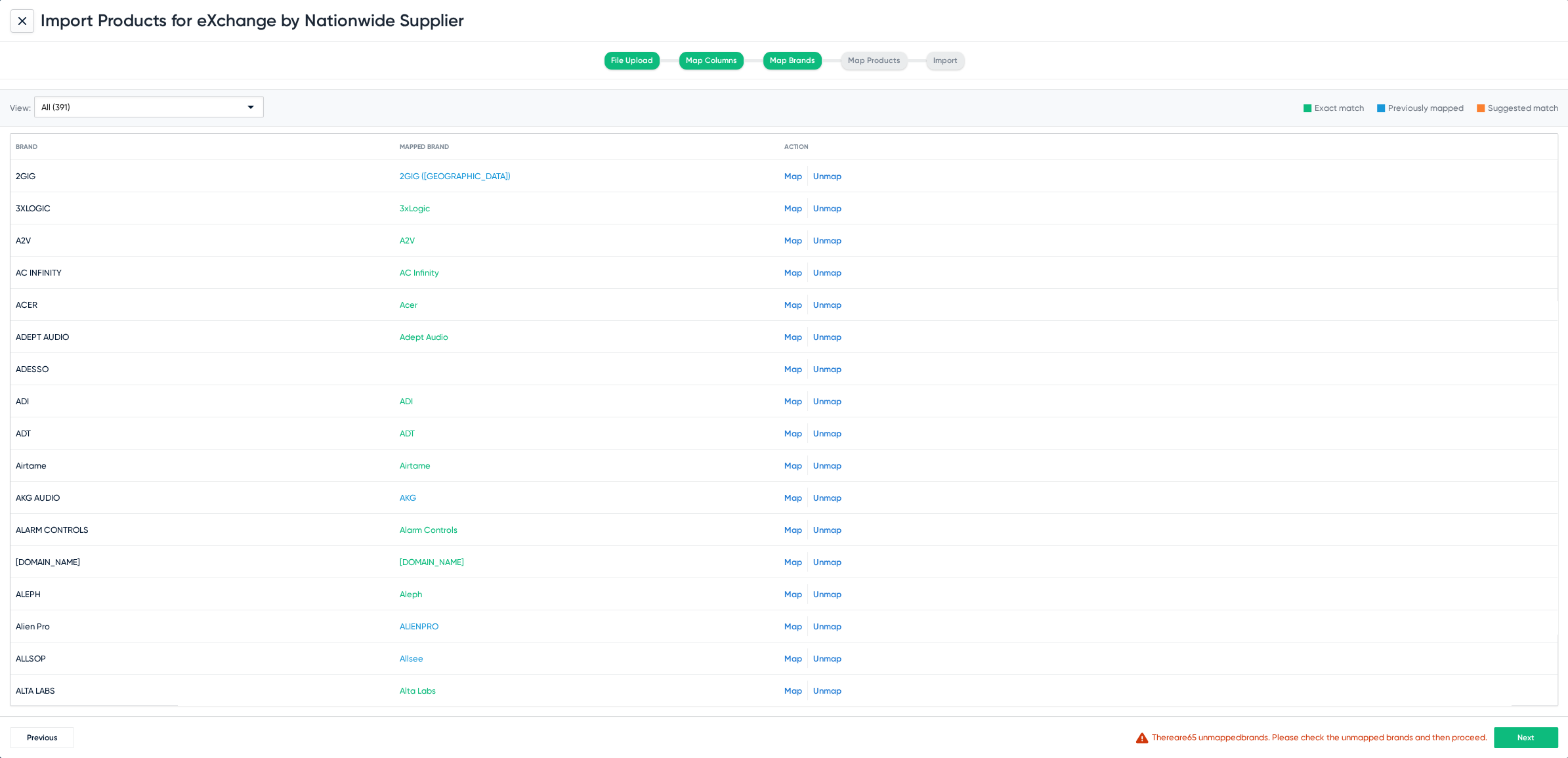
click at [1526, 730] on button "Next" at bounding box center [1526, 737] width 64 height 21
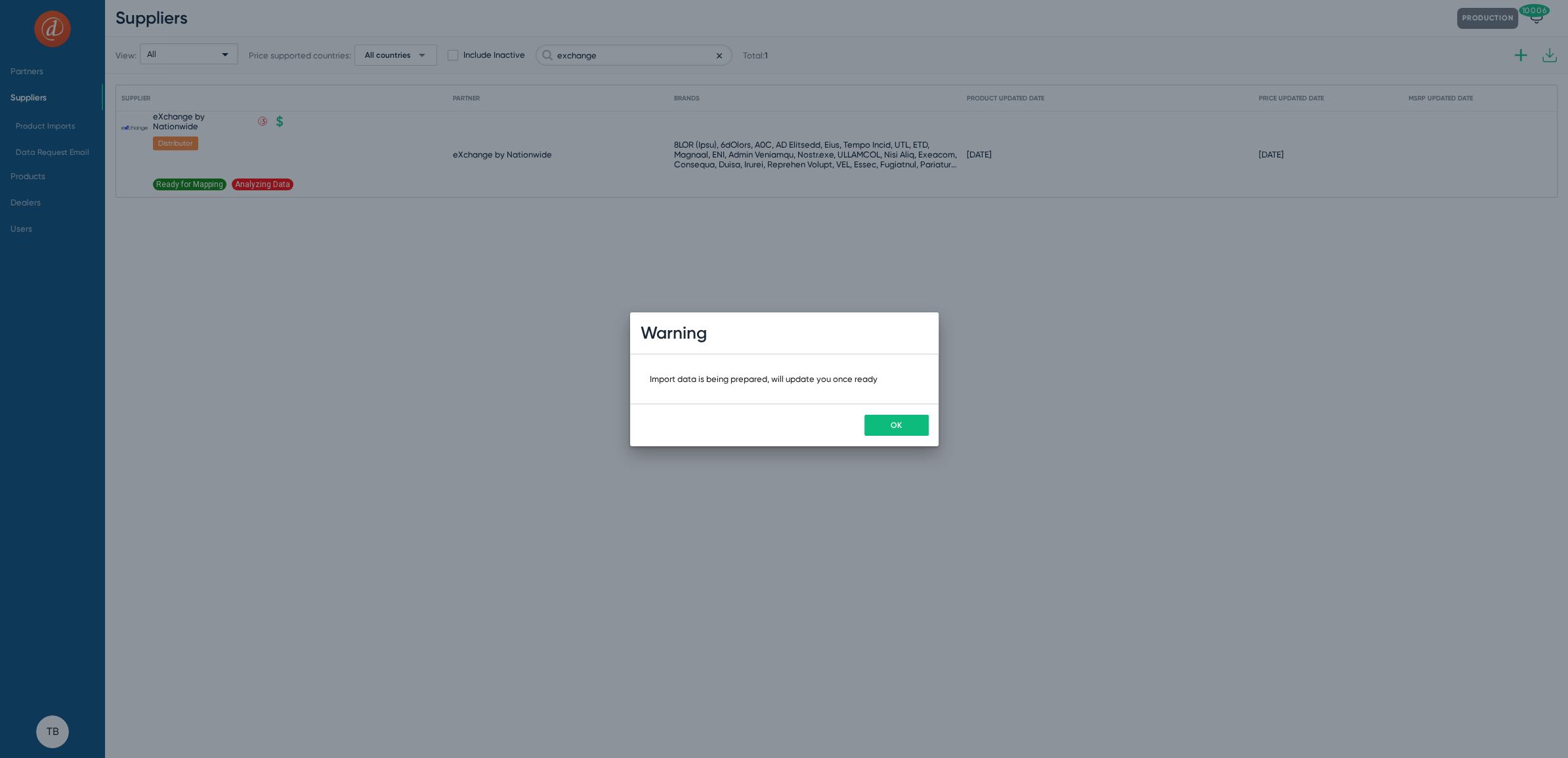
click at [901, 429] on button "OK" at bounding box center [897, 425] width 64 height 21
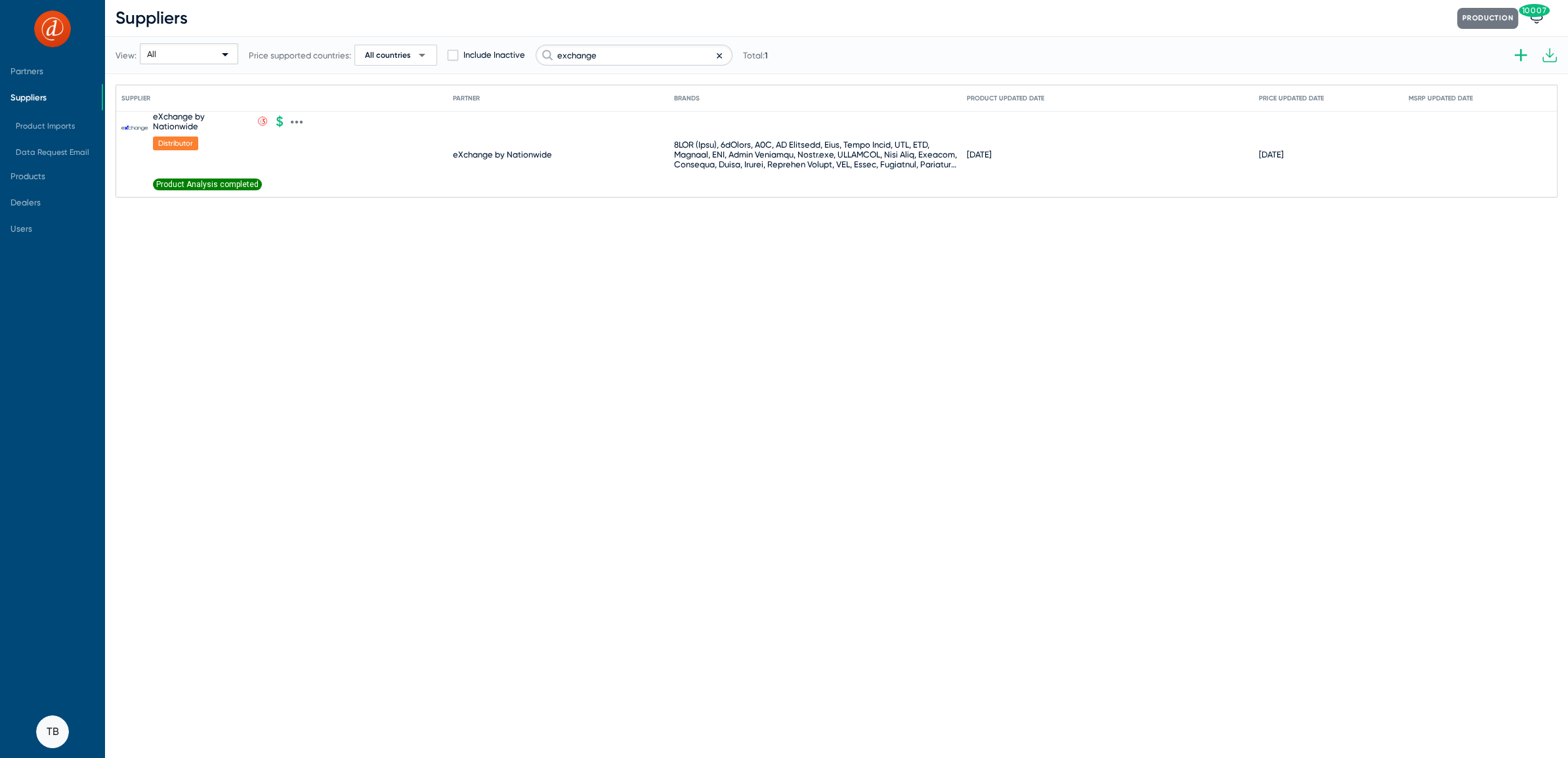
click at [218, 189] on span "Product Analysis completed" at bounding box center [207, 184] width 109 height 12
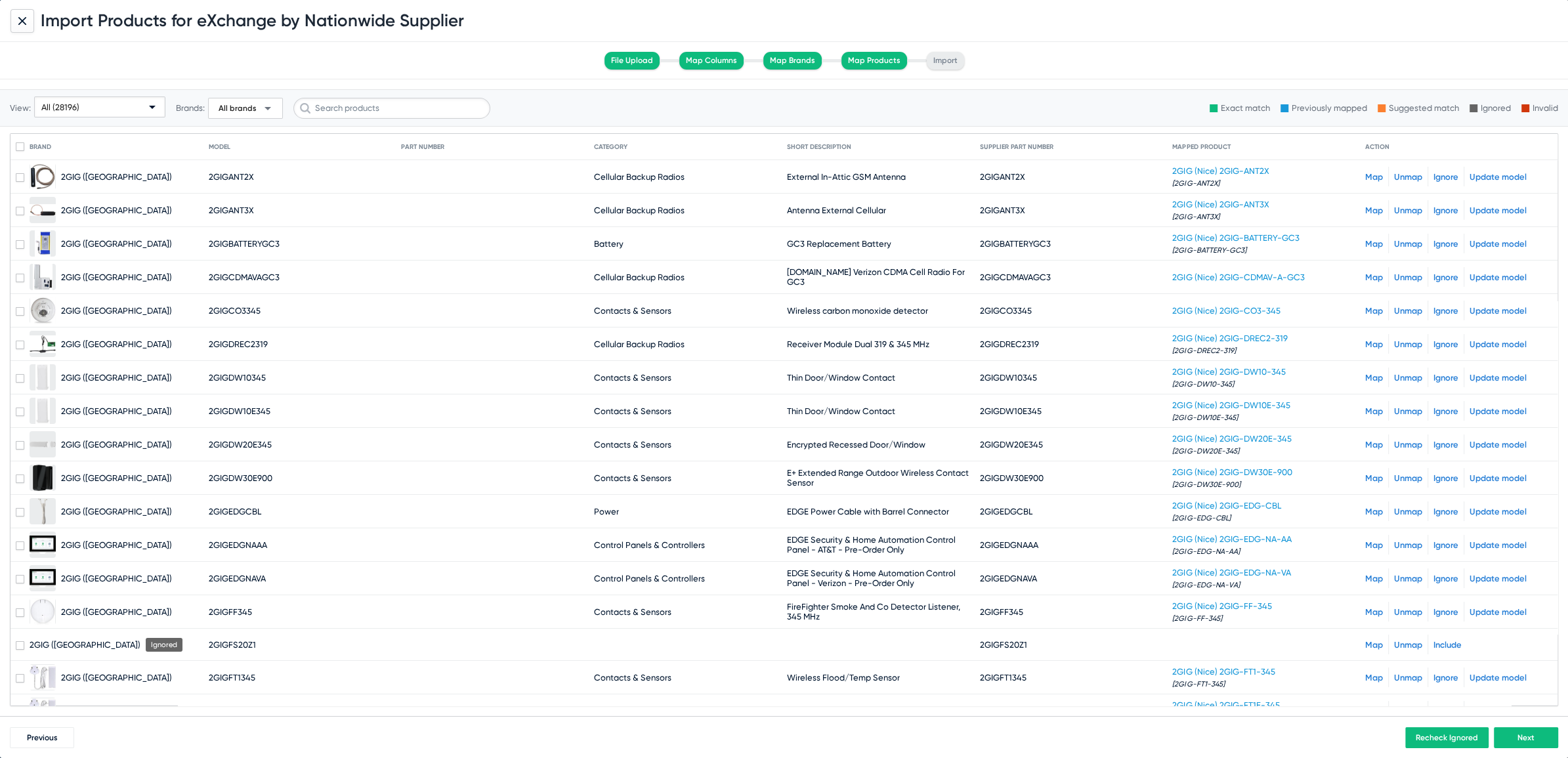
click at [260, 106] on span "arrow_drop_down" at bounding box center [268, 108] width 16 height 16
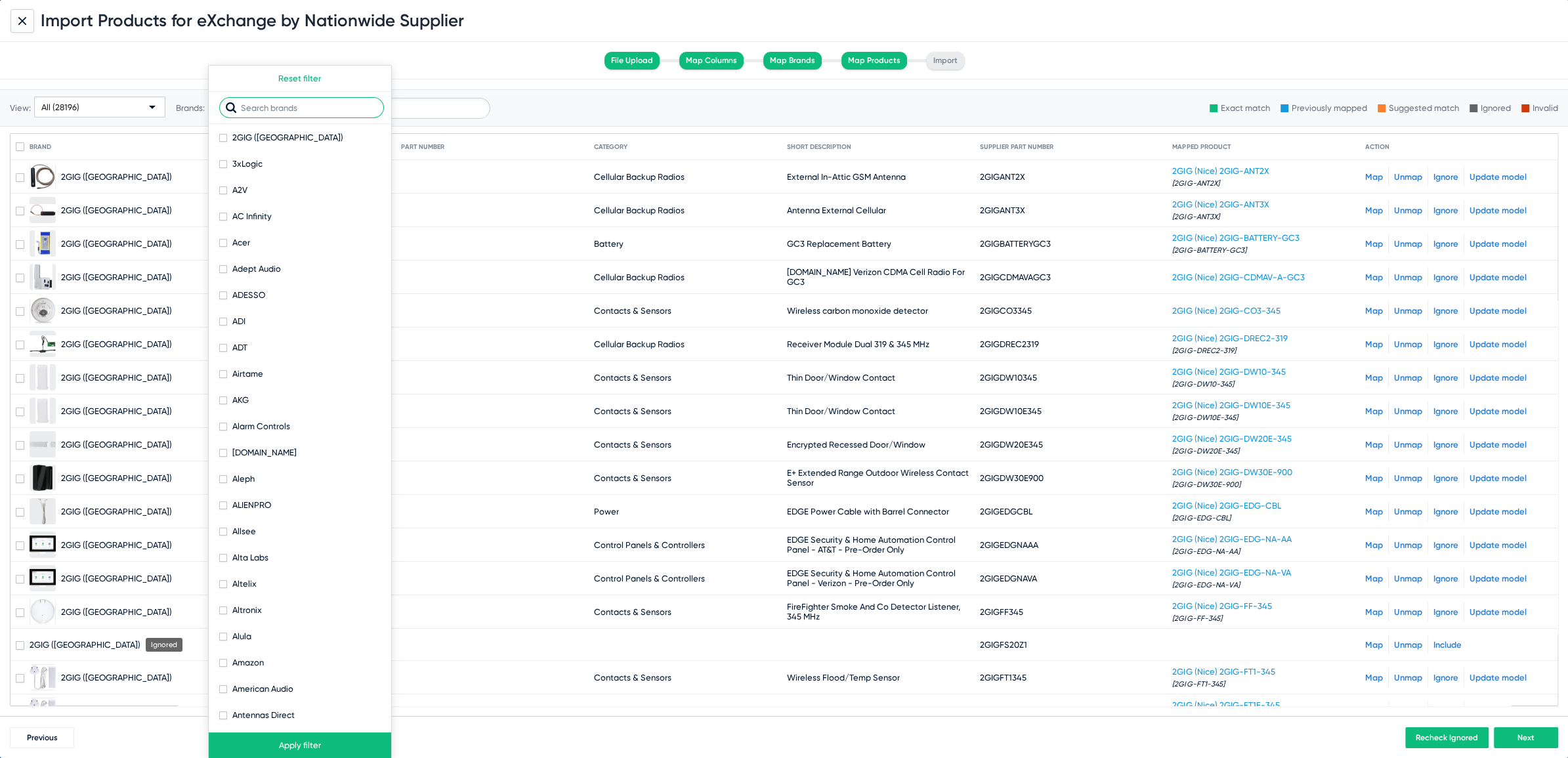
click at [253, 113] on input "text" at bounding box center [301, 107] width 165 height 21
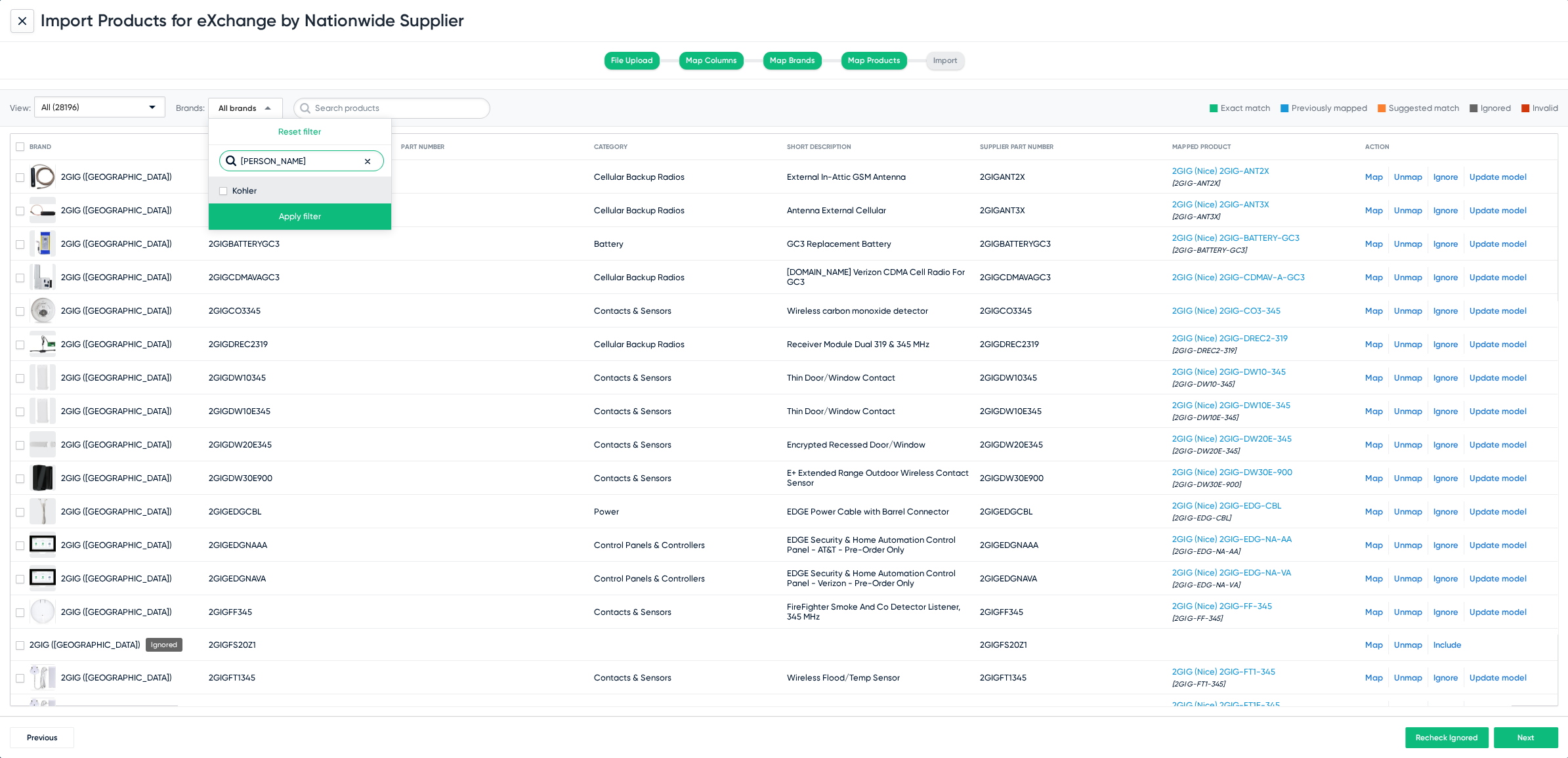
type input "[PERSON_NAME]"
click at [223, 188] on span at bounding box center [223, 190] width 8 height 8
click at [223, 195] on input "Kohler" at bounding box center [223, 195] width 1 height 1
checkbox input "true"
click at [264, 215] on button "Apply filter" at bounding box center [300, 216] width 183 height 26
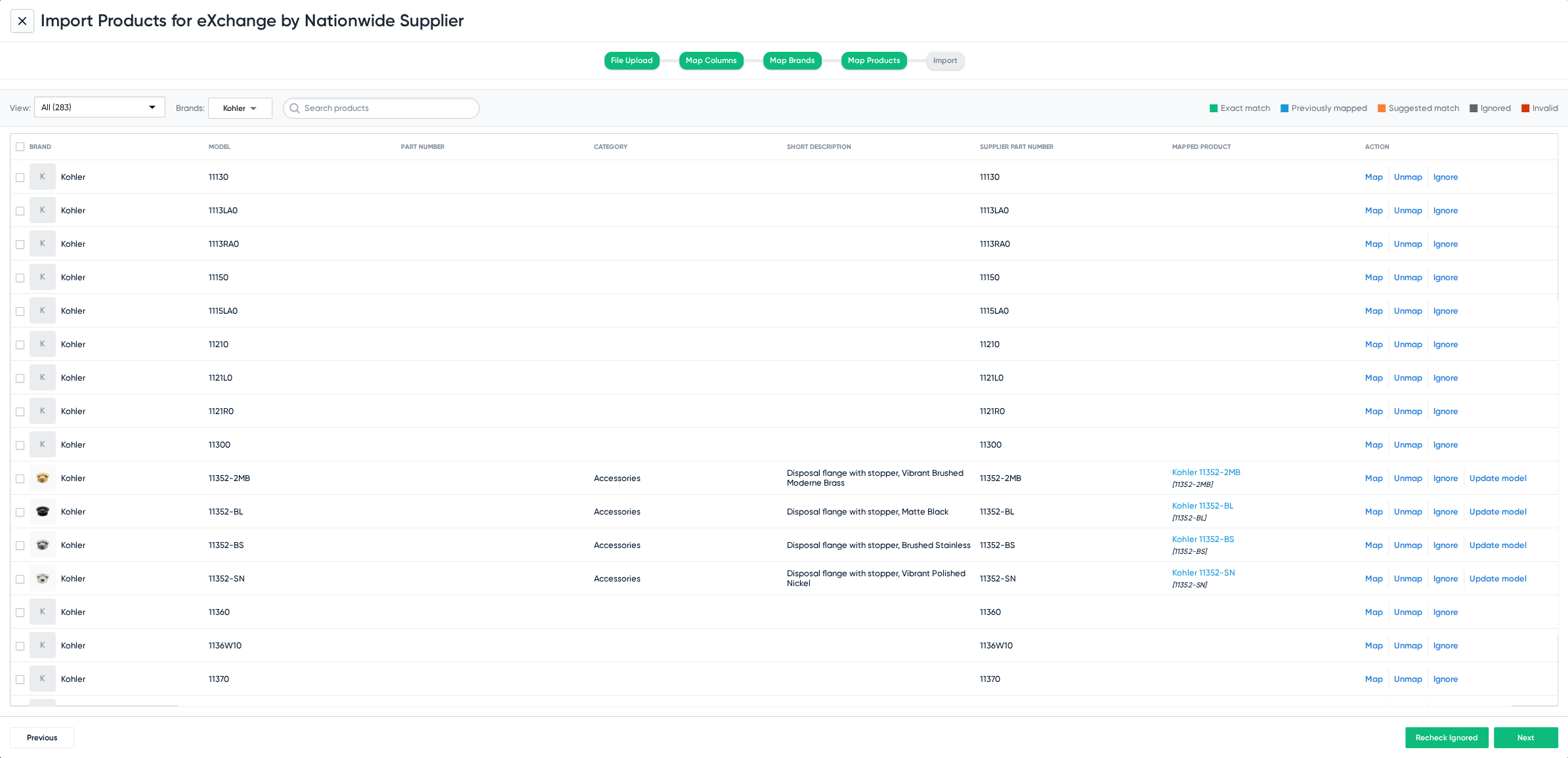
click at [154, 108] on div at bounding box center [152, 107] width 6 height 4
click at [88, 203] on span "Unmapped (25)" at bounding box center [100, 208] width 126 height 26
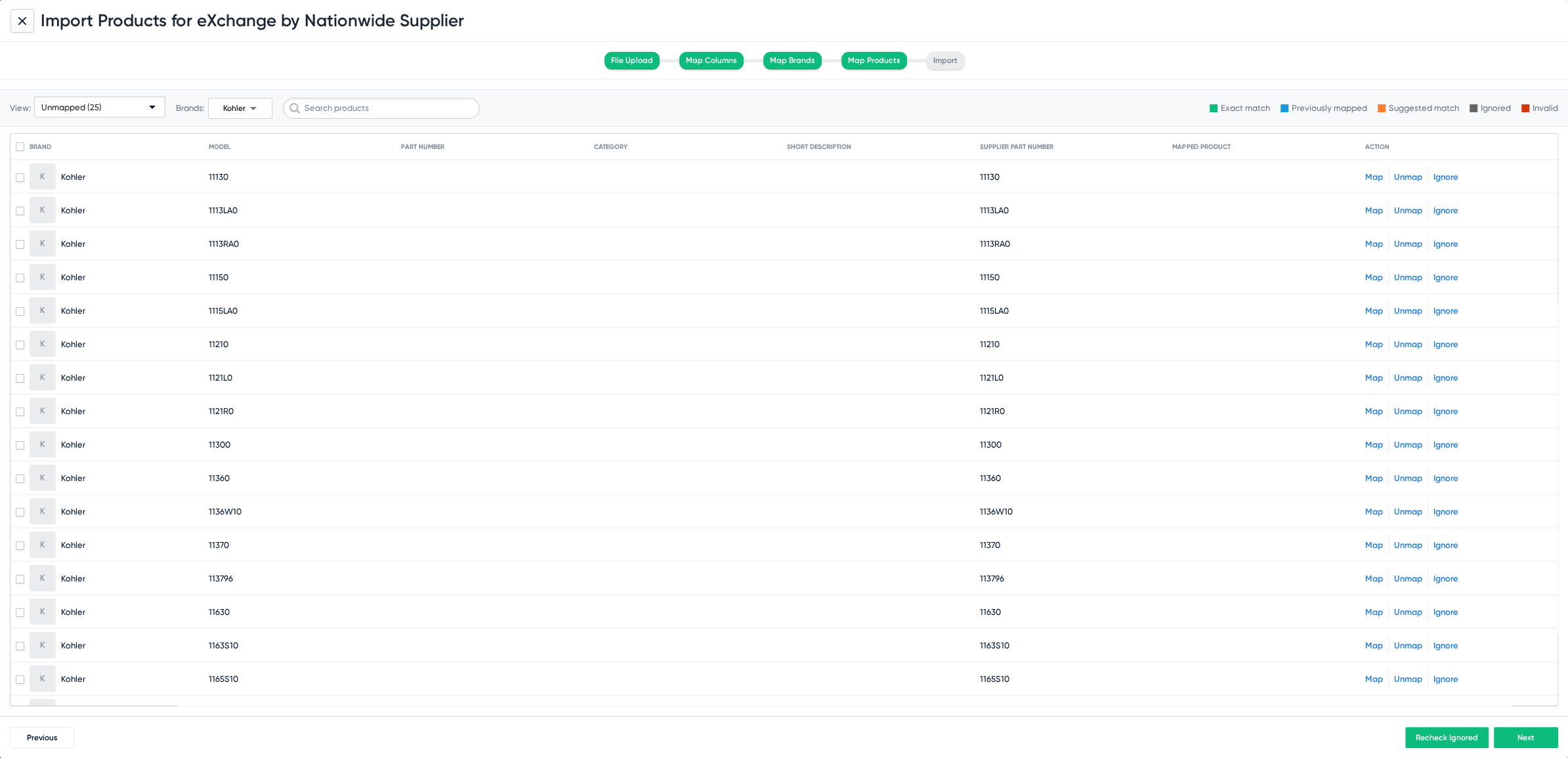
click at [21, 148] on span at bounding box center [20, 147] width 9 height 9
click at [21, 151] on input "checkbox" at bounding box center [20, 151] width 1 height 1
checkbox input "true"
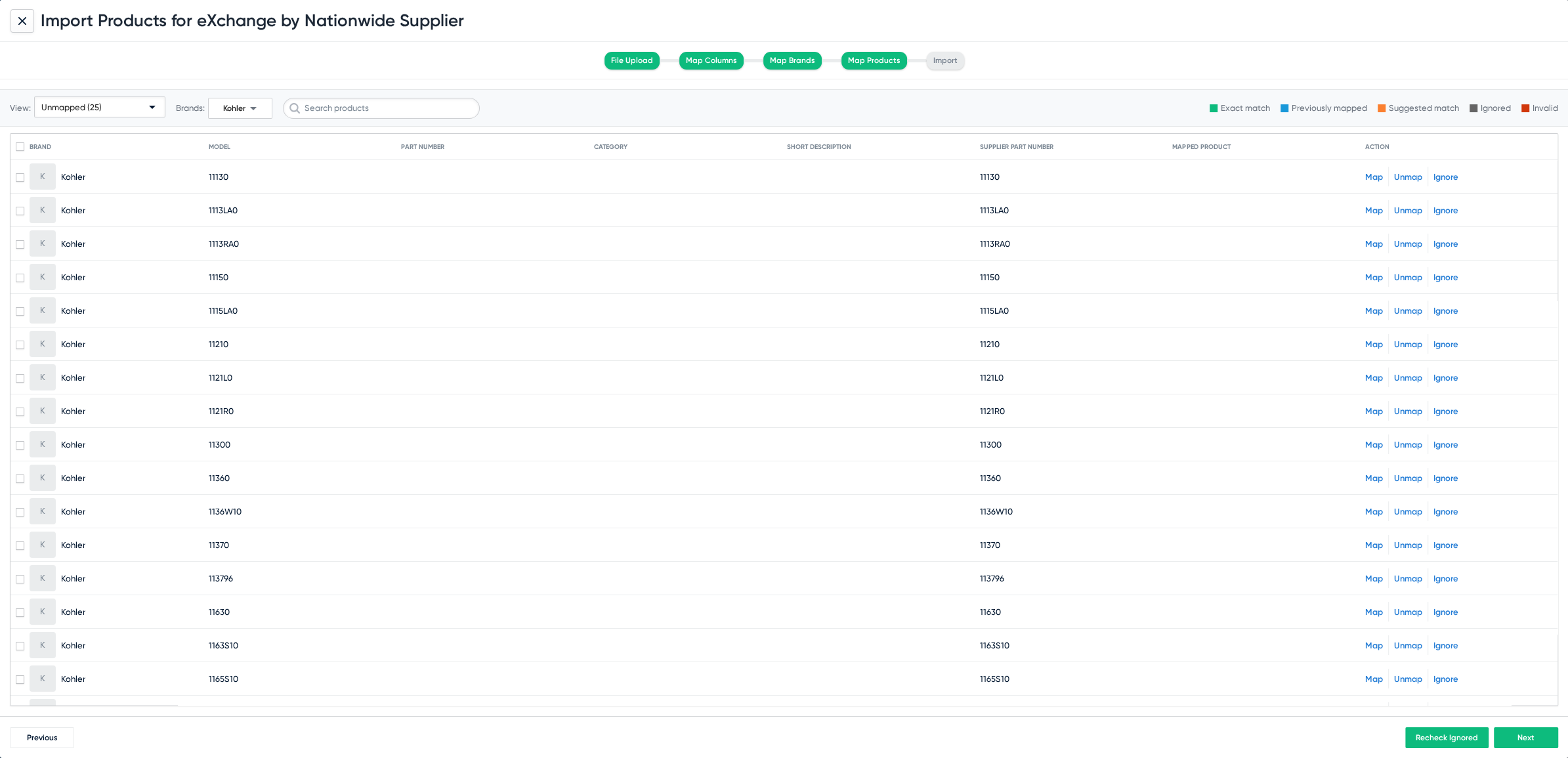
checkbox input "true"
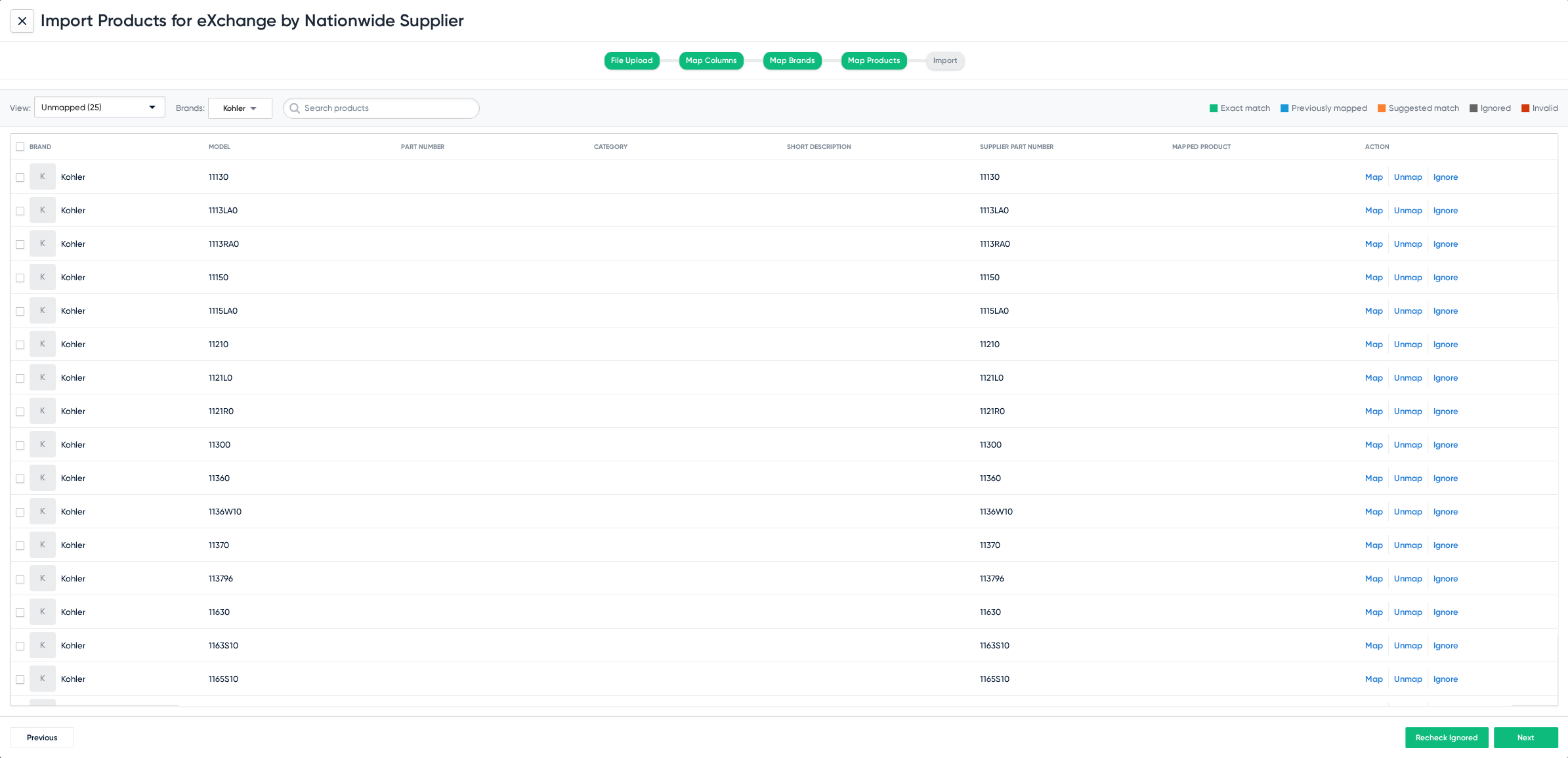
checkbox input "true"
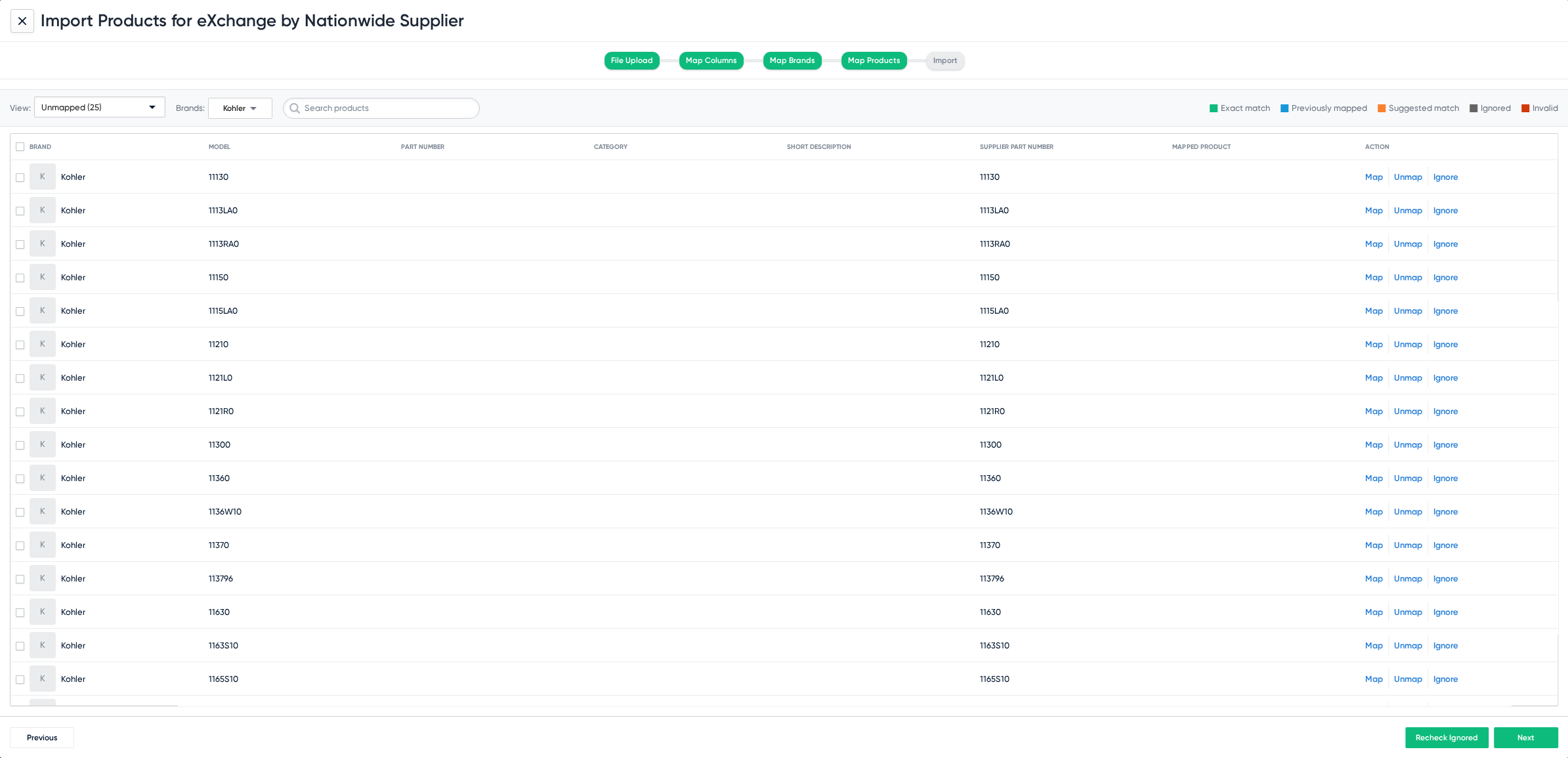
checkbox input "true"
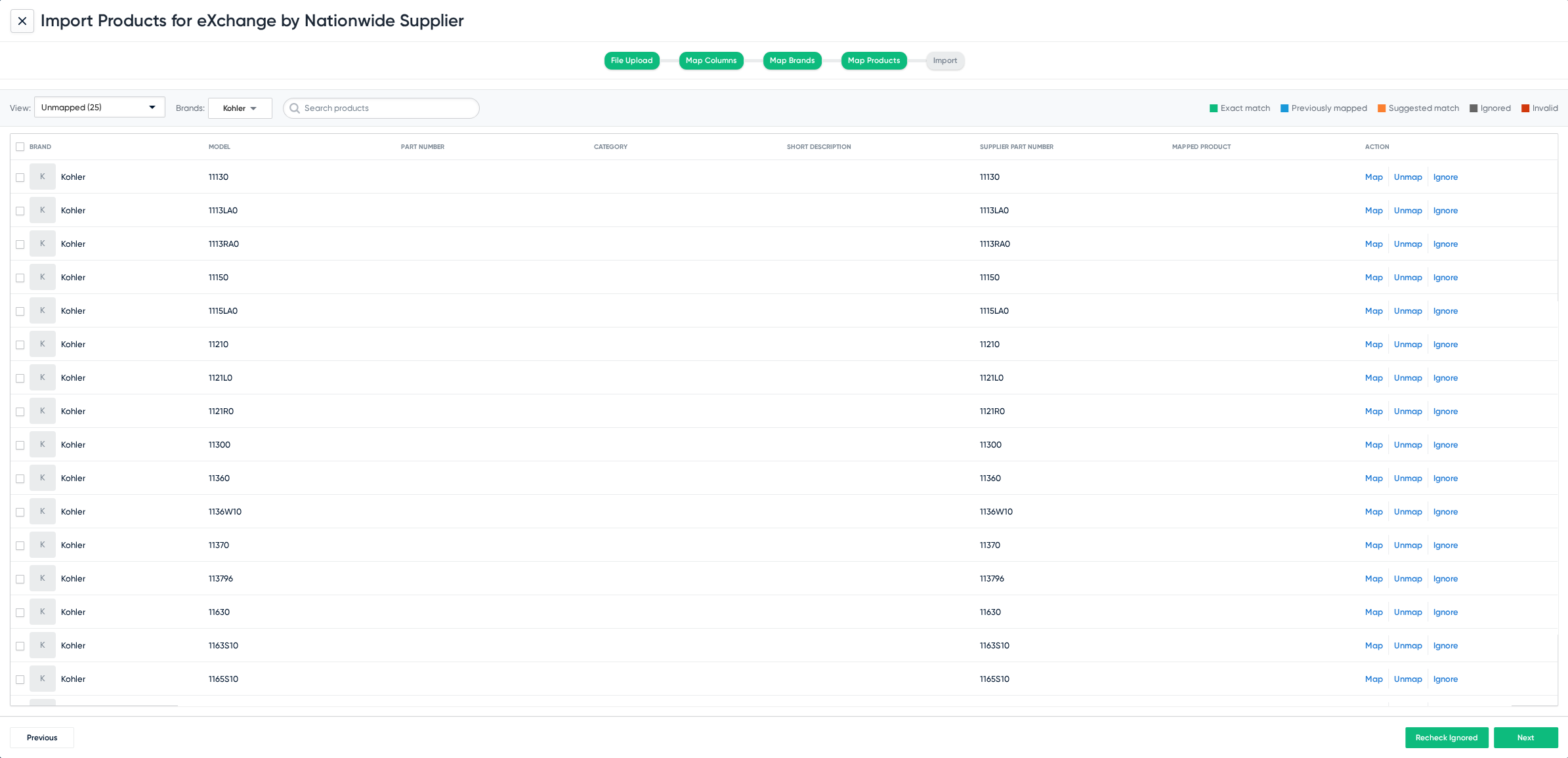
checkbox input "true"
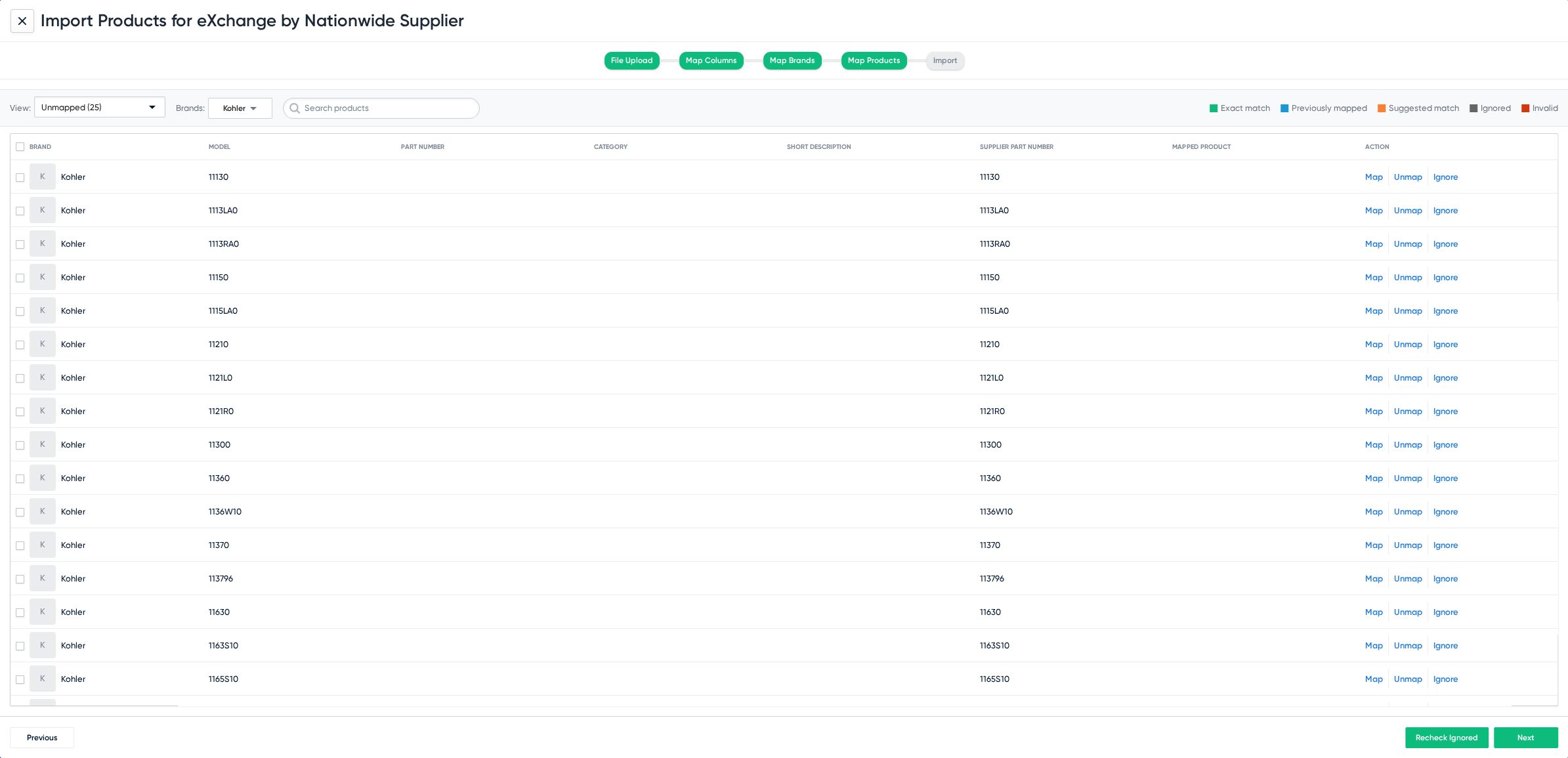
checkbox input "true"
click at [1439, 175] on link "Ignore" at bounding box center [1446, 177] width 25 height 10
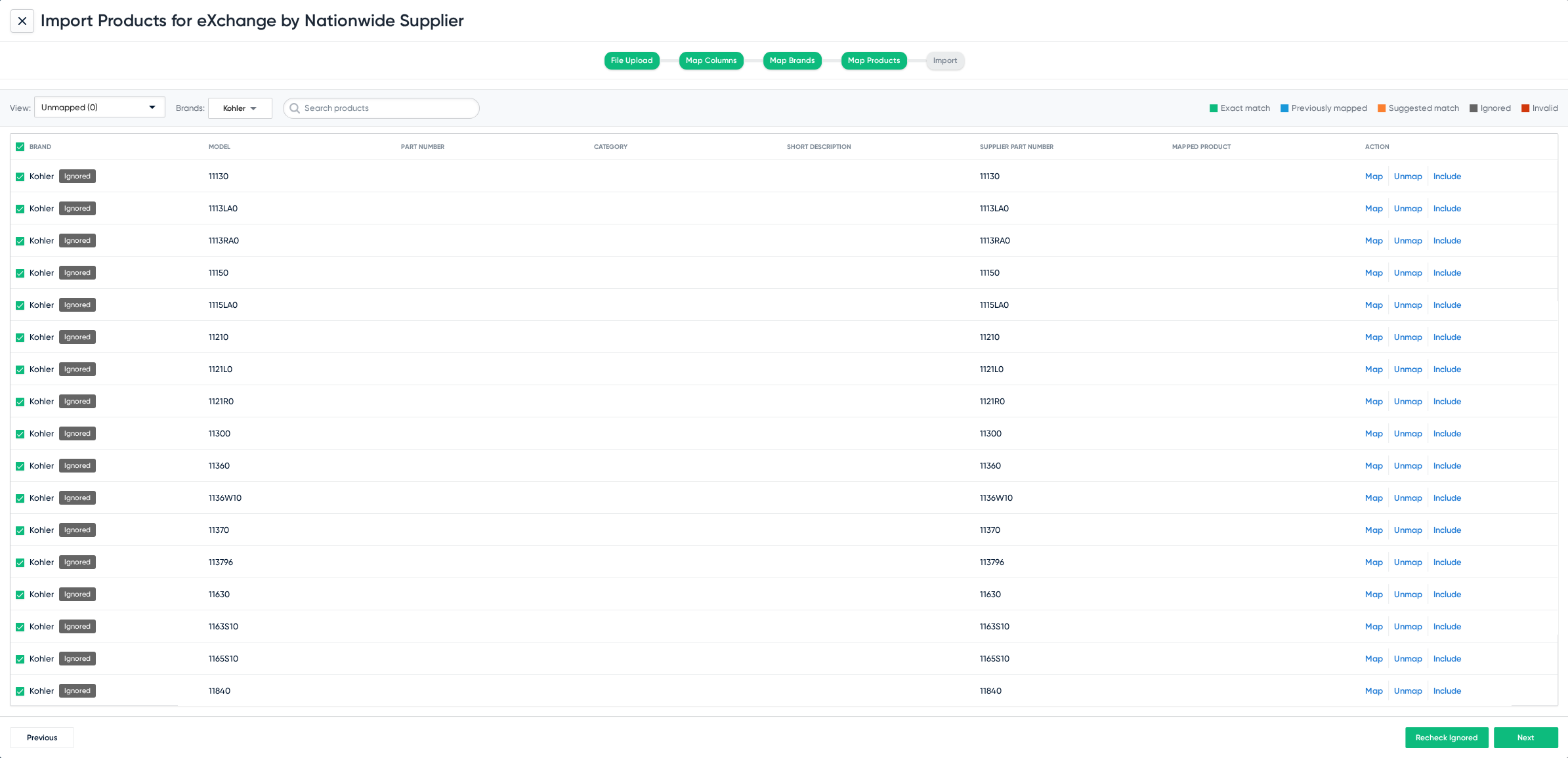
click at [122, 106] on div "Unmapped (0)" at bounding box center [93, 107] width 105 height 21
click at [80, 130] on span "All (283)" at bounding box center [100, 132] width 126 height 26
checkbox input "false"
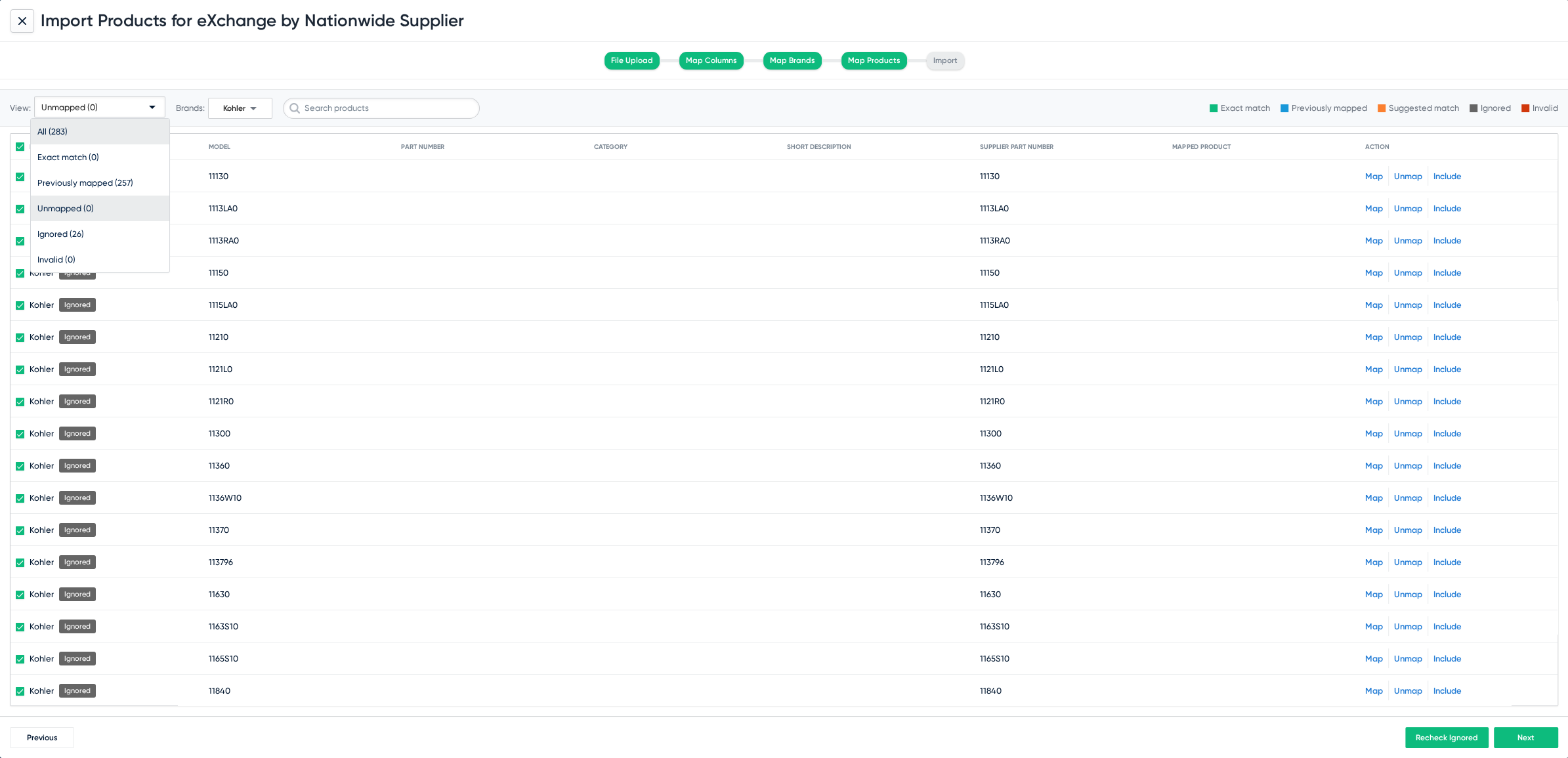
checkbox input "false"
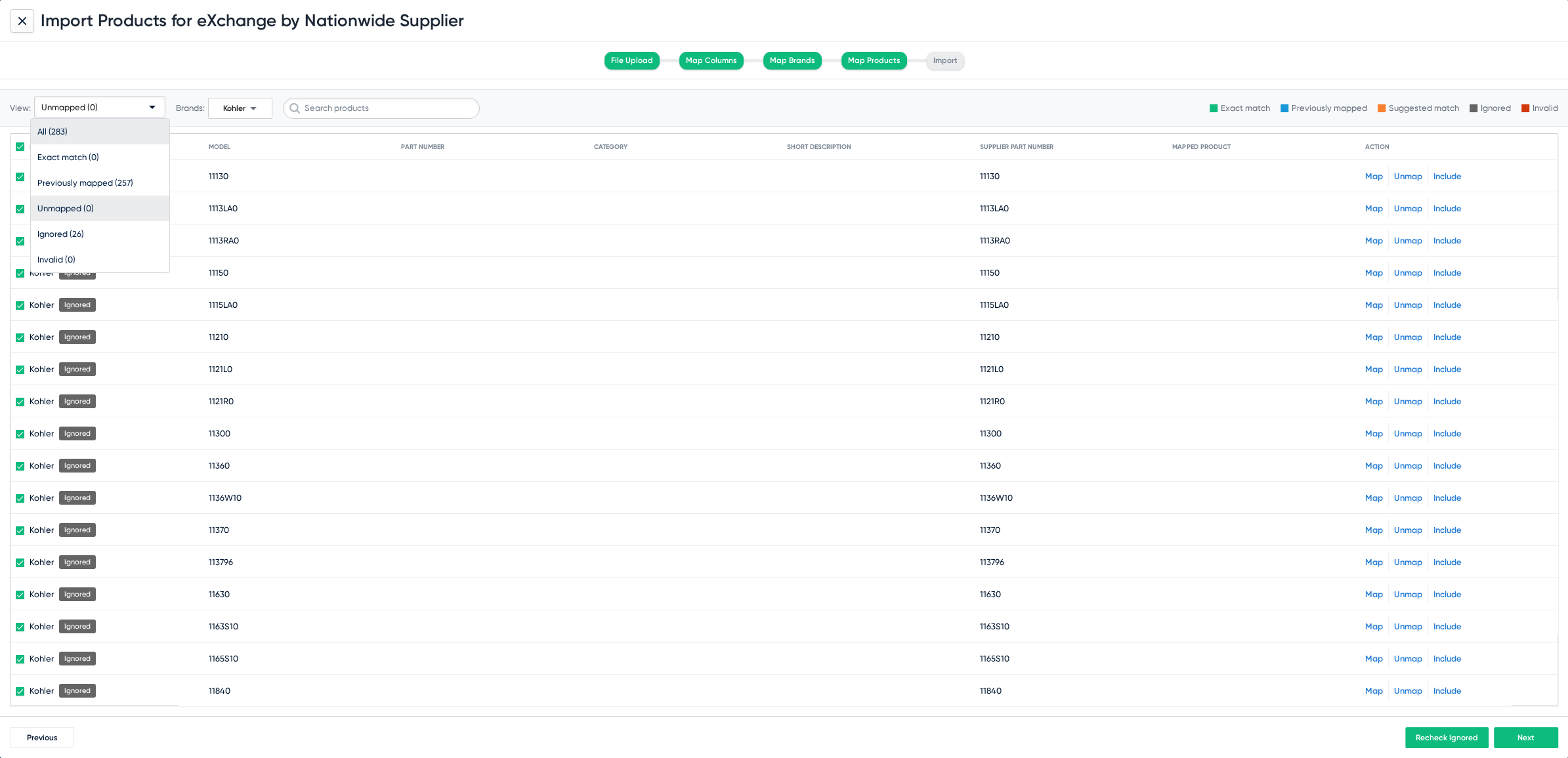
checkbox input "false"
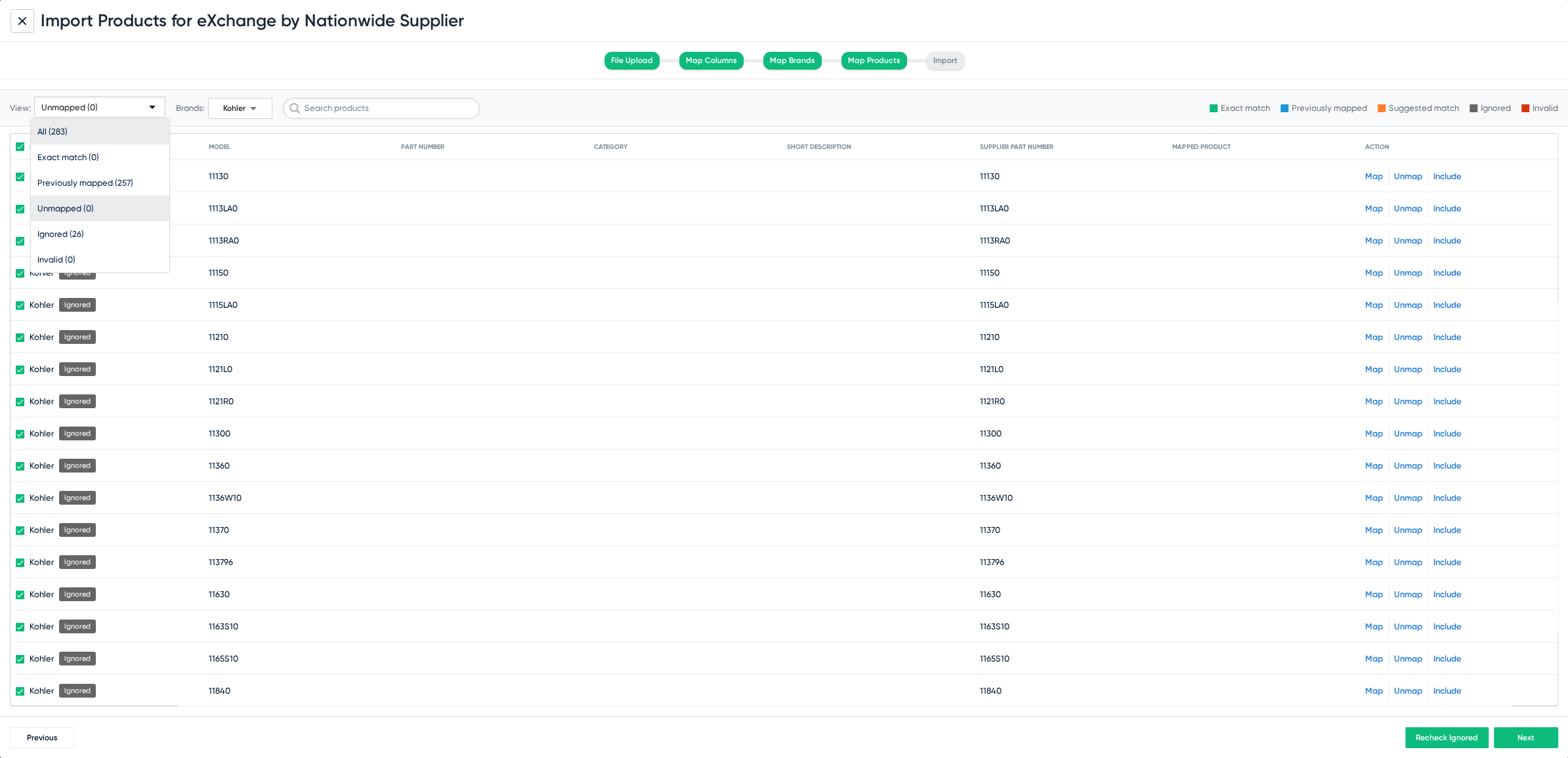
checkbox input "false"
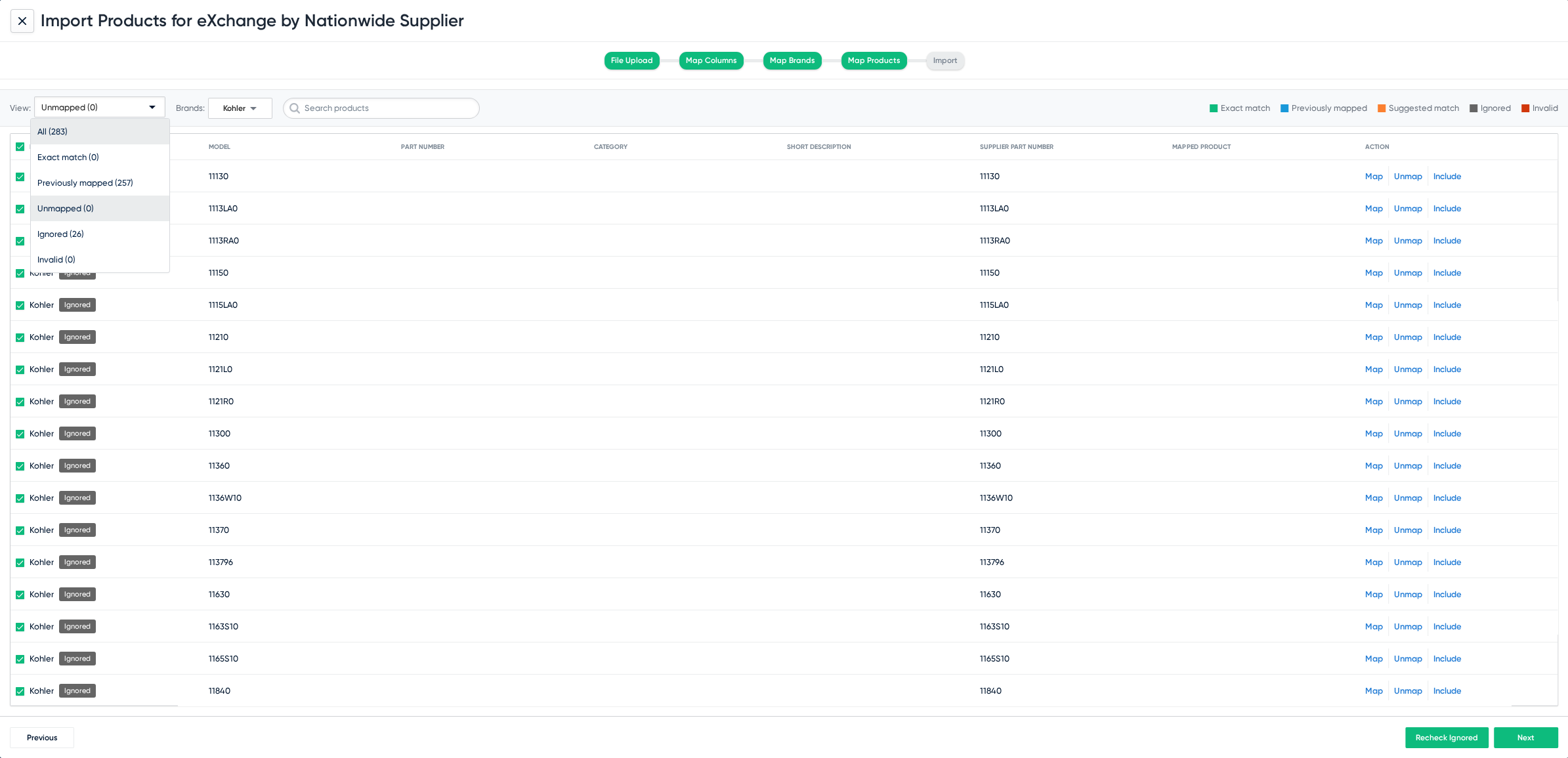
checkbox input "false"
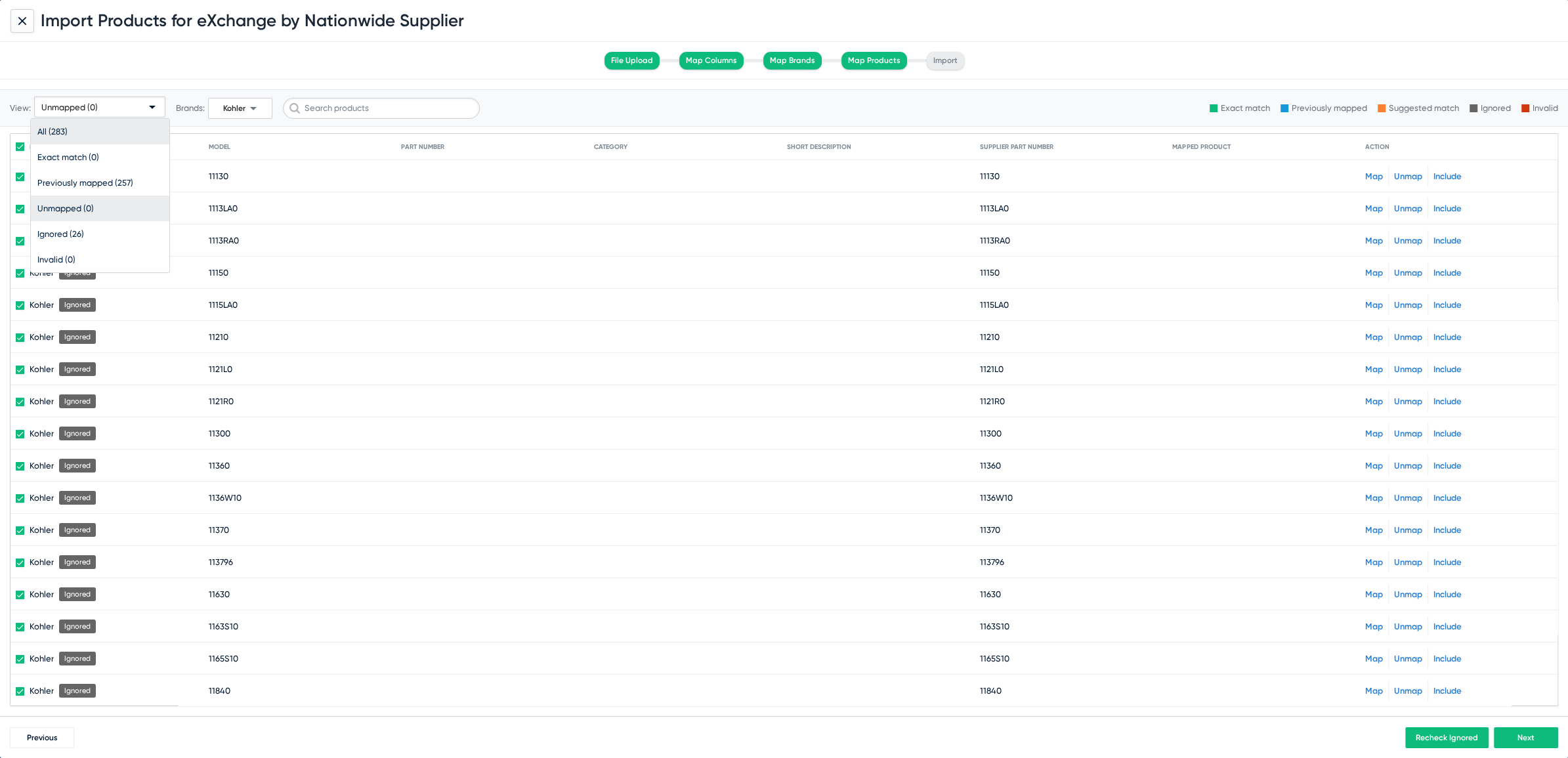
checkbox input "false"
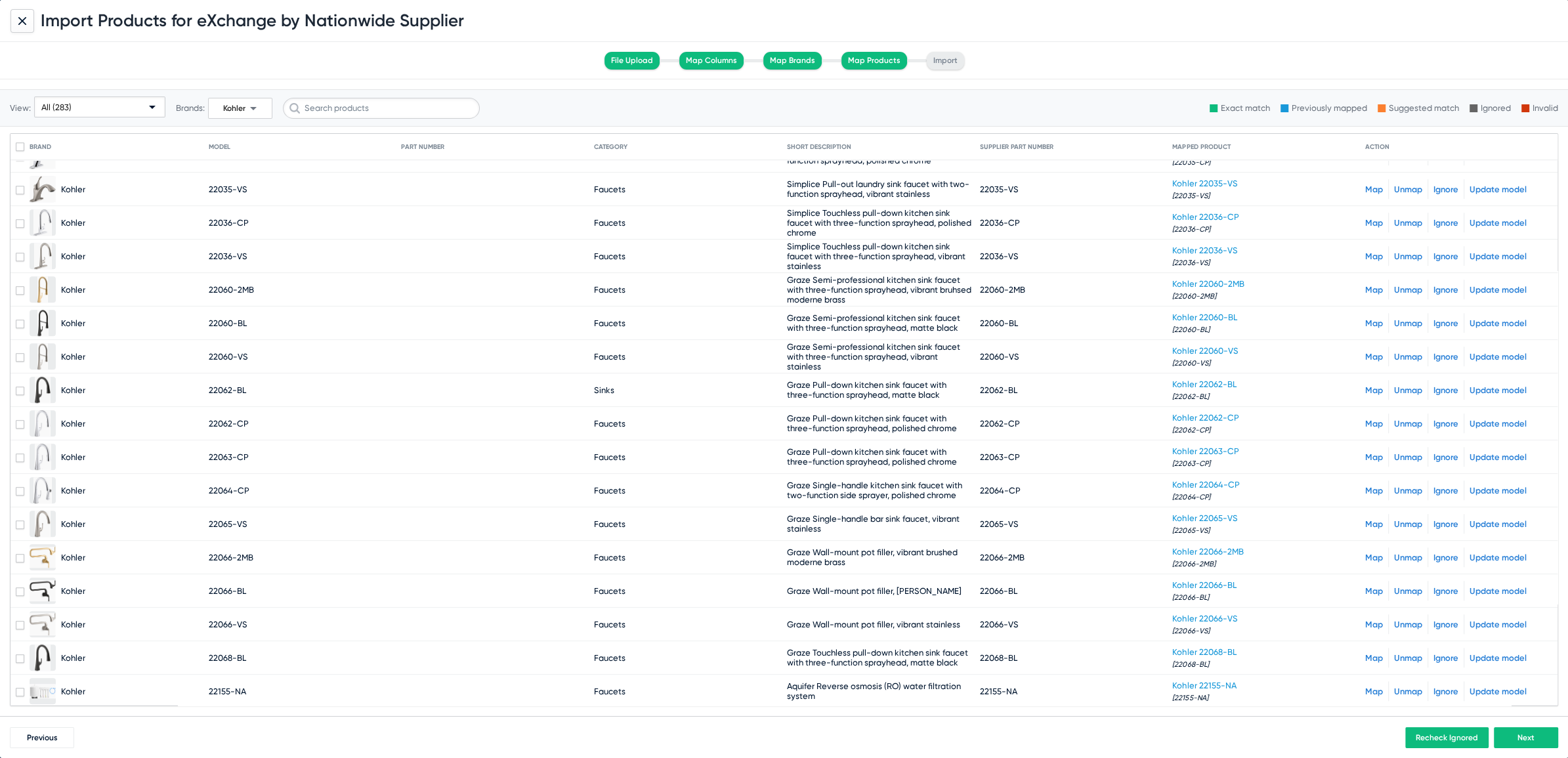
scroll to position [1535, 0]
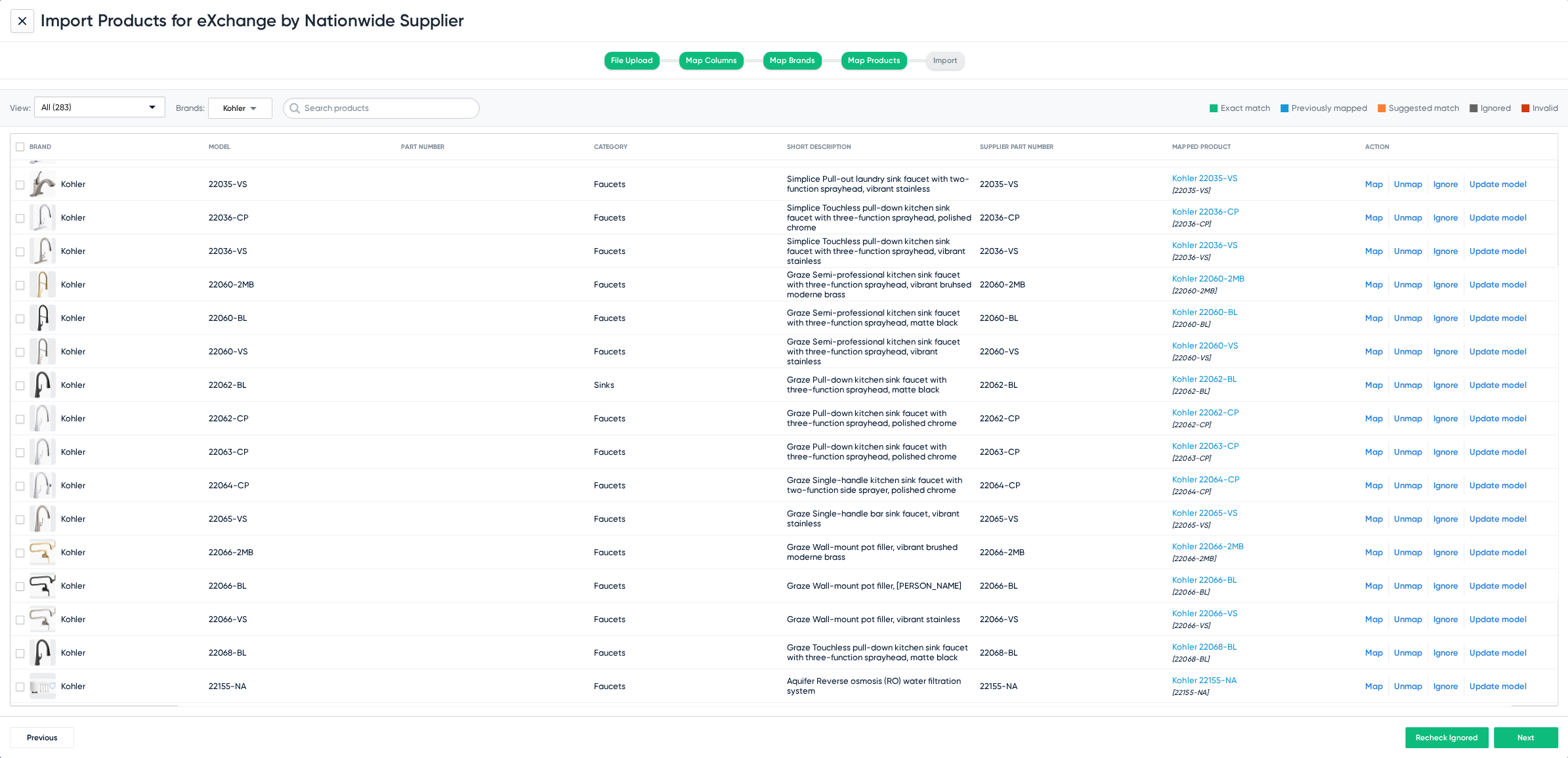
click at [83, 113] on div "All (283)" at bounding box center [93, 107] width 105 height 21
click at [268, 103] on div at bounding box center [784, 379] width 1568 height 758
click at [245, 106] on span "arrow_drop_down" at bounding box center [253, 108] width 16 height 16
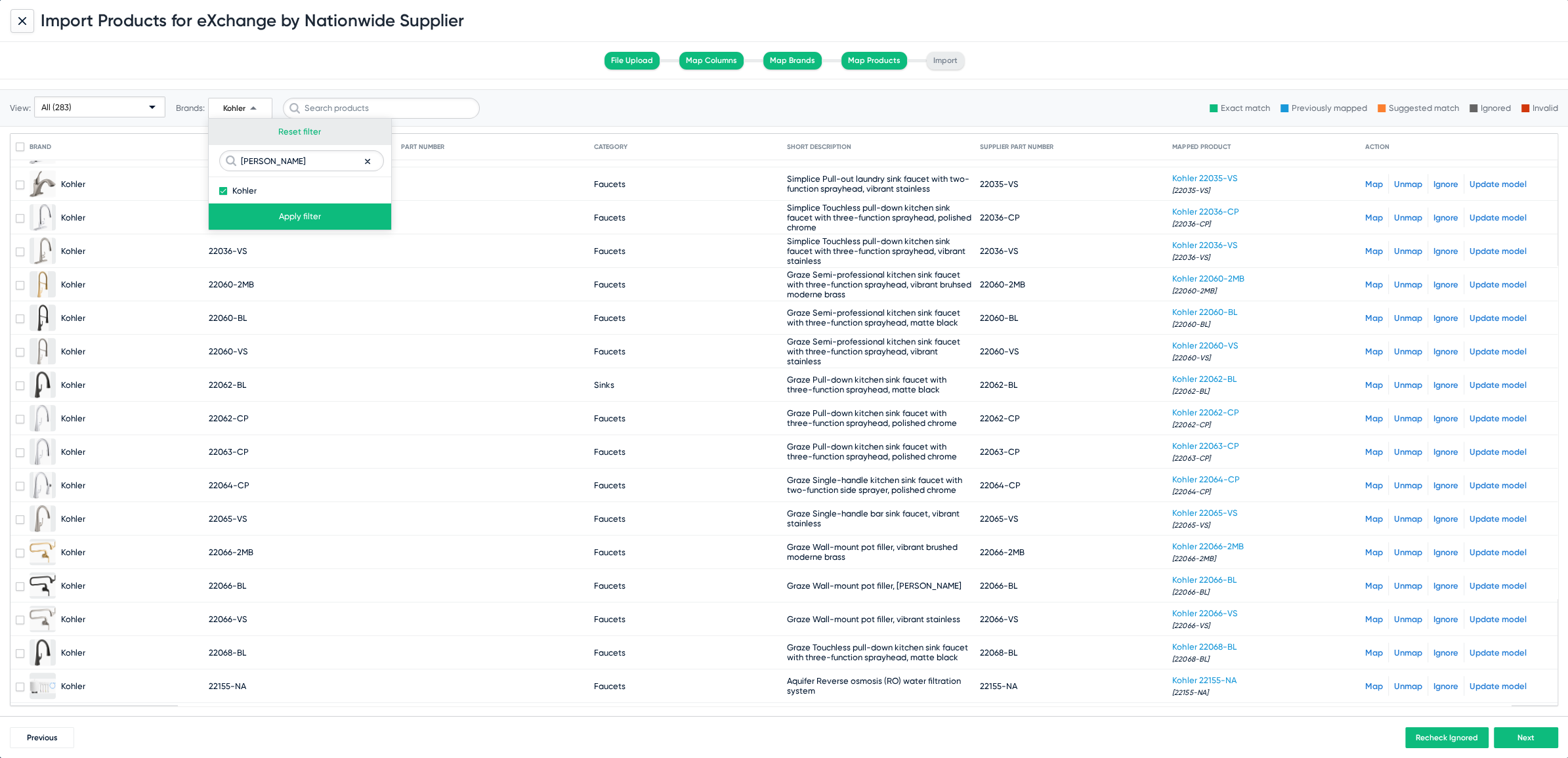
click at [300, 133] on button "Reset filter" at bounding box center [300, 132] width 183 height 26
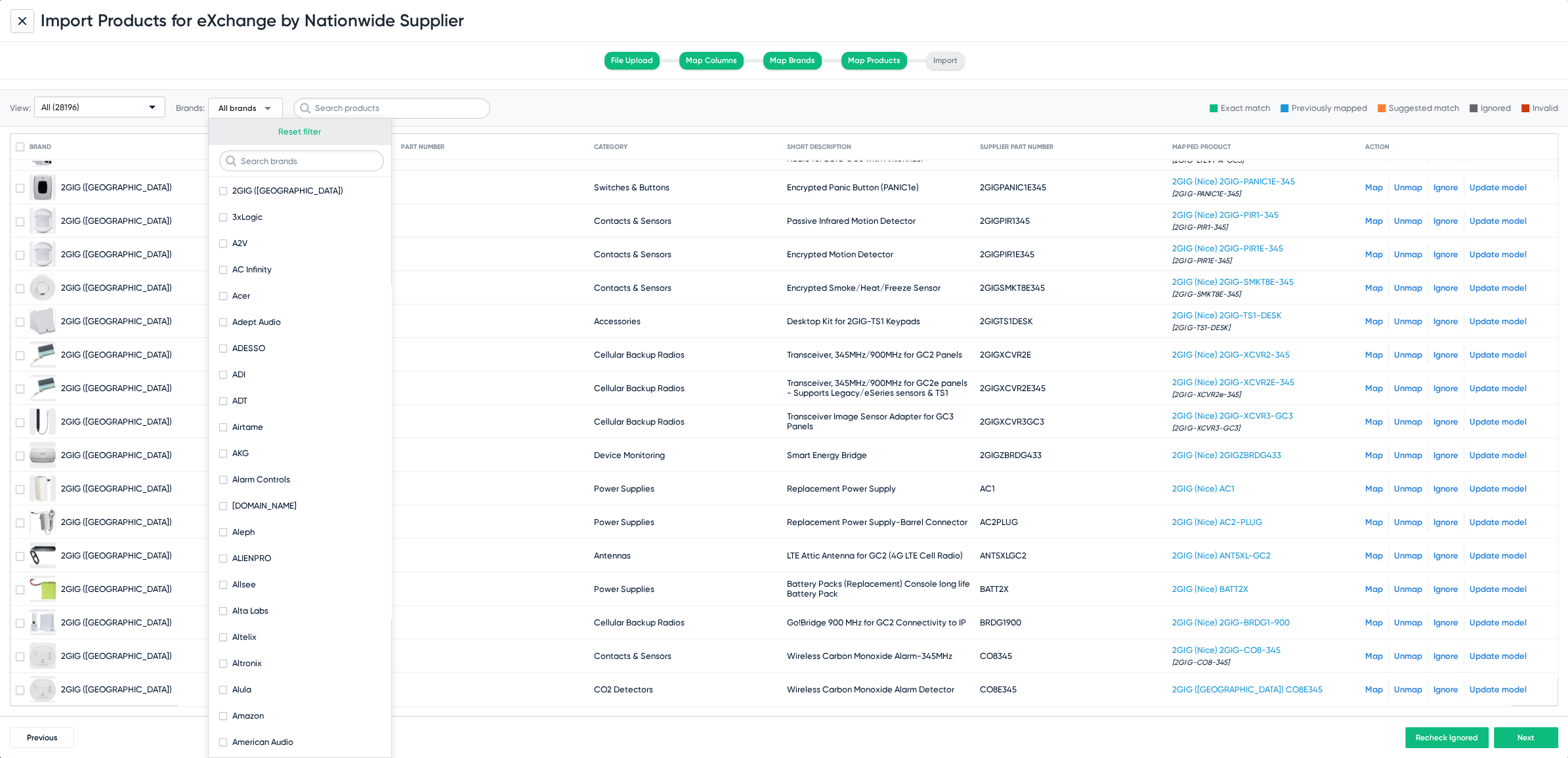
scroll to position [0, 0]
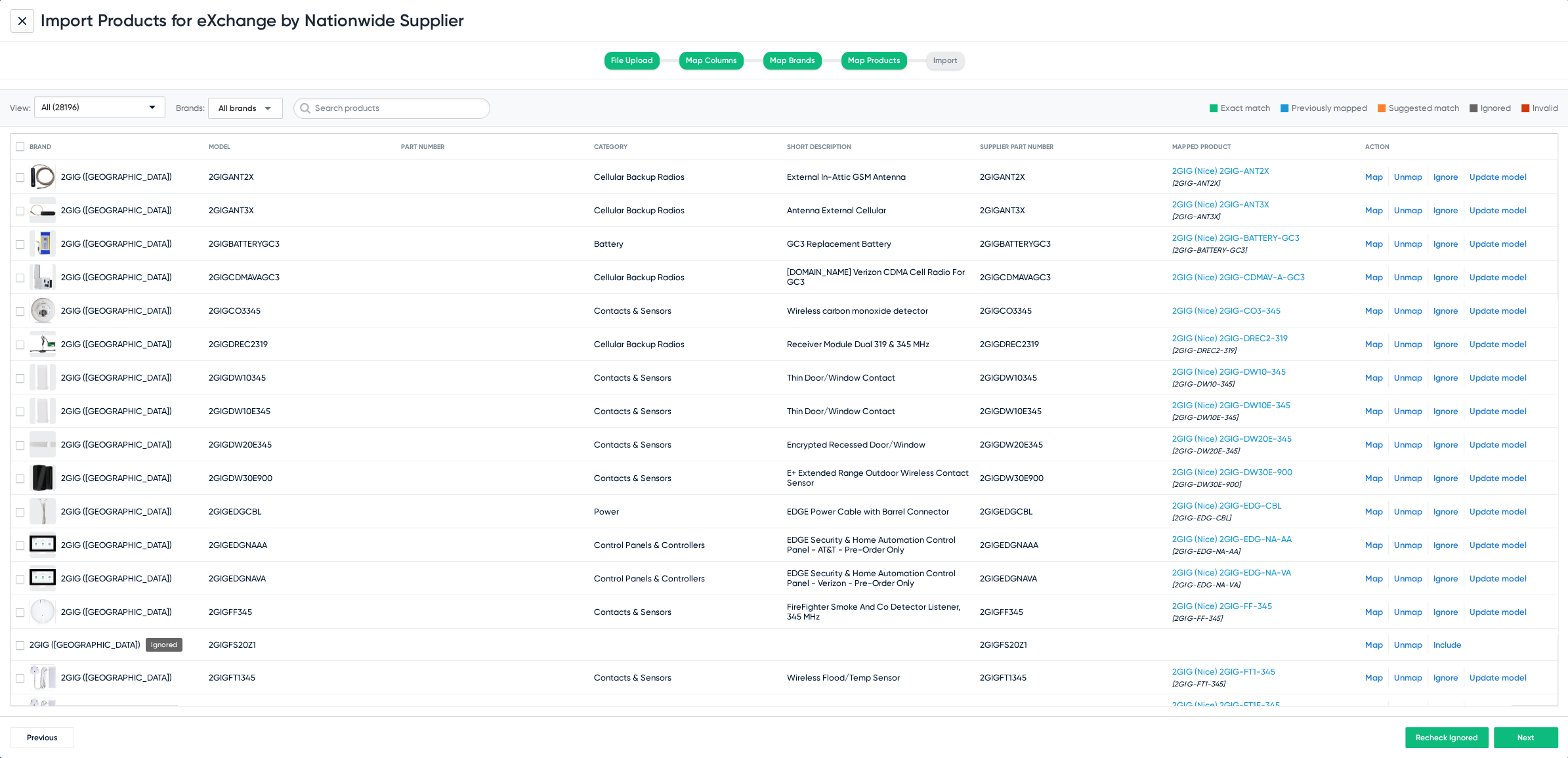
click at [129, 108] on div "All (28196)" at bounding box center [93, 107] width 105 height 21
click at [62, 218] on span "Unmapped (1025)" at bounding box center [101, 208] width 128 height 26
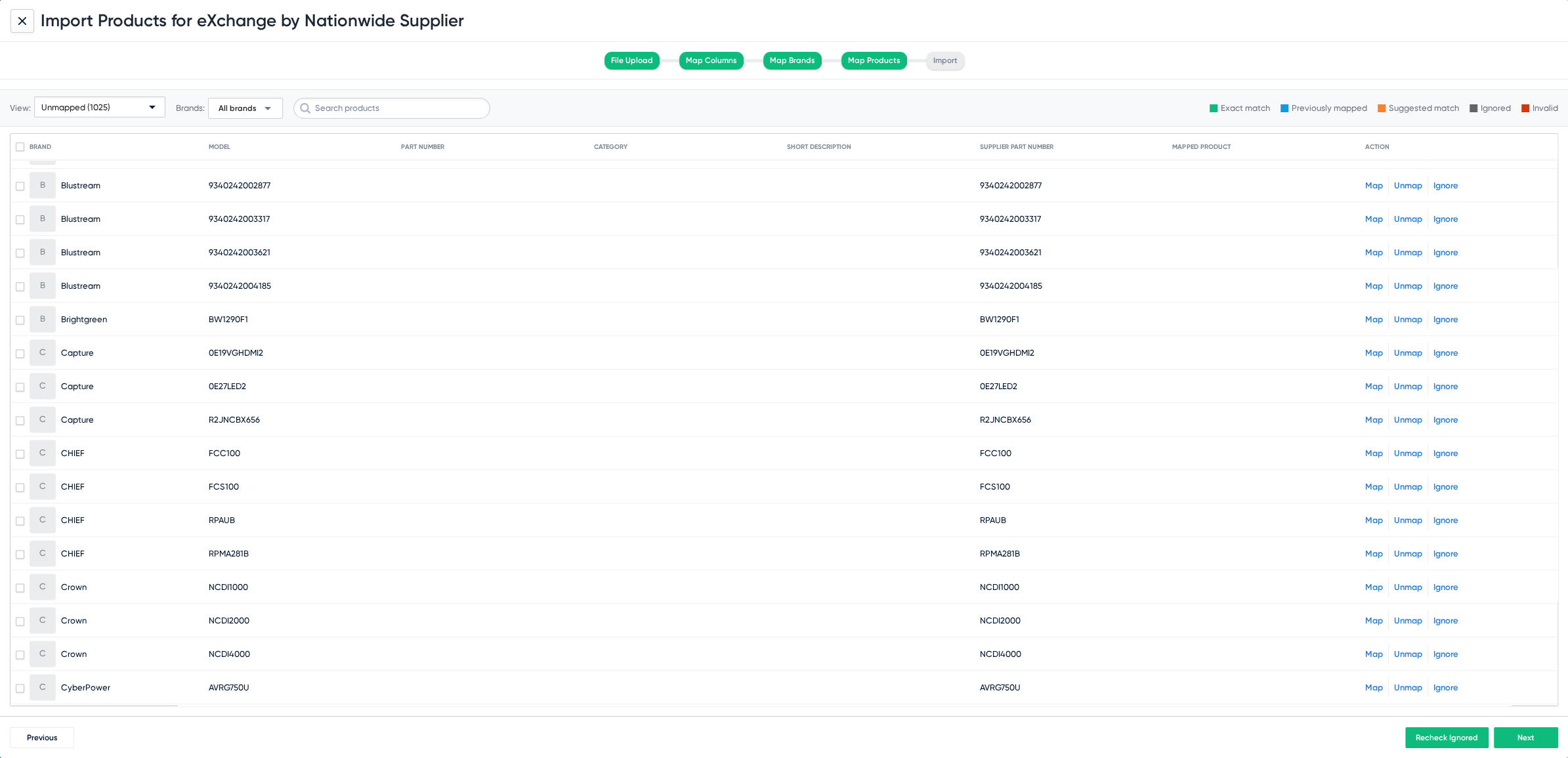
scroll to position [2203, 0]
click at [1365, 446] on link "Map" at bounding box center [1374, 451] width 18 height 10
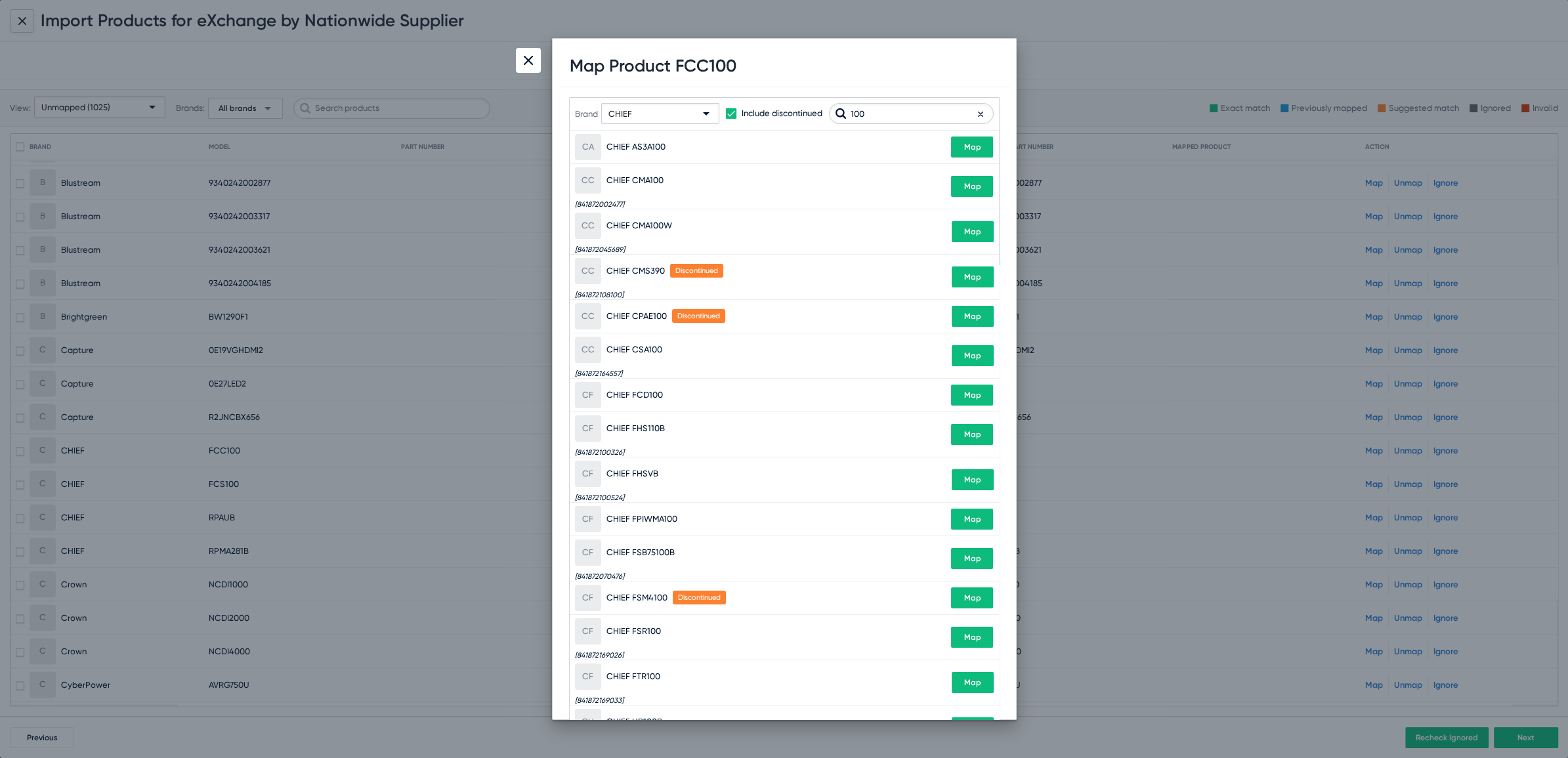
drag, startPoint x: 901, startPoint y: 117, endPoint x: 654, endPoint y: 87, distance: 248.8
click at [664, 91] on div "Brand CHIEF Include discontinued 100 The below are the suggested match products…" at bounding box center [784, 445] width 450 height 716
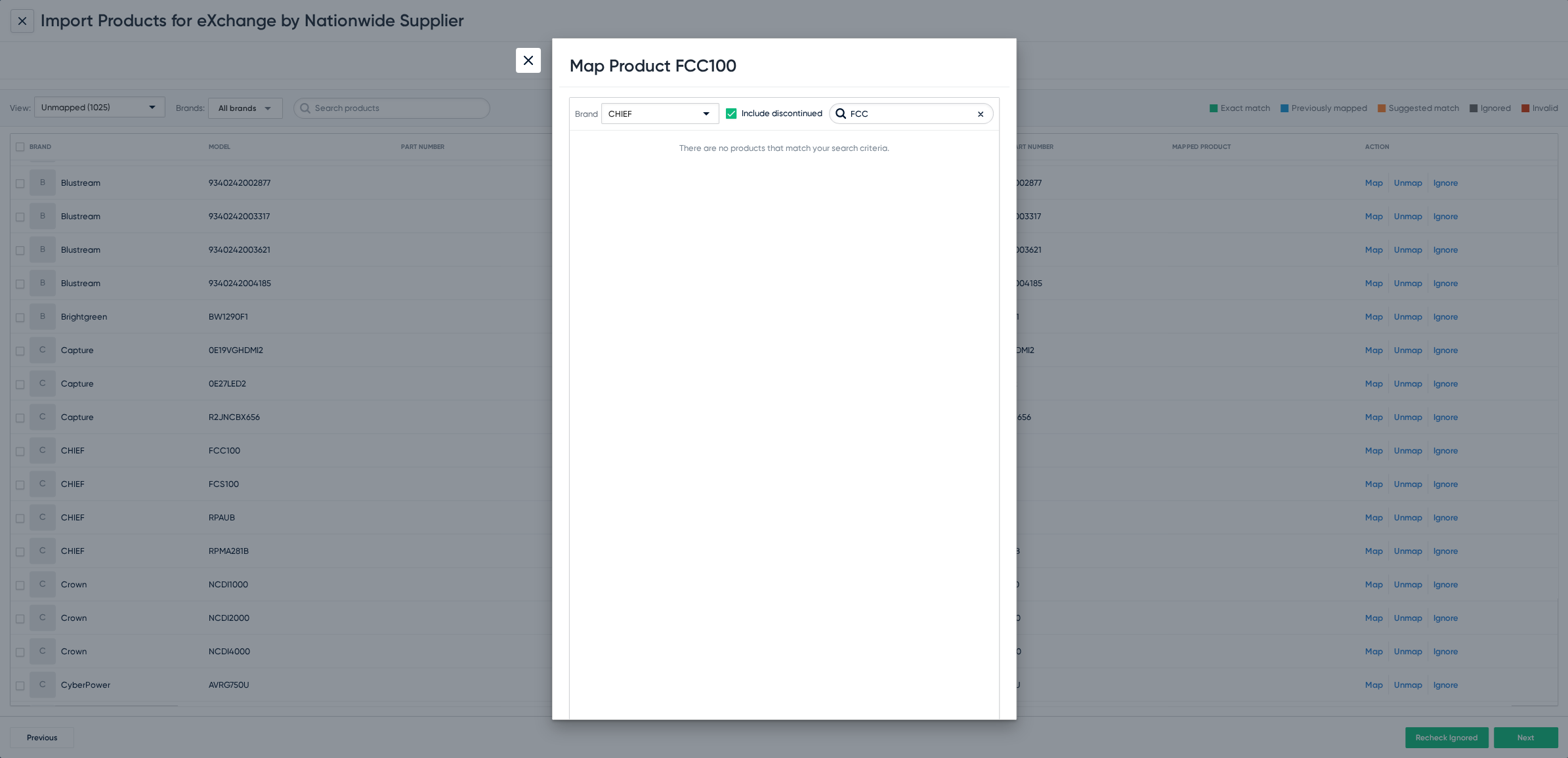
type input "FCC"
click at [537, 66] on div at bounding box center [528, 60] width 25 height 25
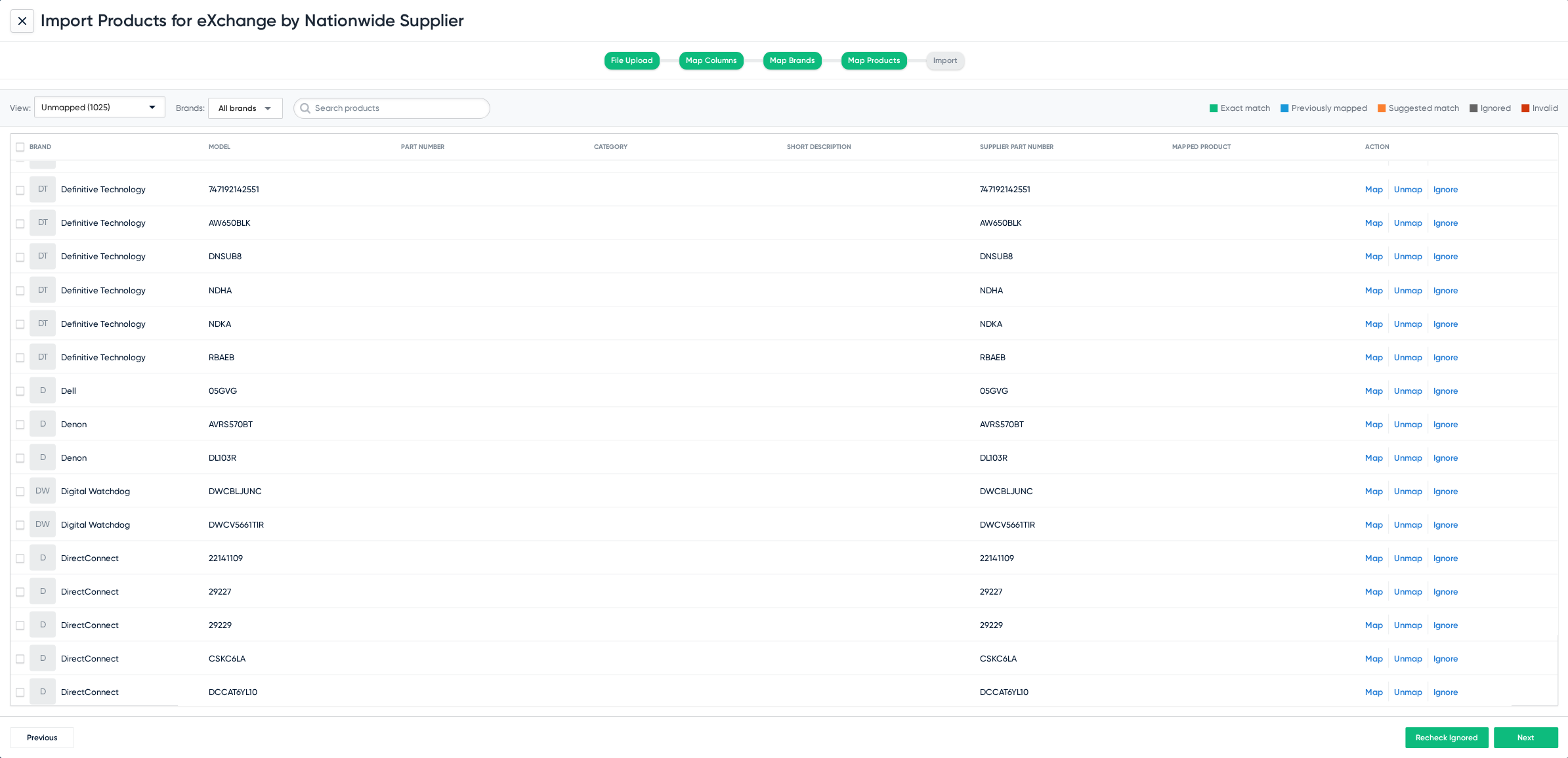
scroll to position [3003, 0]
click at [1368, 449] on link "Map" at bounding box center [1374, 454] width 18 height 10
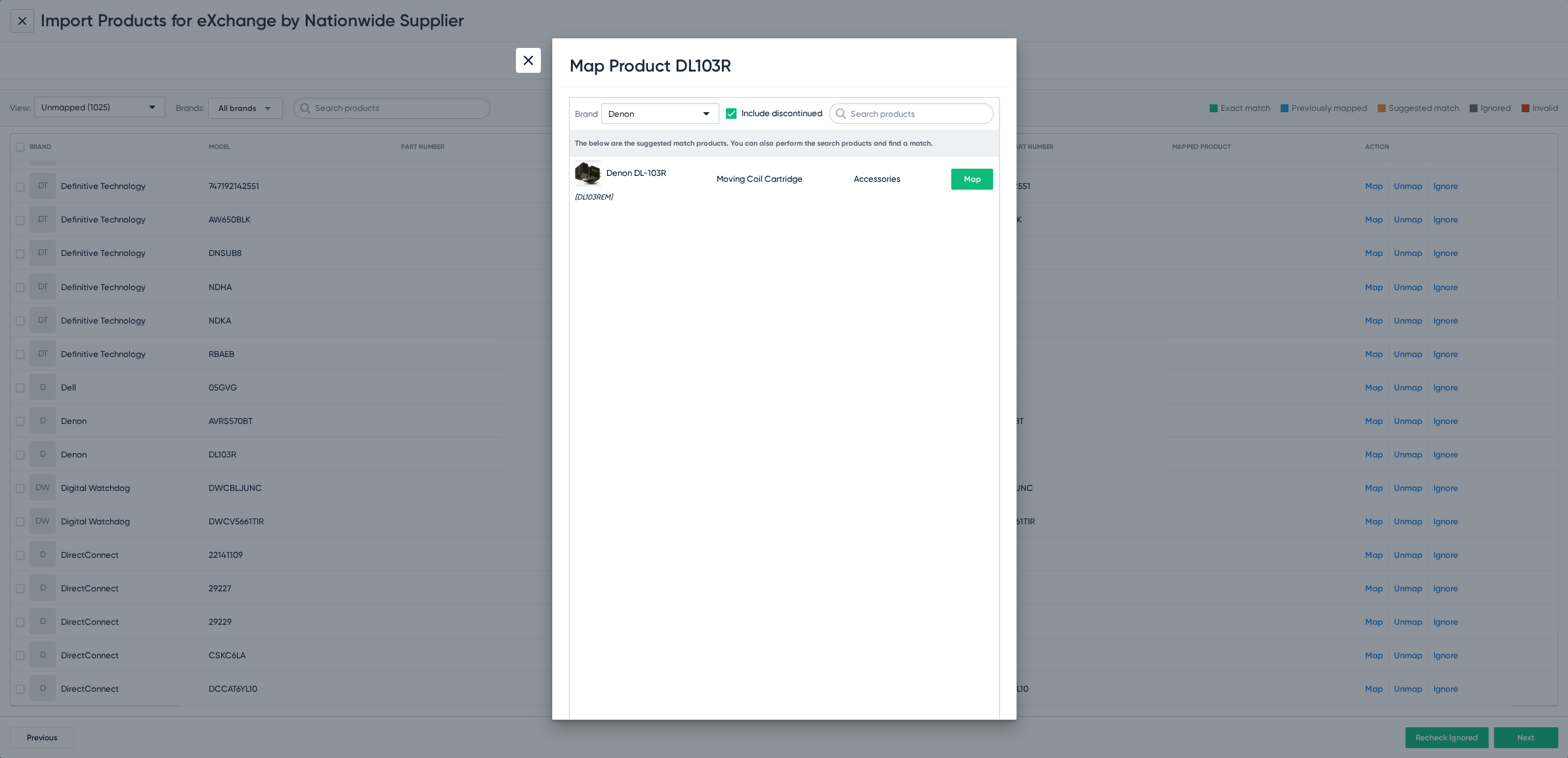
click at [987, 186] on button "Map" at bounding box center [972, 178] width 42 height 21
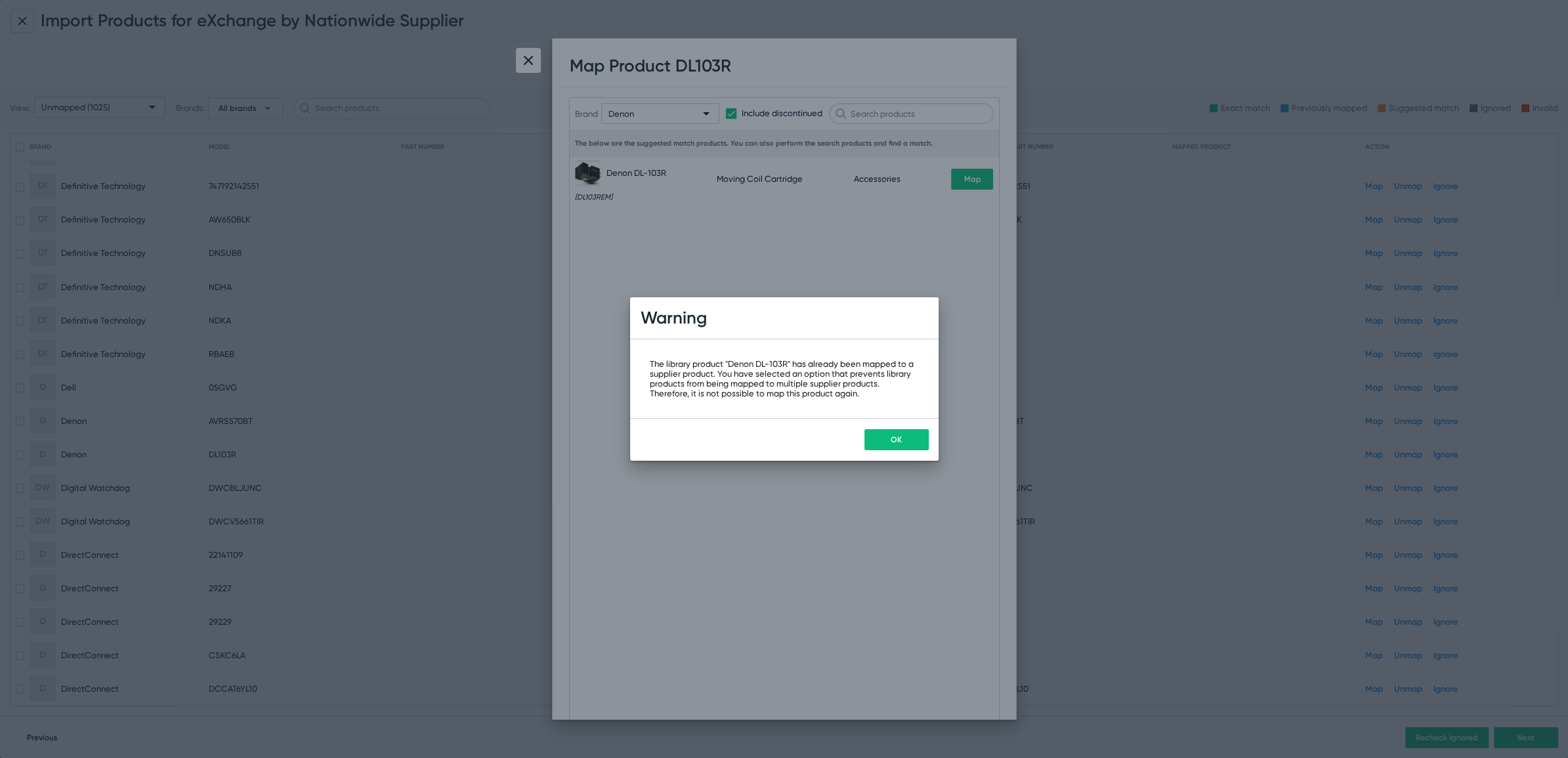
click at [900, 449] on button "OK" at bounding box center [897, 439] width 64 height 21
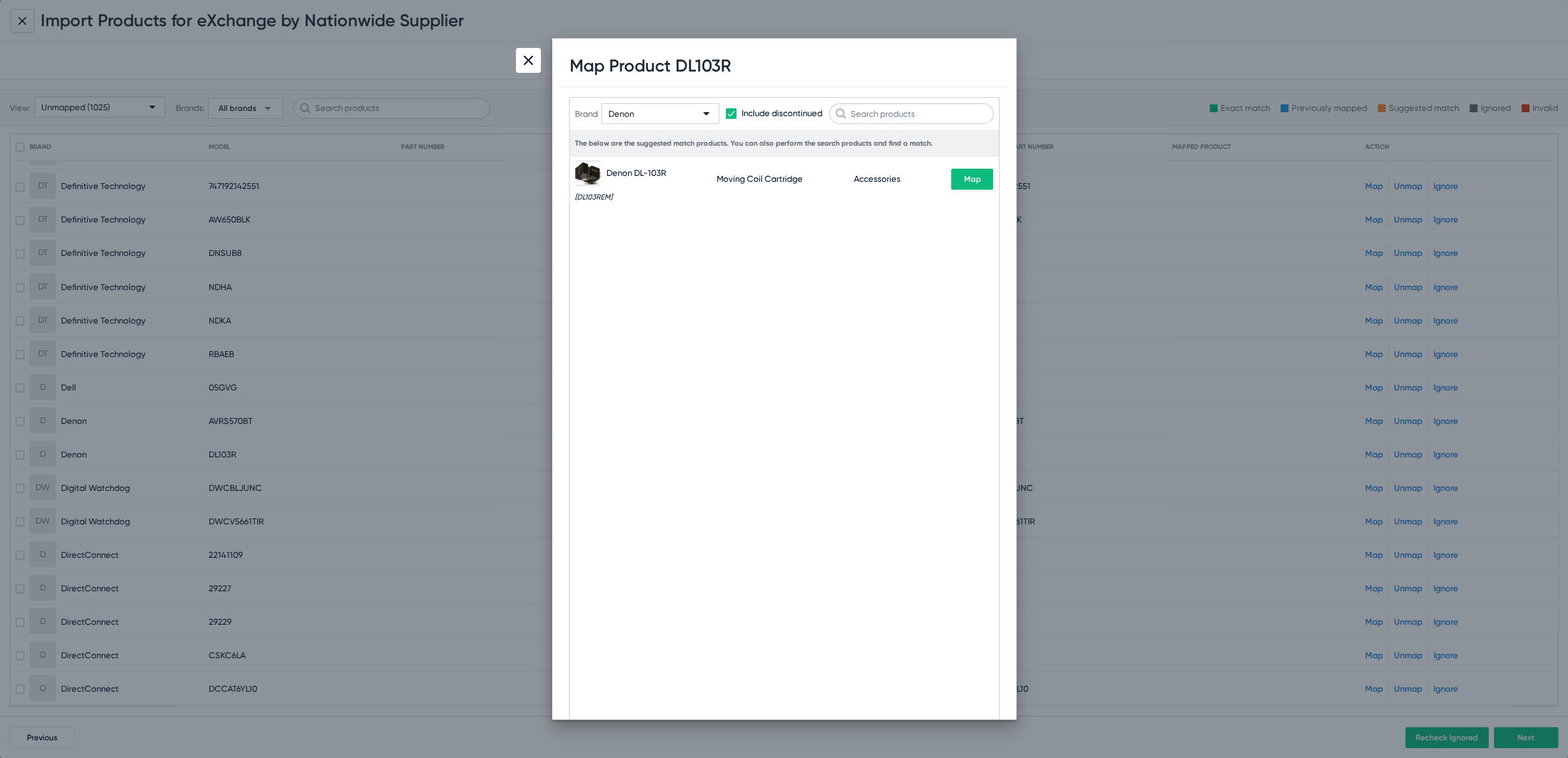
click at [524, 72] on div at bounding box center [528, 60] width 25 height 25
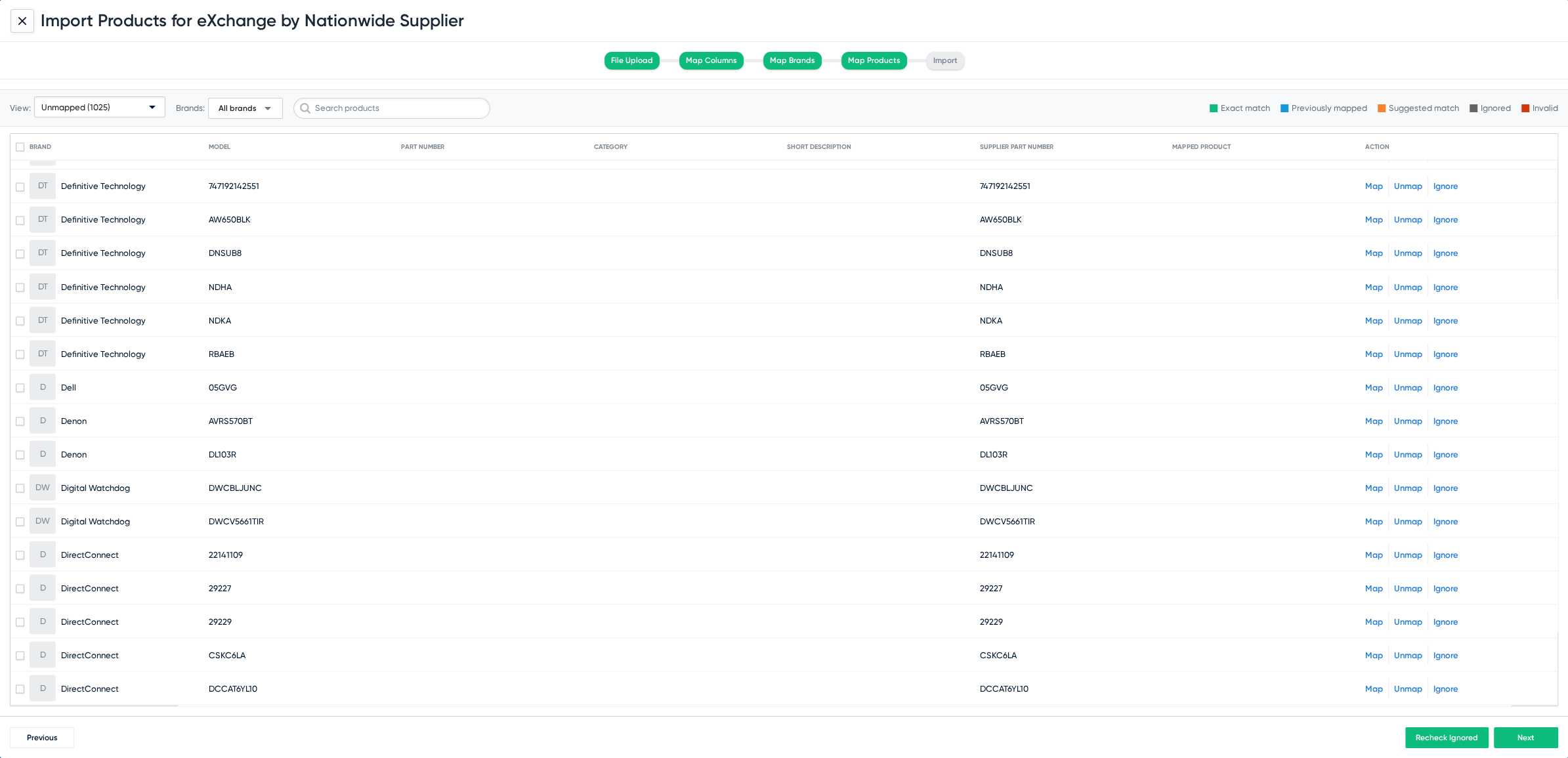
click at [106, 108] on span "Unmapped (1025)" at bounding box center [76, 108] width 69 height 10
click at [66, 127] on span "All (28196)" at bounding box center [101, 132] width 128 height 26
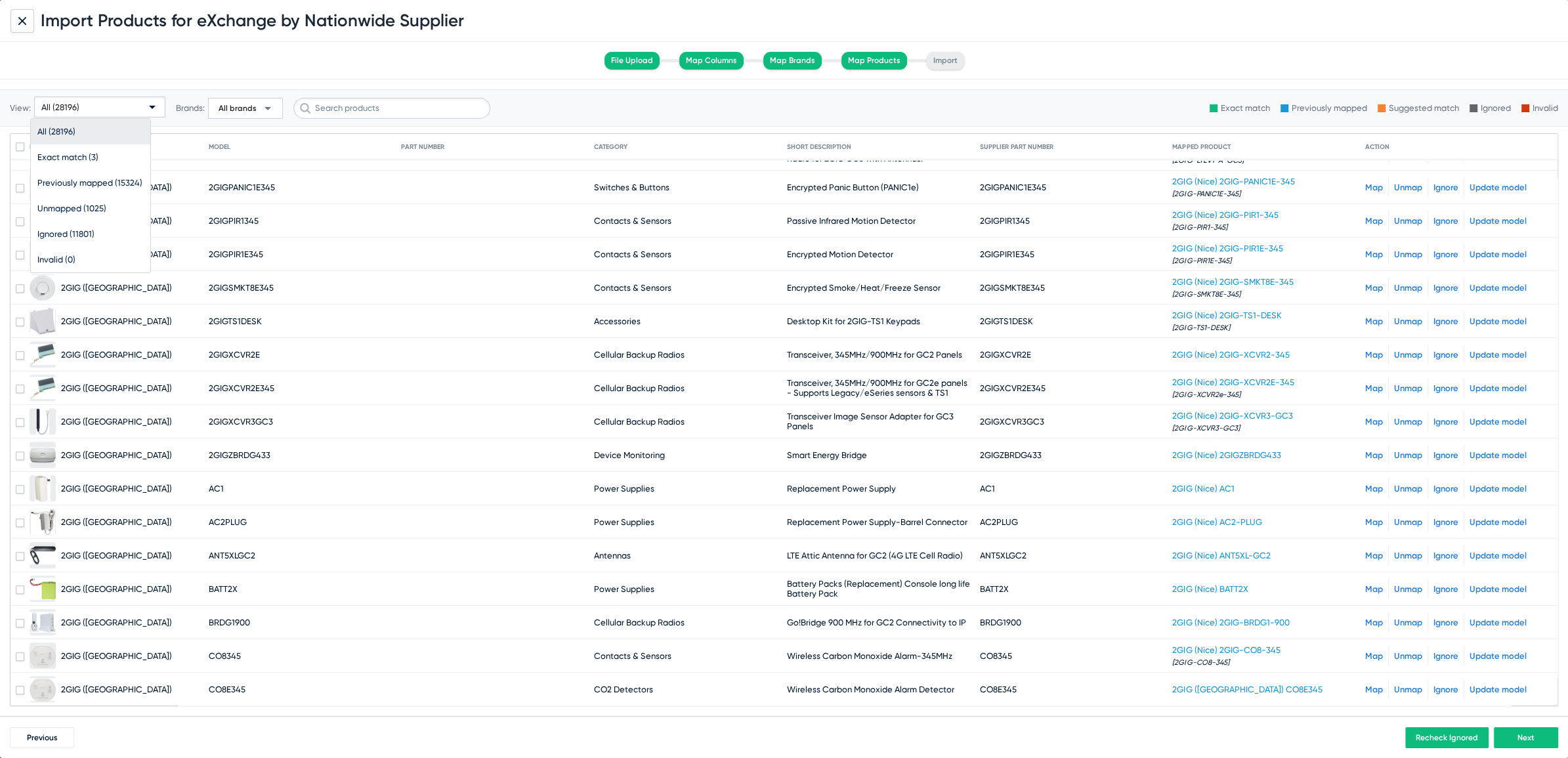
scroll to position [0, 0]
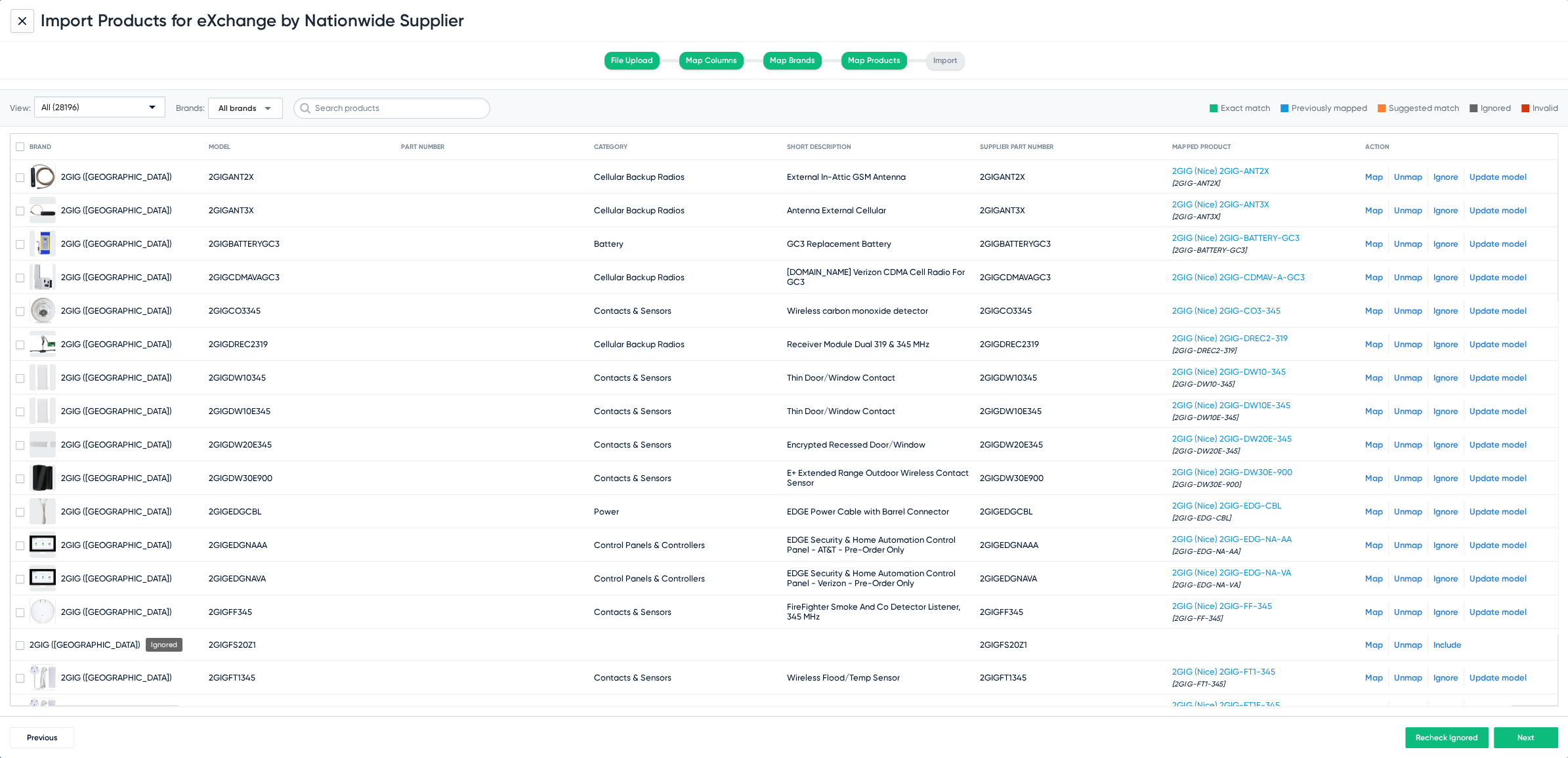
click at [261, 106] on span "arrow_drop_down" at bounding box center [268, 108] width 16 height 16
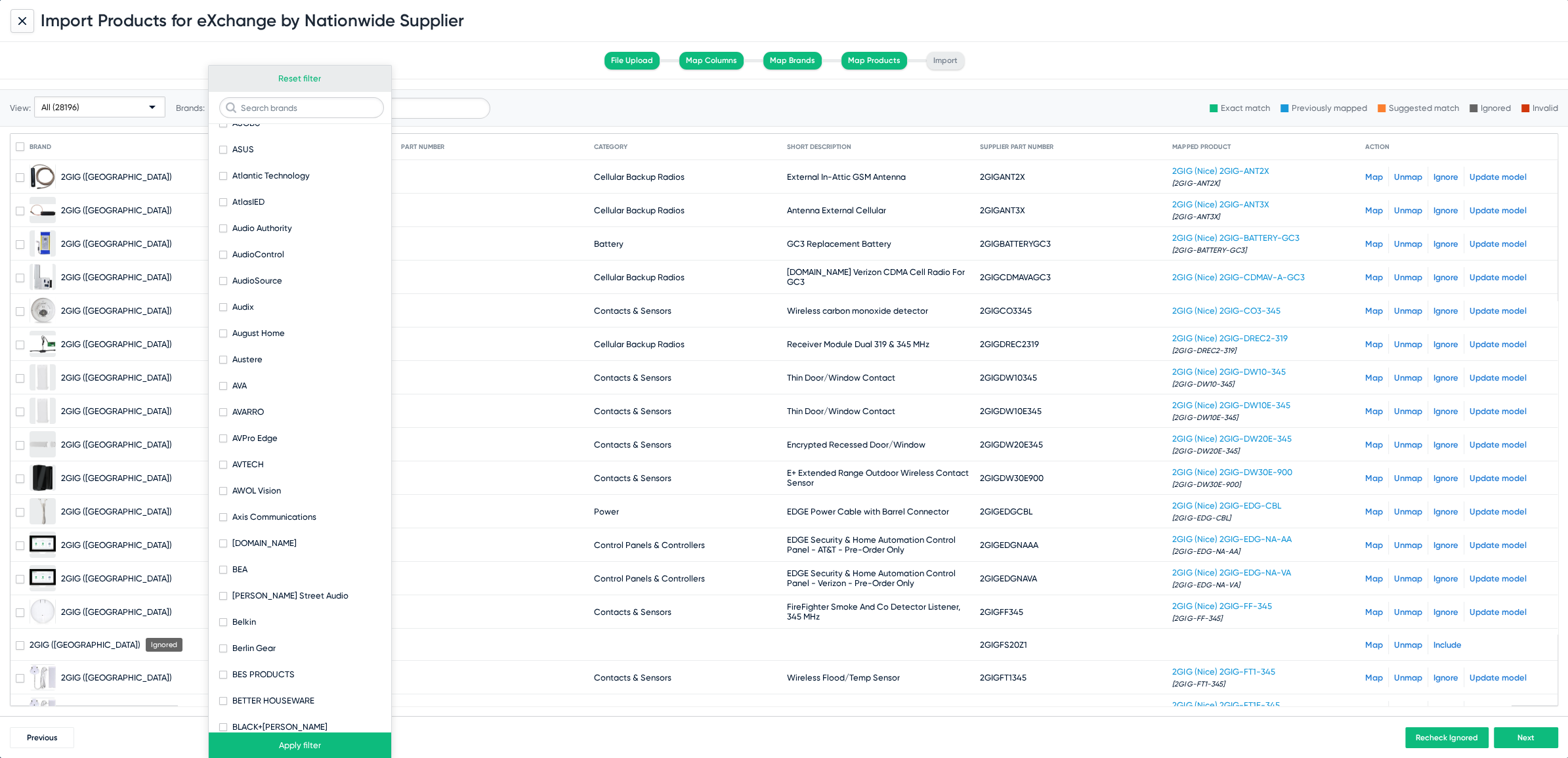
scroll to position [850, 0]
click at [258, 112] on input "text" at bounding box center [301, 107] width 165 height 21
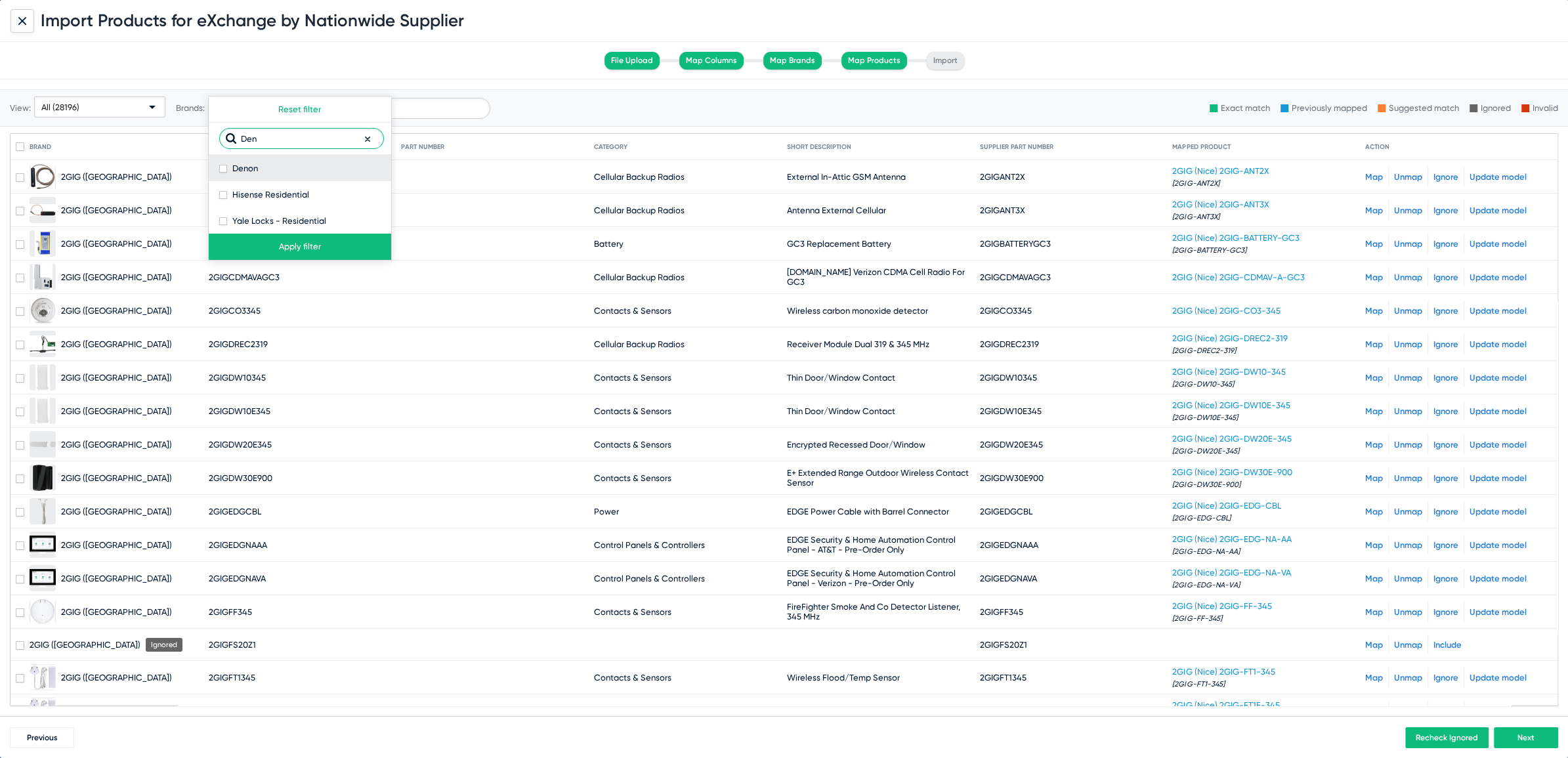
type input "Den"
click at [221, 168] on span at bounding box center [223, 168] width 8 height 8
click at [223, 173] on input "Denon" at bounding box center [223, 173] width 1 height 1
checkbox input "true"
click at [268, 242] on button "Apply filter" at bounding box center [300, 247] width 183 height 26
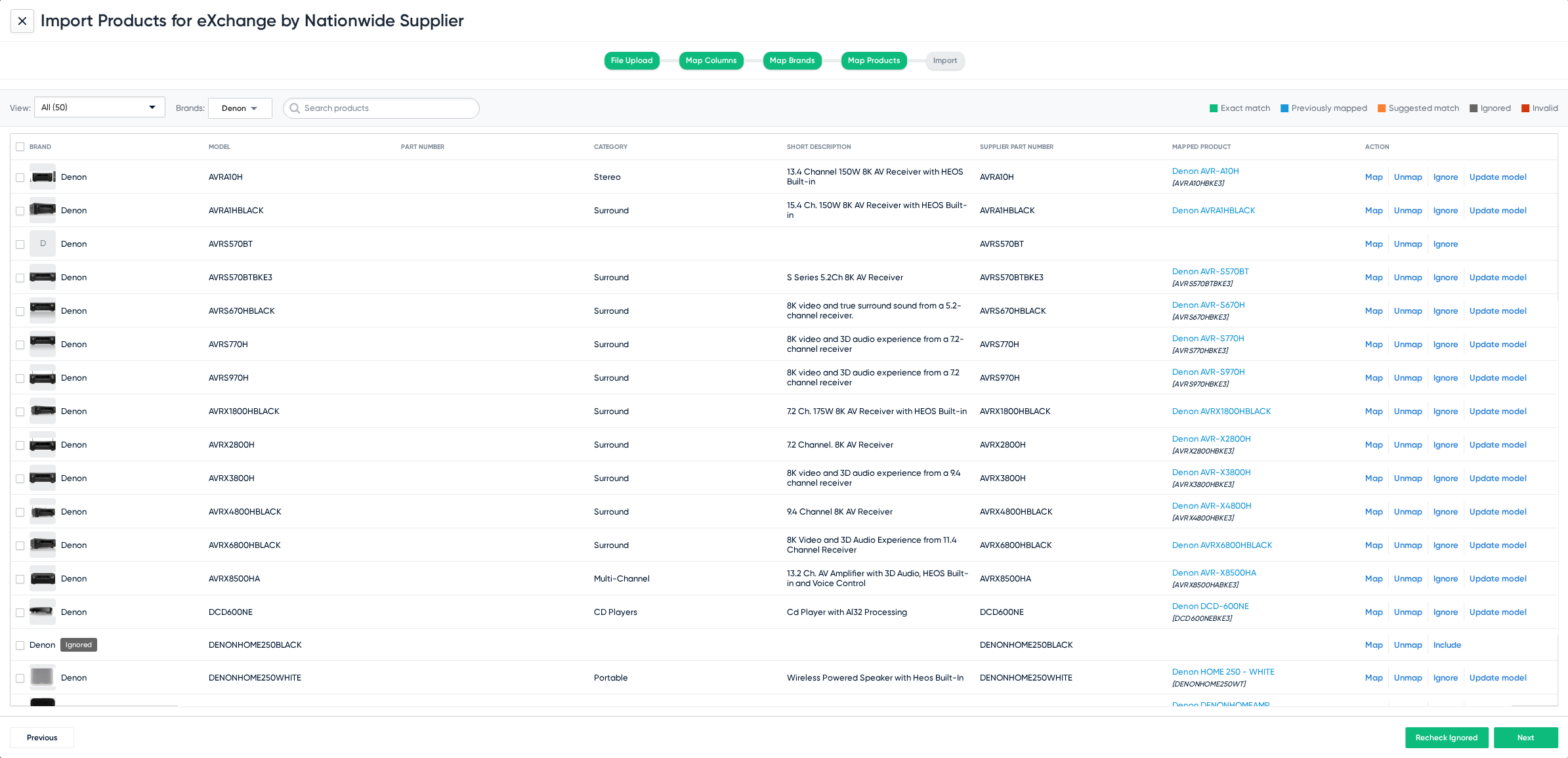
click at [1365, 246] on link "Map" at bounding box center [1374, 244] width 18 height 10
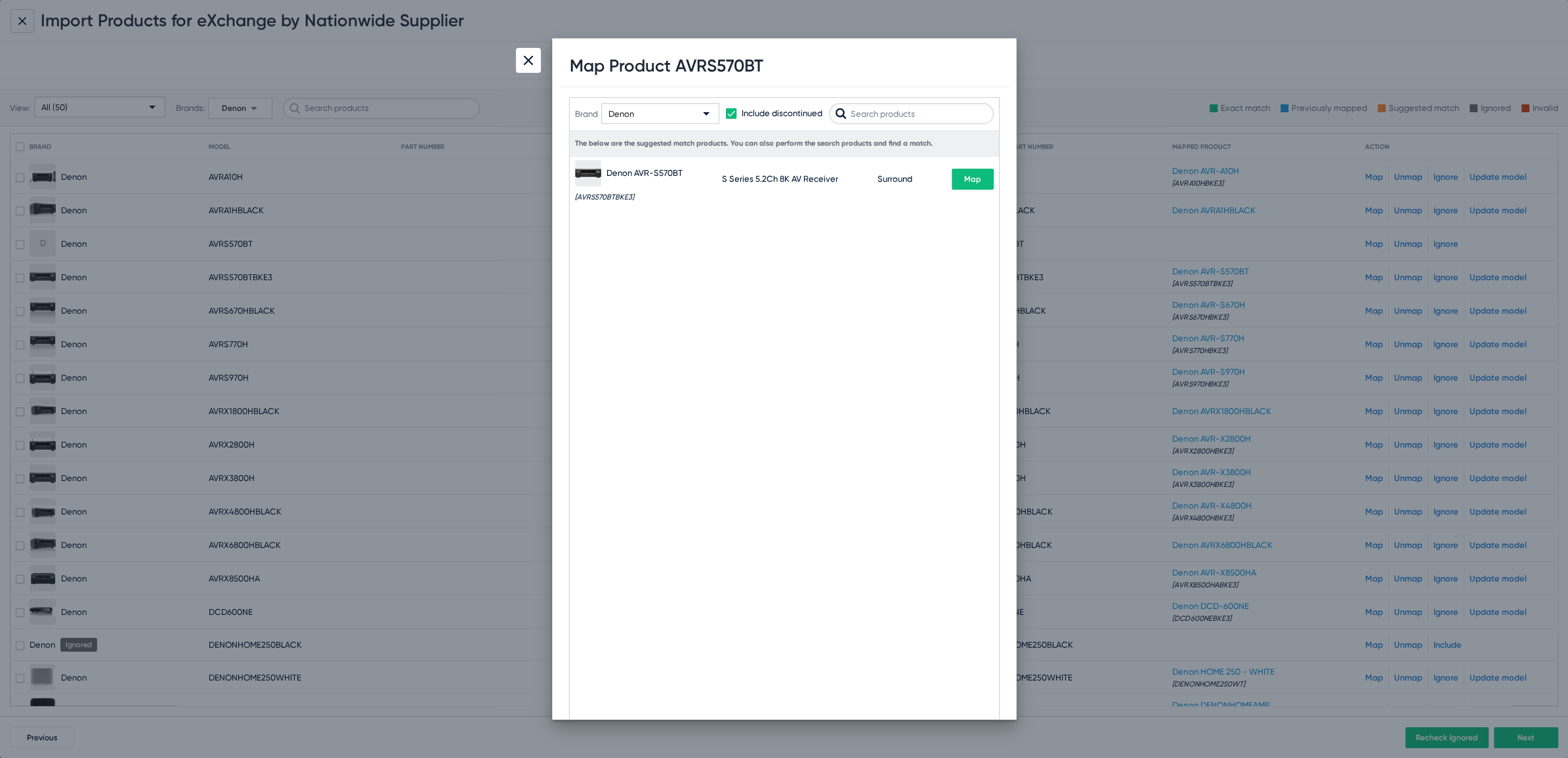
click at [983, 175] on button "Map" at bounding box center [972, 178] width 42 height 21
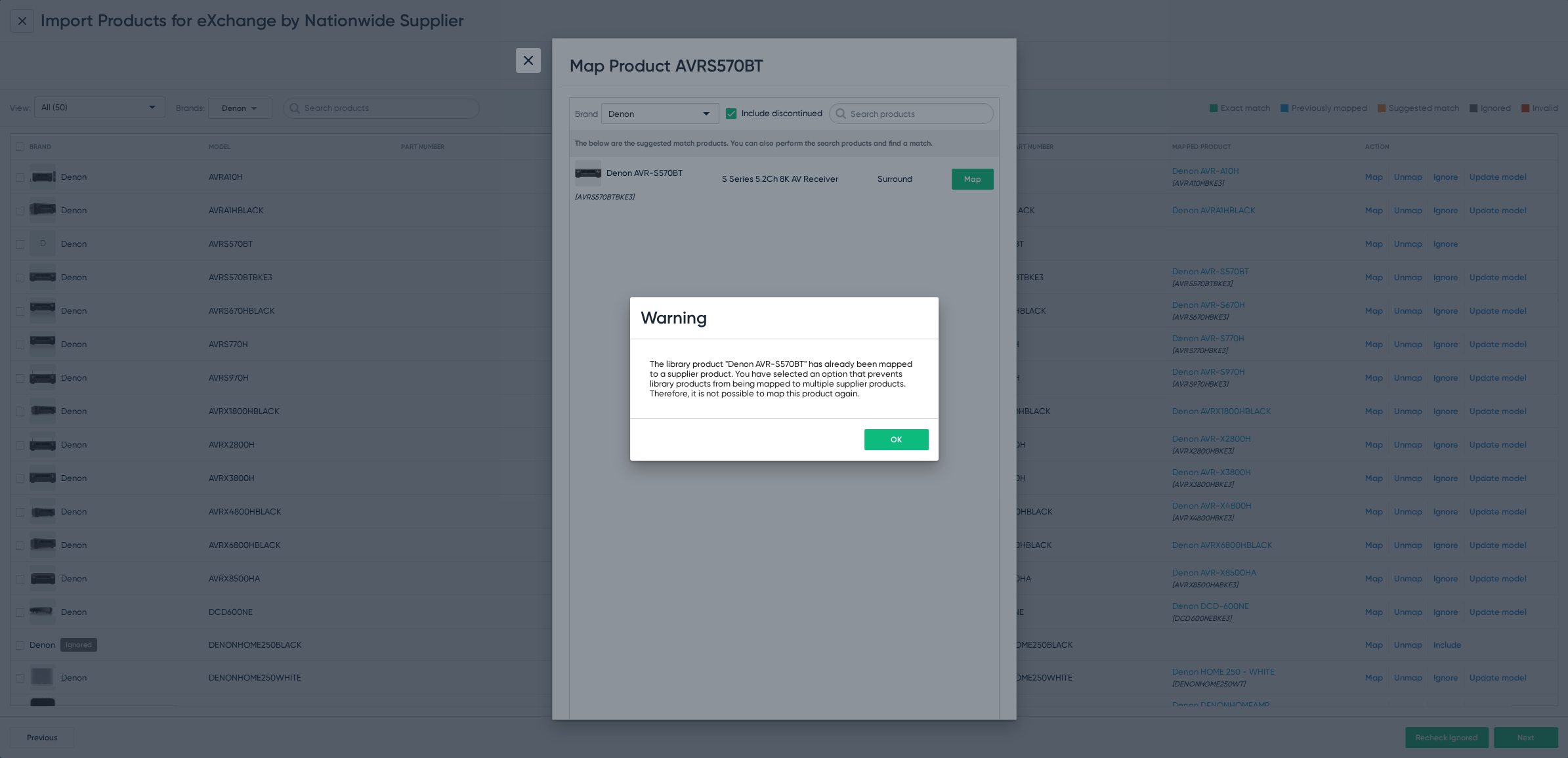
click at [900, 438] on span "OK" at bounding box center [897, 439] width 11 height 9
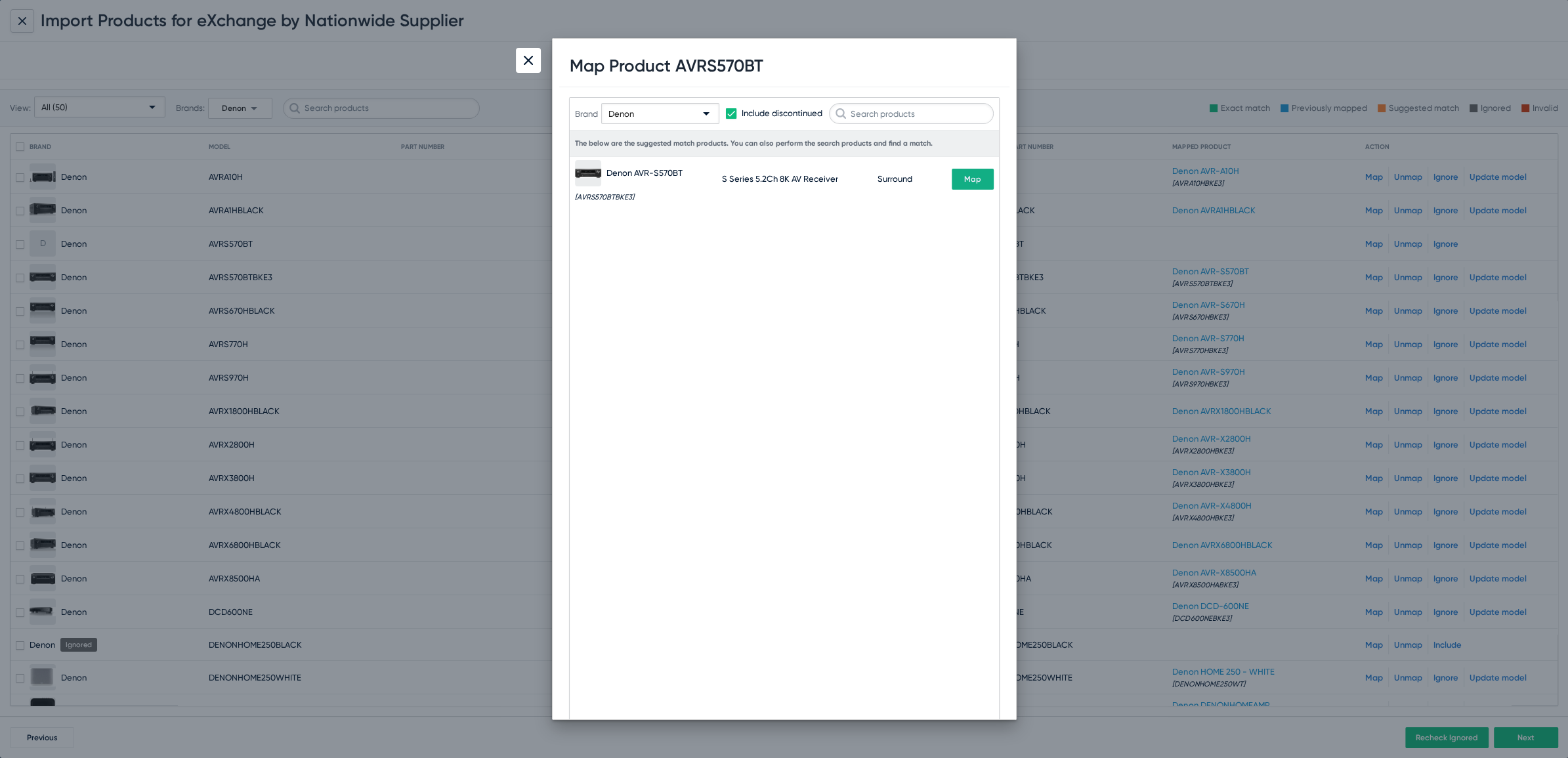
click at [523, 62] on div at bounding box center [528, 60] width 25 height 25
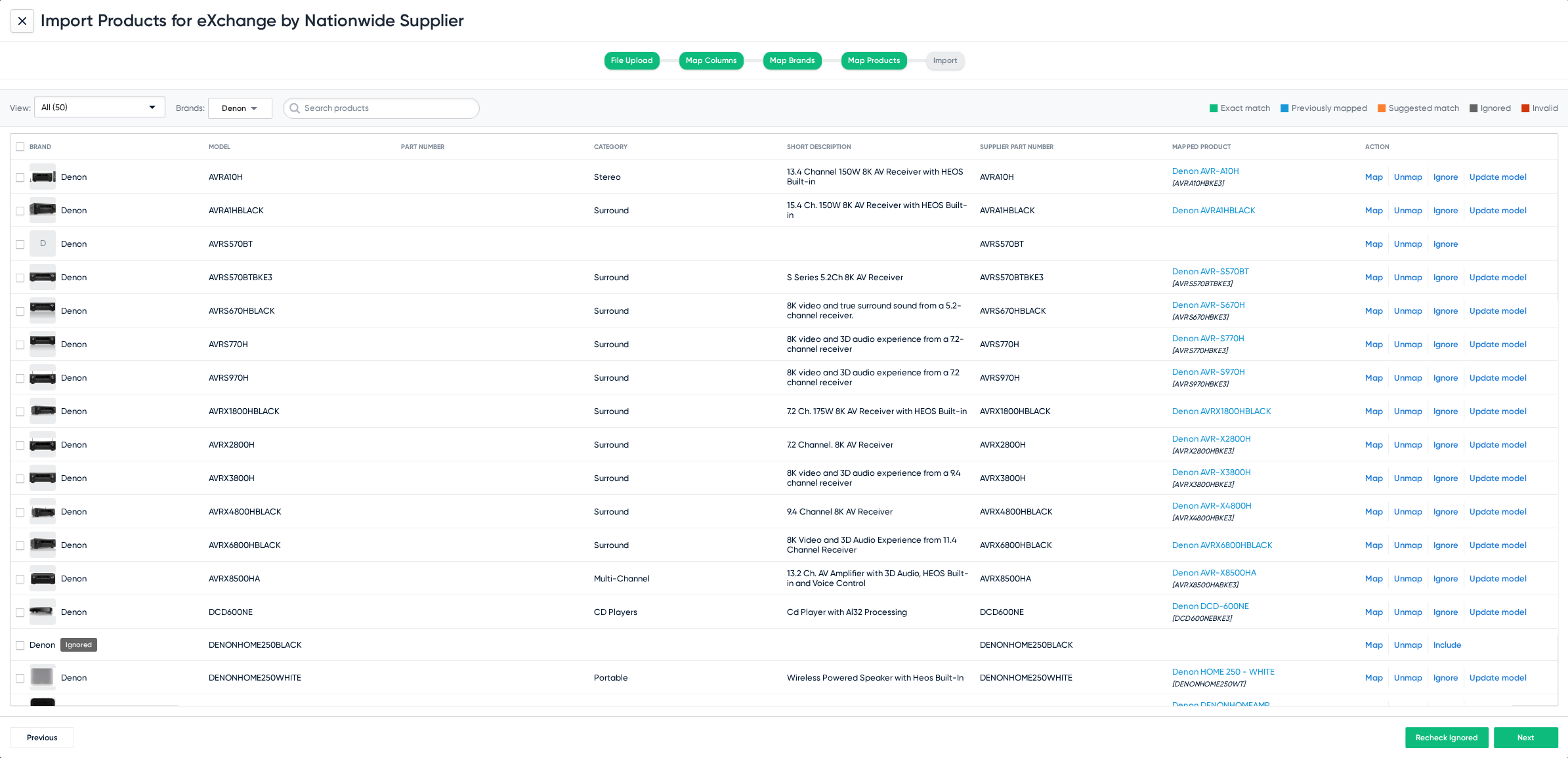
click at [1365, 275] on link "Map" at bounding box center [1374, 277] width 18 height 10
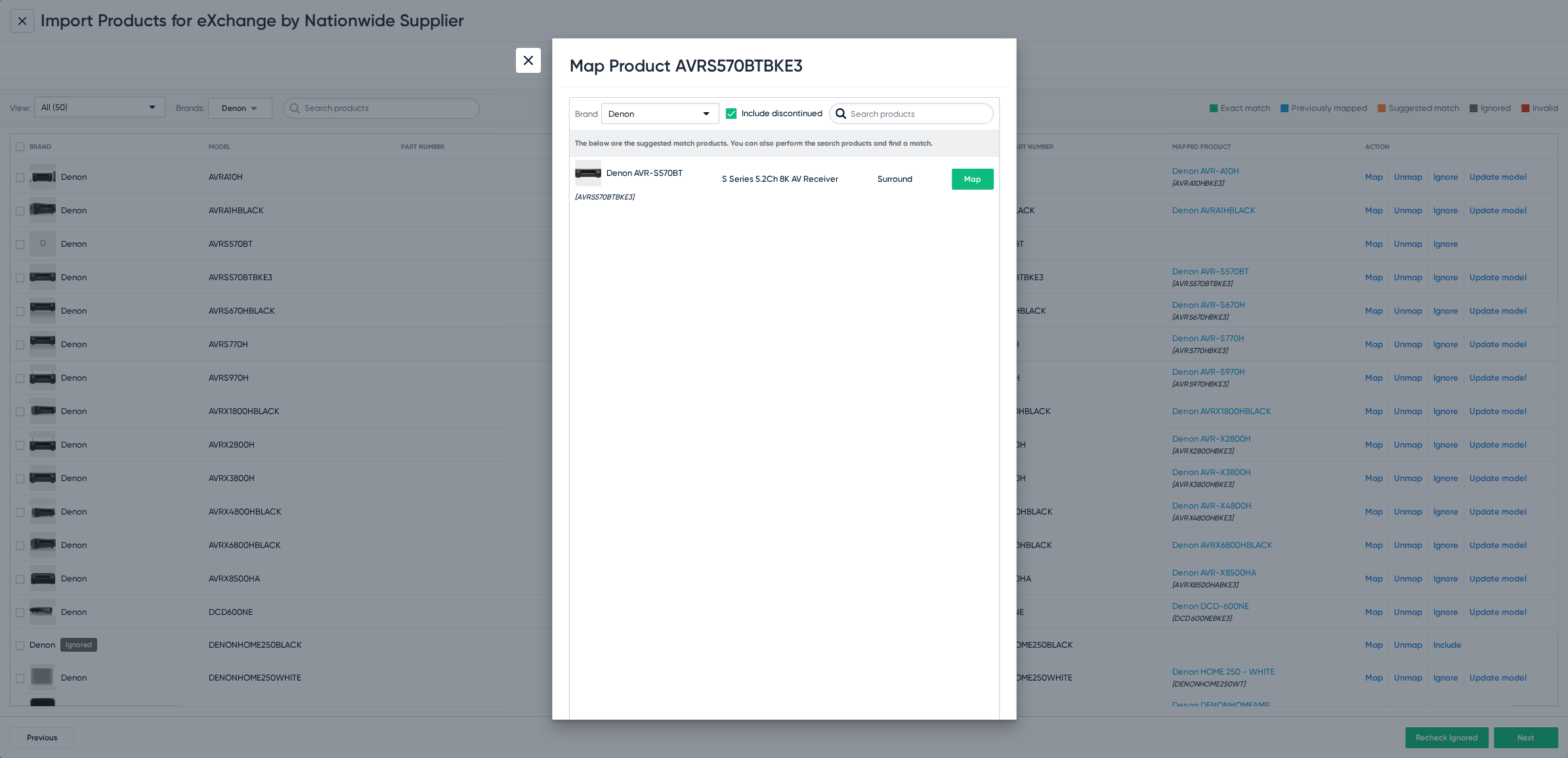
click at [877, 114] on input "text" at bounding box center [911, 113] width 165 height 21
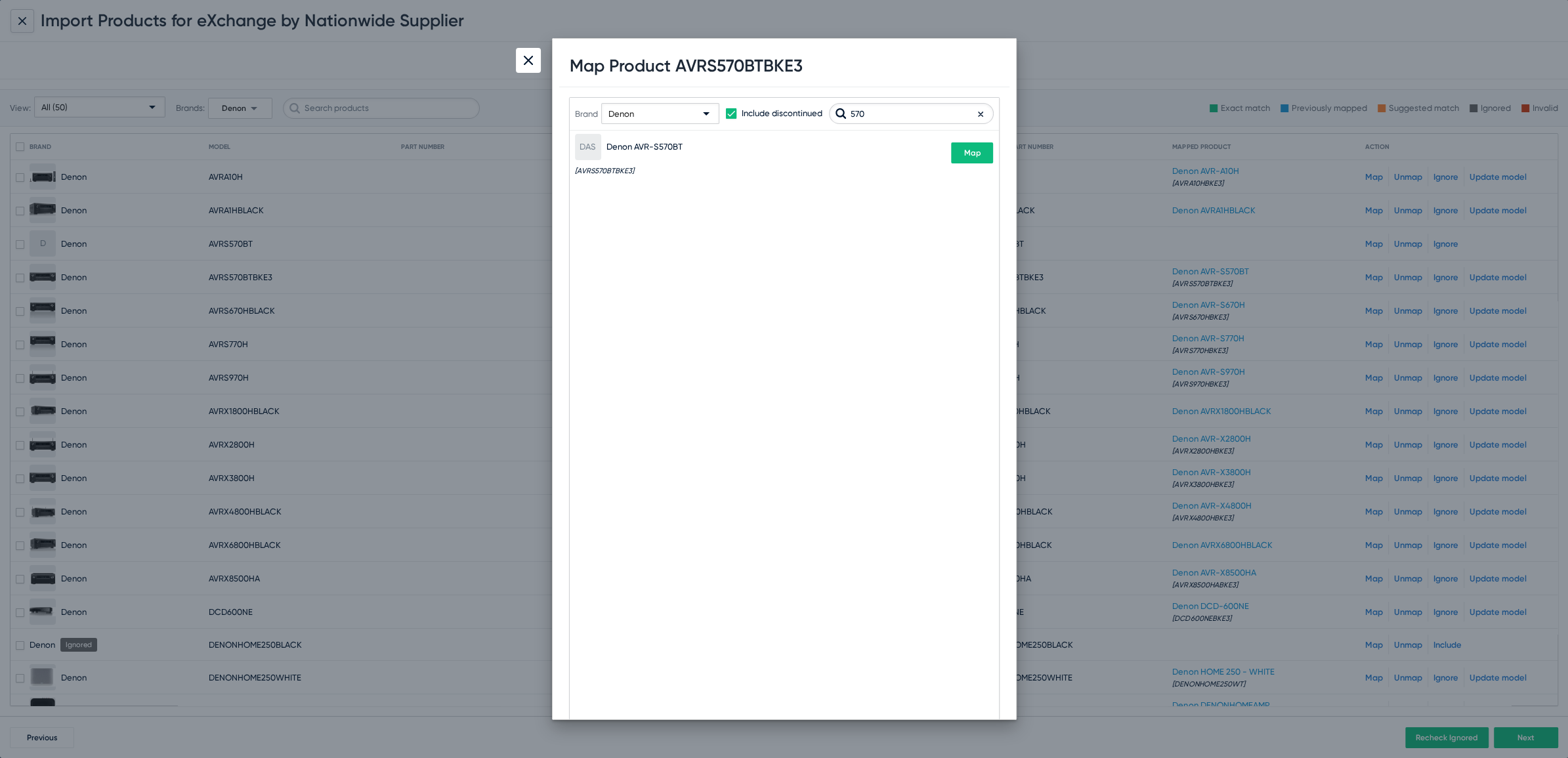
type input "570"
click at [529, 66] on div at bounding box center [528, 60] width 25 height 25
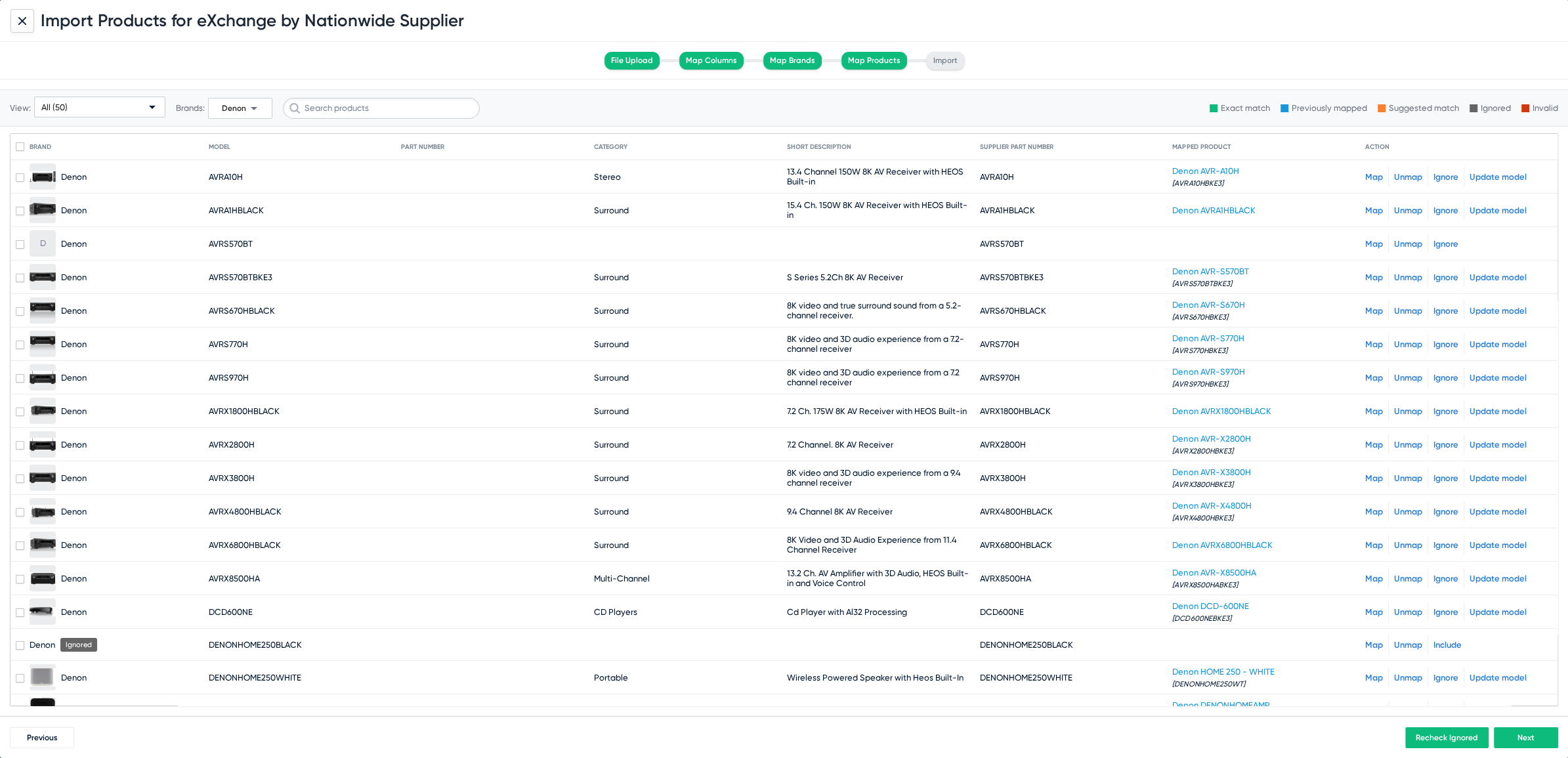
click at [1434, 243] on link "Ignore" at bounding box center [1446, 244] width 25 height 10
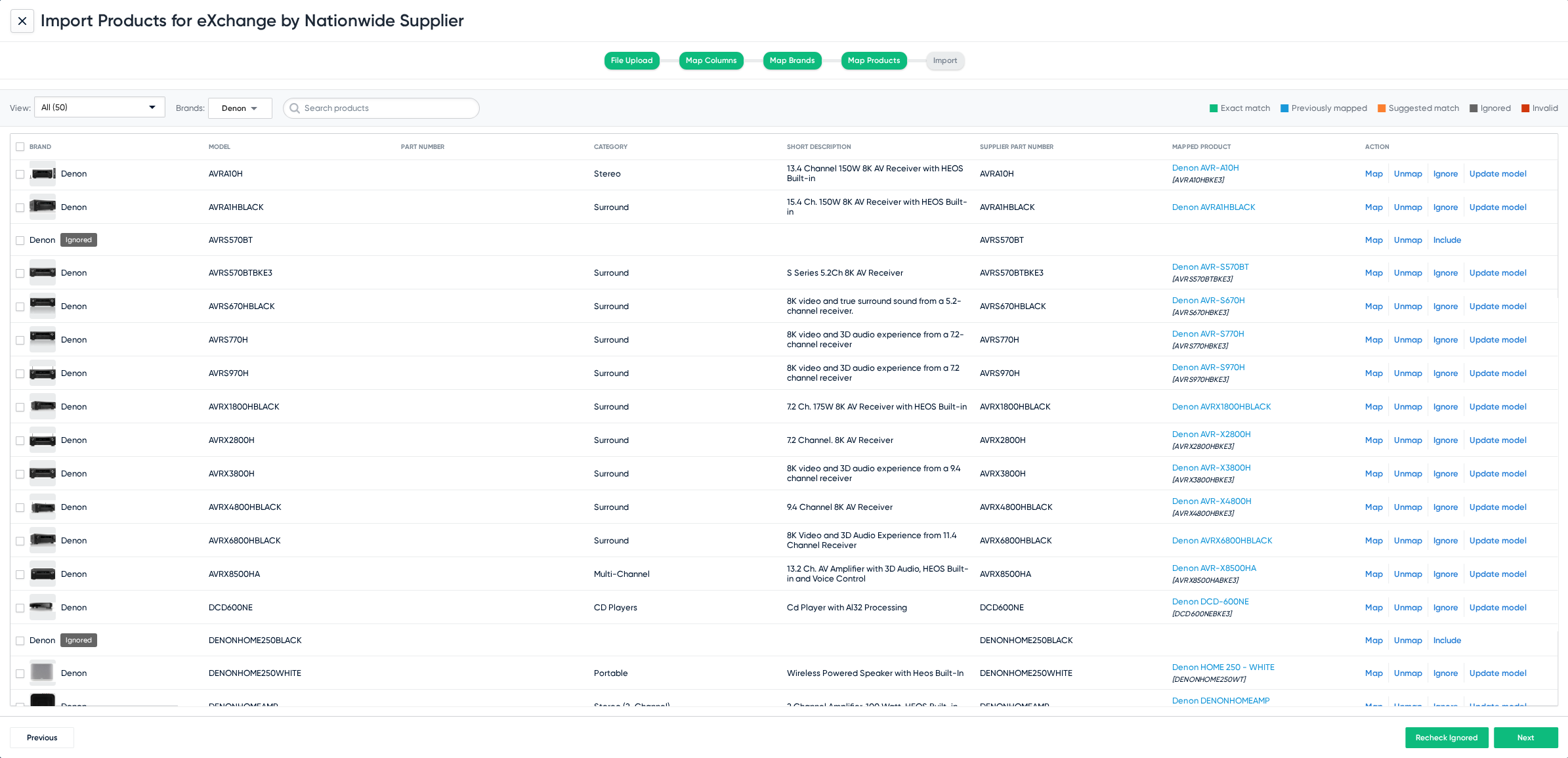
click at [113, 101] on div "All (50)" at bounding box center [93, 107] width 105 height 21
click at [71, 214] on span "Unmapped (1)" at bounding box center [100, 208] width 126 height 26
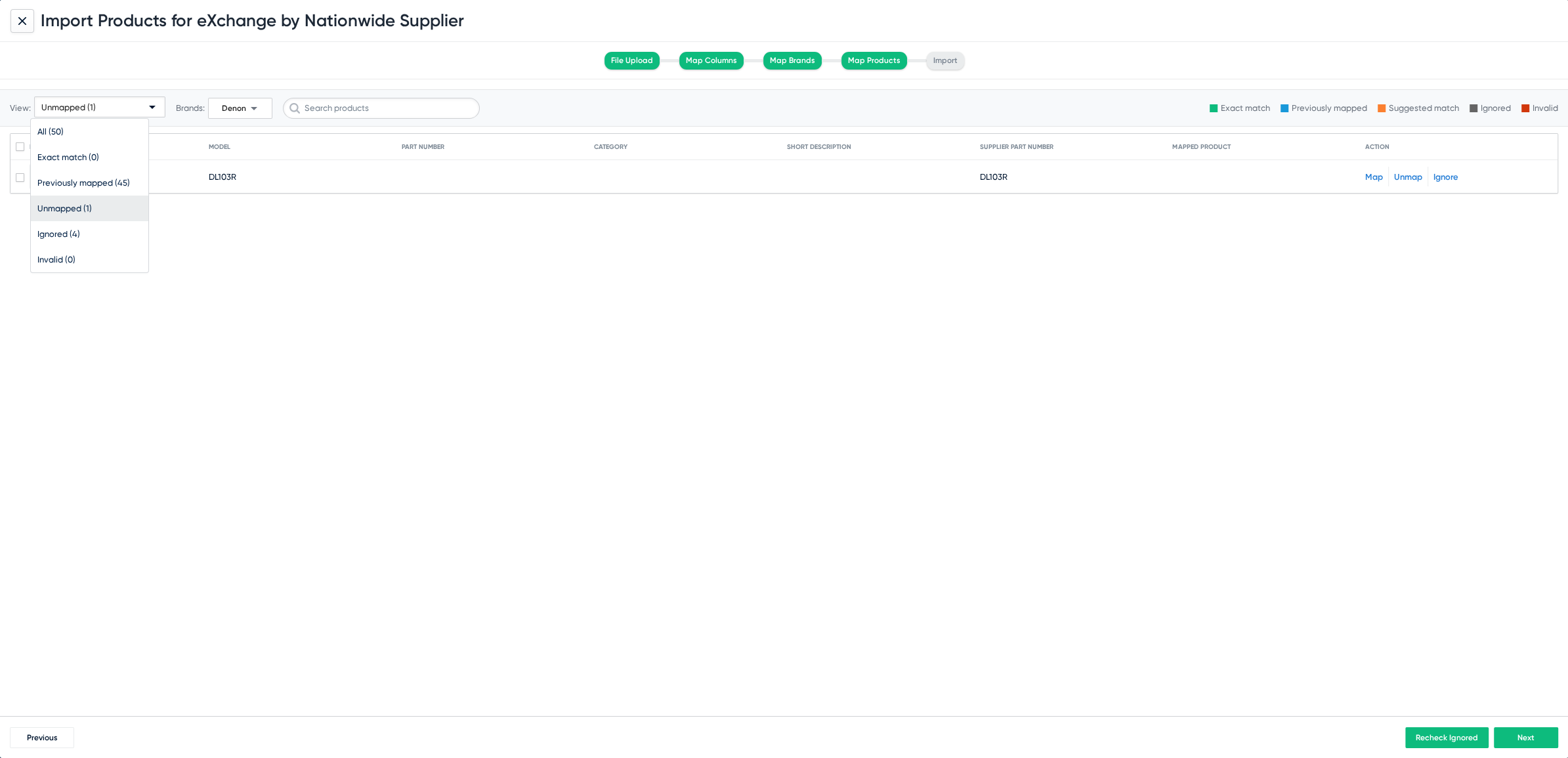
scroll to position [0, 0]
click at [1374, 173] on link "Map" at bounding box center [1374, 177] width 18 height 10
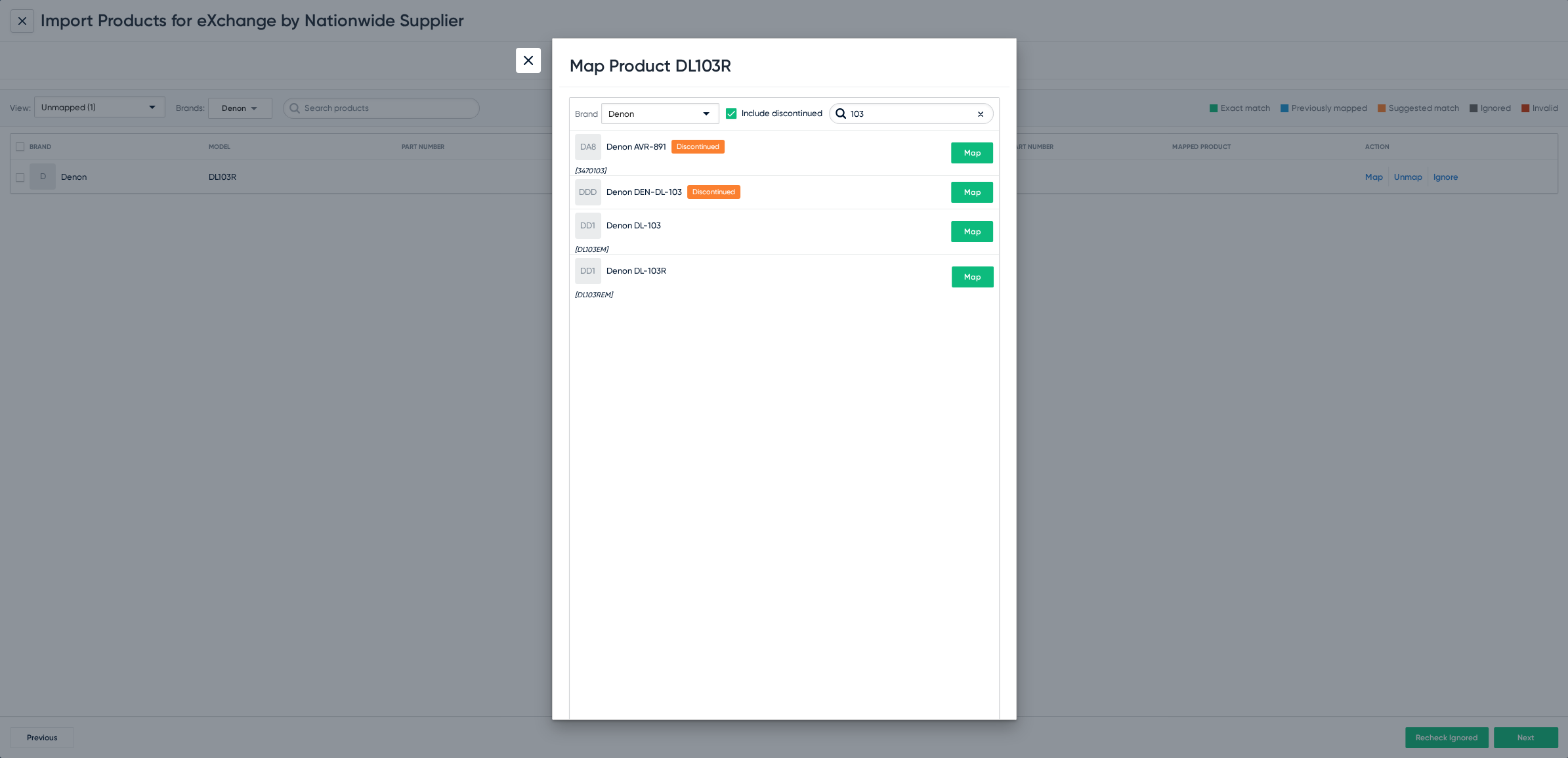
type input "103"
click at [972, 190] on span "Map" at bounding box center [972, 192] width 17 height 9
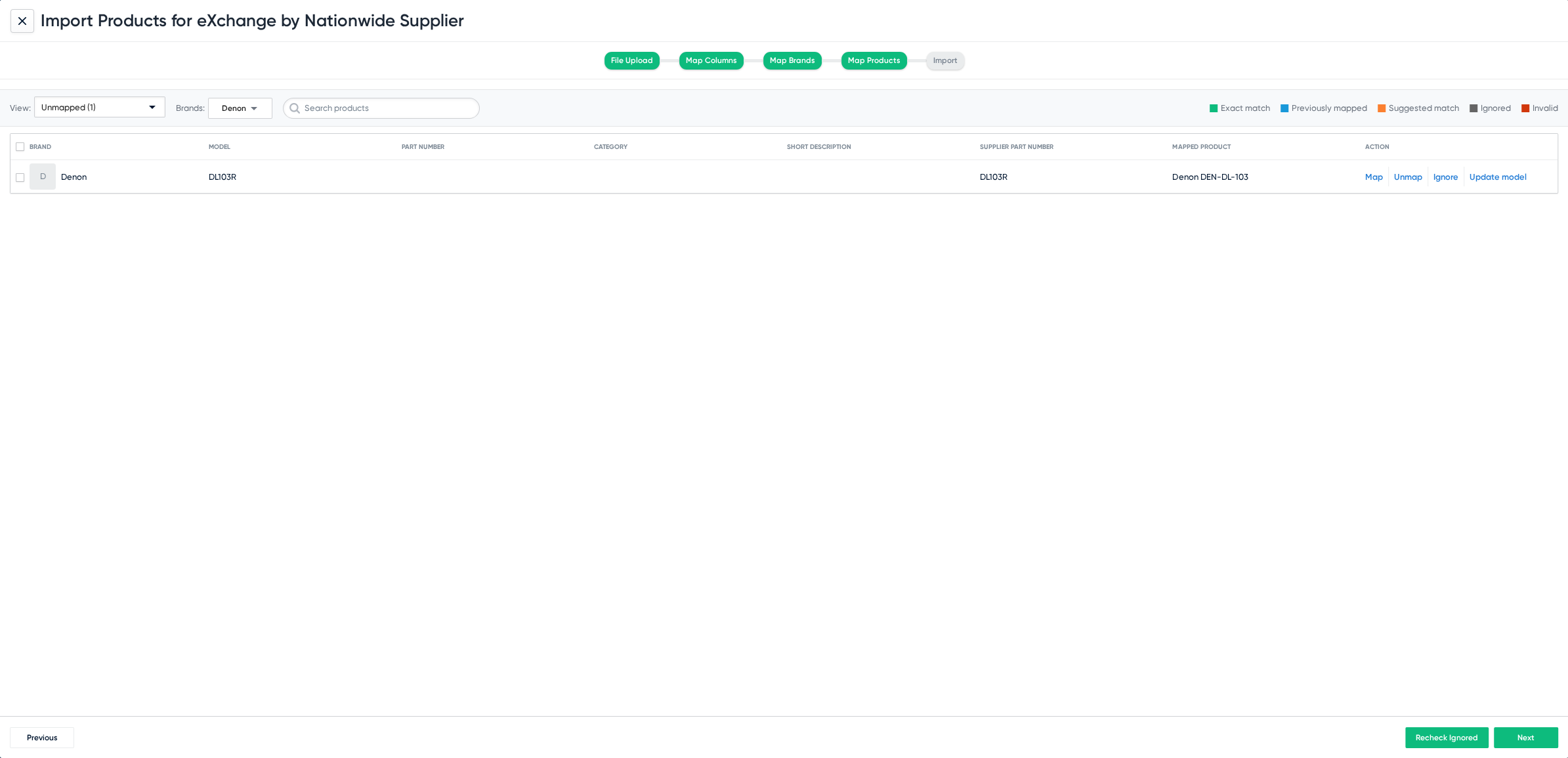
click at [132, 103] on div "Unmapped (1)" at bounding box center [93, 107] width 105 height 21
click at [57, 129] on span "All (50)" at bounding box center [100, 132] width 126 height 26
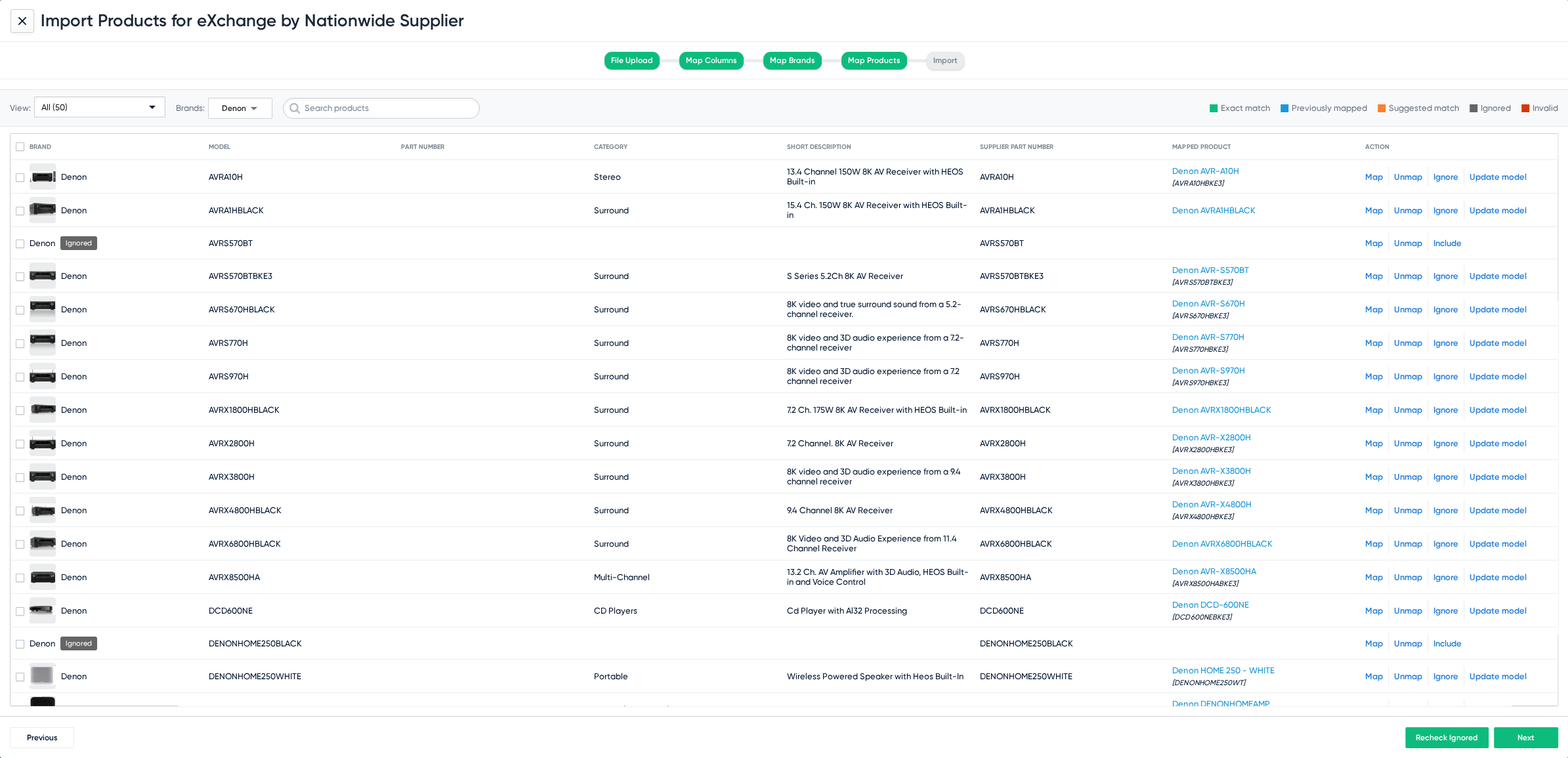
click at [240, 106] on span "Denon" at bounding box center [234, 108] width 24 height 9
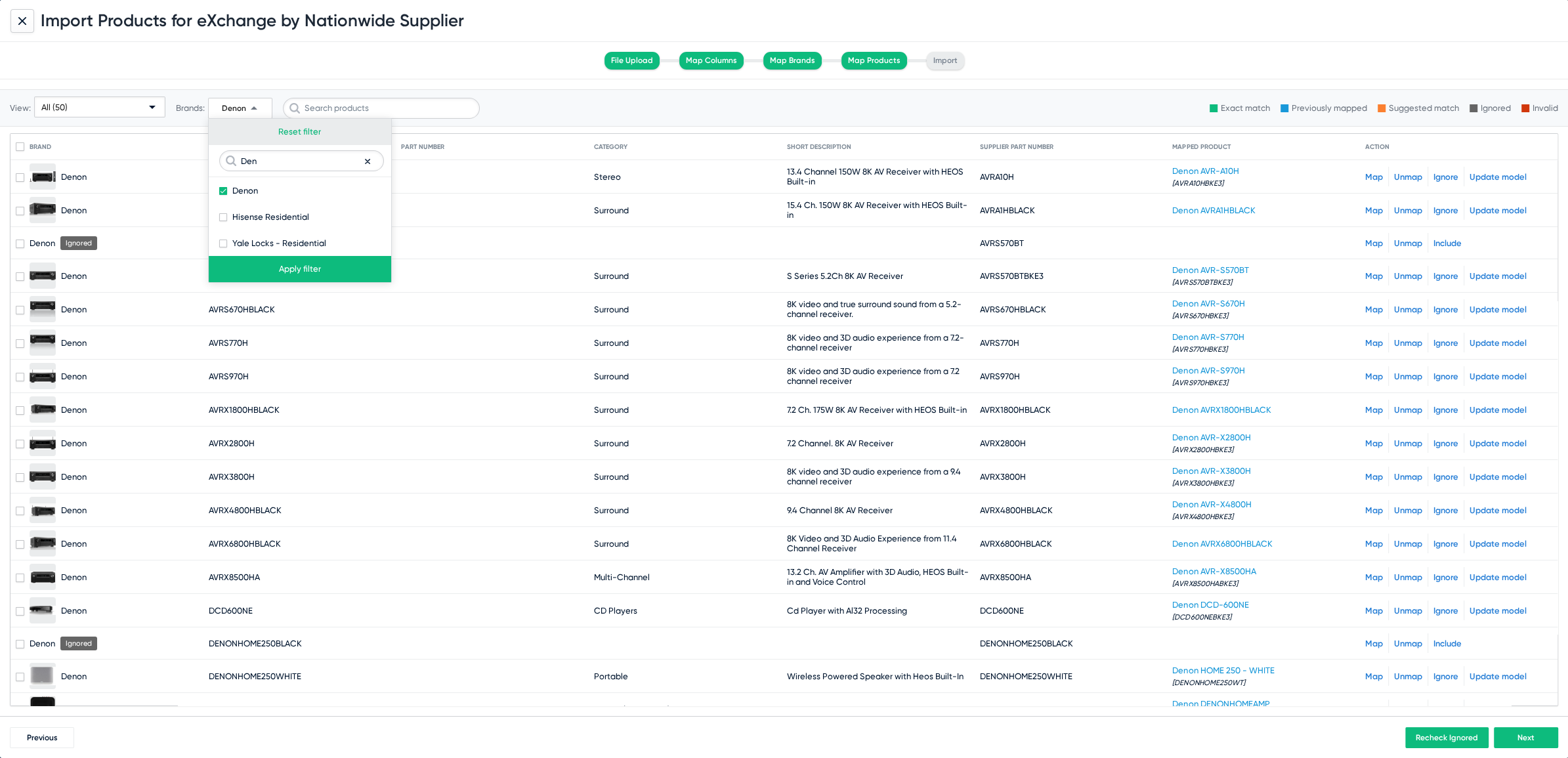
click at [308, 127] on button "Reset filter" at bounding box center [300, 132] width 183 height 26
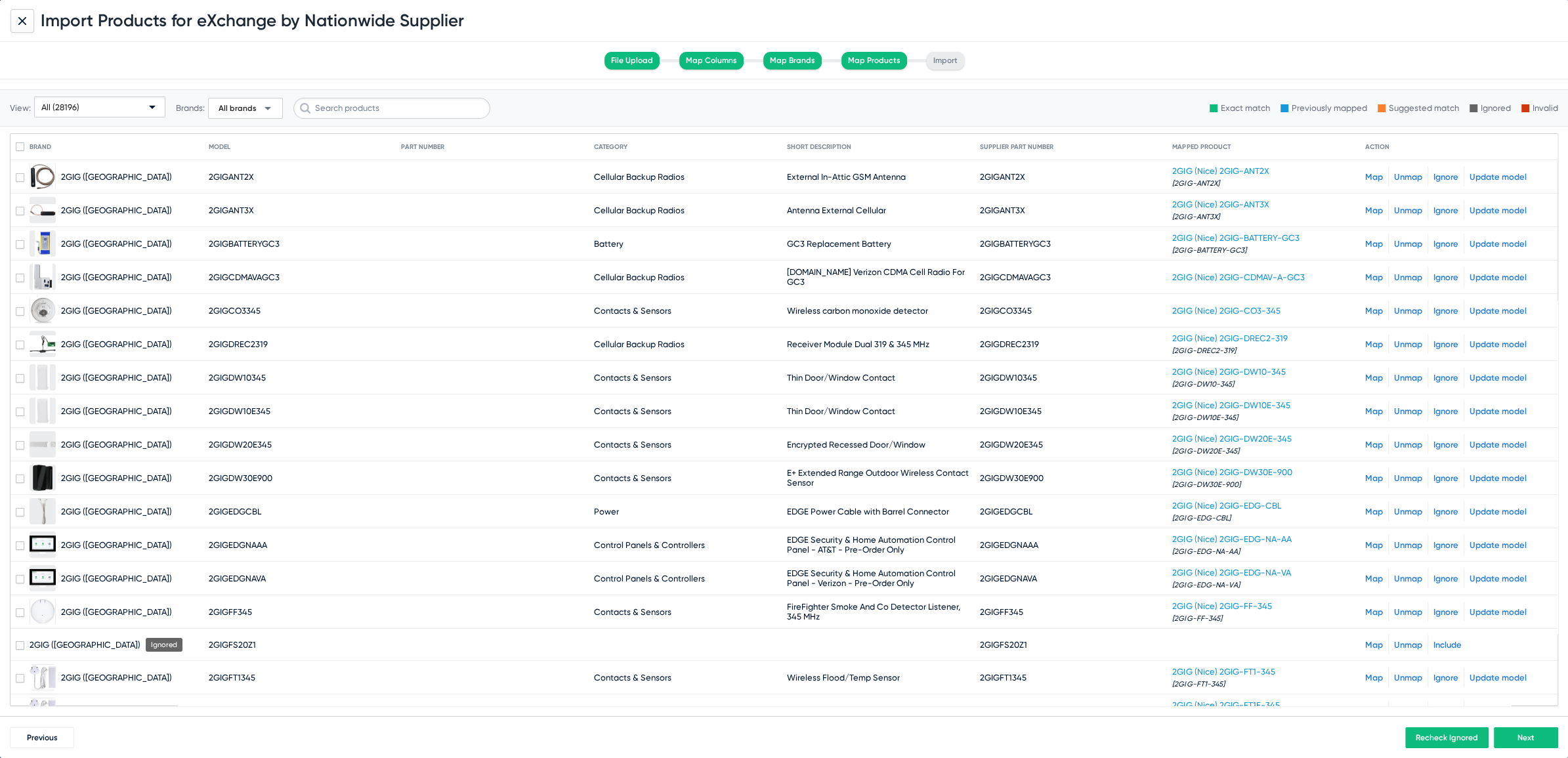
click at [146, 112] on div "All (28196)" at bounding box center [100, 107] width 117 height 21
click at [90, 212] on span "Unmapped (1024)" at bounding box center [101, 208] width 128 height 26
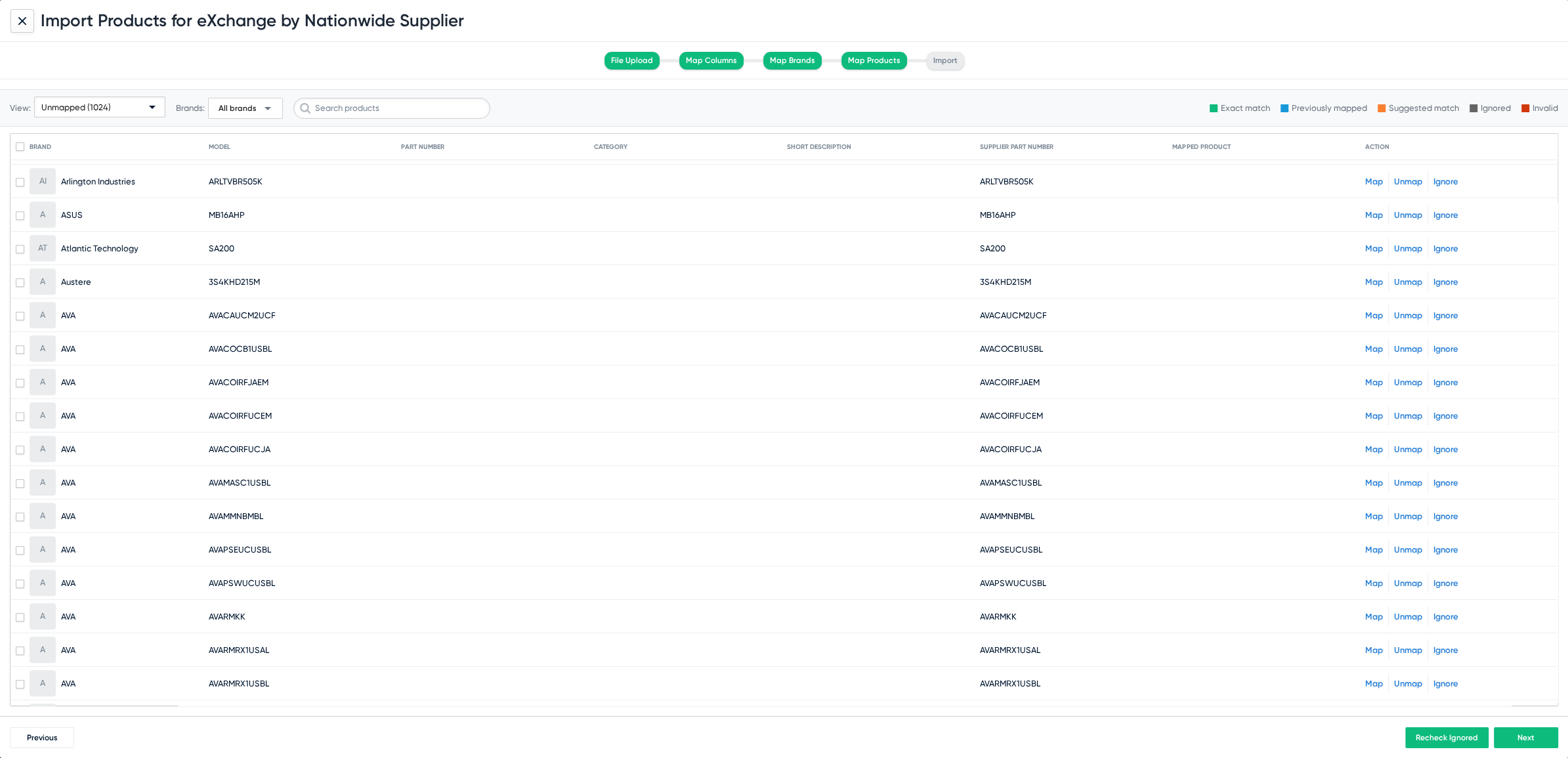
scroll to position [766, 0]
click at [1365, 309] on link "Map" at bounding box center [1374, 314] width 18 height 10
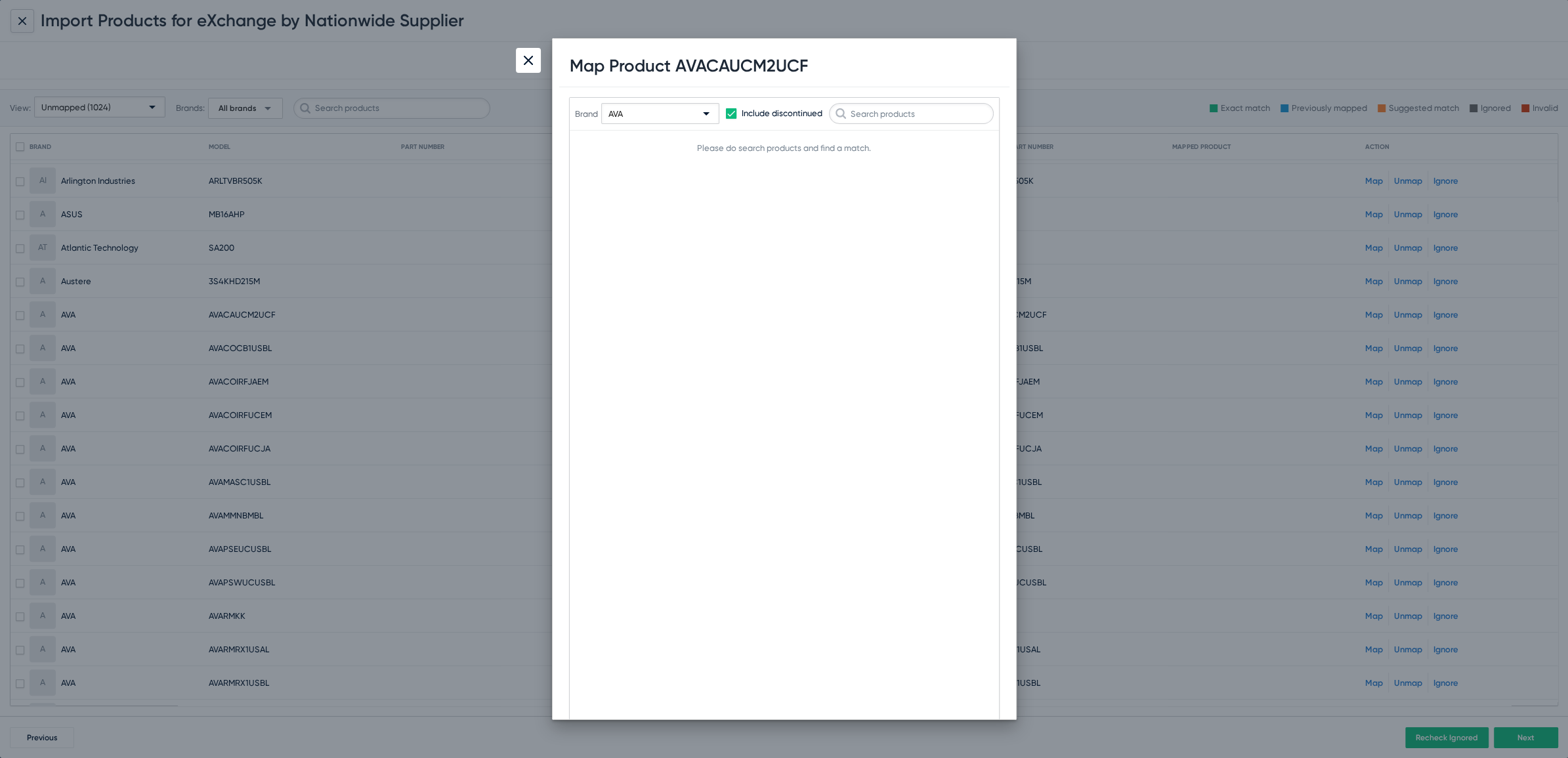
click at [518, 59] on div at bounding box center [528, 60] width 25 height 25
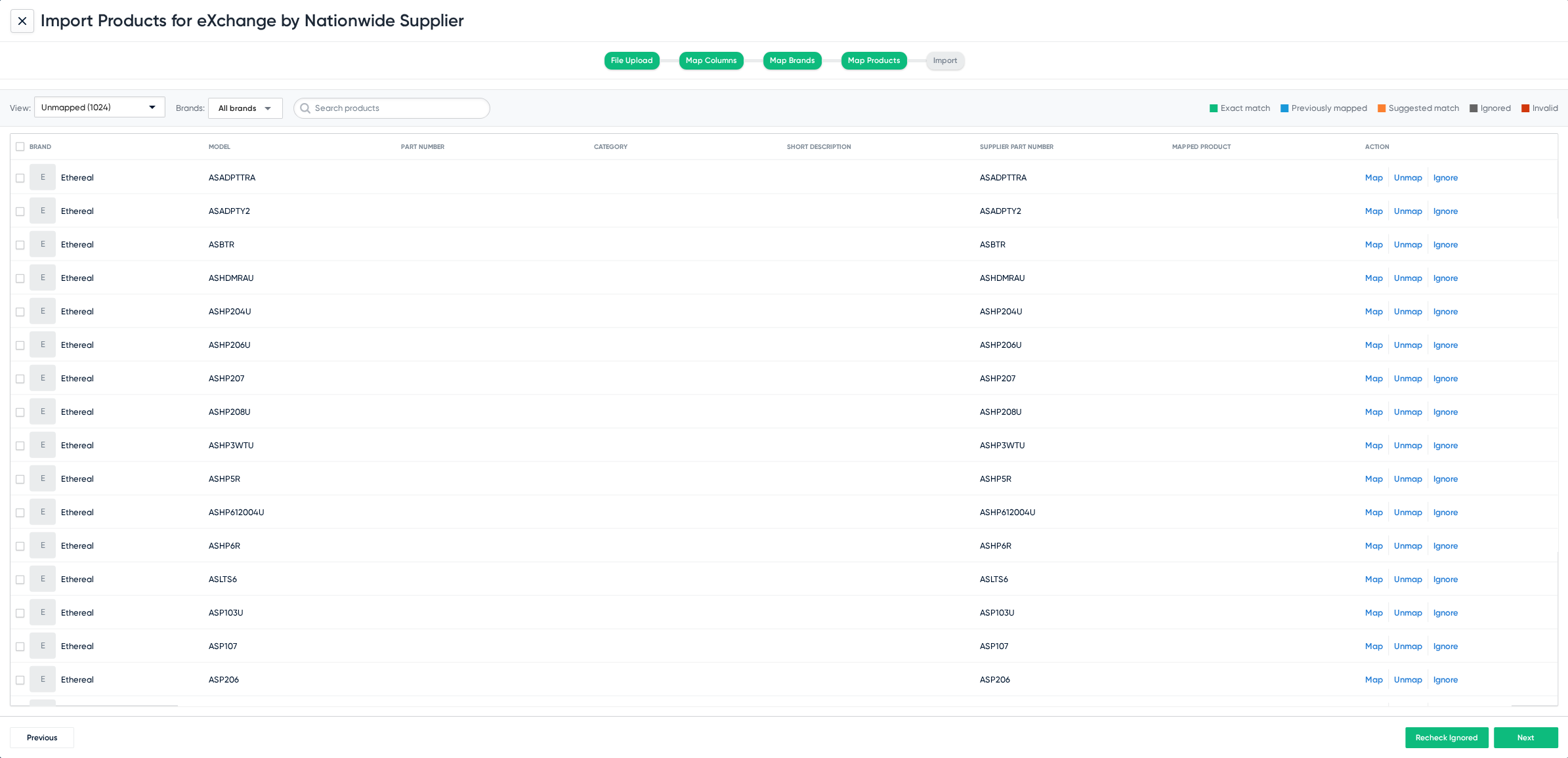
scroll to position [4073, 0]
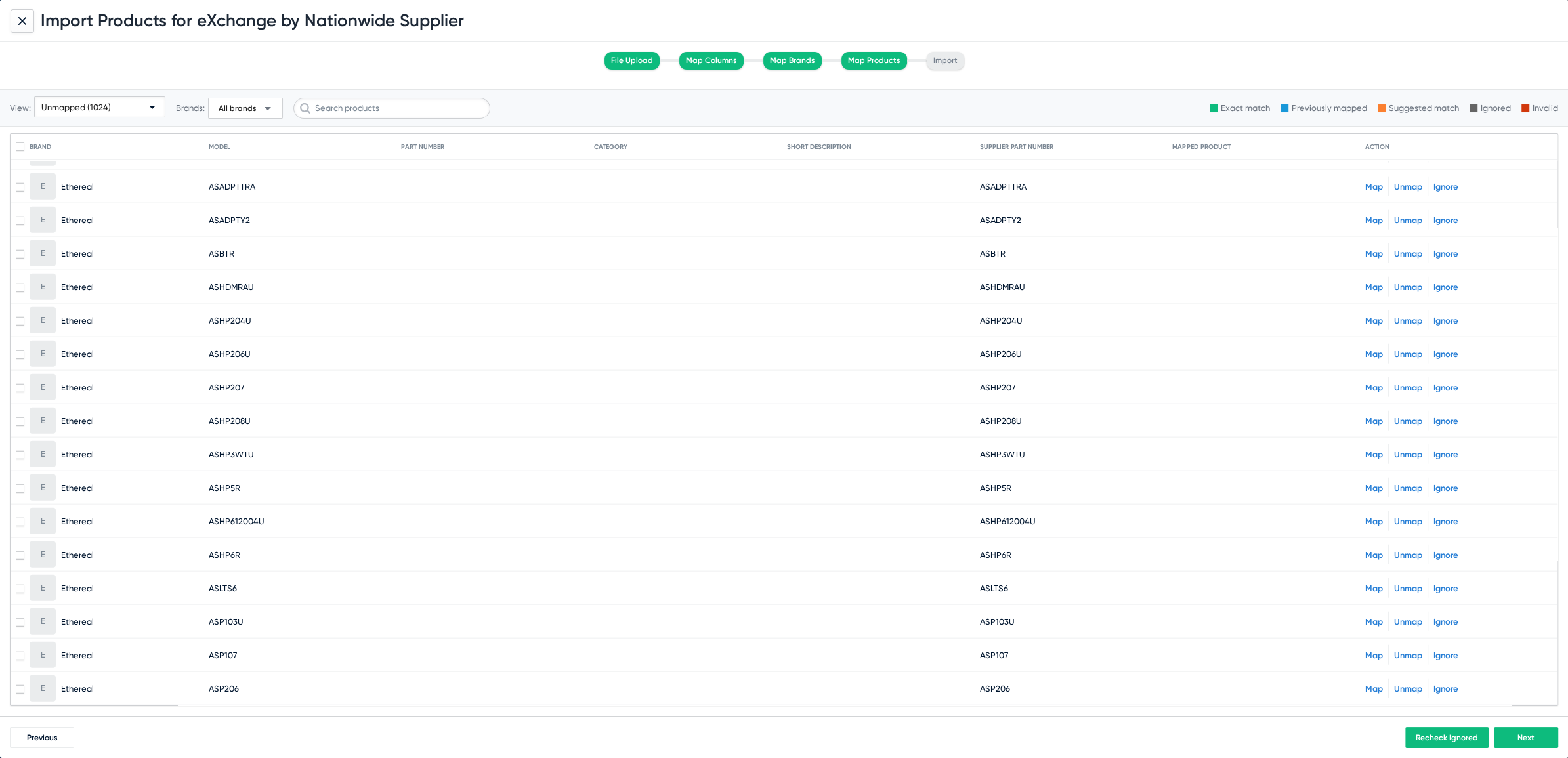
click at [235, 282] on span "ASHDMRAU" at bounding box center [231, 287] width 45 height 10
click at [1368, 282] on link "Map" at bounding box center [1374, 287] width 18 height 10
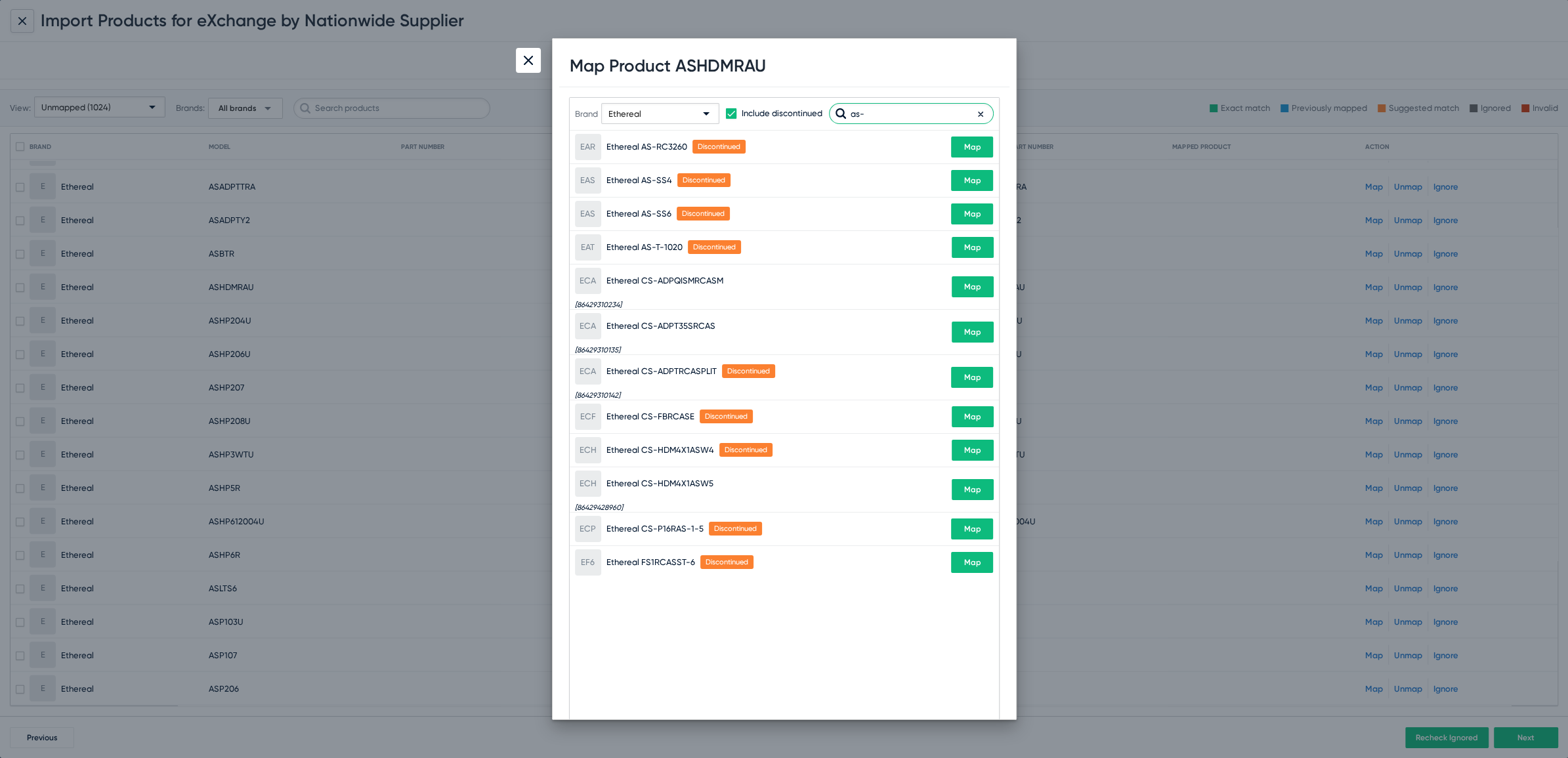
type input "as-"
click at [686, 118] on div "Ethereal" at bounding box center [654, 113] width 92 height 21
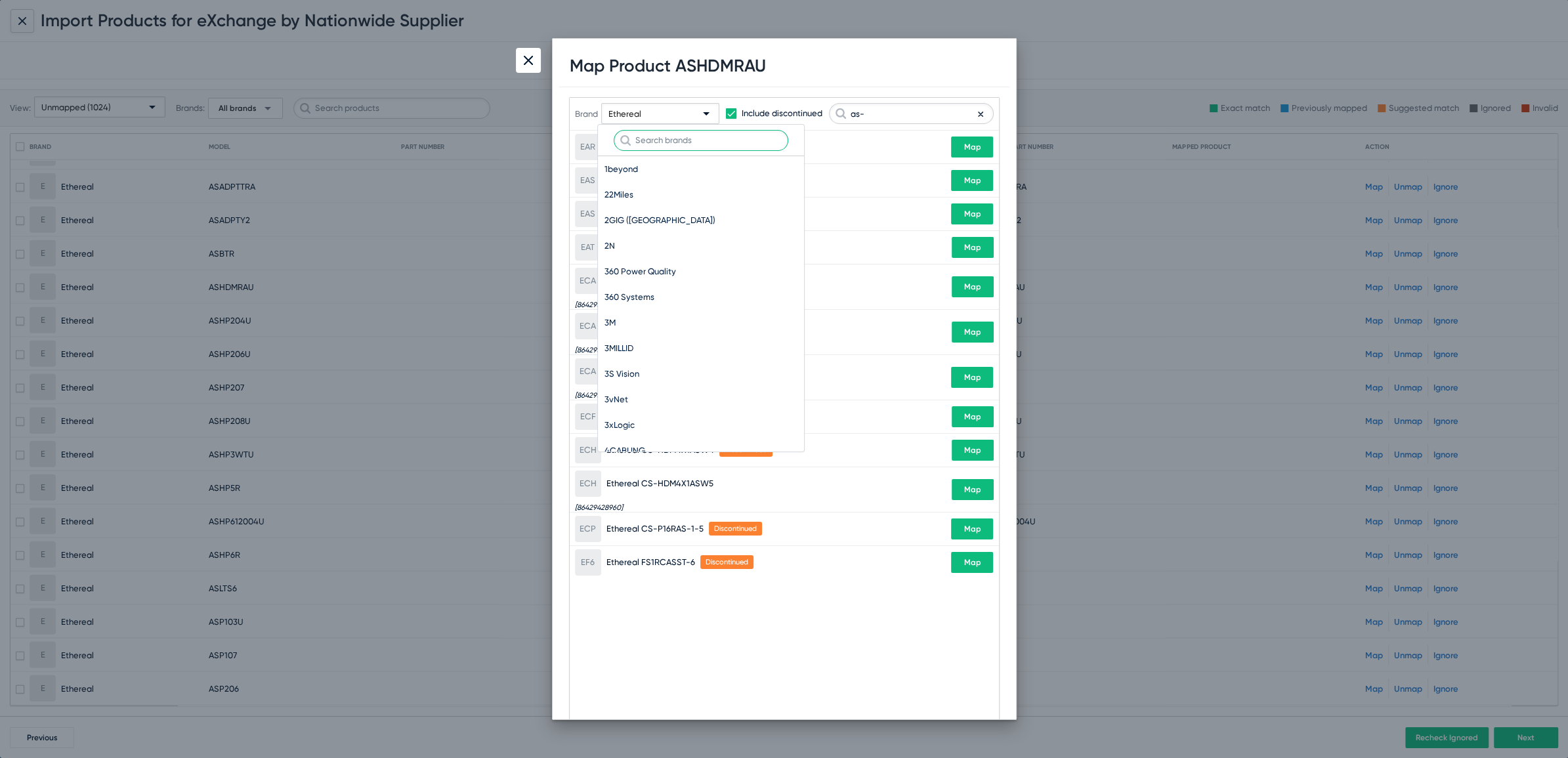
click at [666, 136] on input "text" at bounding box center [701, 140] width 175 height 21
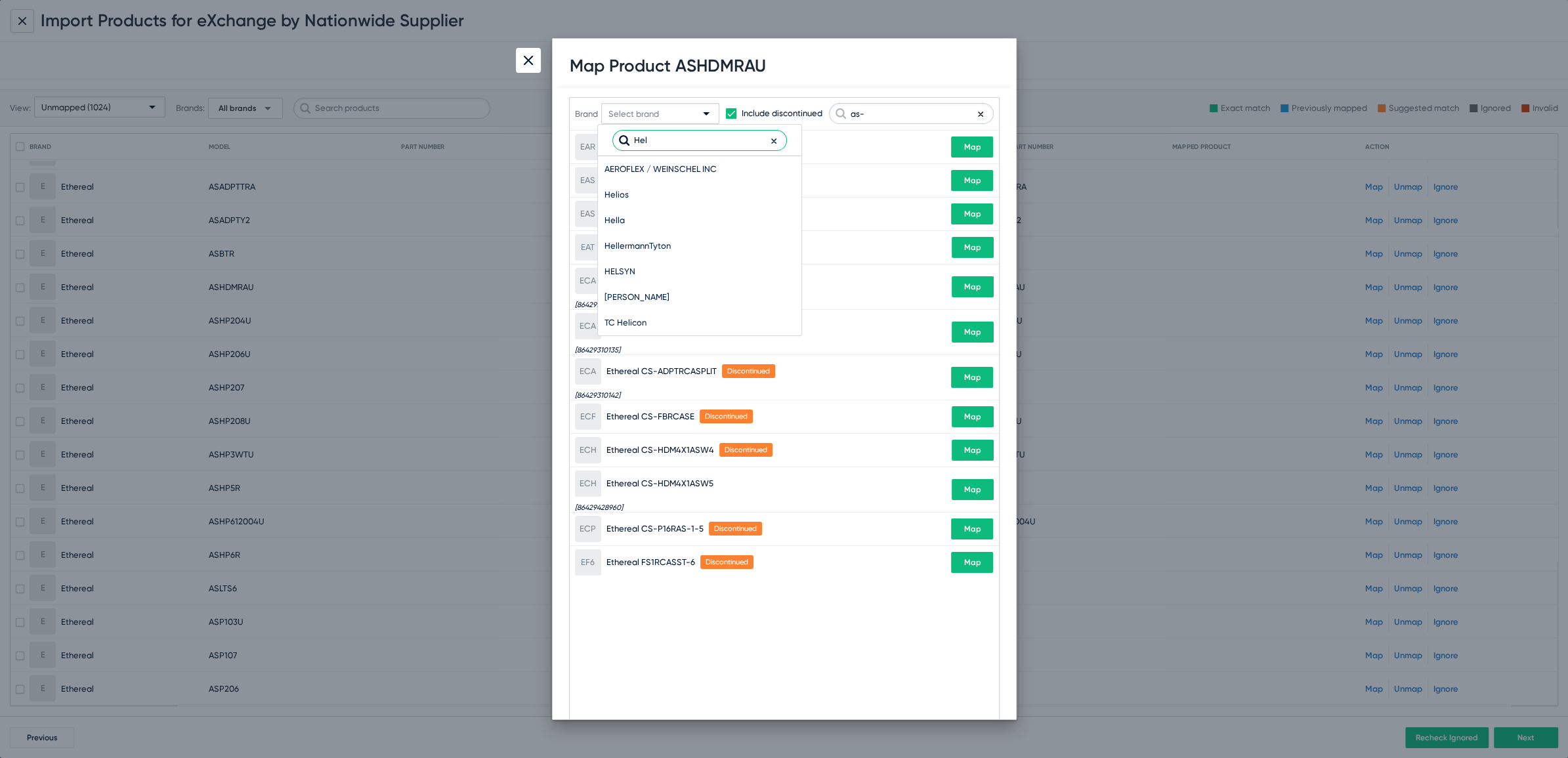
scroll to position [0, 0]
type input "Helio"
click at [628, 165] on span "Helios" at bounding box center [700, 169] width 190 height 26
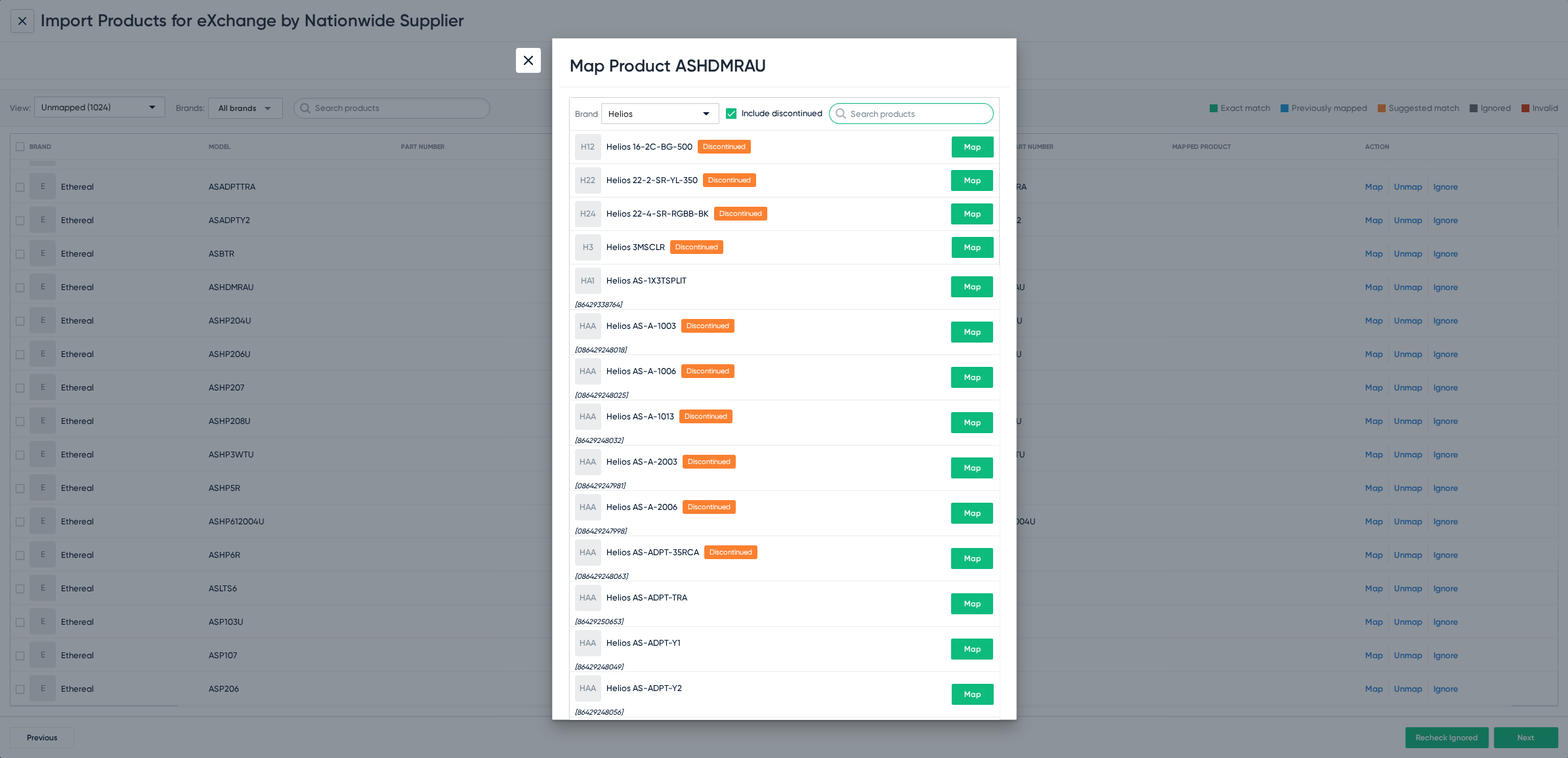
click at [923, 119] on input "text" at bounding box center [911, 113] width 165 height 21
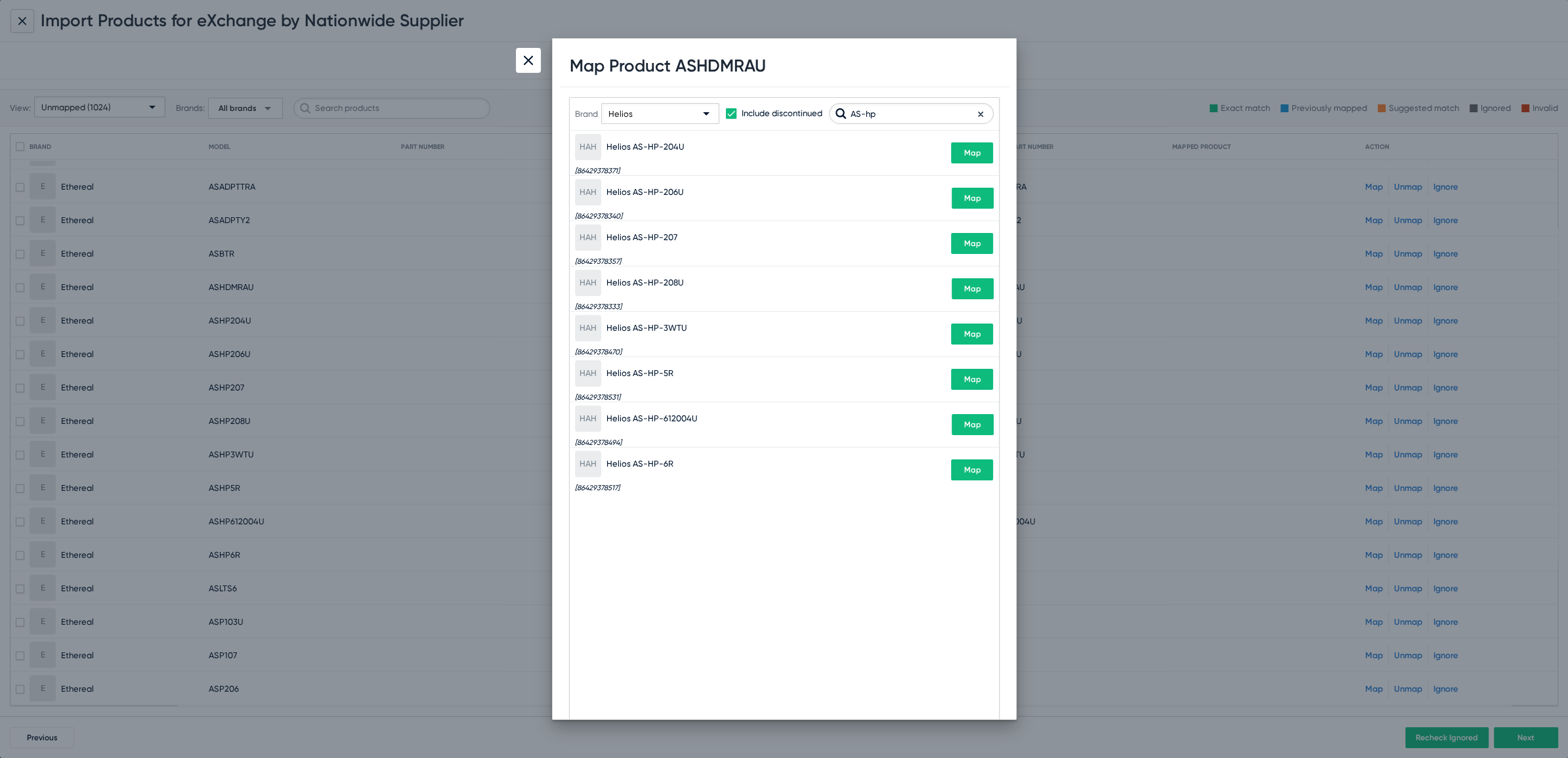
click at [731, 71] on h1 "Map Product ASHDMRAU" at bounding box center [668, 66] width 196 height 21
copy h1 "ASHDMRAU"
click at [887, 116] on input "AS-hp" at bounding box center [911, 113] width 165 height 21
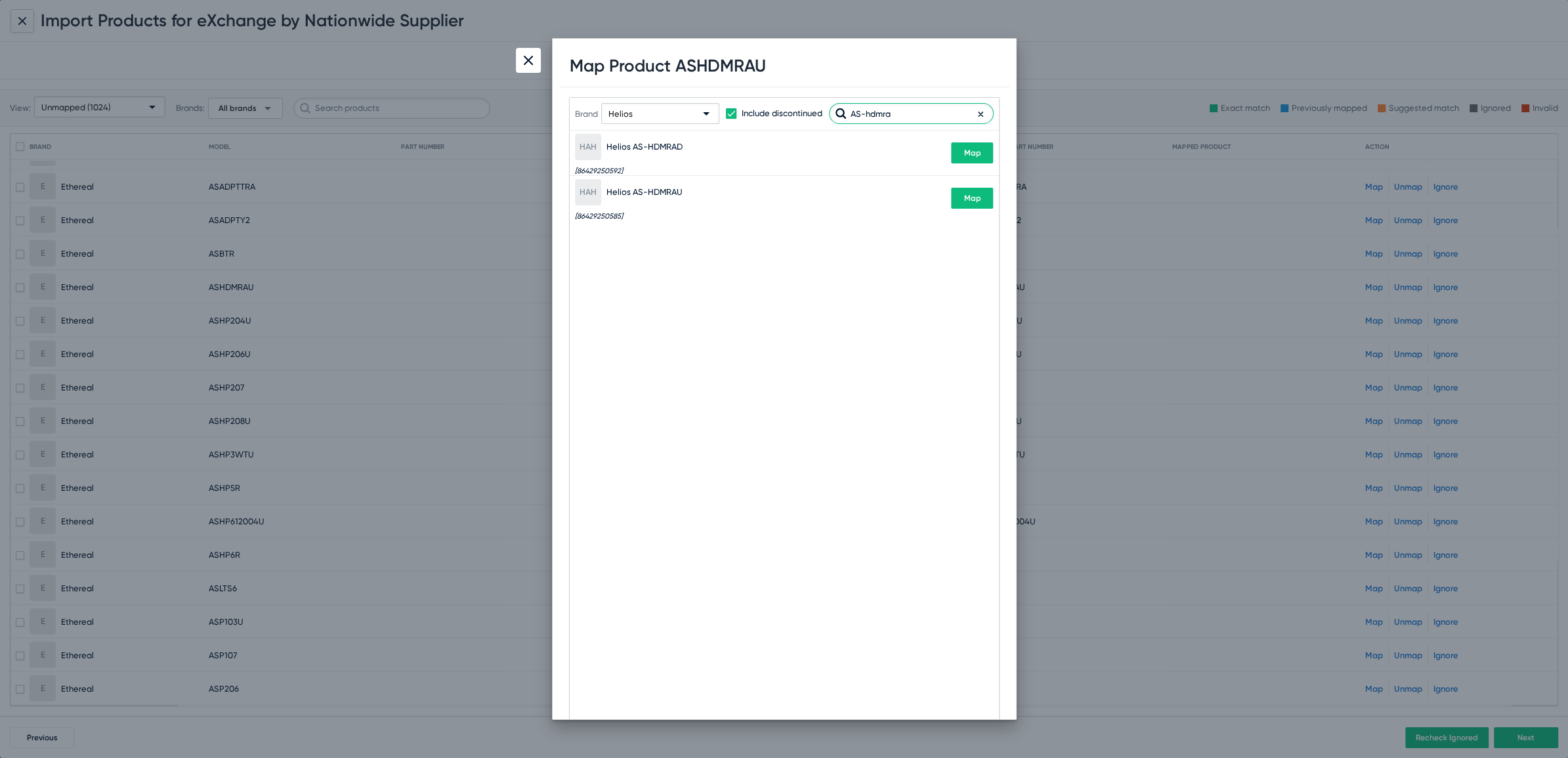
type input "AS-hdmra"
click at [965, 185] on div "HAH Helios AS-HDMRAU [86429250585] Map" at bounding box center [784, 198] width 419 height 45
click at [965, 193] on span "Map" at bounding box center [972, 198] width 17 height 9
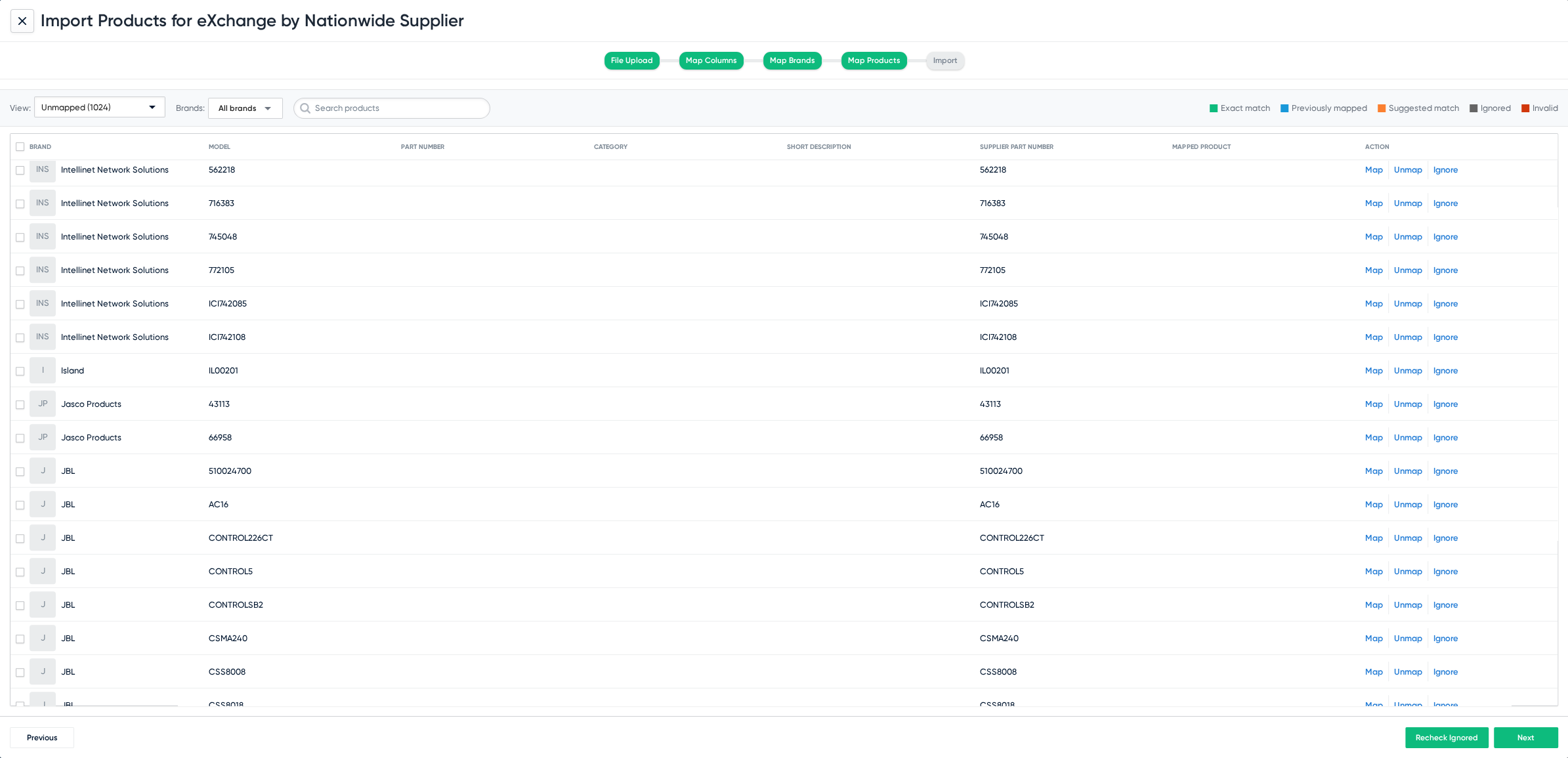
scroll to position [13336, 0]
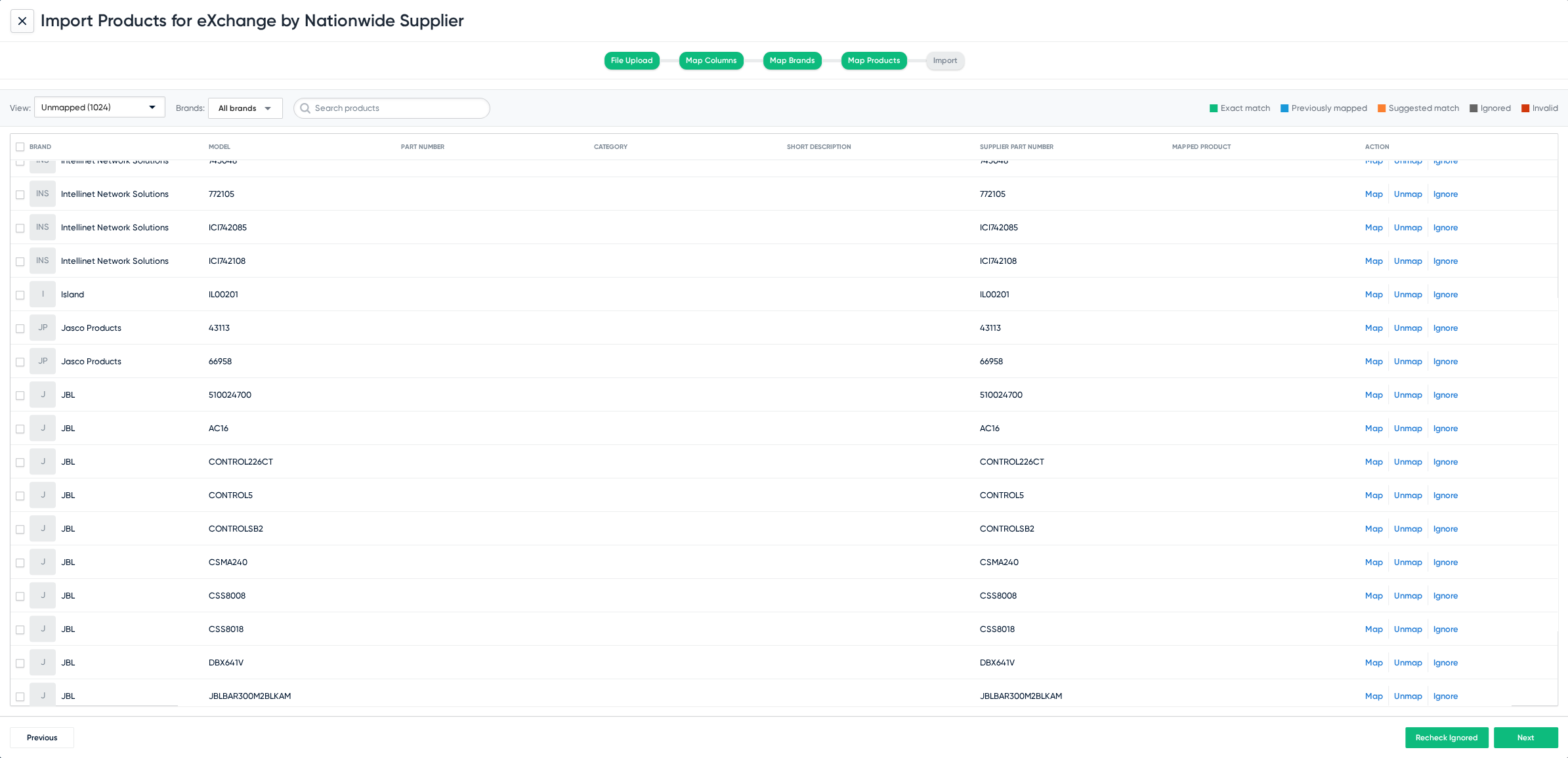
click at [1535, 737] on button "Next" at bounding box center [1526, 737] width 64 height 21
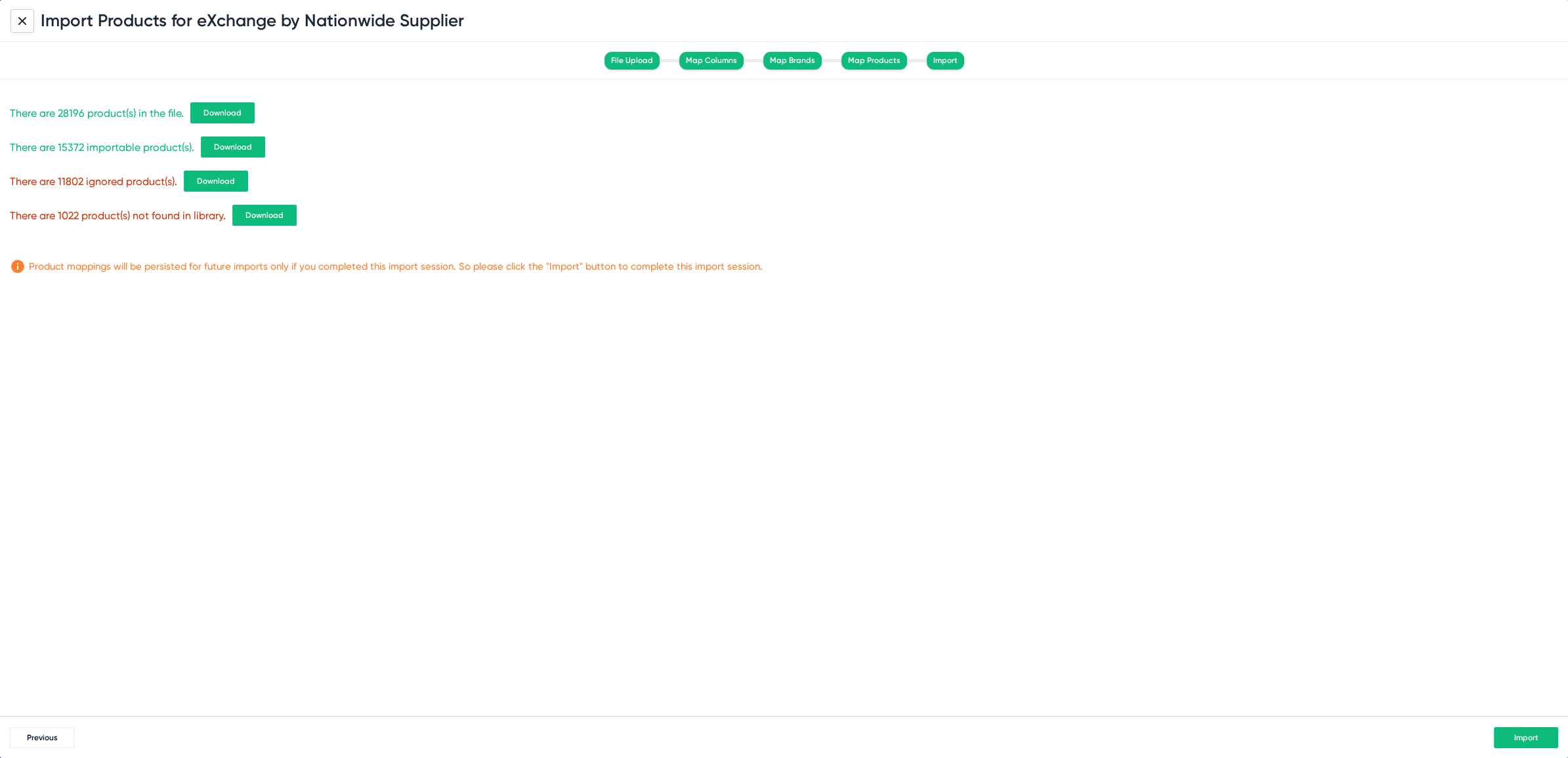
click at [265, 205] on div "There are 28196 product(s) in the file. Download There are 15372 importable pro…" at bounding box center [784, 182] width 1549 height 185
click at [261, 213] on span "Download" at bounding box center [264, 215] width 38 height 9
click at [1518, 730] on button "Import" at bounding box center [1526, 737] width 64 height 21
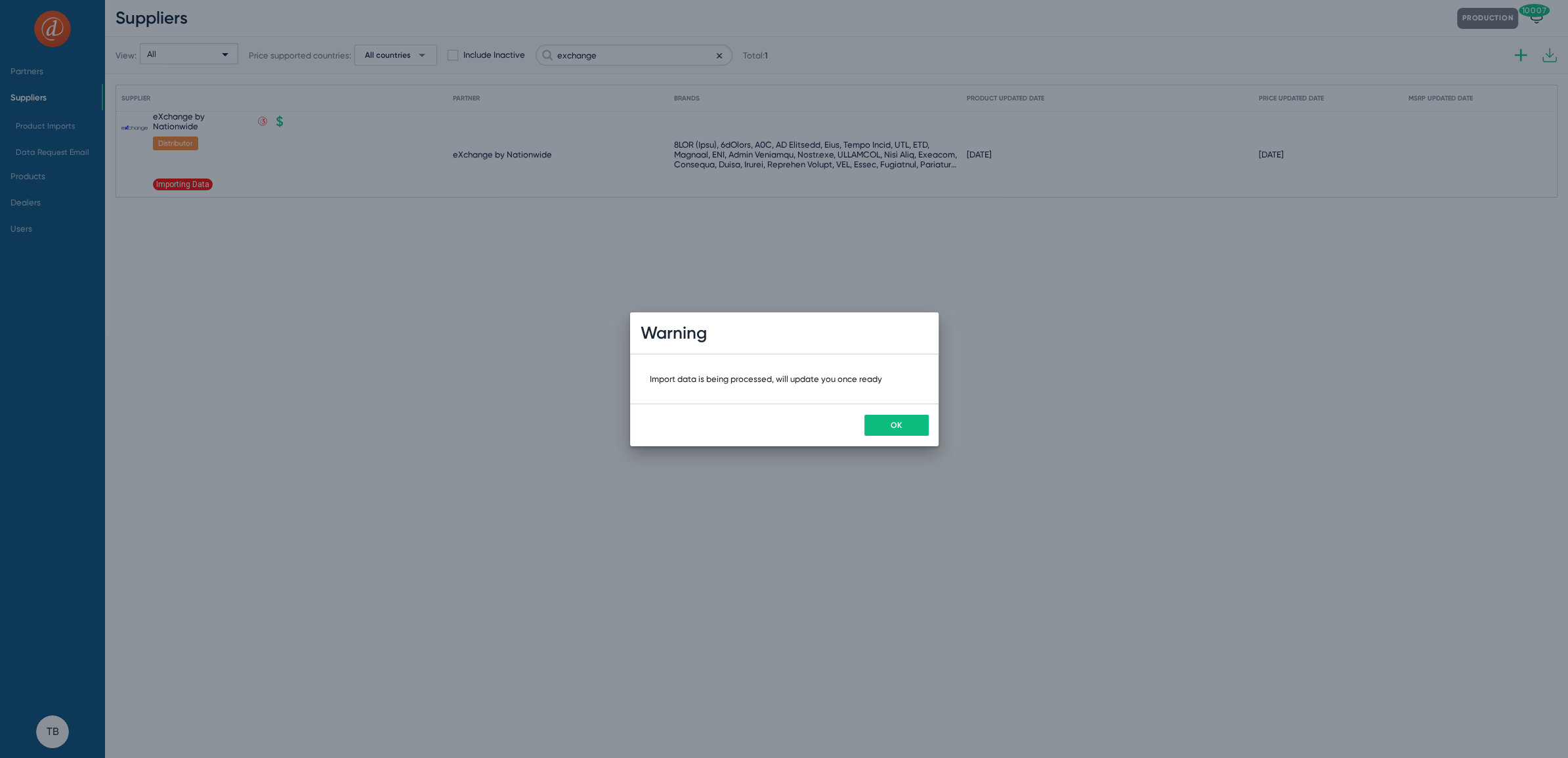
click at [888, 431] on button "OK" at bounding box center [897, 425] width 64 height 21
